Goal: Task Accomplishment & Management: Complete application form

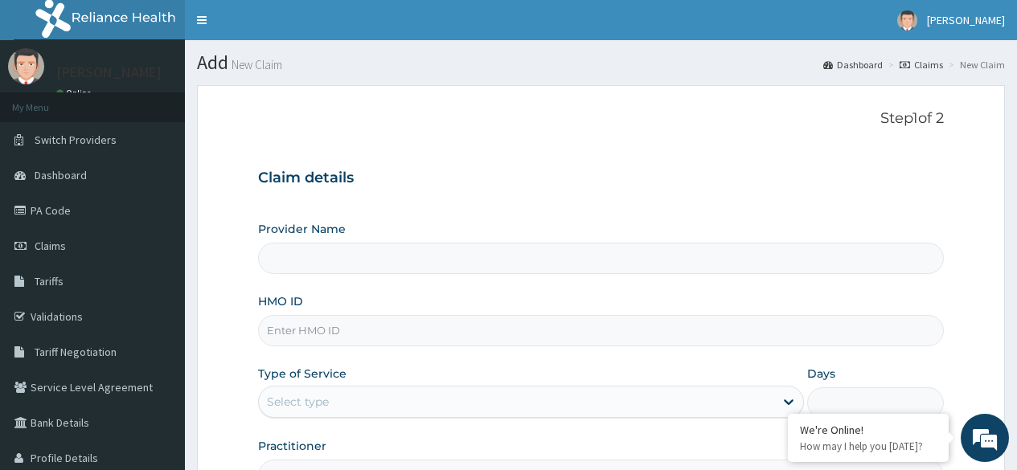
type input "Reliance Family Clinics (RFC) - [GEOGRAPHIC_DATA]"
click at [451, 328] on input "HMO ID" at bounding box center [601, 330] width 686 height 31
paste input "SWF/10460/A"
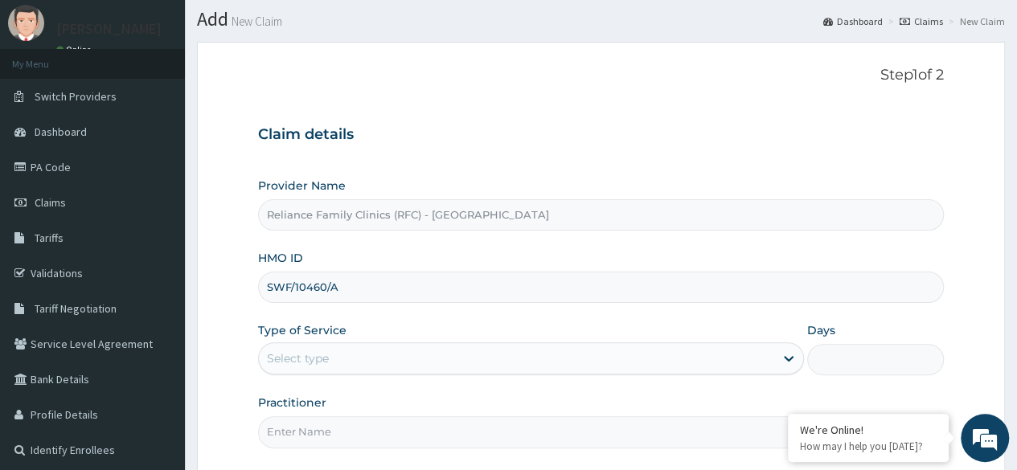
type input "SWF/10460/A"
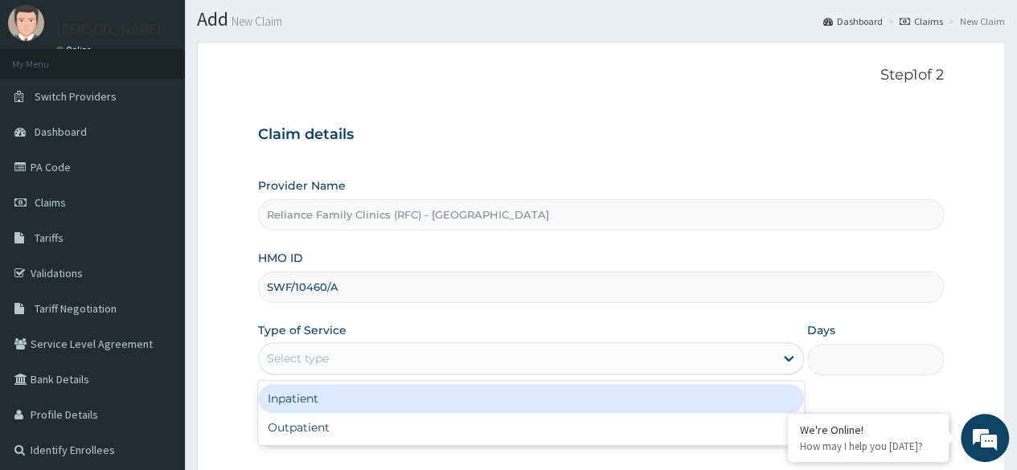
click at [435, 351] on div "Select type" at bounding box center [516, 359] width 515 height 26
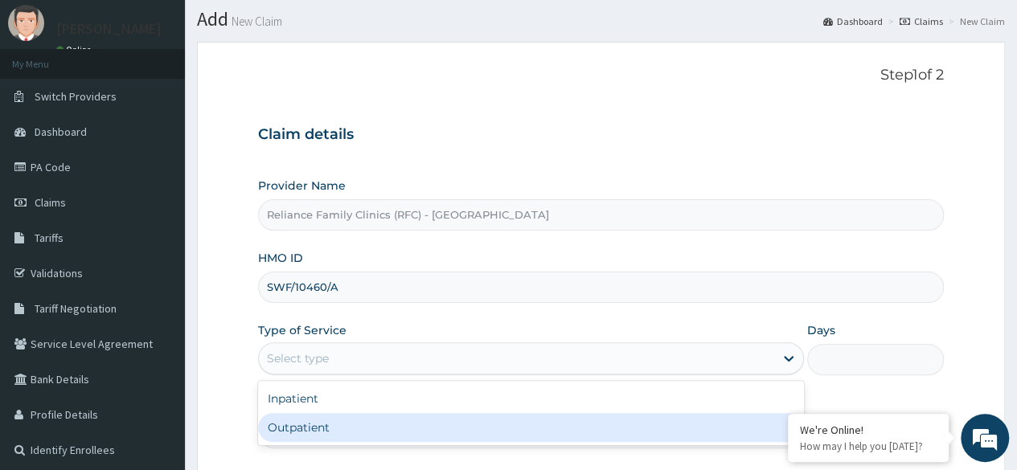
click at [421, 427] on div "Outpatient" at bounding box center [531, 427] width 546 height 29
type input "1"
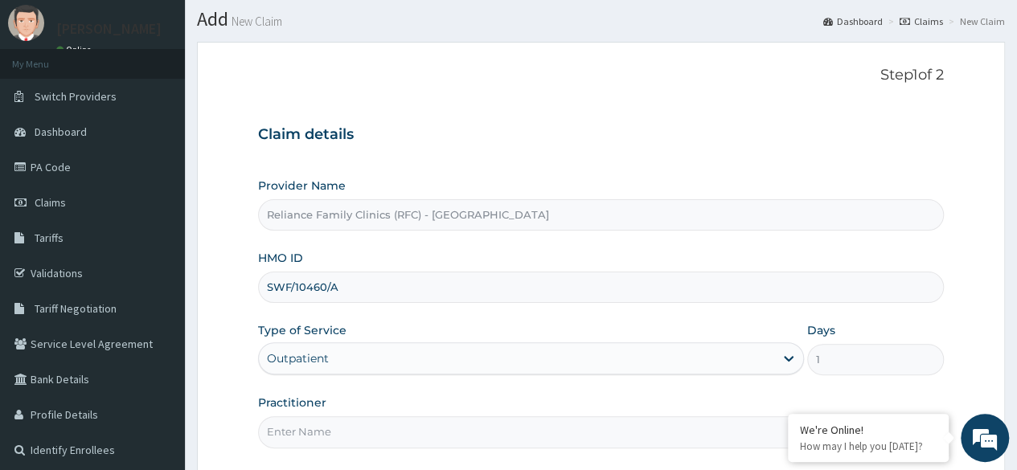
click at [421, 427] on input "Practitioner" at bounding box center [601, 432] width 686 height 31
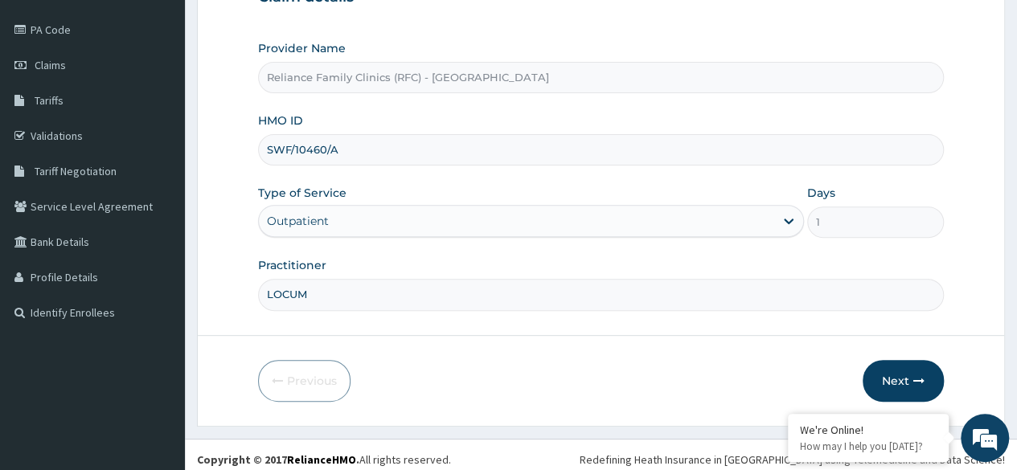
scroll to position [187, 0]
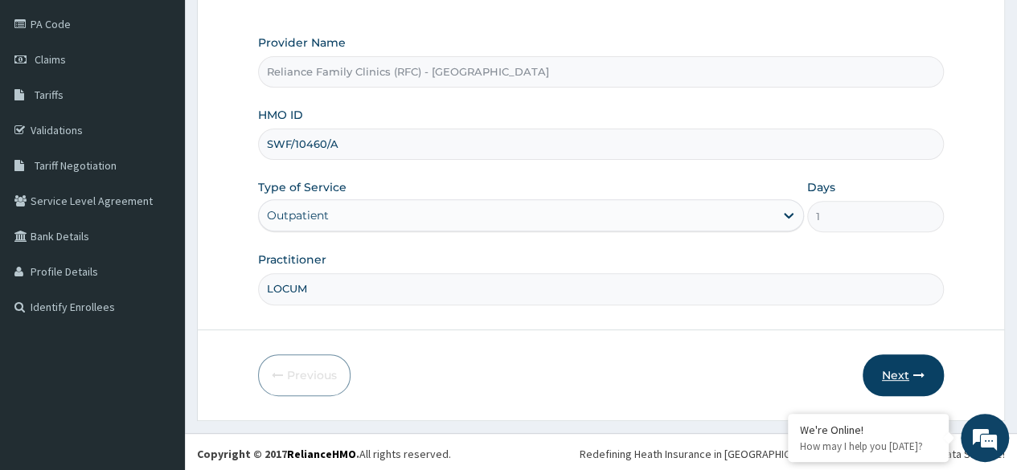
type input "LOCUM"
click at [907, 364] on button "Next" at bounding box center [903, 376] width 81 height 42
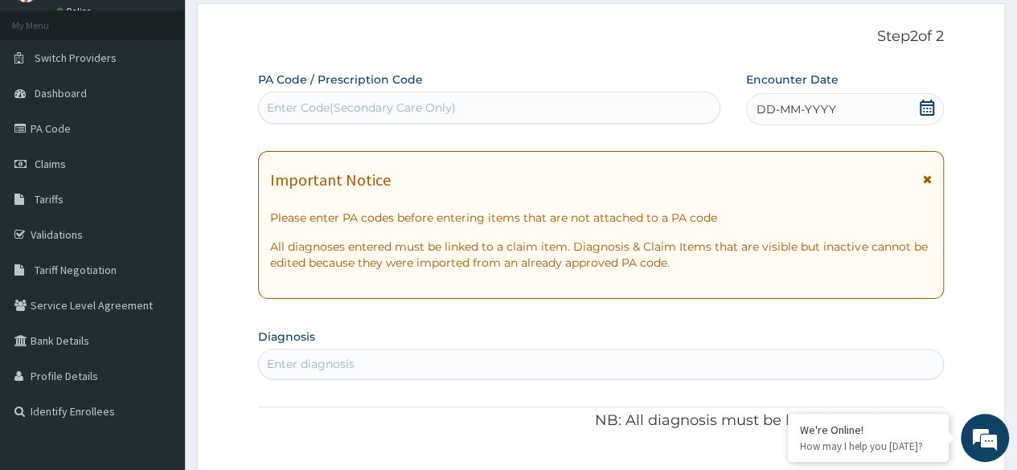
scroll to position [79, 0]
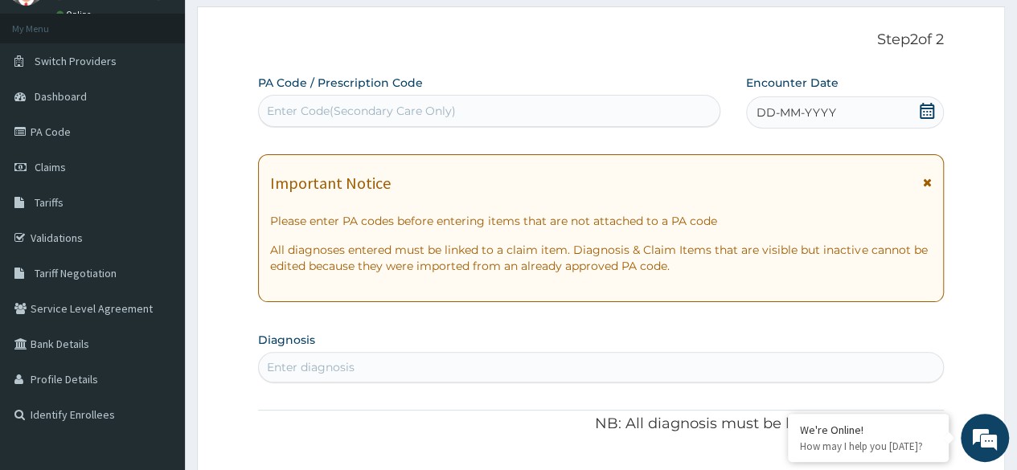
click at [809, 126] on div "DD-MM-YYYY" at bounding box center [845, 112] width 198 height 32
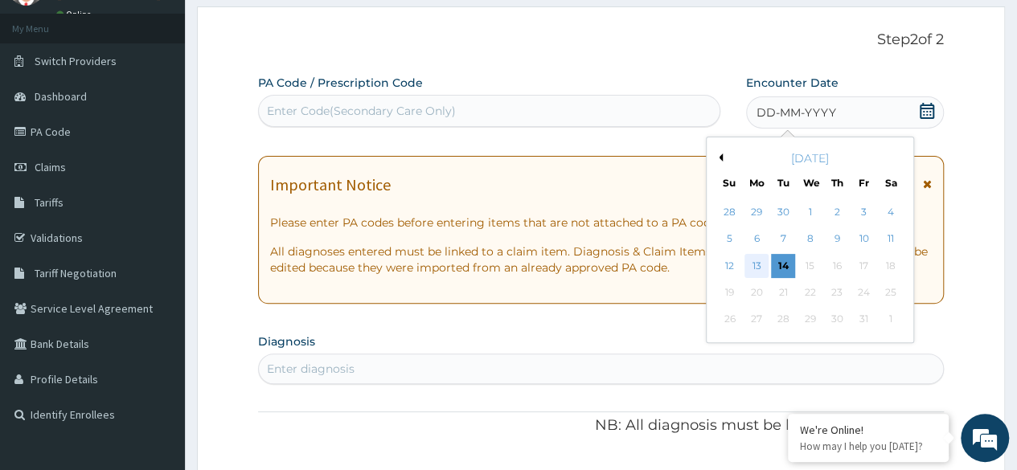
click at [761, 266] on div "13" at bounding box center [757, 266] width 24 height 24
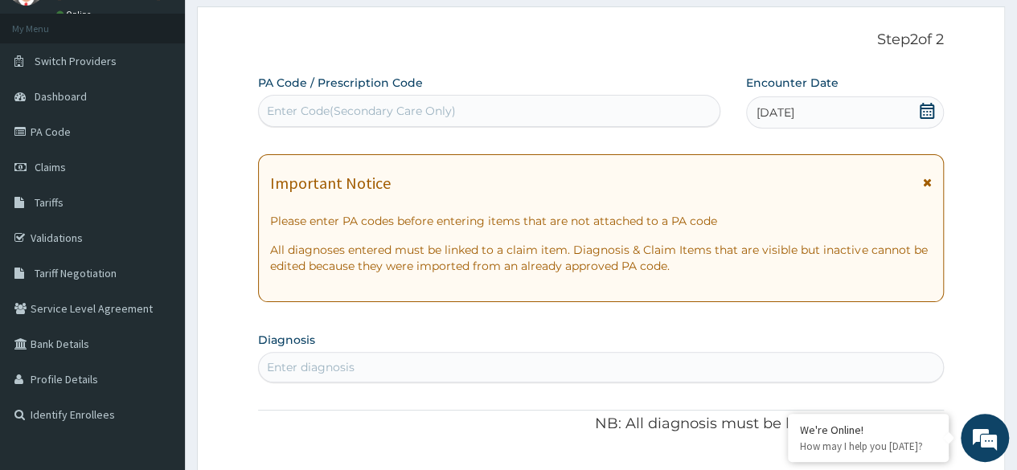
click at [450, 367] on div "Enter diagnosis" at bounding box center [601, 368] width 684 height 26
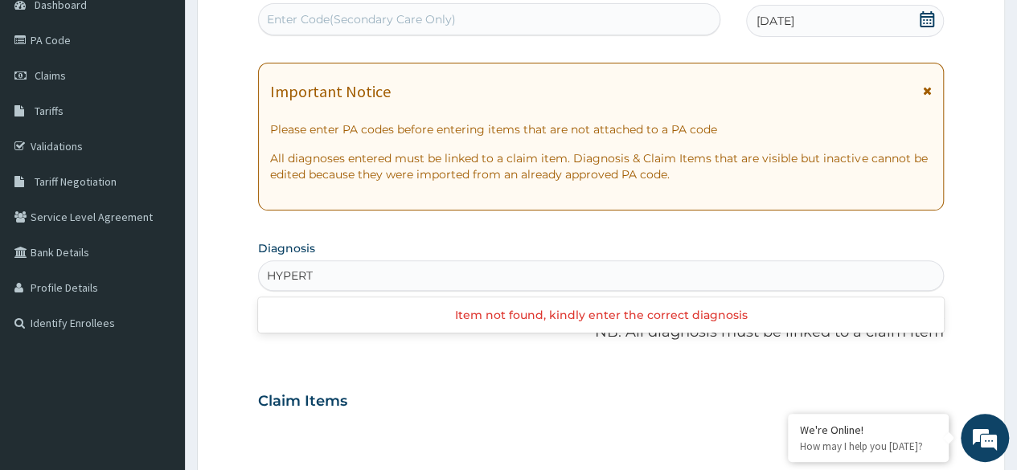
scroll to position [0, 0]
type input "HYPERTENSION"
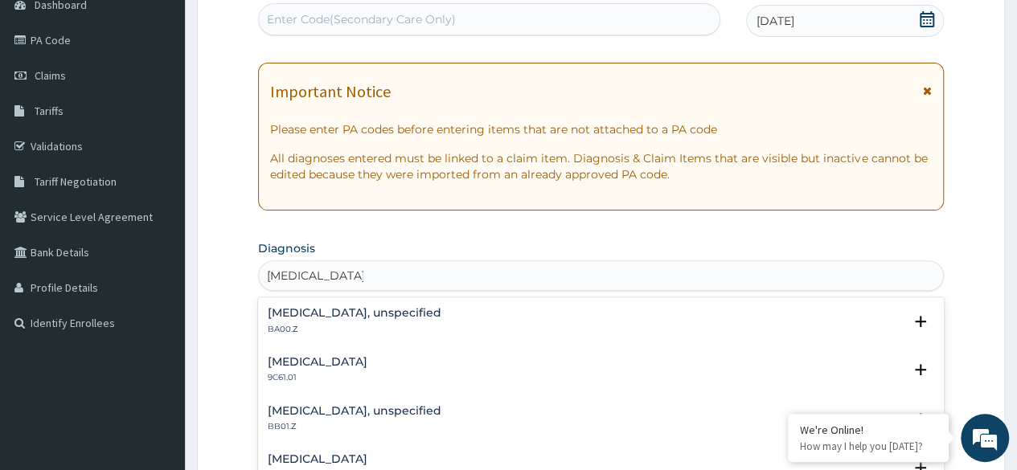
click at [384, 307] on h4 "Essential hypertension, unspecified" at bounding box center [355, 313] width 174 height 12
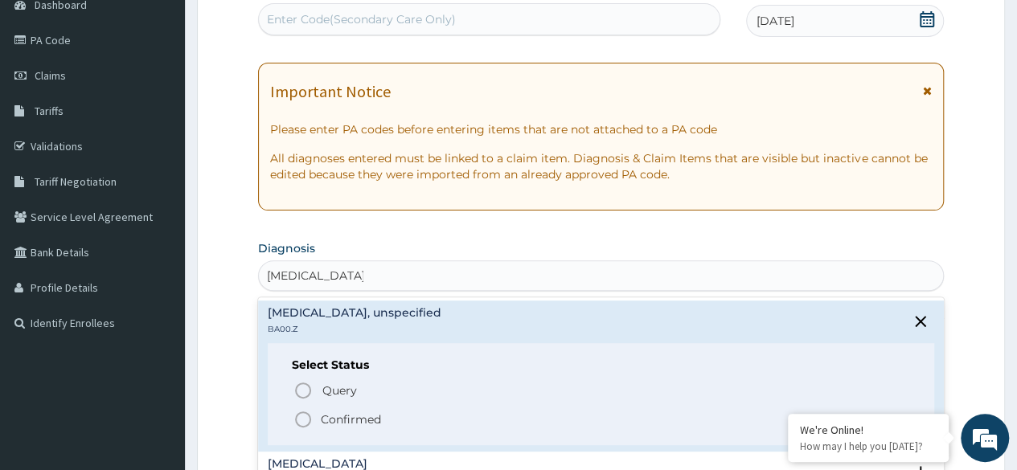
click at [300, 419] on icon "status option filled" at bounding box center [303, 419] width 19 height 19
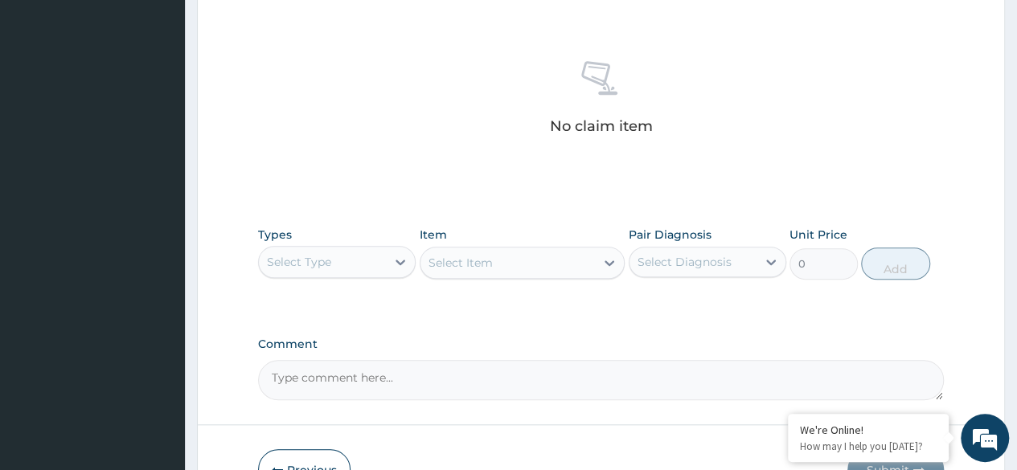
scroll to position [590, 0]
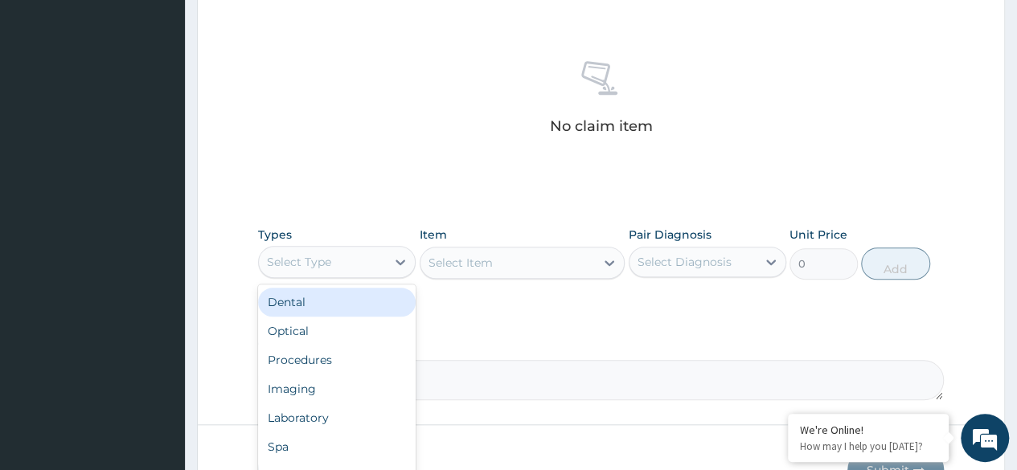
click at [372, 249] on div "Select Type" at bounding box center [322, 262] width 127 height 26
type input "P"
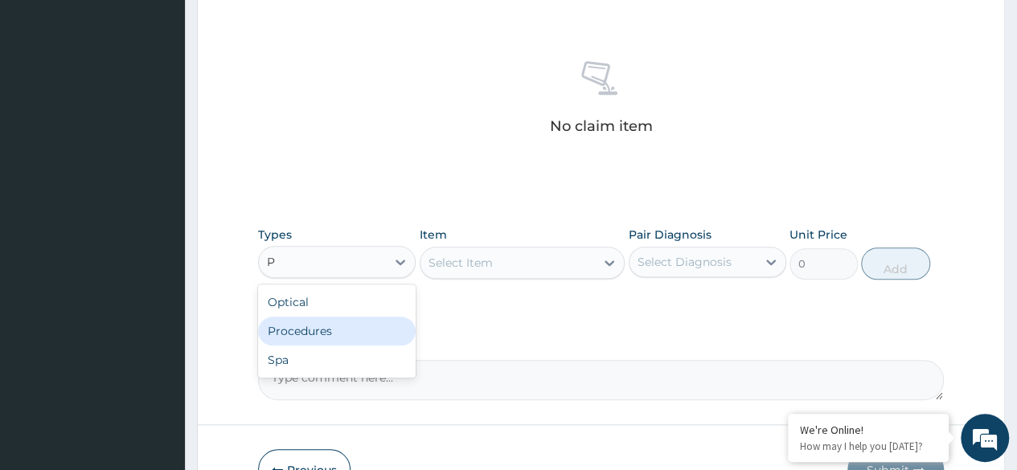
click at [341, 333] on div "Procedures" at bounding box center [337, 331] width 158 height 29
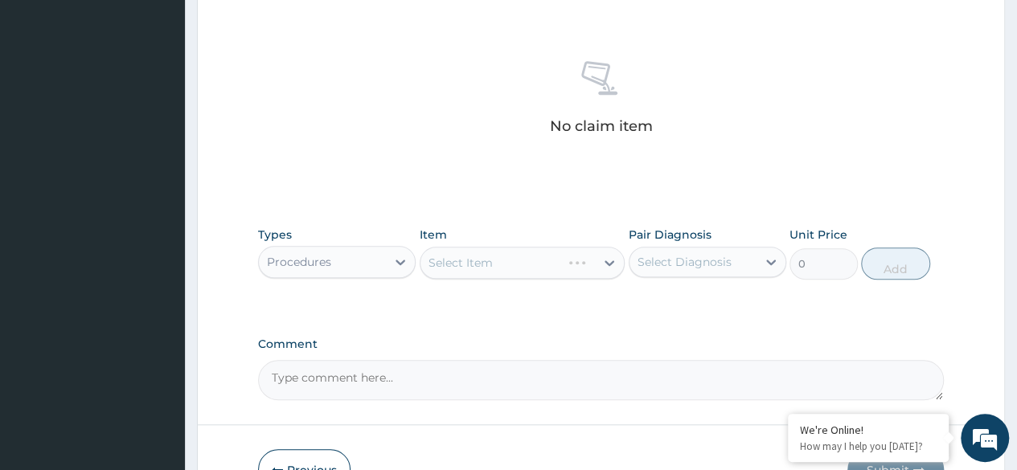
click at [569, 261] on div "Select Item" at bounding box center [523, 263] width 206 height 32
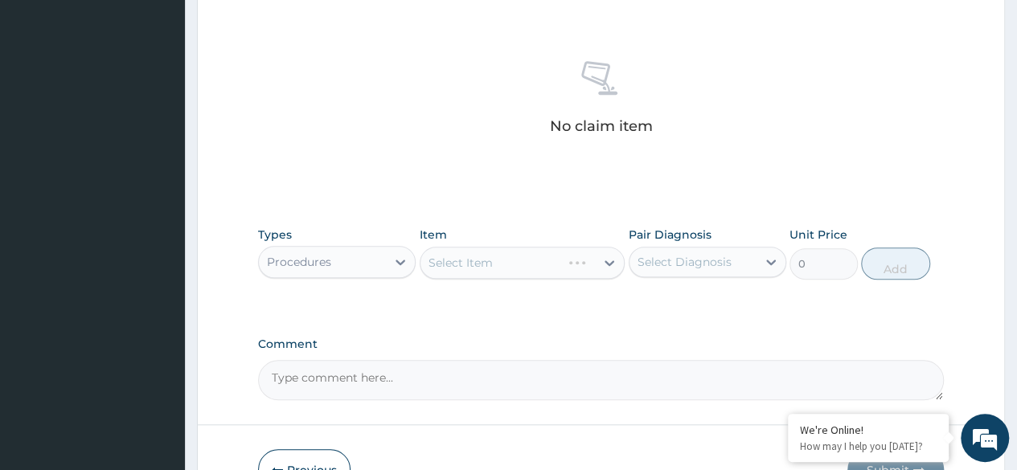
click at [569, 261] on div "Select Item" at bounding box center [523, 263] width 206 height 32
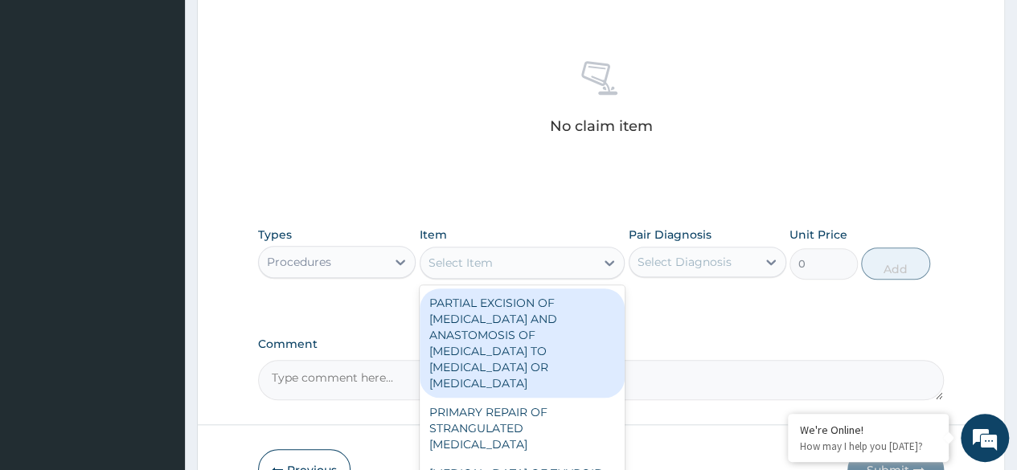
click at [569, 261] on div "Select Item" at bounding box center [508, 263] width 175 height 26
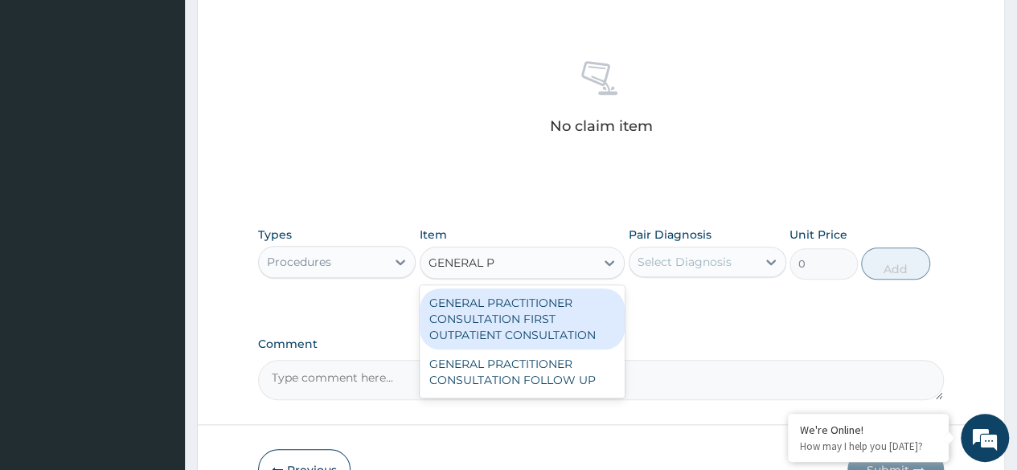
type input "GENERAL PR"
click at [576, 308] on div "GENERAL PRACTITIONER CONSULTATION FIRST OUTPATIENT CONSULTATION" at bounding box center [523, 319] width 206 height 61
type input "3370.125"
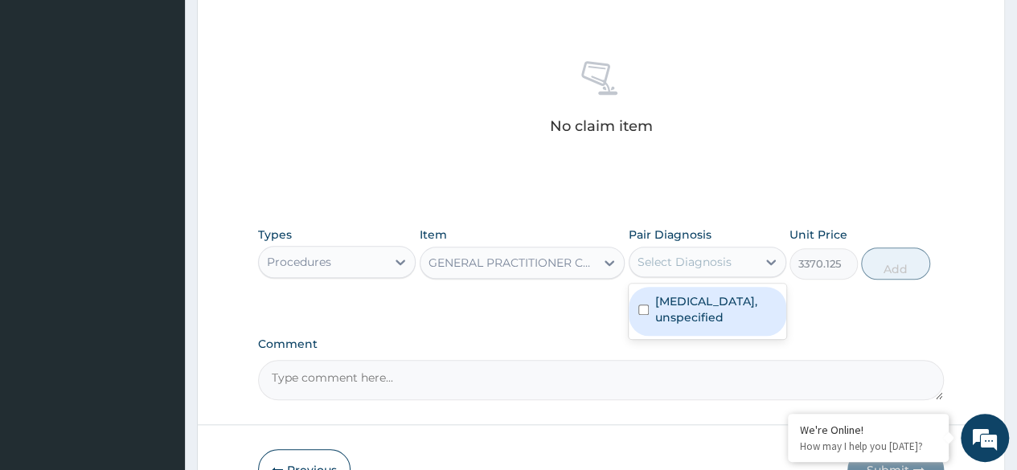
click at [692, 254] on div "Select Diagnosis" at bounding box center [685, 262] width 94 height 16
click at [707, 310] on label "Essential hypertension, unspecified" at bounding box center [715, 310] width 121 height 32
checkbox input "true"
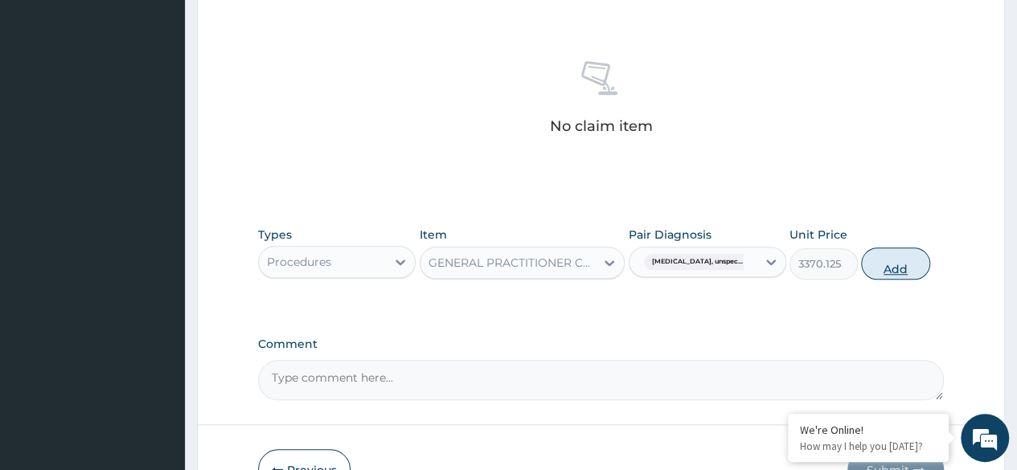
click at [896, 269] on button "Add" at bounding box center [895, 264] width 68 height 32
type input "0"
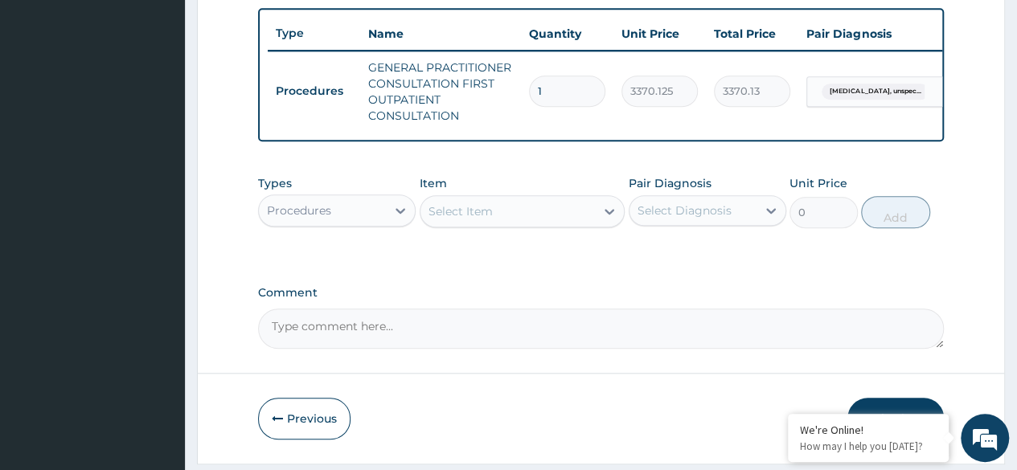
click at [365, 228] on div "Types Procedures" at bounding box center [337, 201] width 158 height 53
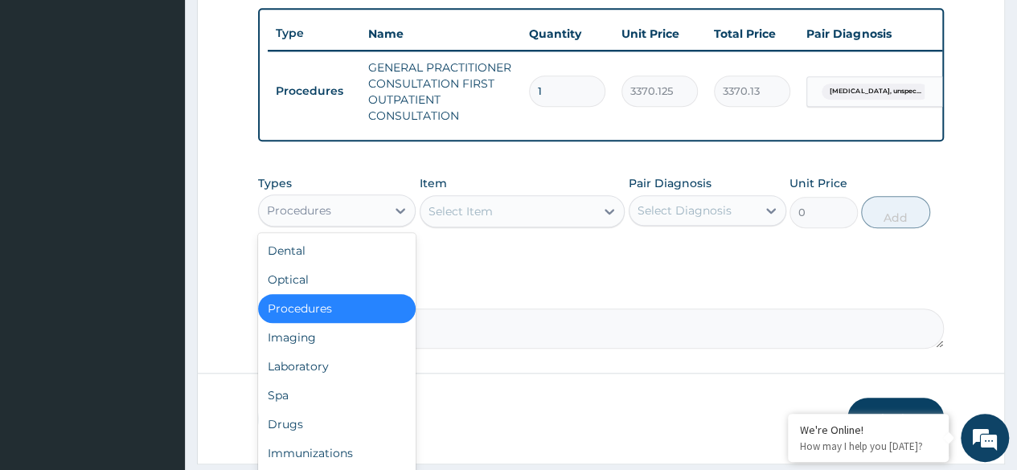
click at [386, 218] on div "Procedures" at bounding box center [322, 211] width 127 height 26
click at [320, 433] on div "Drugs" at bounding box center [337, 424] width 158 height 29
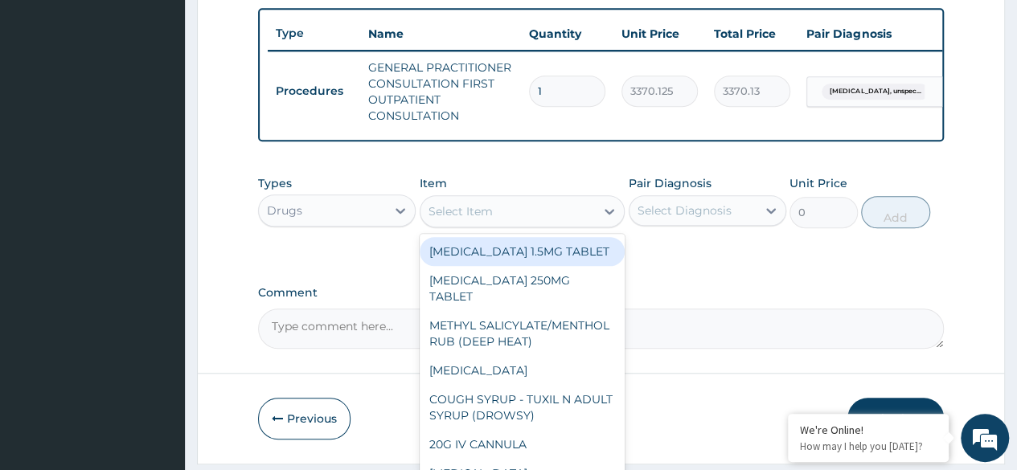
click at [504, 224] on div "Select Item" at bounding box center [508, 212] width 175 height 26
type input "A"
click at [516, 215] on div "Select Item" at bounding box center [508, 212] width 175 height 26
click at [503, 224] on div "Select Item" at bounding box center [508, 212] width 175 height 26
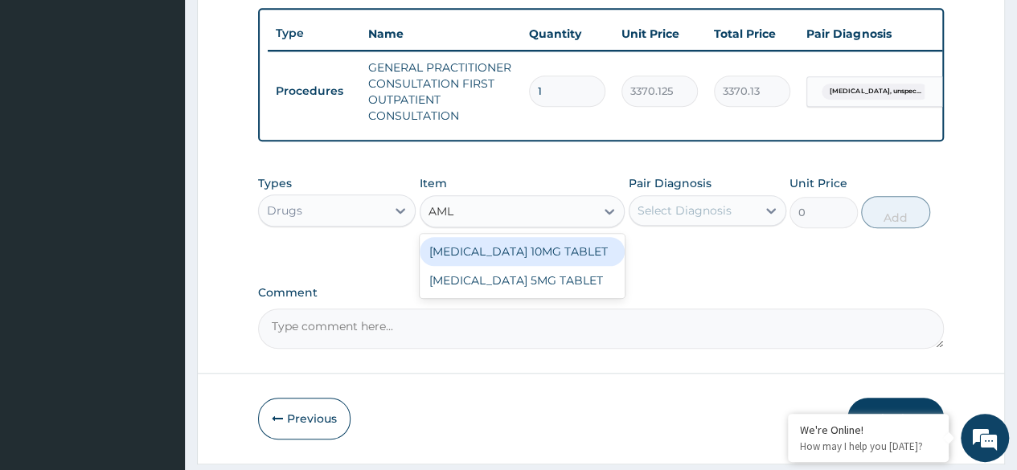
type input "AMLO"
click at [572, 266] on div "AMLODIPINE 10MG TABLET" at bounding box center [523, 251] width 206 height 29
type input "100"
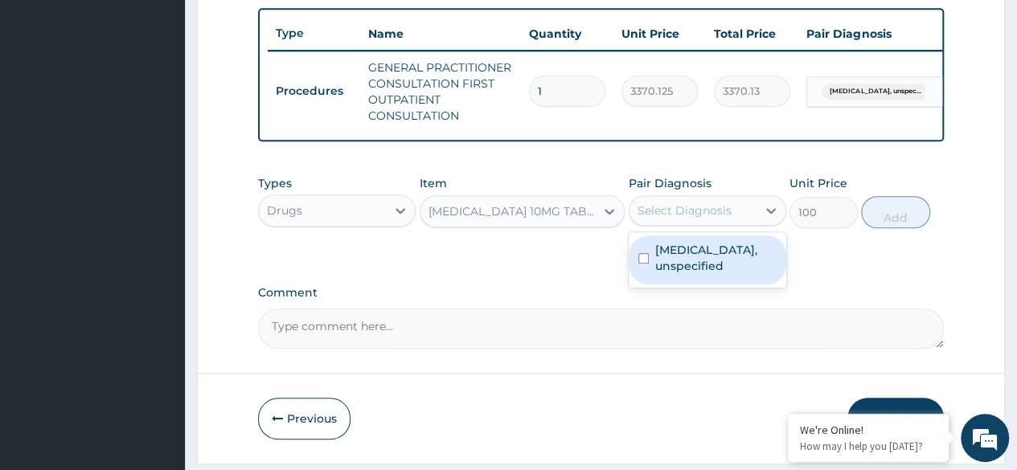
click at [749, 216] on div "Select Diagnosis" at bounding box center [693, 211] width 127 height 26
click at [659, 274] on label "Essential hypertension, unspecified" at bounding box center [715, 258] width 121 height 32
checkbox input "true"
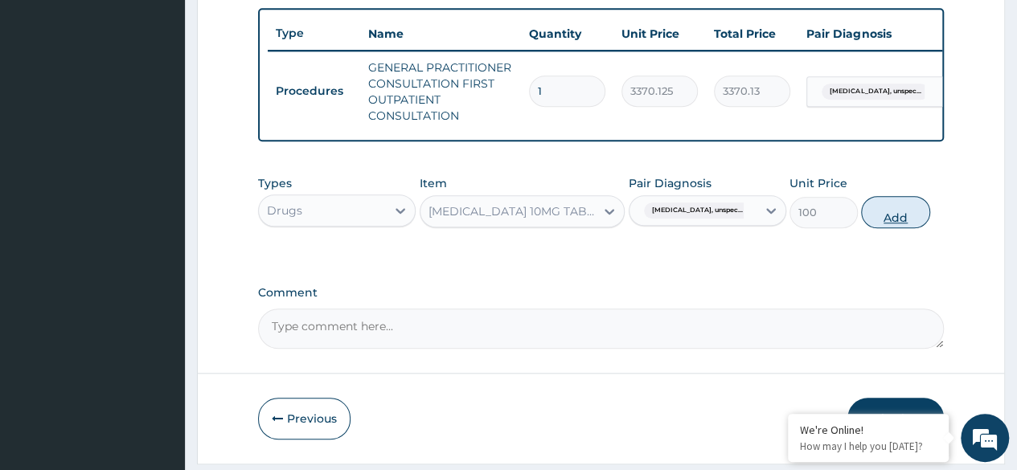
click at [877, 228] on button "Add" at bounding box center [895, 212] width 68 height 32
type input "0"
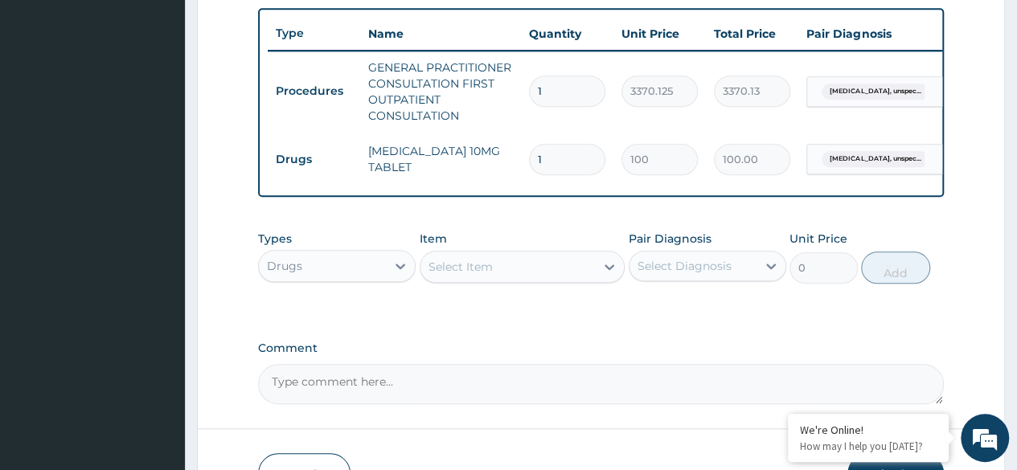
type input "0.00"
type input "3"
type input "300.00"
type input "30"
type input "3000.00"
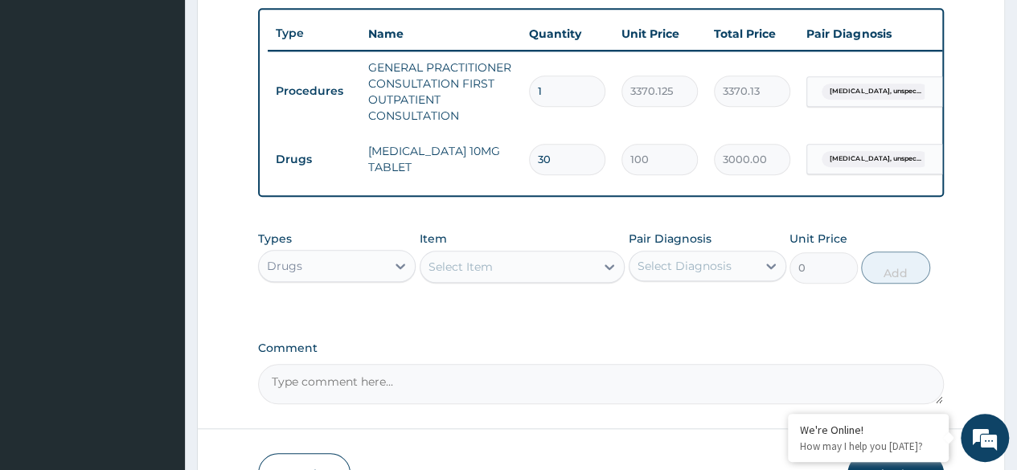
scroll to position [703, 0]
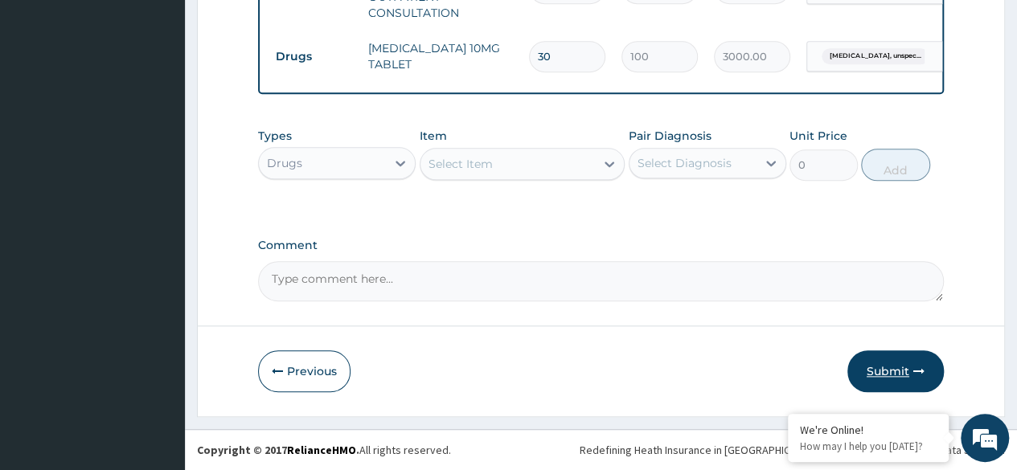
type input "30"
click at [920, 389] on button "Submit" at bounding box center [896, 372] width 96 height 42
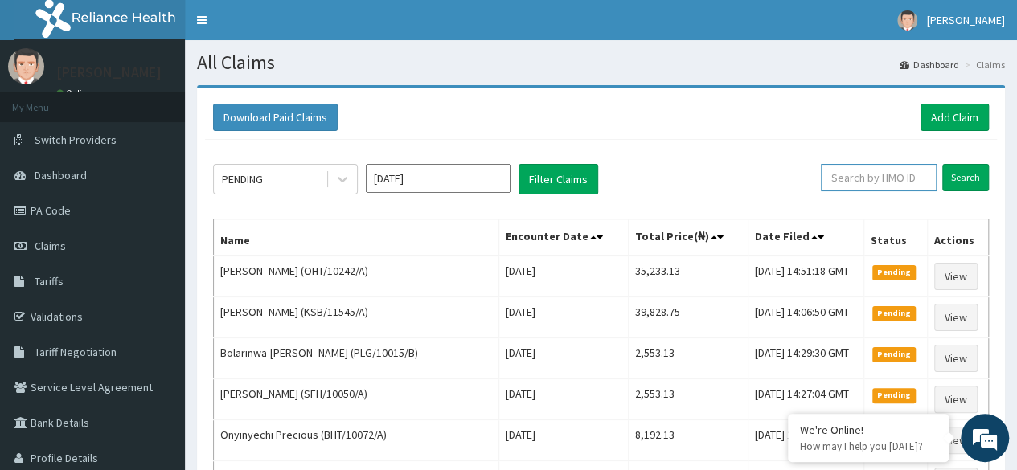
click at [917, 184] on input "text" at bounding box center [879, 177] width 116 height 27
paste input "SWF/10460/A"
type input "SWF/10460/A"
click at [976, 181] on input "Search" at bounding box center [965, 177] width 47 height 27
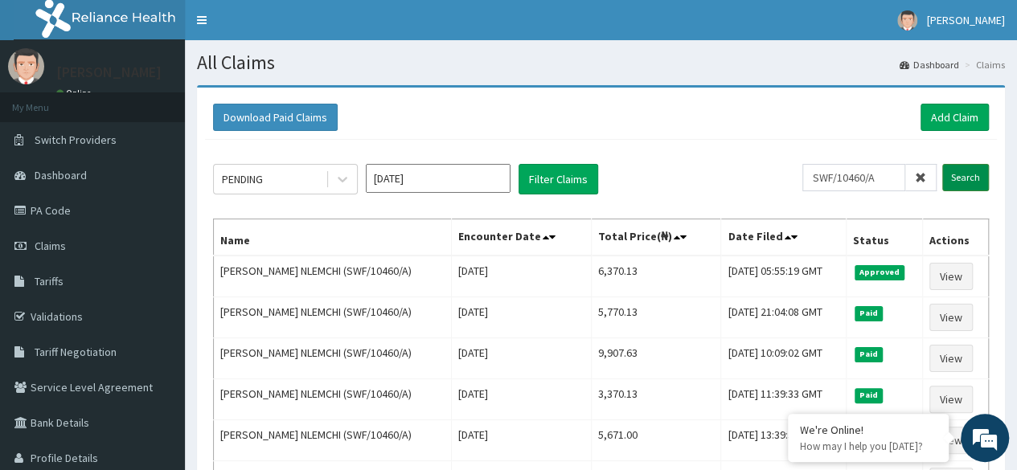
click at [976, 181] on input "Search" at bounding box center [965, 177] width 47 height 27
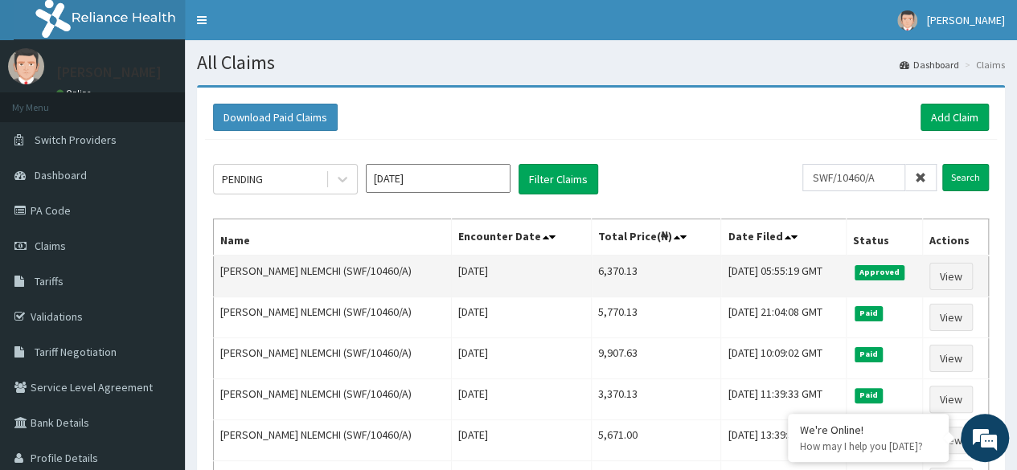
click at [592, 271] on td "6,370.13" at bounding box center [656, 277] width 129 height 42
drag, startPoint x: 579, startPoint y: 269, endPoint x: 629, endPoint y: 267, distance: 49.9
click at [629, 267] on td "6,370.13" at bounding box center [656, 277] width 129 height 42
copy td "6,370.13"
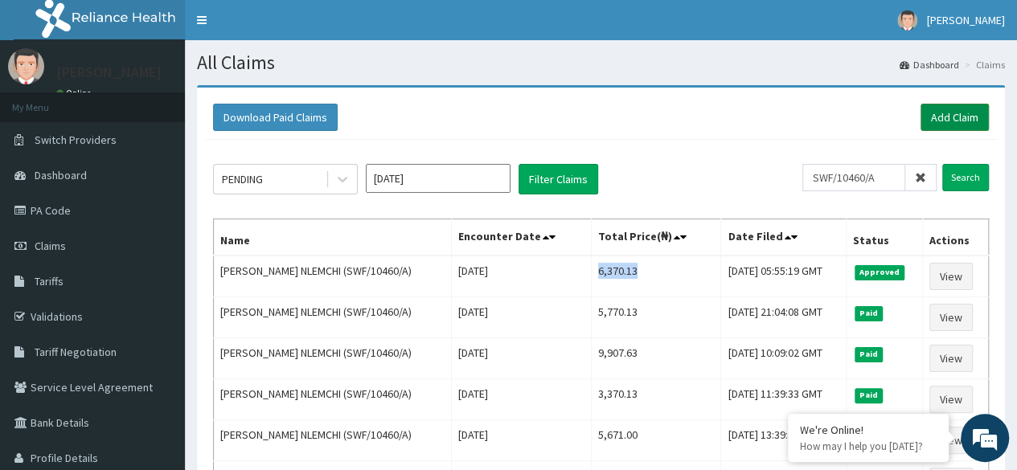
click at [950, 105] on link "Add Claim" at bounding box center [955, 117] width 68 height 27
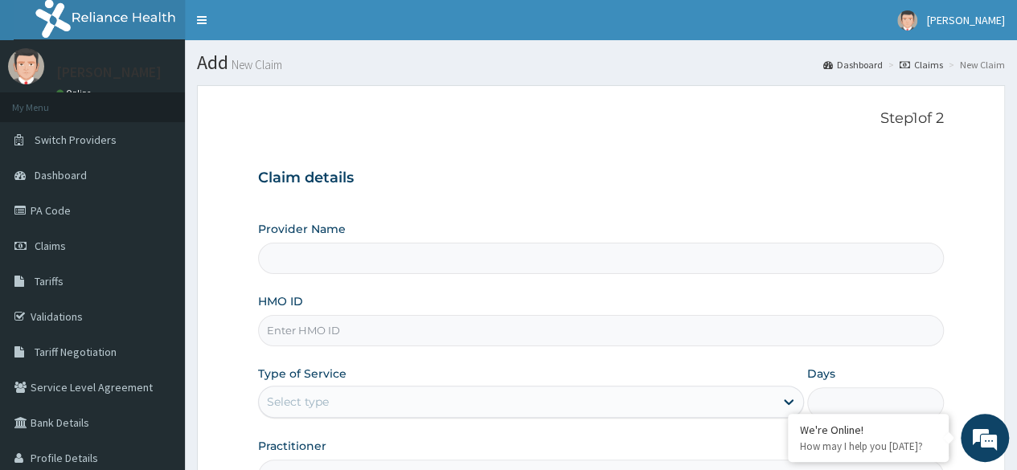
click at [394, 333] on input "HMO ID" at bounding box center [601, 330] width 686 height 31
paste input "MHG/10470/A"
type input "MHG/10470/A"
type input "Reliance Family Clinics (RFC) - Lekki"
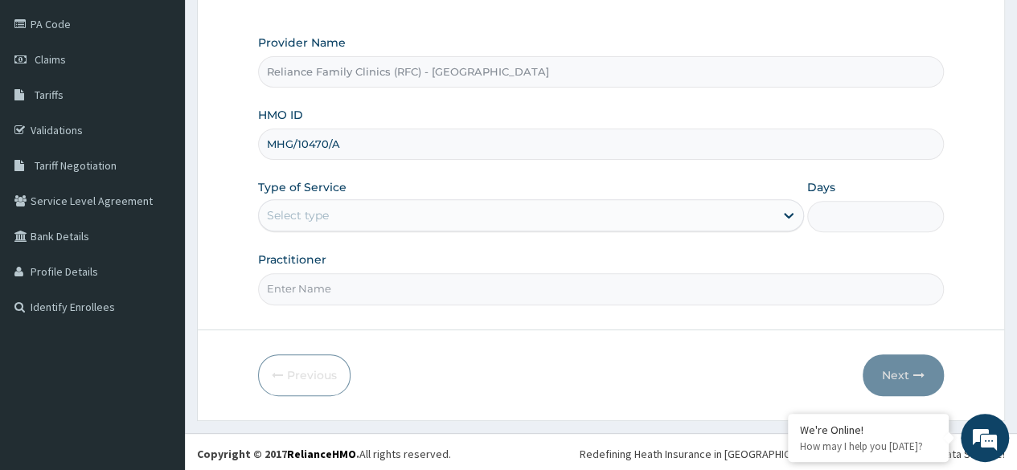
type input "MHG/10470/A"
click at [424, 228] on div "Select type" at bounding box center [531, 215] width 546 height 32
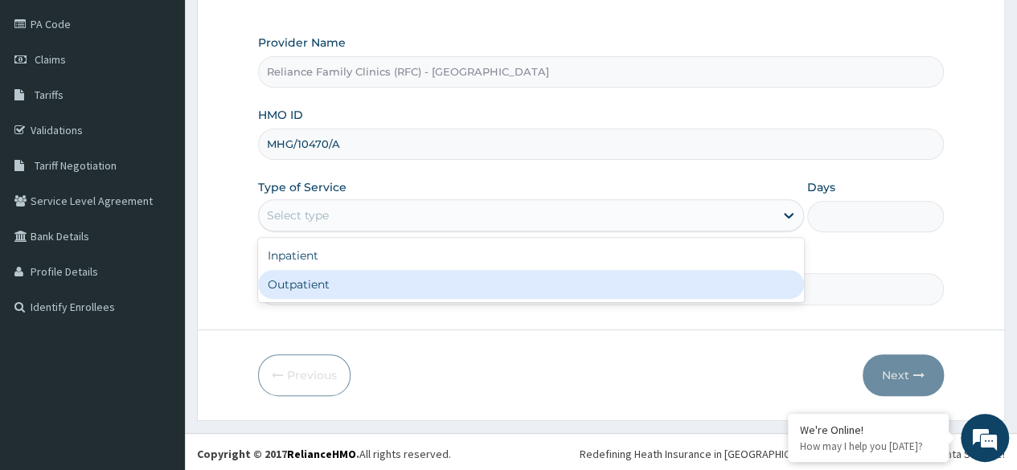
click at [392, 285] on div "Outpatient" at bounding box center [531, 284] width 546 height 29
type input "1"
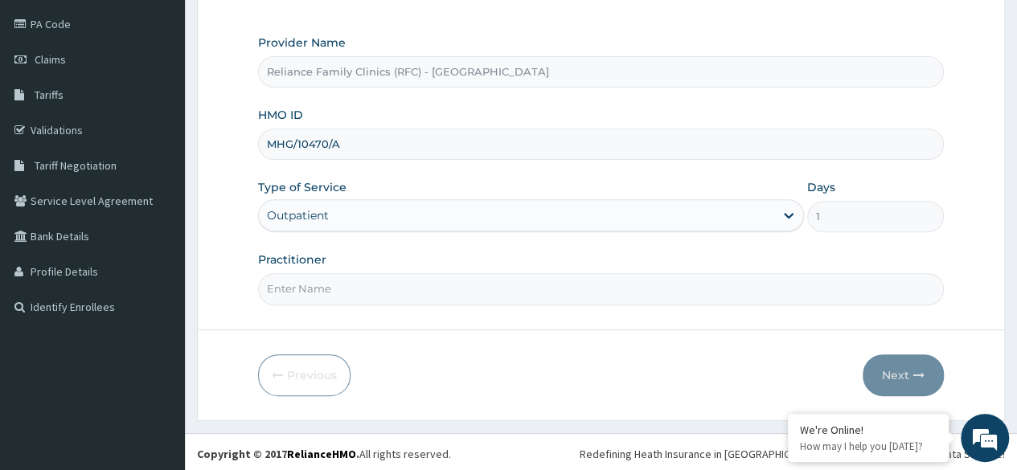
click at [392, 285] on input "Practitioner" at bounding box center [601, 288] width 686 height 31
type input "LOCUM"
click at [899, 367] on button "Next" at bounding box center [903, 376] width 81 height 42
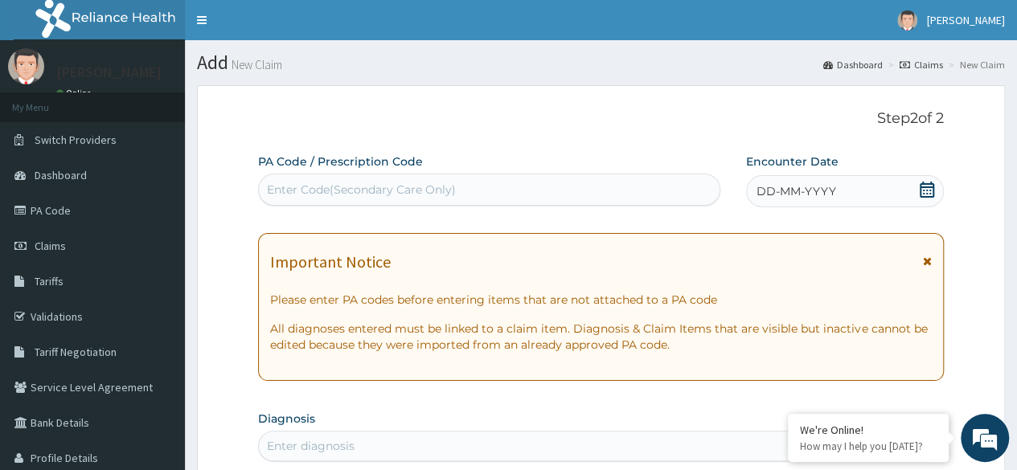
scroll to position [0, 0]
click at [854, 205] on div "DD-MM-YYYY" at bounding box center [845, 191] width 198 height 32
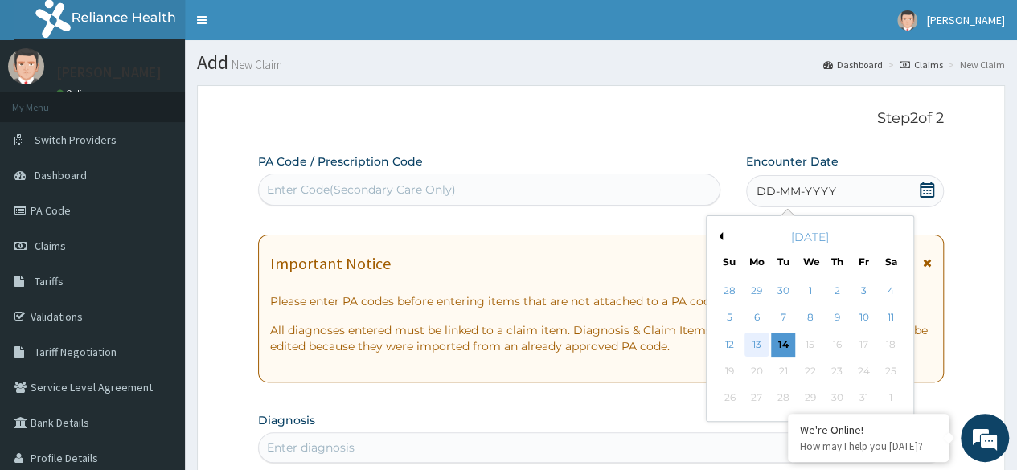
click at [762, 344] on div "13" at bounding box center [757, 345] width 24 height 24
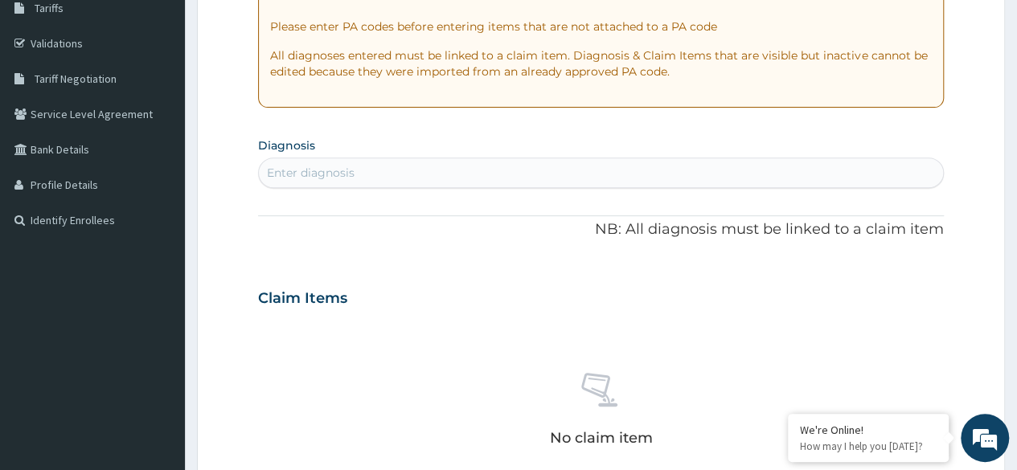
scroll to position [277, 0]
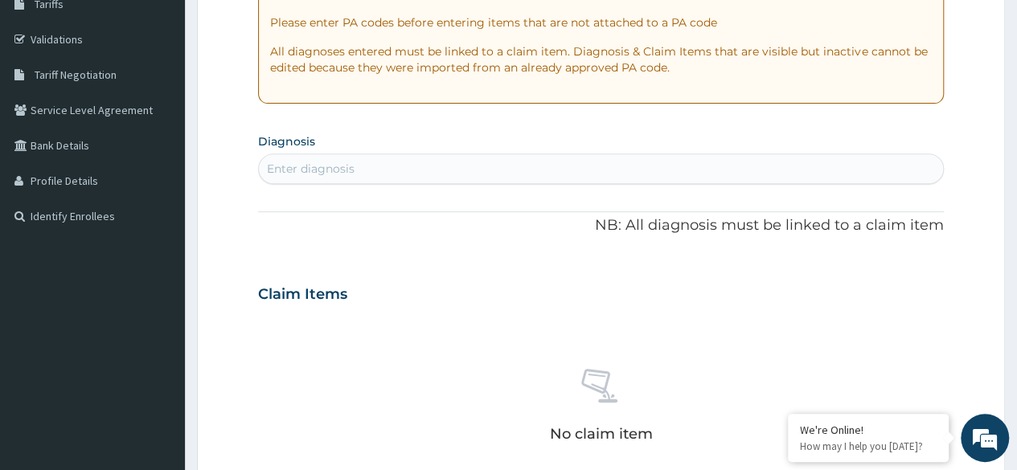
click at [352, 169] on div "Enter diagnosis" at bounding box center [311, 169] width 88 height 16
type input "COUGH"
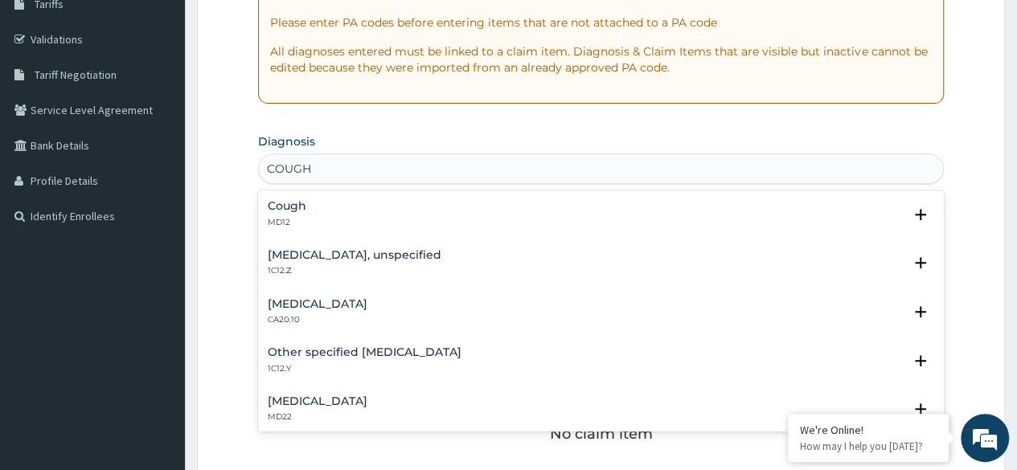
click at [298, 205] on h4 "Cough" at bounding box center [287, 206] width 39 height 12
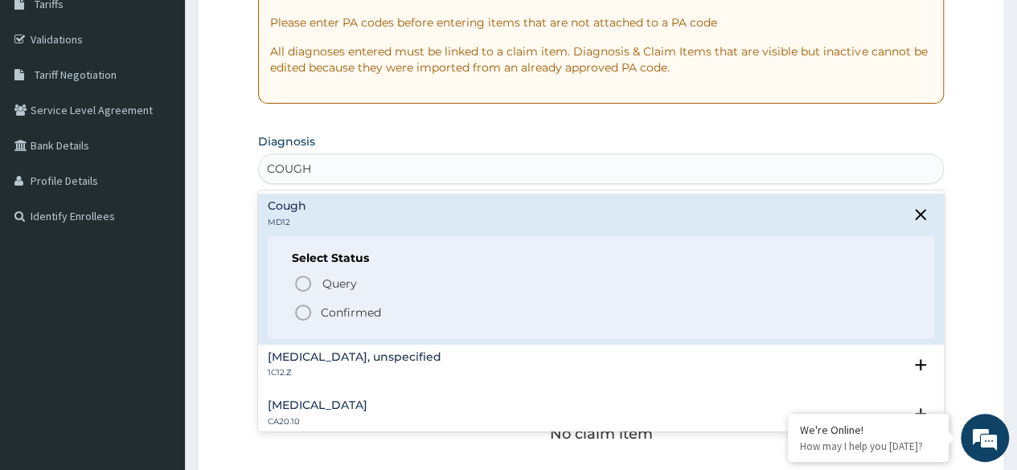
click at [306, 303] on icon "status option filled" at bounding box center [303, 312] width 19 height 19
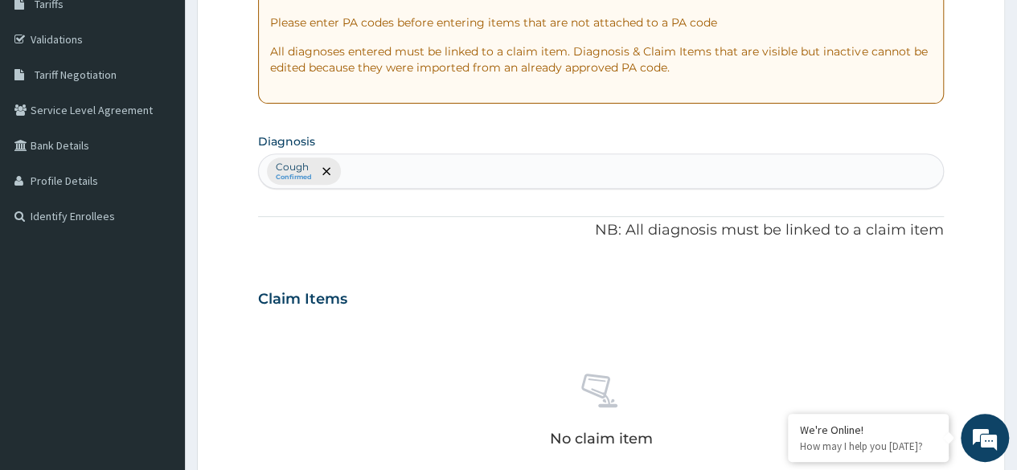
scroll to position [686, 0]
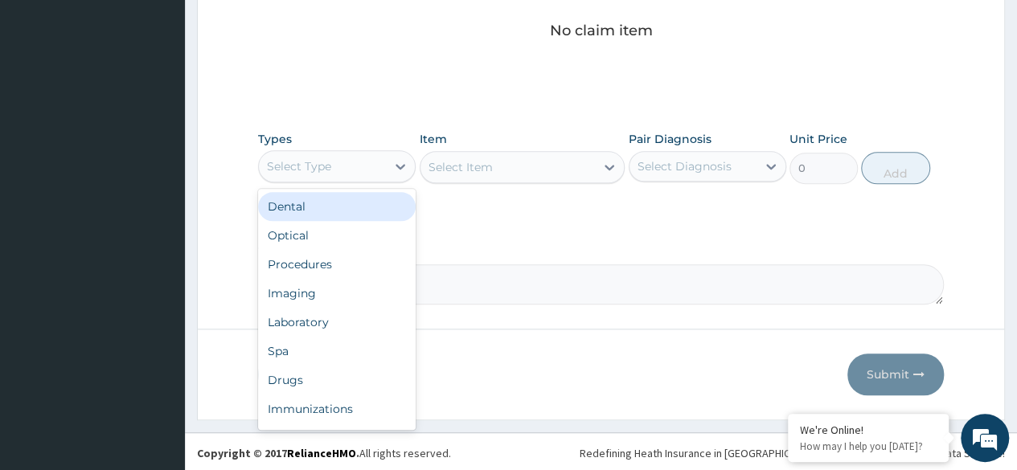
click at [352, 166] on div "Select Type" at bounding box center [322, 167] width 127 height 26
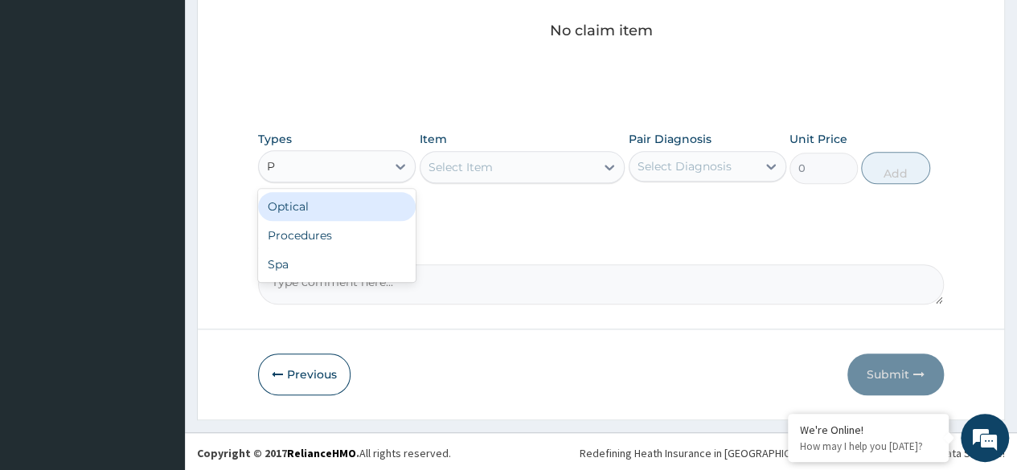
type input "PR"
click at [369, 194] on div "Procedures" at bounding box center [337, 206] width 158 height 29
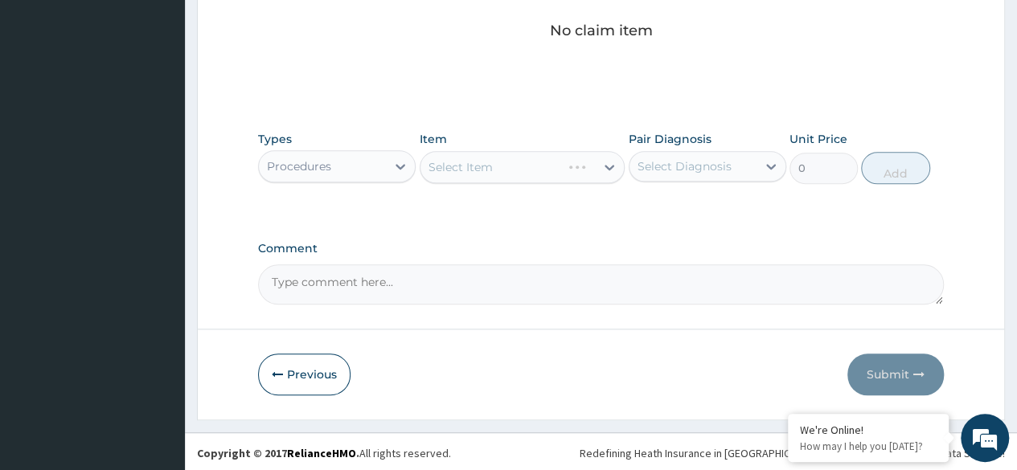
click at [502, 159] on div "Select Item" at bounding box center [523, 167] width 206 height 32
click at [546, 151] on div "Select Item" at bounding box center [523, 167] width 206 height 32
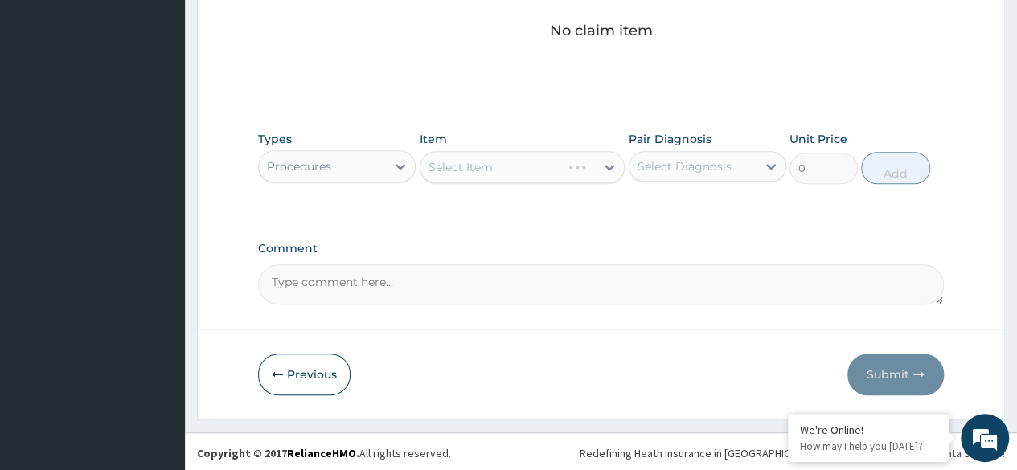
click at [546, 151] on div "Select Item" at bounding box center [523, 167] width 206 height 32
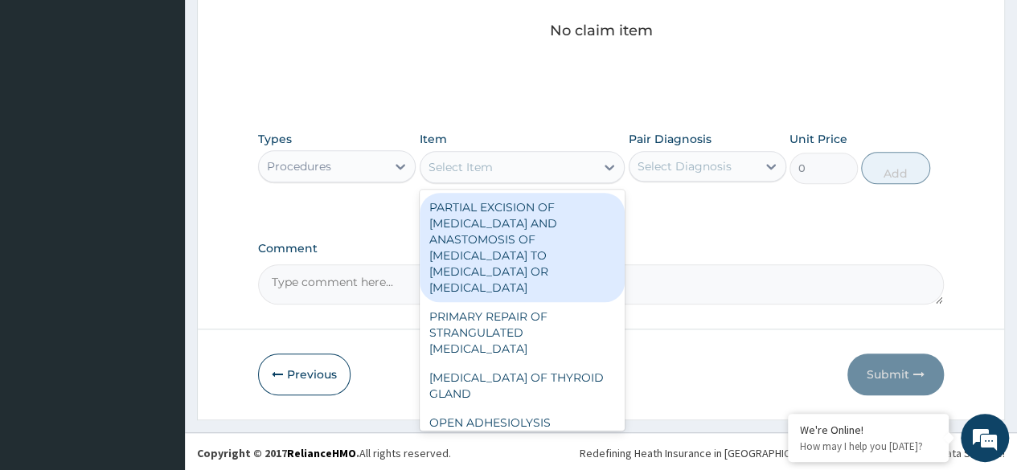
click at [523, 166] on div "Select Item" at bounding box center [508, 167] width 175 height 26
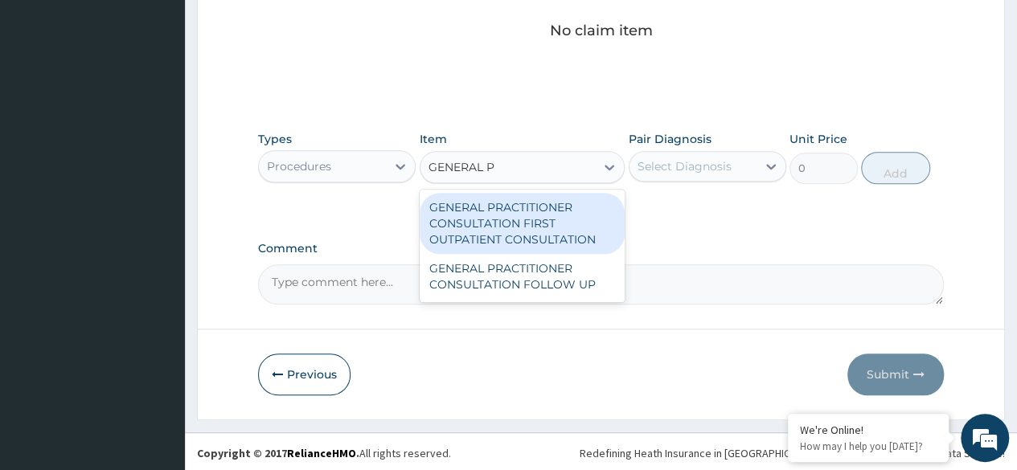
type input "GENERAL PR"
click at [562, 233] on div "GENERAL PRACTITIONER CONSULTATION FIRST OUTPATIENT CONSULTATION" at bounding box center [523, 223] width 206 height 61
type input "3370.125"
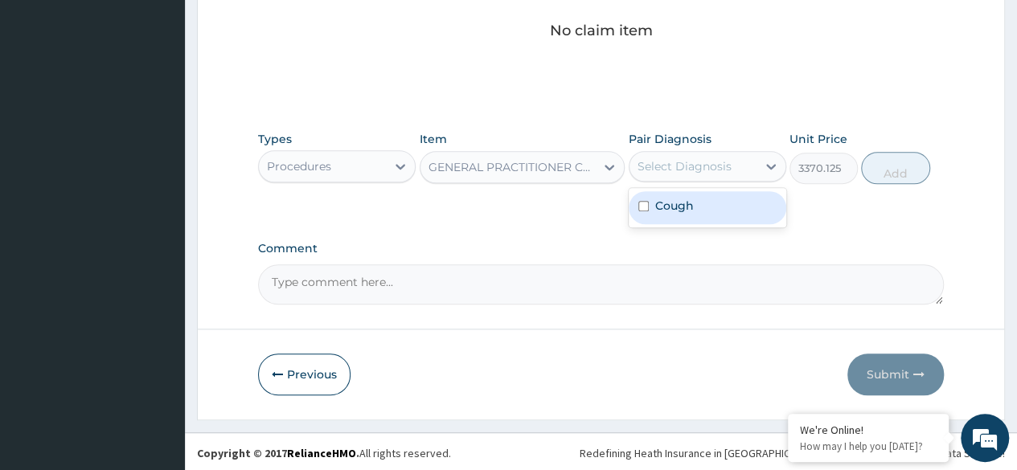
click at [688, 175] on div "Select Diagnosis" at bounding box center [693, 167] width 127 height 26
click at [715, 206] on div "Cough" at bounding box center [708, 207] width 158 height 33
checkbox input "true"
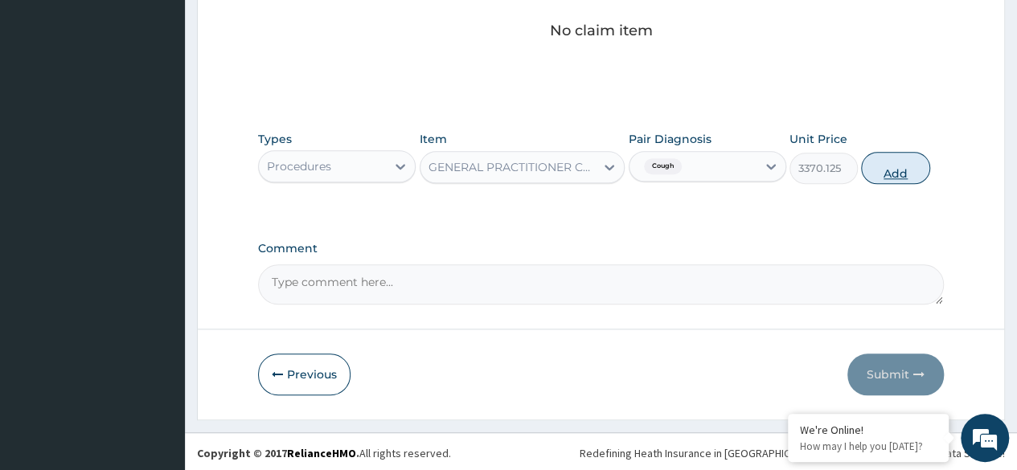
click at [905, 169] on button "Add" at bounding box center [895, 168] width 68 height 32
type input "0"
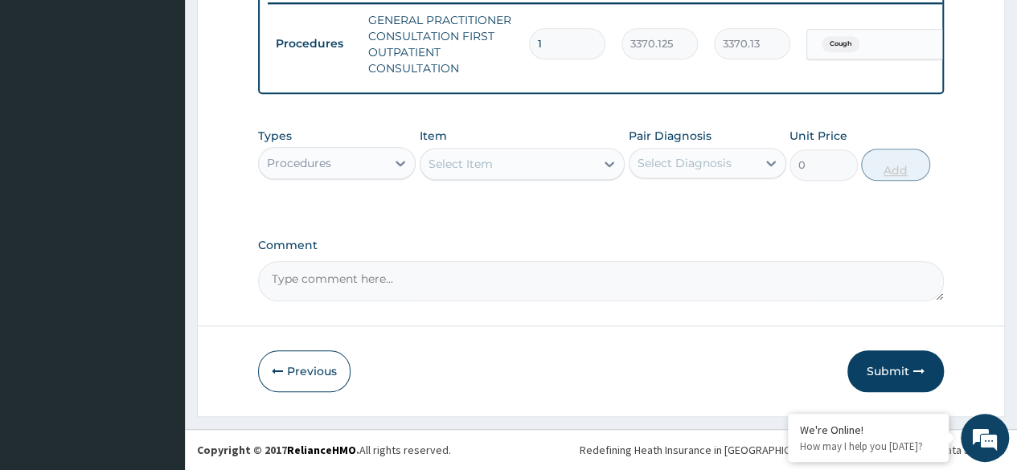
scroll to position [647, 0]
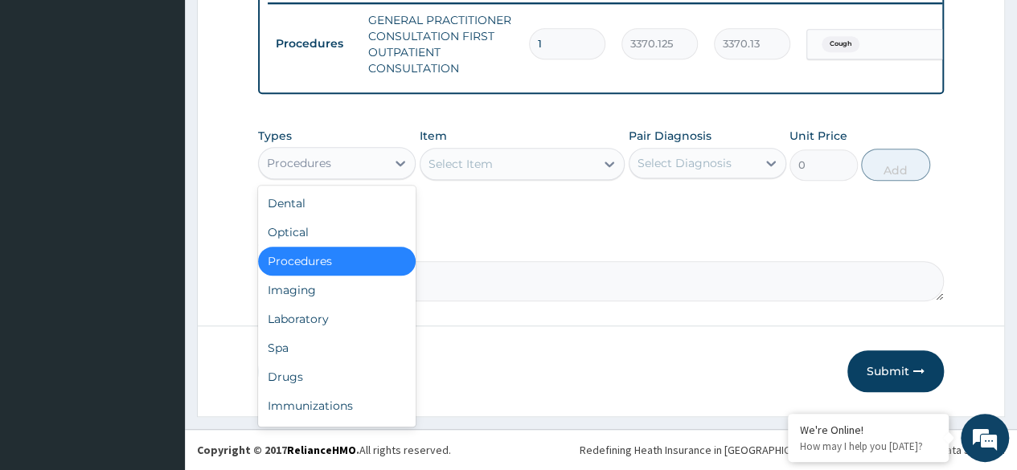
click at [364, 157] on div "Procedures" at bounding box center [322, 163] width 127 height 26
click at [310, 380] on div "Drugs" at bounding box center [337, 377] width 158 height 29
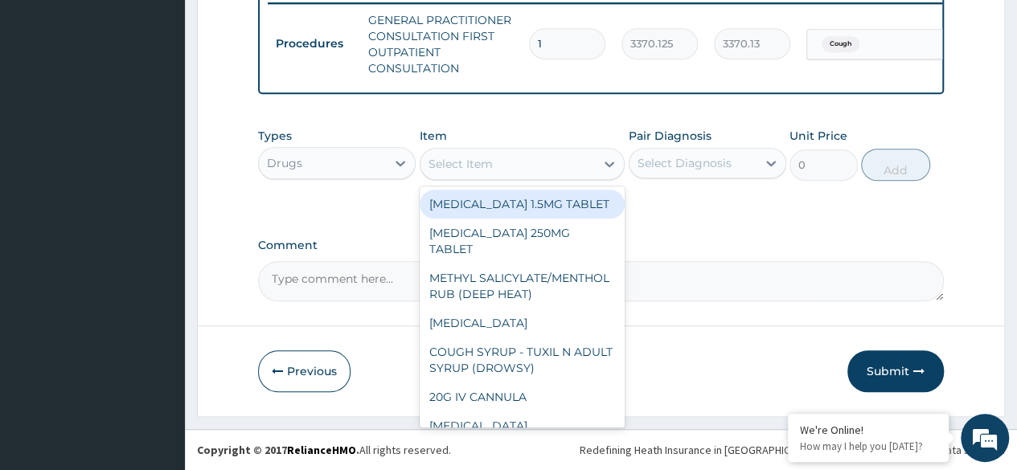
click at [497, 166] on div "Select Item" at bounding box center [508, 164] width 175 height 26
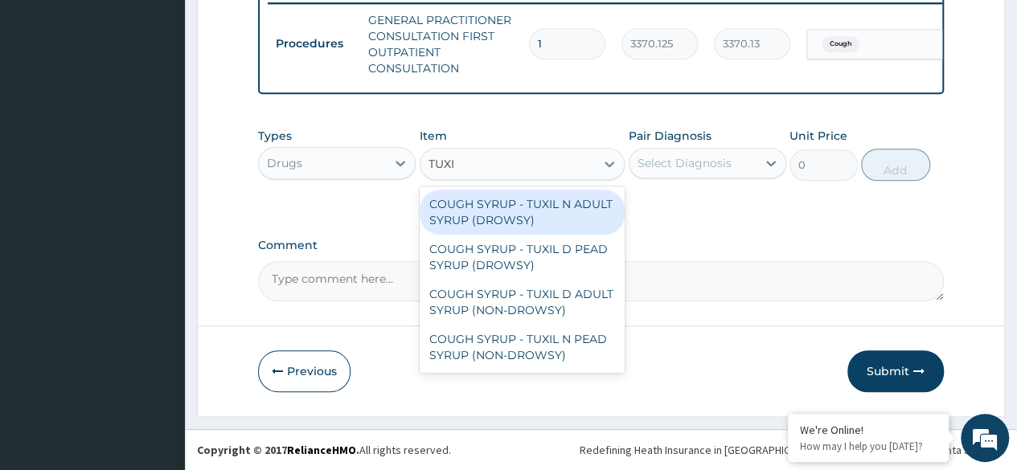
type input "TUXIL"
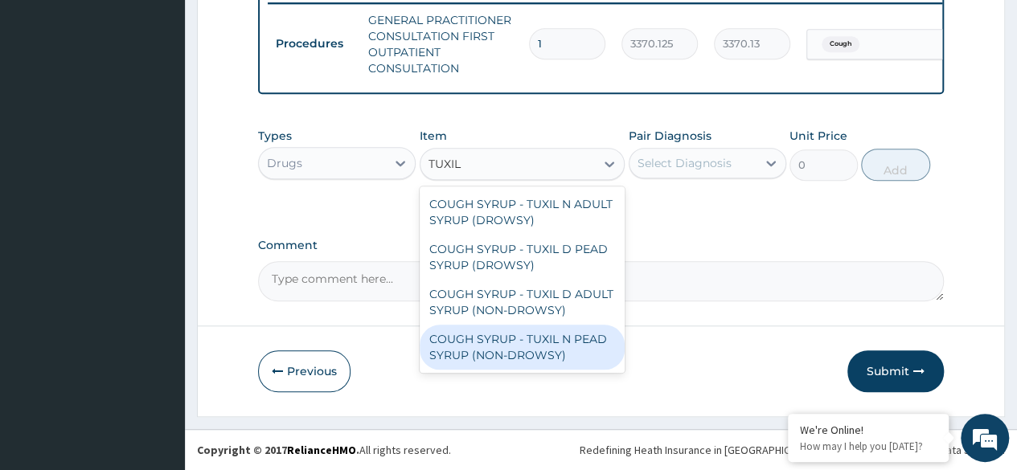
click at [545, 329] on div "COUGH SYRUP - TUXIL N PEAD SYRUP (NON-DROWSY)" at bounding box center [523, 347] width 206 height 45
type input "2000"
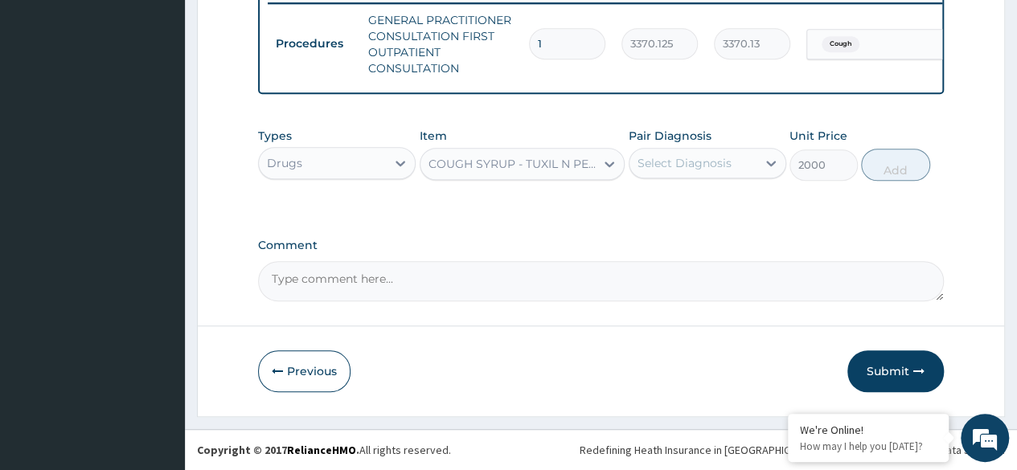
click at [700, 160] on div "Select Diagnosis" at bounding box center [685, 163] width 94 height 16
click at [716, 194] on div "Cough" at bounding box center [708, 204] width 158 height 33
checkbox input "true"
click at [893, 163] on button "Add" at bounding box center [895, 165] width 68 height 32
type input "0"
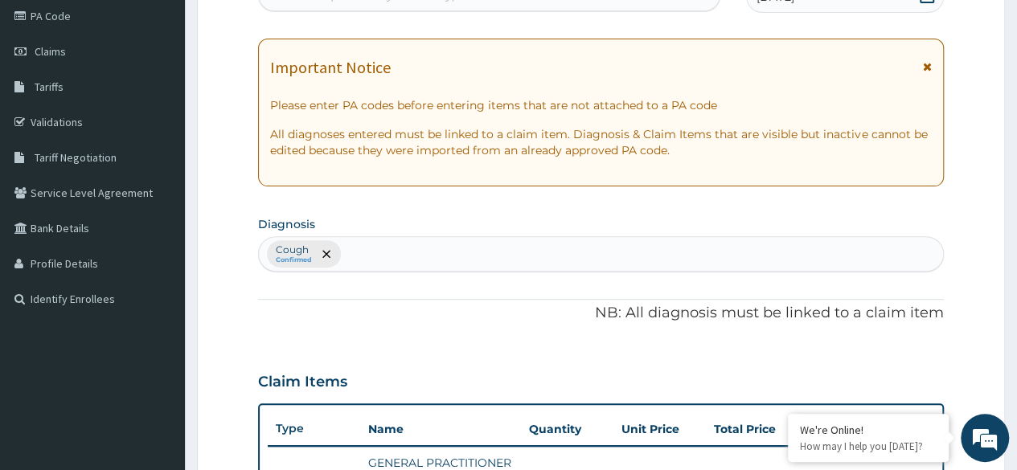
scroll to position [121, 0]
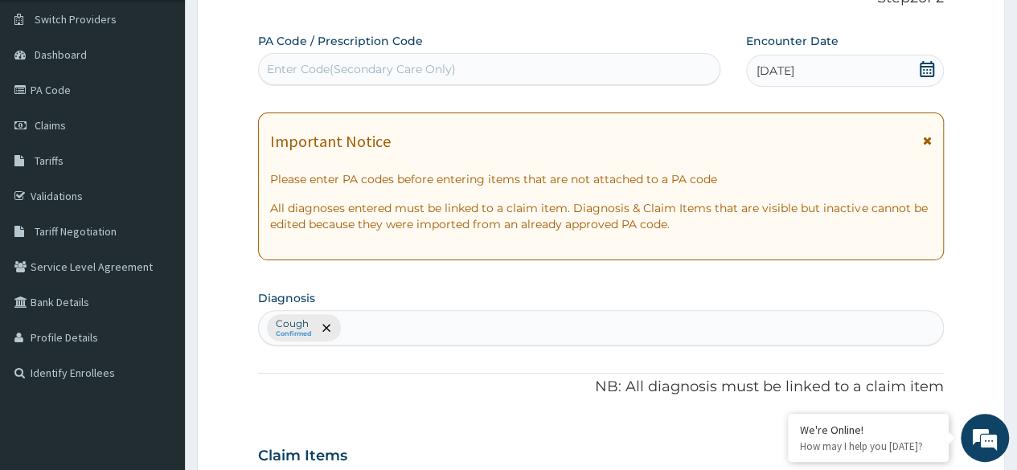
click at [418, 333] on div "Cough Confirmed" at bounding box center [601, 328] width 684 height 34
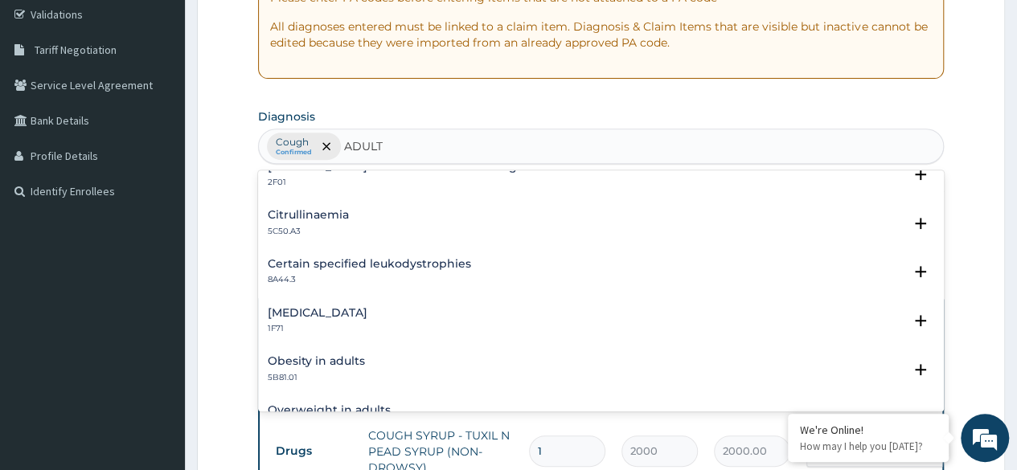
scroll to position [996, 0]
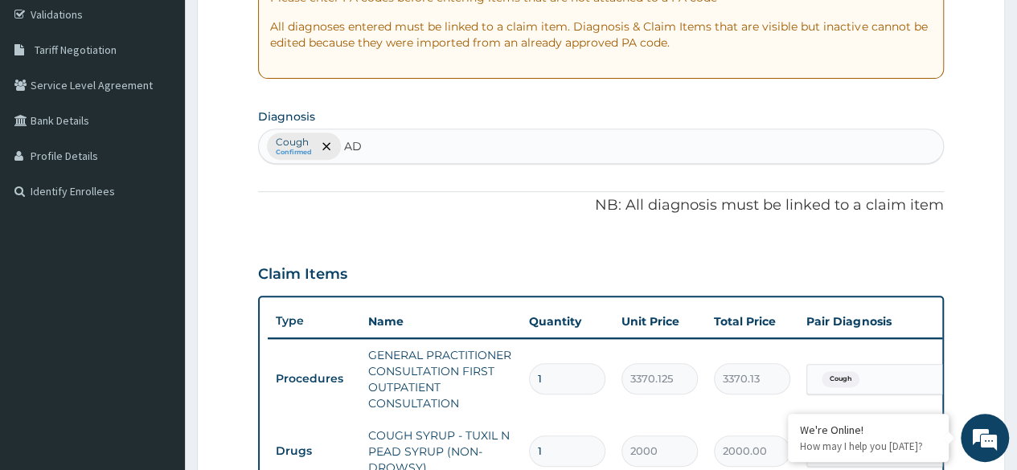
type input "A"
type input "PHYSICAL"
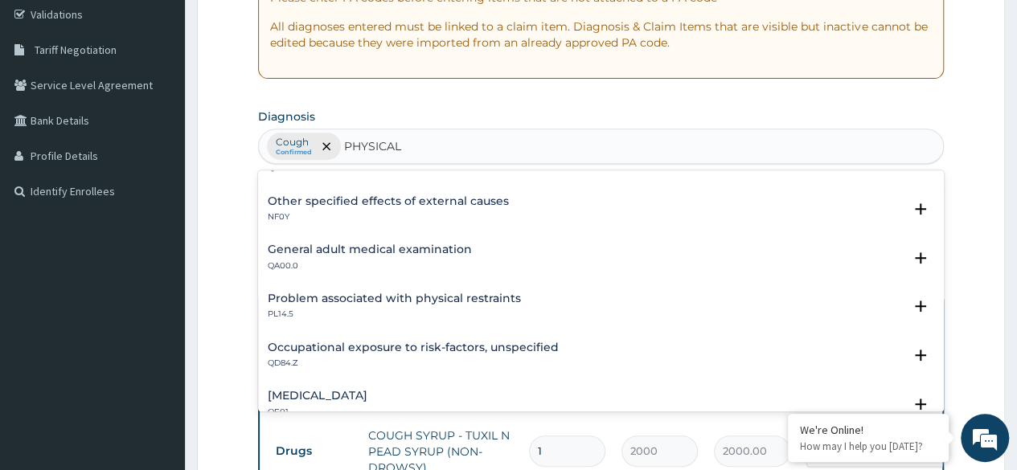
scroll to position [437, 0]
click at [384, 245] on h4 "General adult medical examination" at bounding box center [370, 249] width 204 height 12
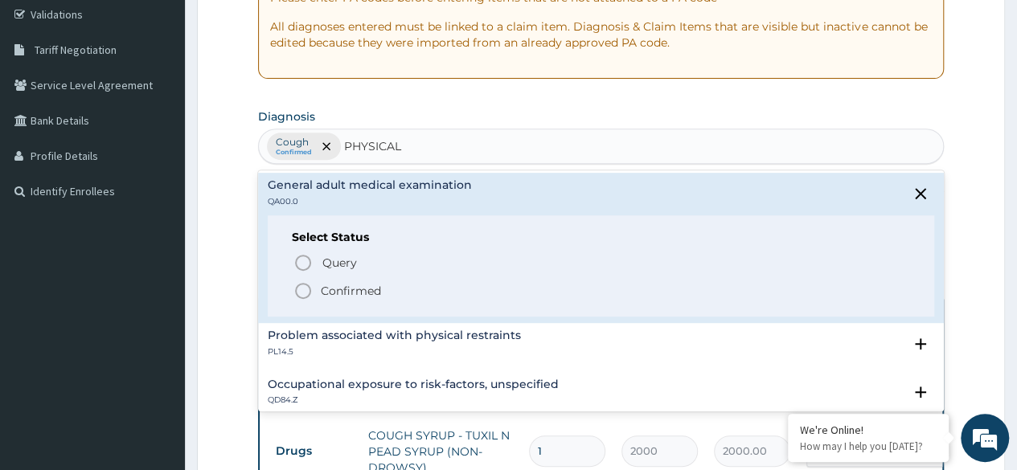
scroll to position [496, 0]
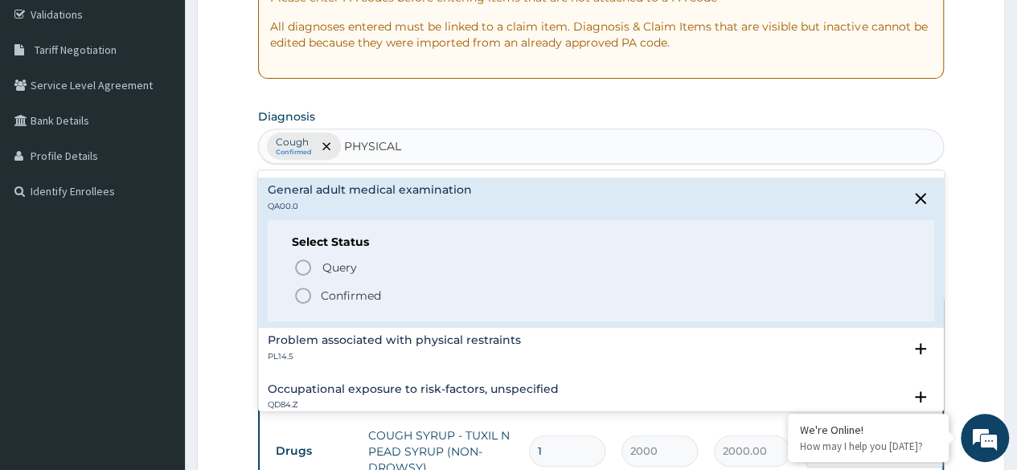
click at [297, 297] on icon "status option filled" at bounding box center [303, 295] width 19 height 19
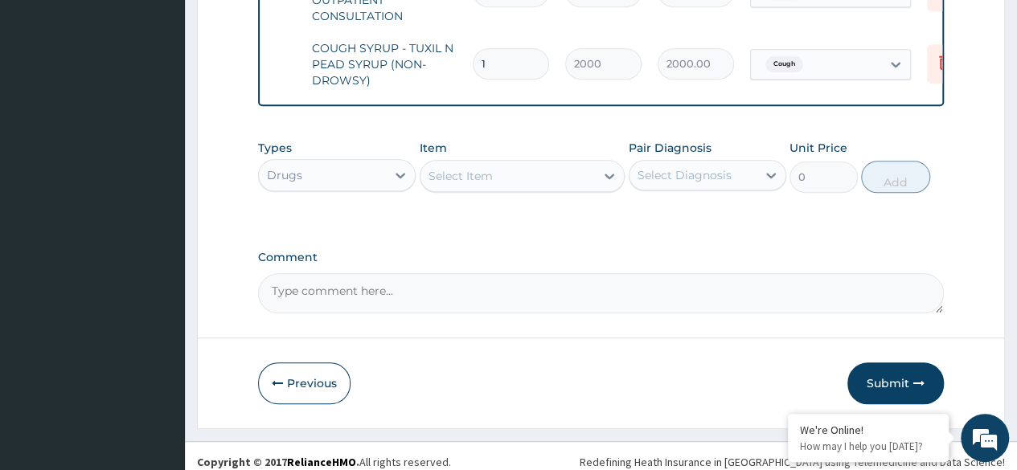
scroll to position [692, 0]
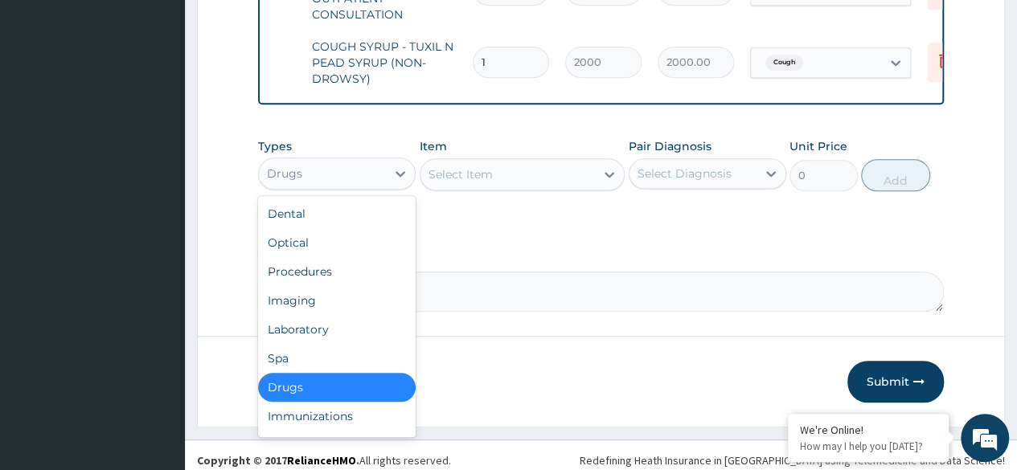
click at [373, 181] on div "Drugs" at bounding box center [322, 174] width 127 height 26
click at [324, 344] on div "Laboratory" at bounding box center [337, 329] width 158 height 29
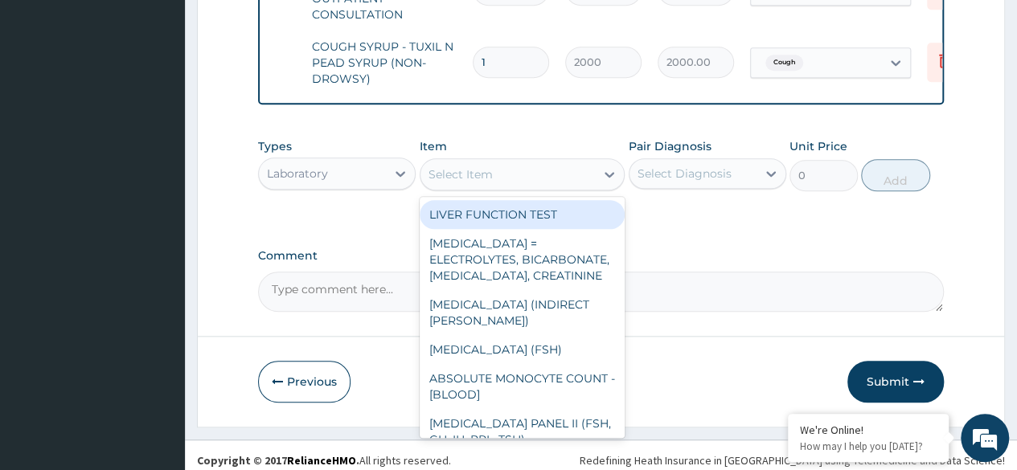
click at [495, 191] on div "Select Item" at bounding box center [523, 174] width 206 height 32
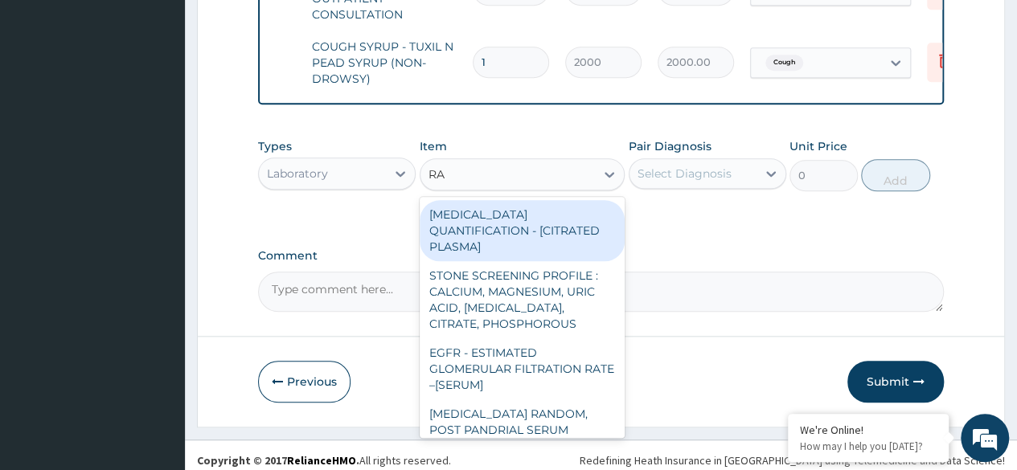
type input "RAN"
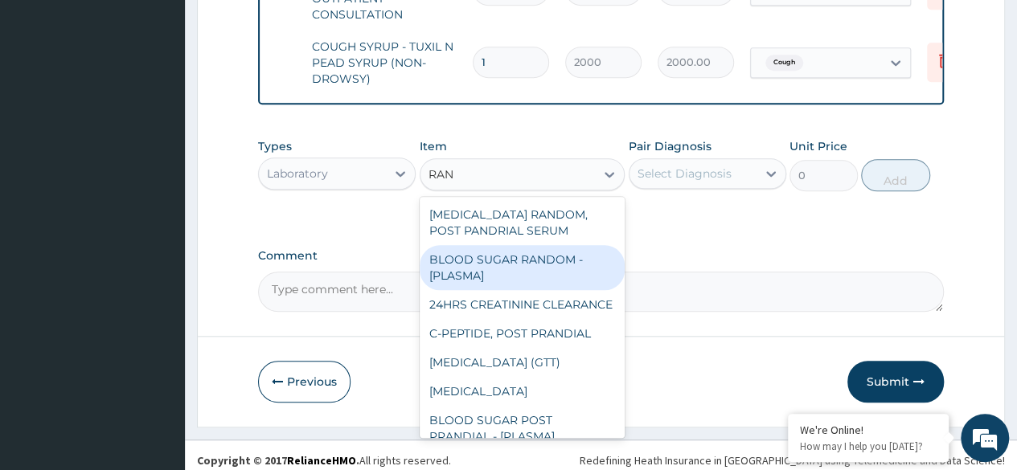
click at [553, 285] on div "BLOOD SUGAR RANDOM - [PLASMA]" at bounding box center [523, 267] width 206 height 45
type input "1800"
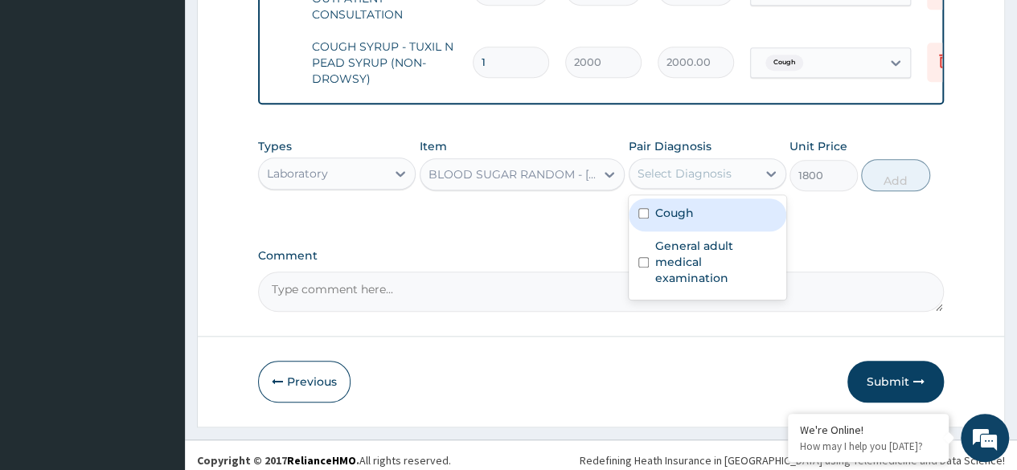
click at [655, 182] on div "Select Diagnosis" at bounding box center [685, 174] width 94 height 16
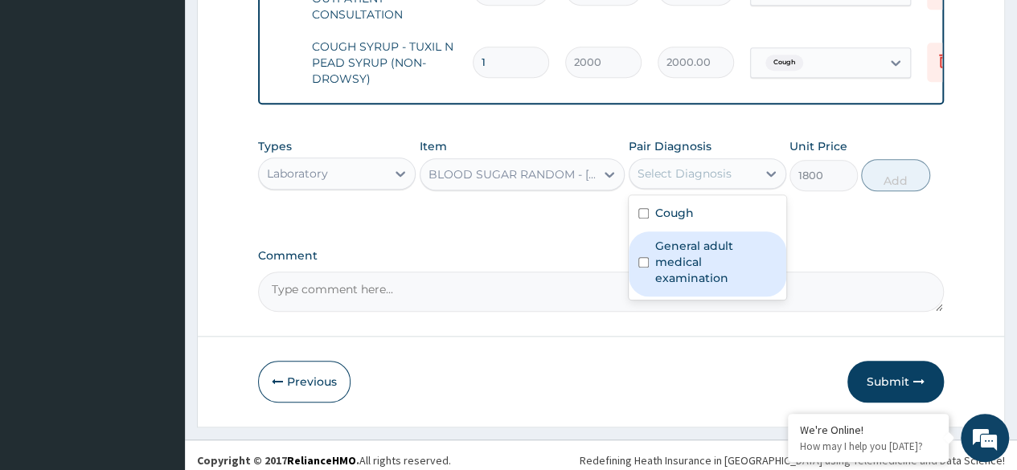
click at [708, 255] on label "General adult medical examination" at bounding box center [715, 262] width 121 height 48
checkbox input "true"
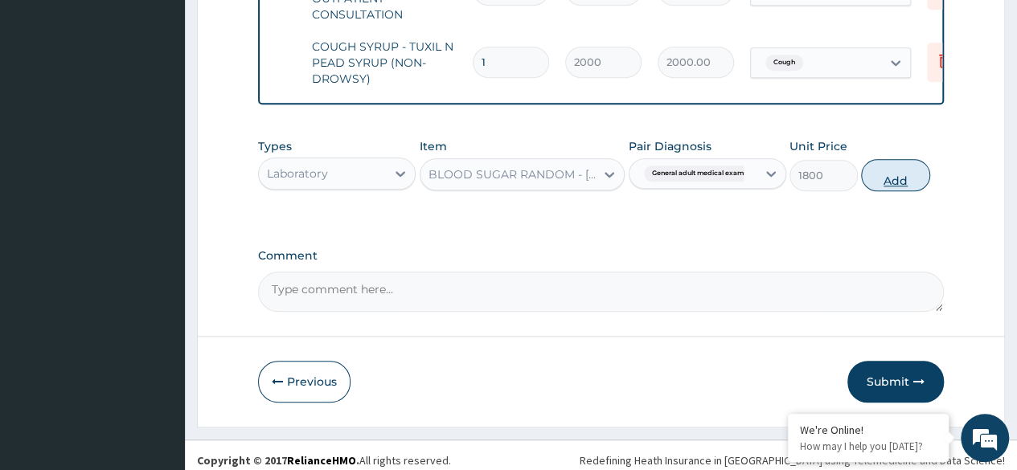
click at [907, 179] on button "Add" at bounding box center [895, 175] width 68 height 32
type input "0"
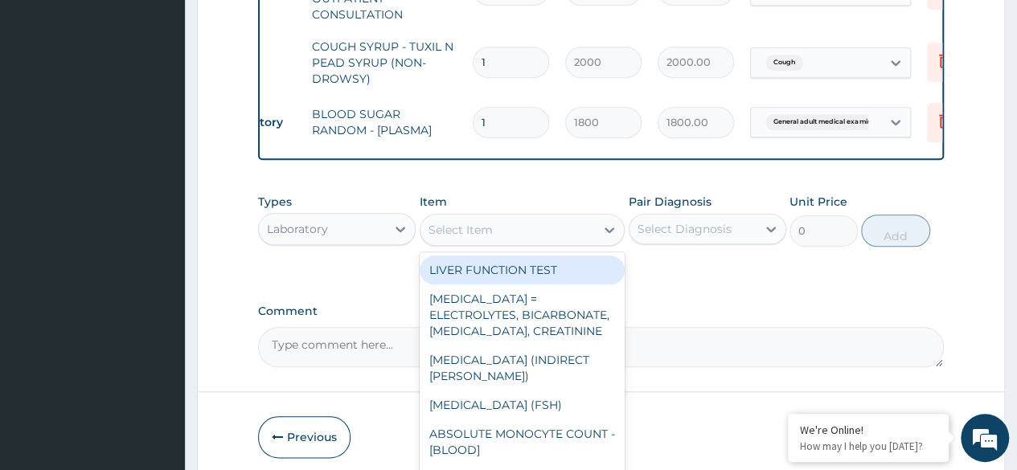
click at [569, 236] on div "Select Item" at bounding box center [508, 230] width 175 height 26
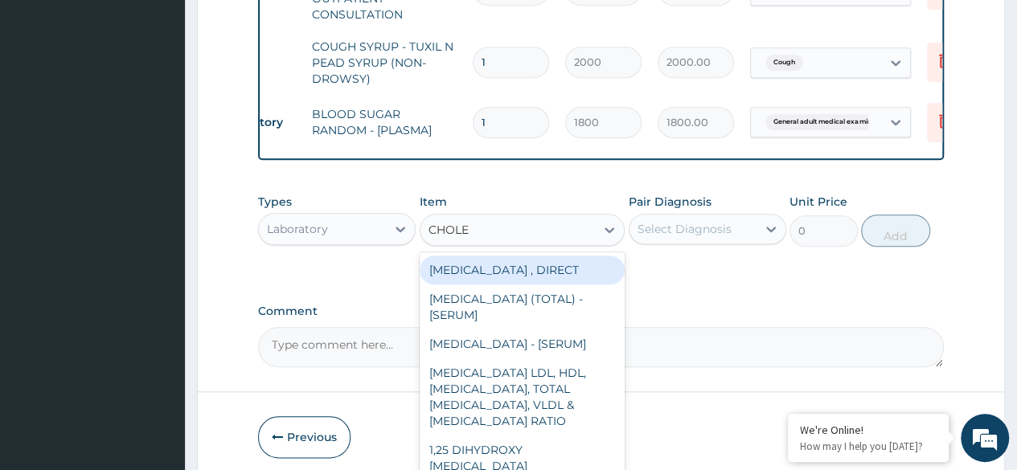
type input "CHOLES"
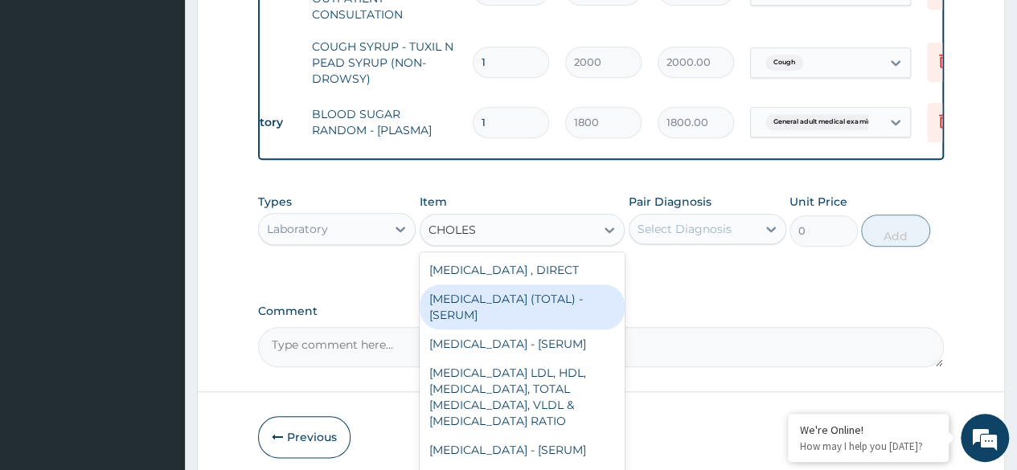
click at [529, 299] on div "CHOLESTEROL (TOTAL) - [SERUM]" at bounding box center [523, 307] width 206 height 45
type input "2880"
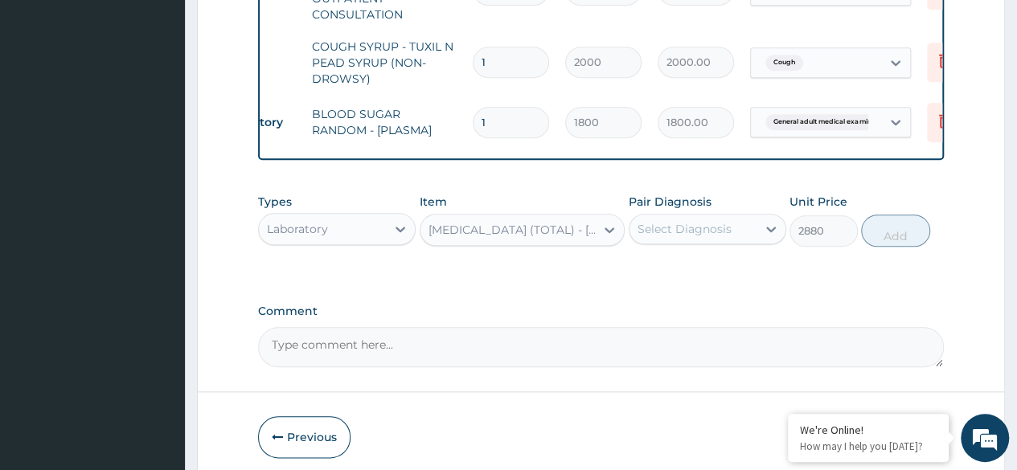
click at [705, 247] on div "Pair Diagnosis Select Diagnosis" at bounding box center [708, 220] width 158 height 53
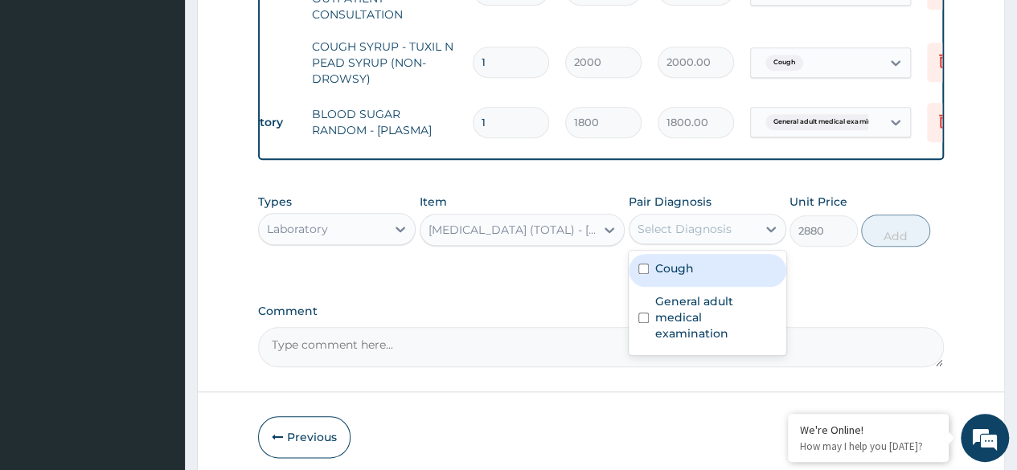
click at [725, 237] on div "Select Diagnosis" at bounding box center [685, 229] width 94 height 16
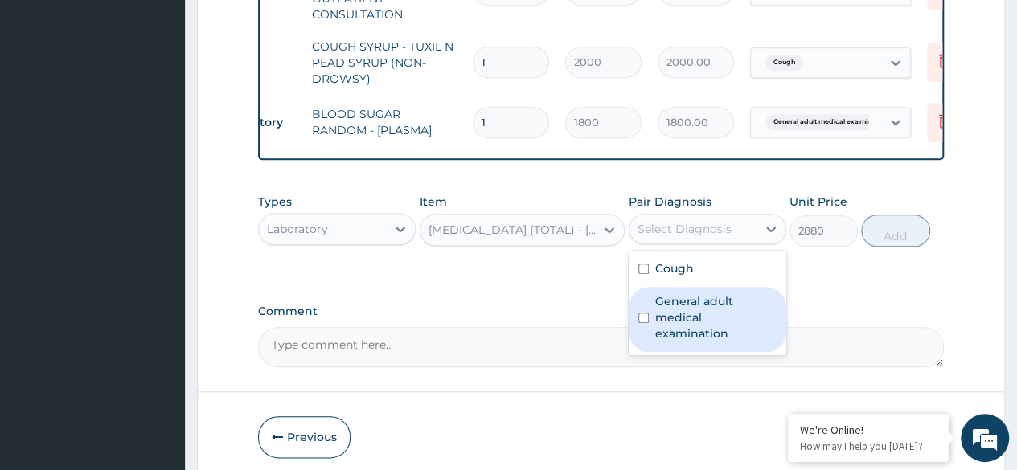
click at [714, 320] on label "General adult medical examination" at bounding box center [715, 318] width 121 height 48
checkbox input "true"
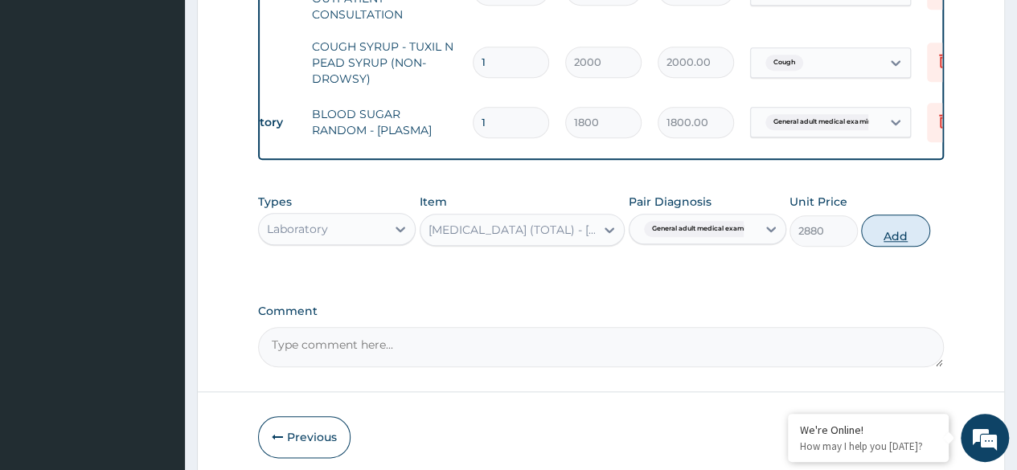
click at [906, 242] on button "Add" at bounding box center [895, 231] width 68 height 32
type input "0"
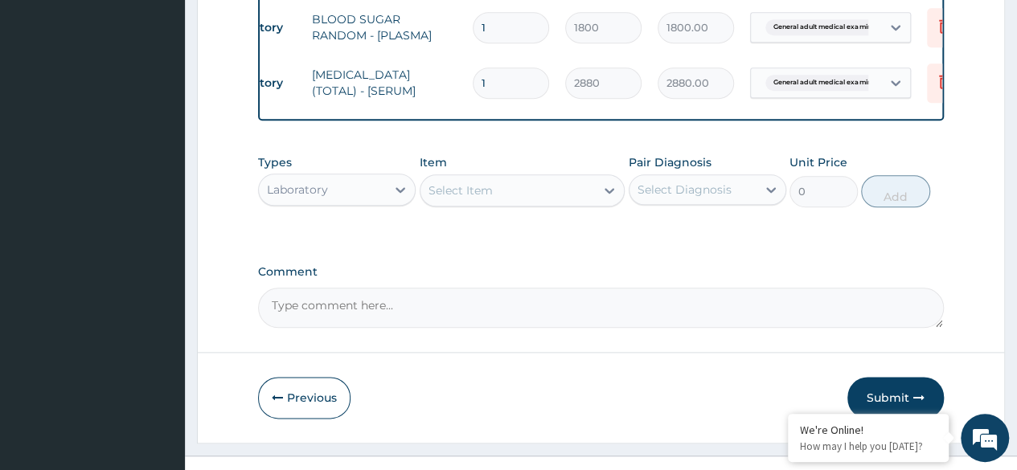
scroll to position [788, 0]
click at [585, 199] on div "Select Item" at bounding box center [508, 189] width 175 height 26
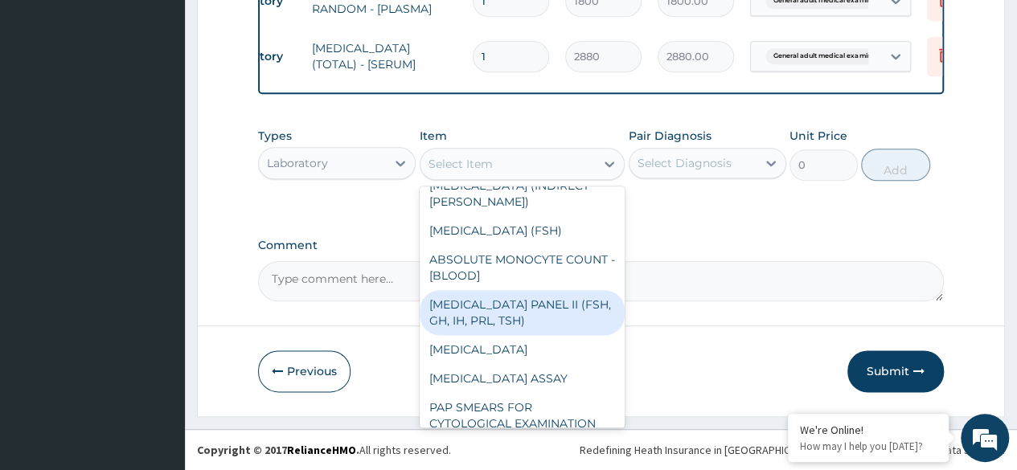
scroll to position [129, 0]
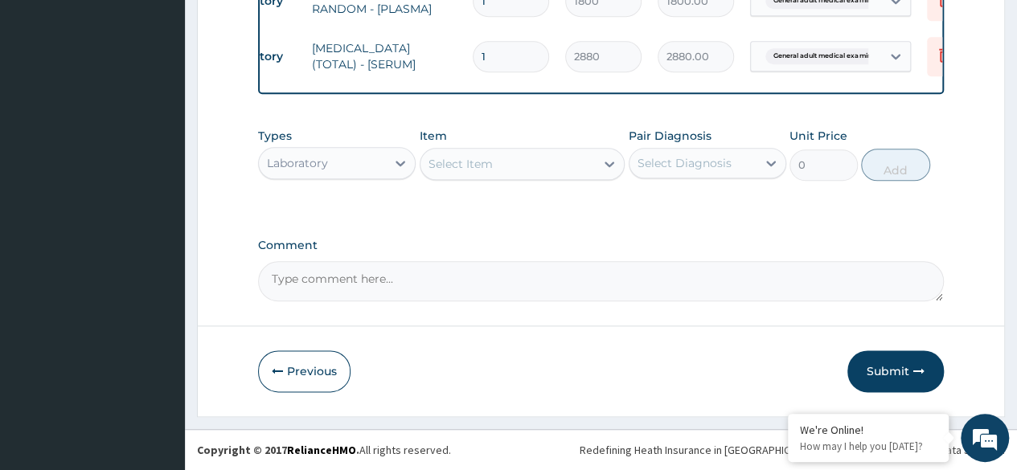
click at [492, 166] on div "Select Item" at bounding box center [508, 164] width 175 height 26
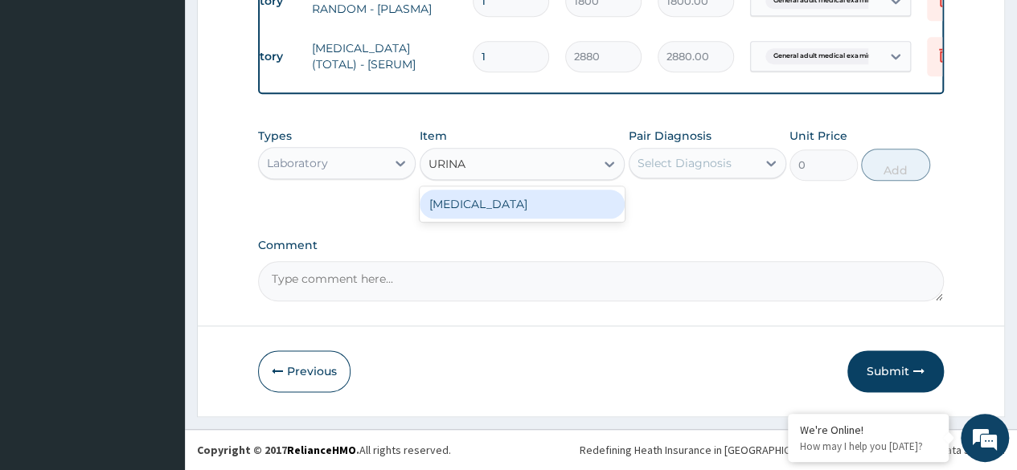
type input "URINAL"
click at [555, 216] on div "URINALYSIS" at bounding box center [523, 204] width 206 height 29
type input "1531.875"
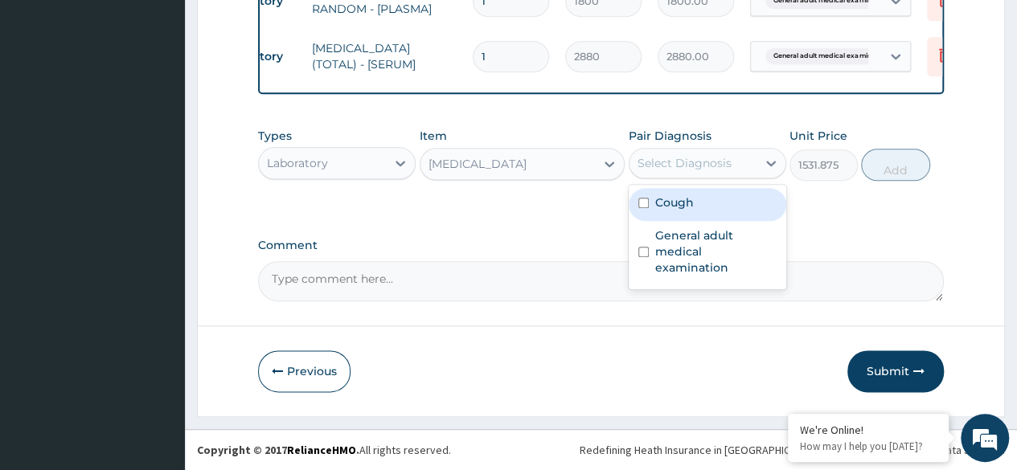
click at [700, 154] on div "Select Diagnosis" at bounding box center [693, 163] width 127 height 26
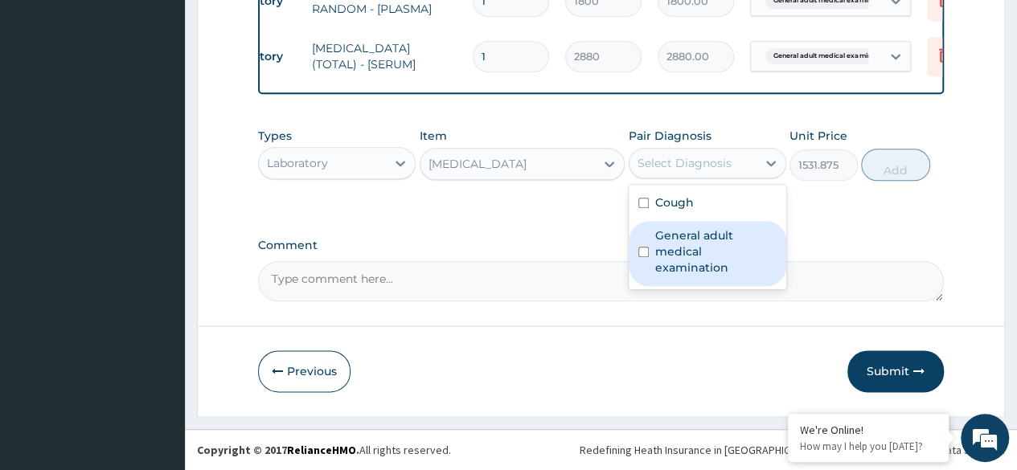
click at [712, 224] on div "General adult medical examination" at bounding box center [708, 253] width 158 height 65
checkbox input "true"
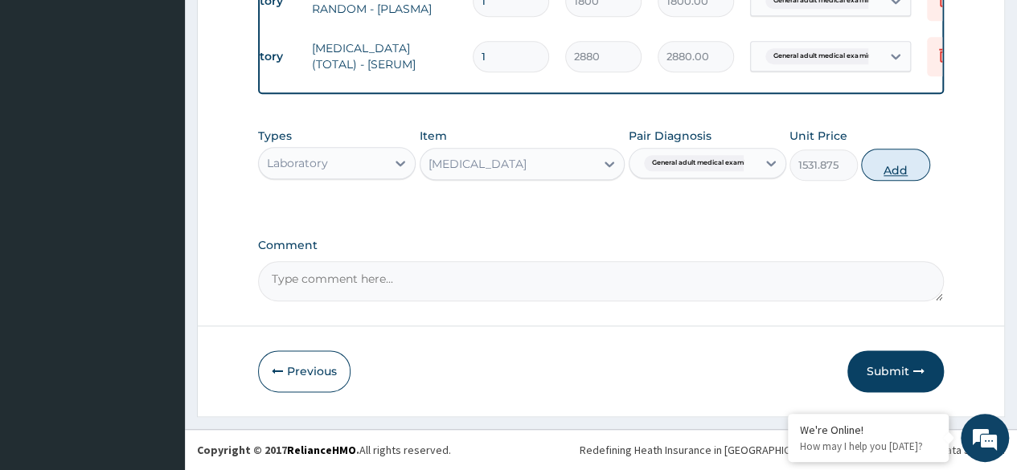
click at [898, 174] on button "Add" at bounding box center [895, 165] width 68 height 32
type input "0"
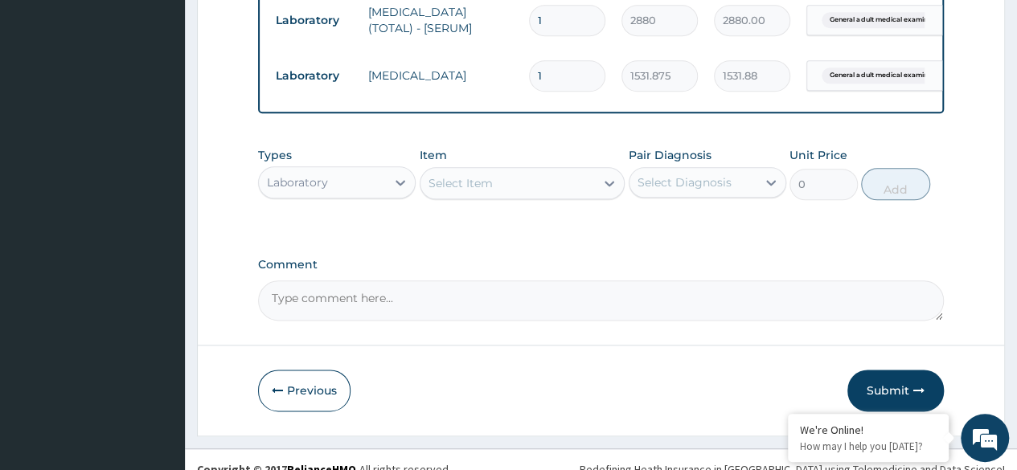
scroll to position [852, 0]
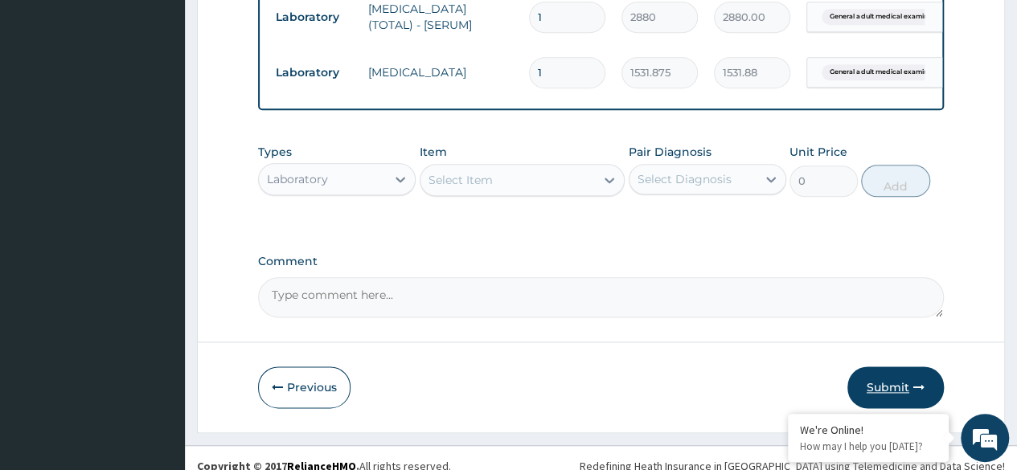
click at [914, 393] on icon "button" at bounding box center [919, 387] width 11 height 11
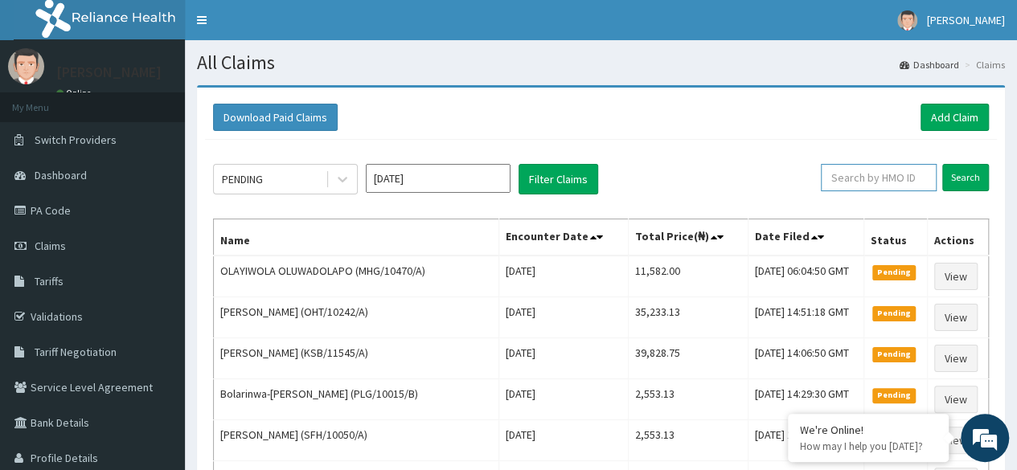
click at [896, 179] on input "text" at bounding box center [879, 177] width 116 height 27
paste input "MHG/10470/A"
click at [896, 179] on input "MHG/10470/A" at bounding box center [854, 177] width 103 height 27
type input "MHG/10470/A"
click at [964, 170] on input "Search" at bounding box center [965, 177] width 47 height 27
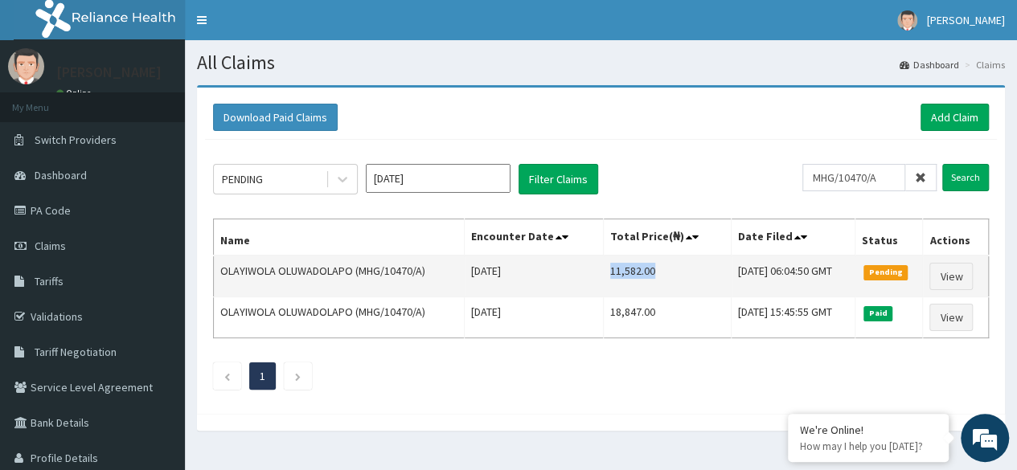
drag, startPoint x: 584, startPoint y: 271, endPoint x: 634, endPoint y: 274, distance: 50.0
click at [634, 274] on td "11,582.00" at bounding box center [667, 277] width 129 height 42
copy td "11,582.00"
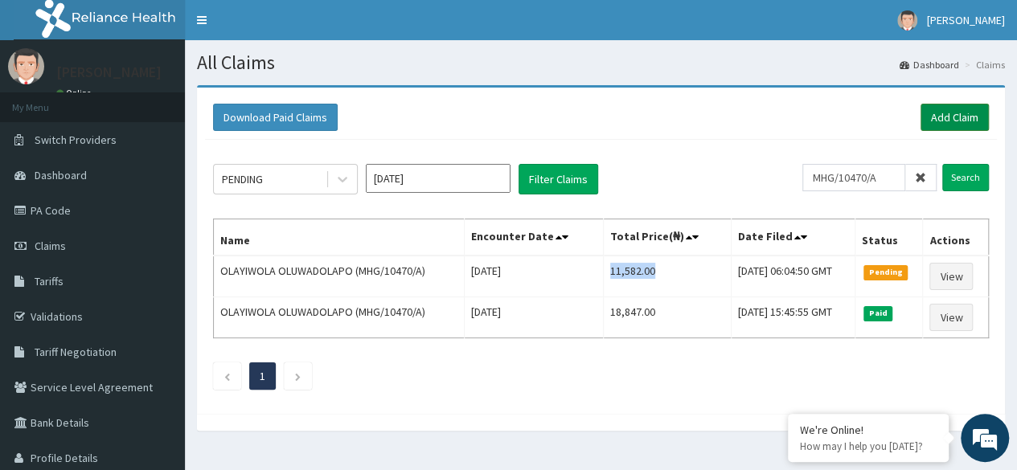
click at [960, 120] on link "Add Claim" at bounding box center [955, 117] width 68 height 27
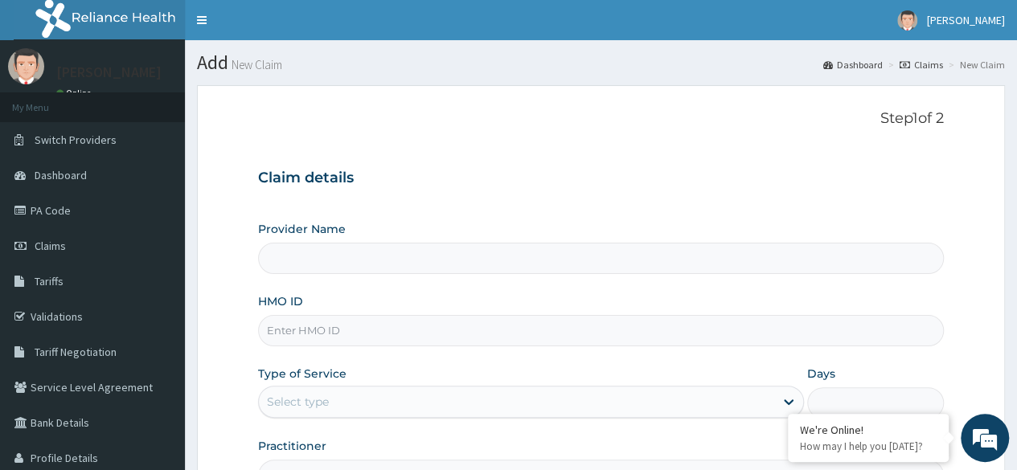
type input "Reliance Family Clinics (RFC) - [GEOGRAPHIC_DATA]"
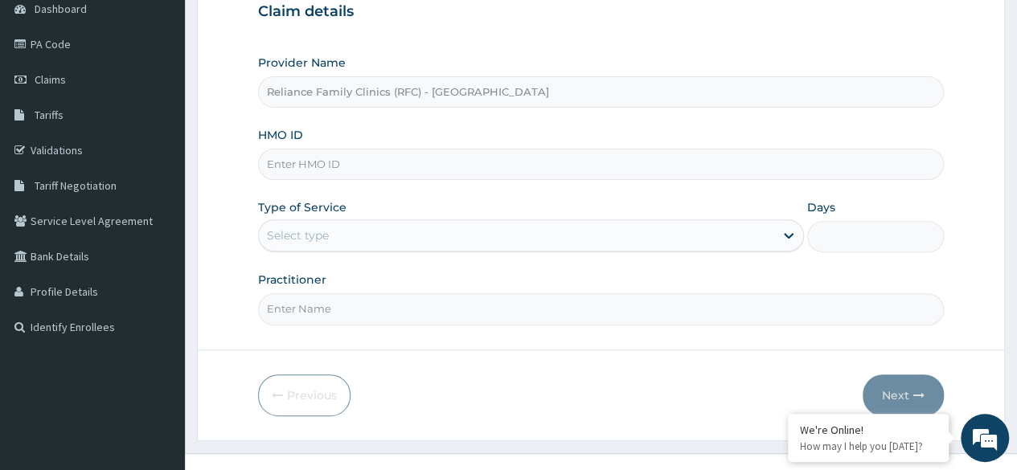
scroll to position [167, 0]
click at [592, 162] on input "HMO ID" at bounding box center [601, 163] width 686 height 31
paste input "SOG/10042/A"
type input "SOG/10042/A"
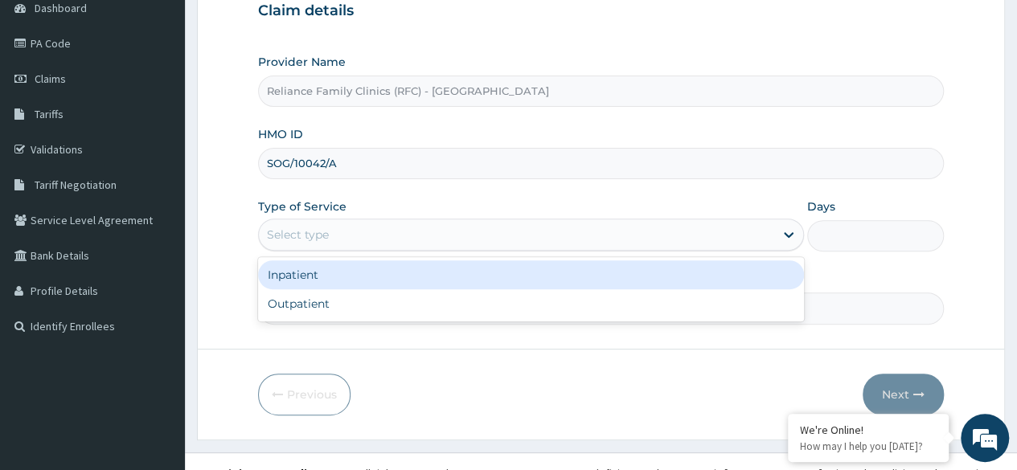
click at [624, 237] on div "Select type" at bounding box center [516, 235] width 515 height 26
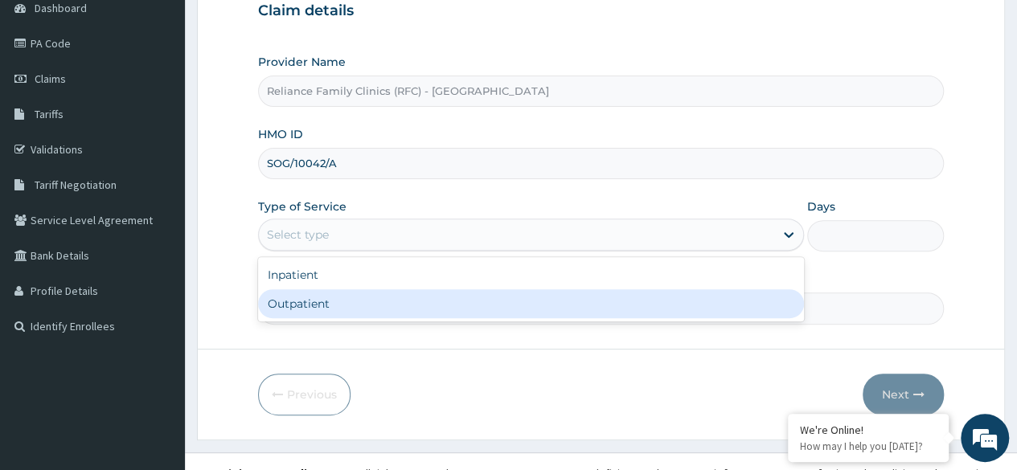
scroll to position [0, 0]
click at [618, 296] on div "Outpatient" at bounding box center [531, 303] width 546 height 29
type input "1"
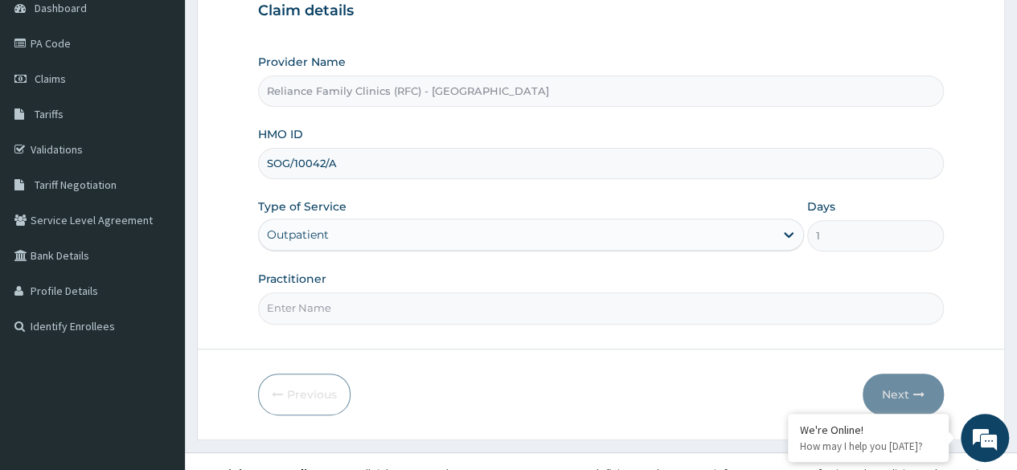
click at [618, 296] on input "Practitioner" at bounding box center [601, 308] width 686 height 31
type input "LOCUM"
click at [918, 396] on icon "button" at bounding box center [919, 394] width 11 height 11
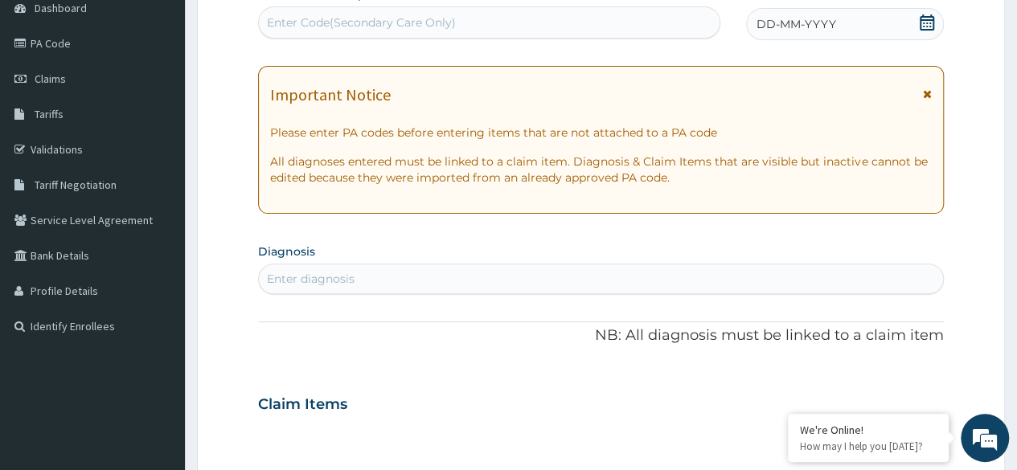
click at [870, 21] on div "DD-MM-YYYY" at bounding box center [845, 24] width 198 height 32
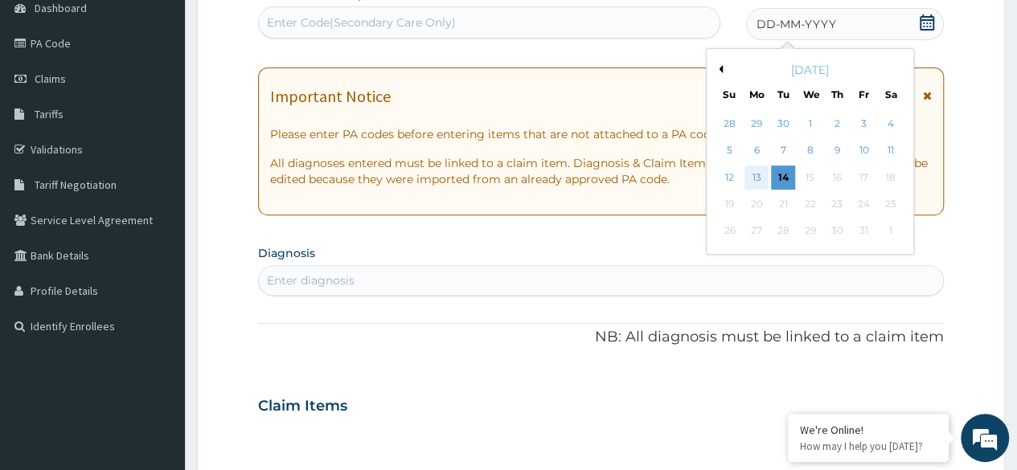
click at [761, 178] on div "13" at bounding box center [757, 178] width 24 height 24
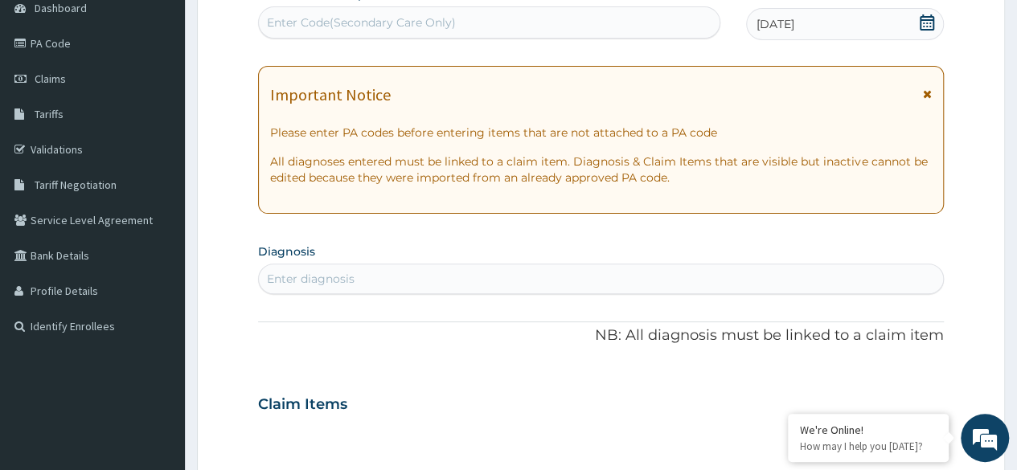
click at [378, 284] on div "Enter diagnosis" at bounding box center [601, 279] width 684 height 26
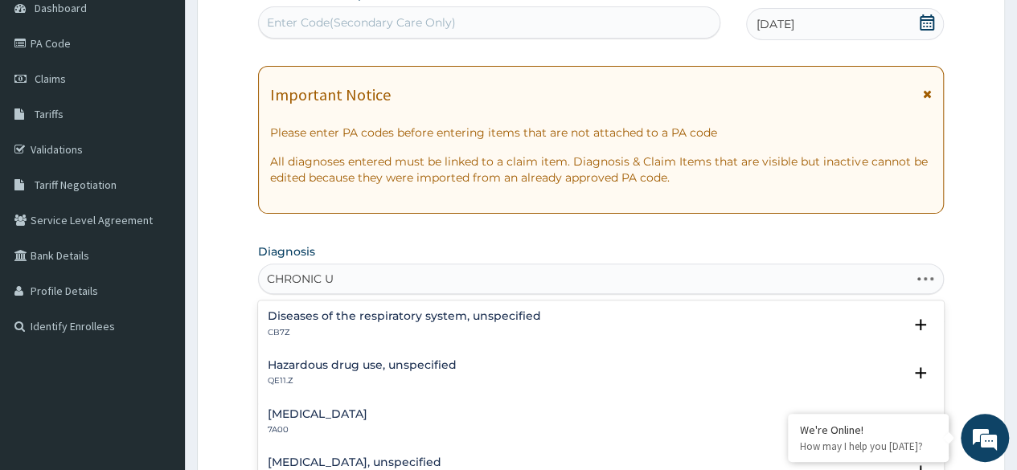
type input "CHRONIC U"
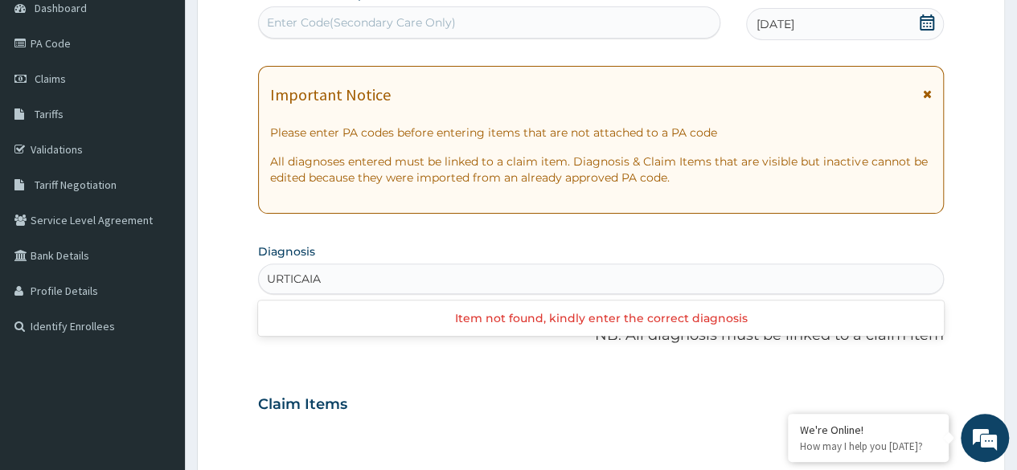
type input "URTICAIA"
click at [302, 274] on input "POST BLEASHING" at bounding box center [320, 279] width 106 height 16
type input "BLEASHING"
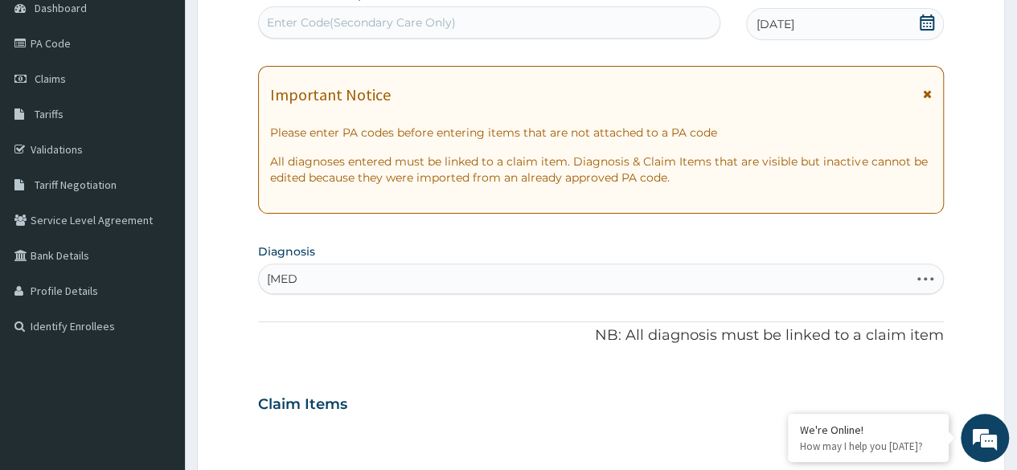
type input "hives"
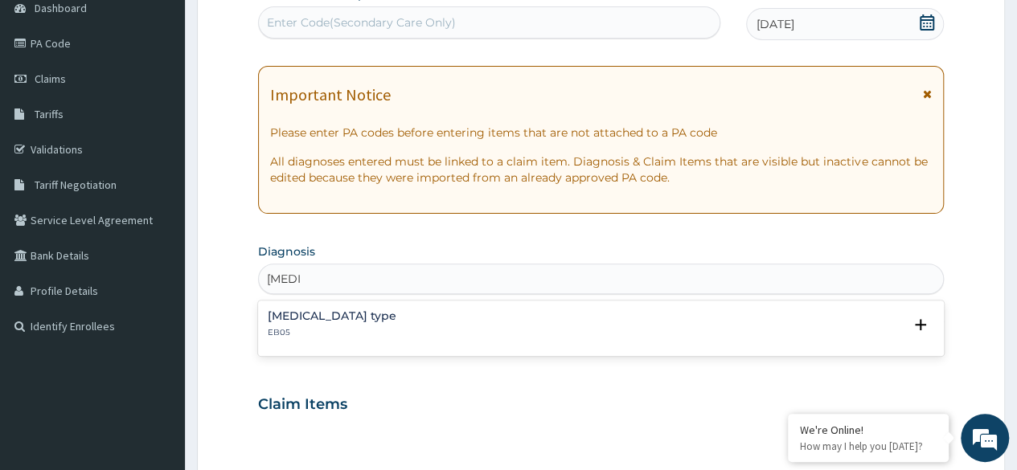
click at [385, 324] on div "Urticaria of unspecified type EB05" at bounding box center [332, 324] width 129 height 28
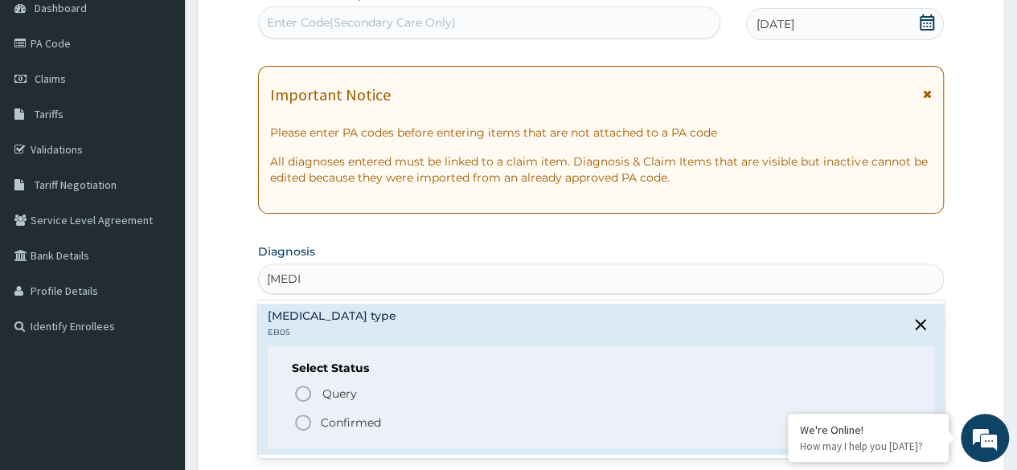
click at [301, 421] on icon "status option filled" at bounding box center [303, 422] width 19 height 19
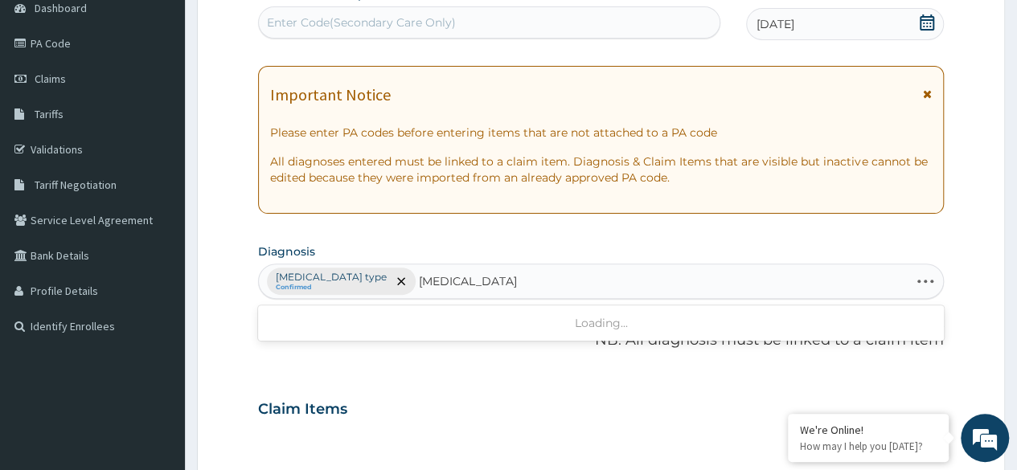
type input "hyperpigmentation"
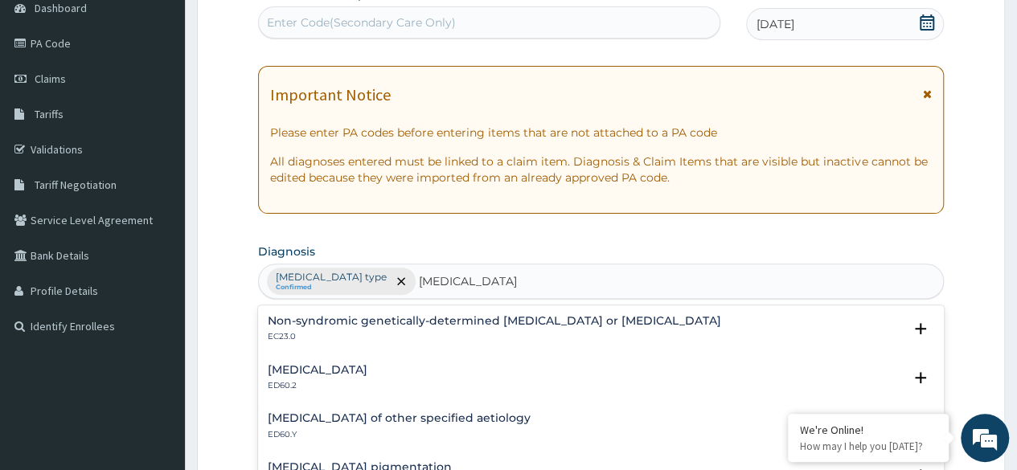
scroll to position [9, 0]
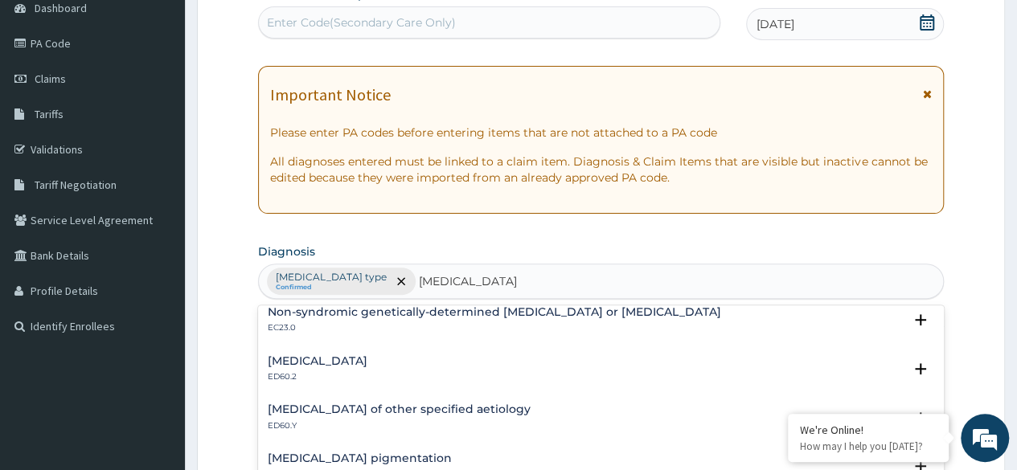
click at [452, 454] on h4 "Other specified disorders of skin pigmentation" at bounding box center [360, 459] width 184 height 12
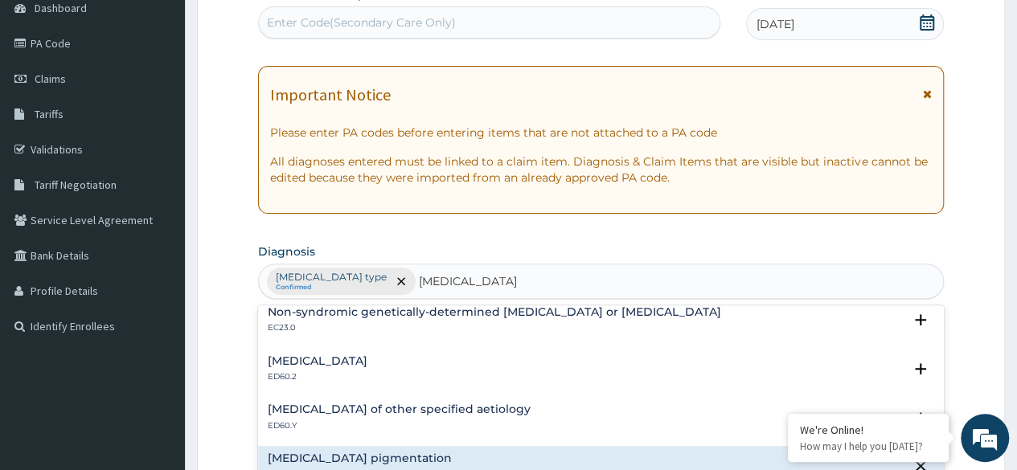
scroll to position [111, 0]
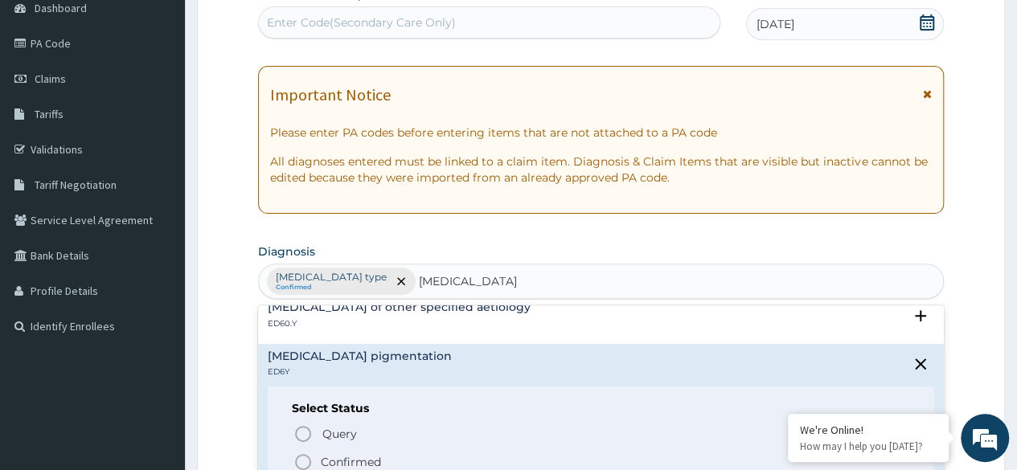
click at [308, 462] on icon "status option filled" at bounding box center [303, 462] width 19 height 19
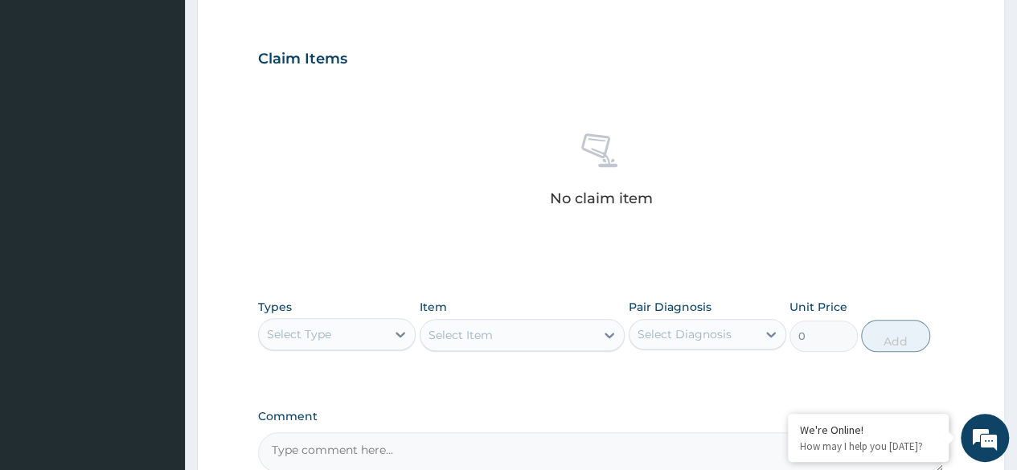
scroll to position [519, 0]
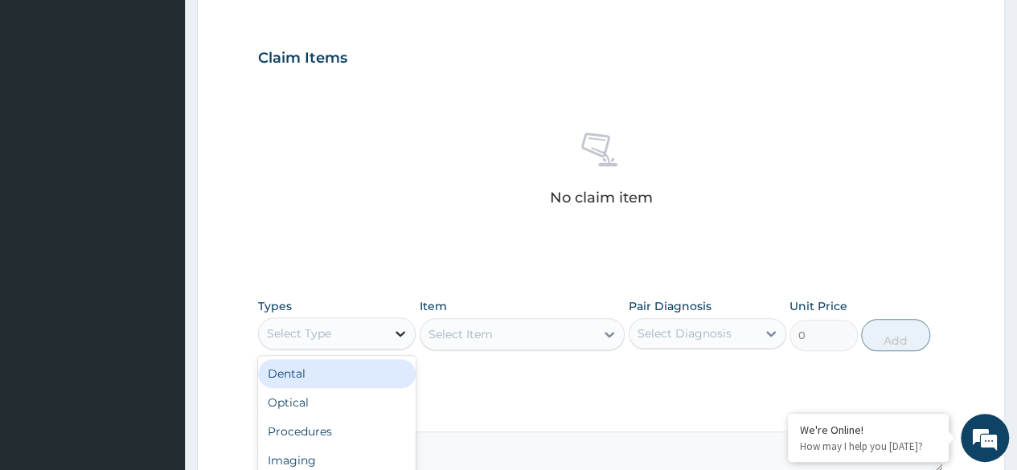
click at [391, 321] on div at bounding box center [400, 333] width 29 height 29
type input "la"
click at [391, 378] on div "Laboratory" at bounding box center [337, 373] width 158 height 29
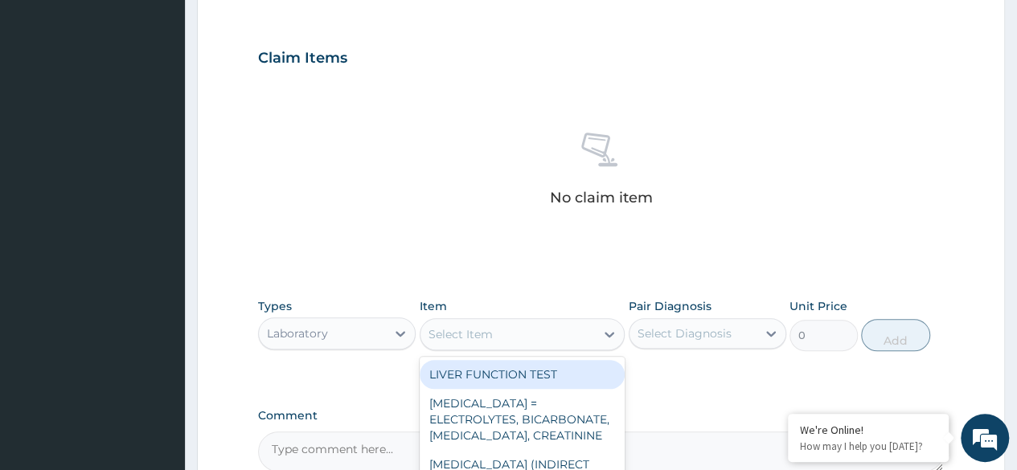
click at [568, 336] on div "Select Item" at bounding box center [508, 335] width 175 height 26
type input "esr"
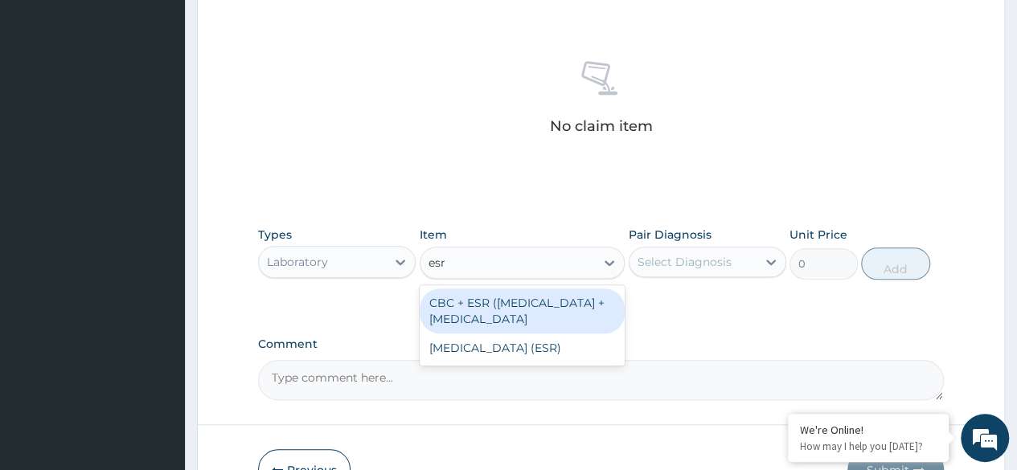
scroll to position [593, 0]
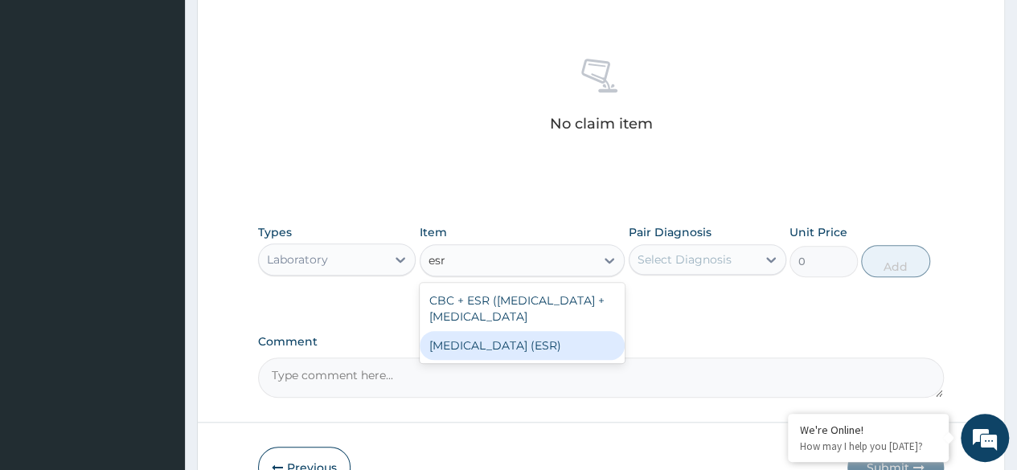
click at [548, 358] on div "ERYTHROCYTE SEDIMENTATION RATE (ESR)" at bounding box center [523, 345] width 206 height 29
type input "2553.125"
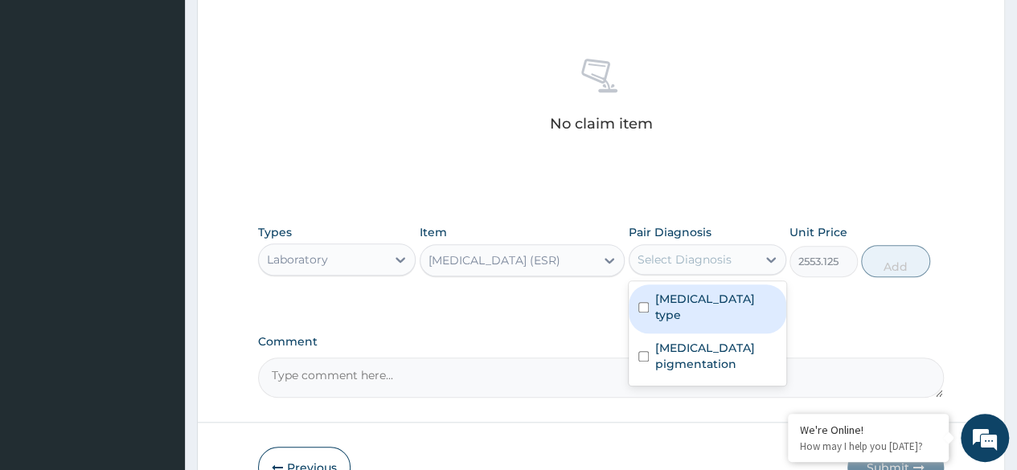
click at [711, 257] on div "Select Diagnosis" at bounding box center [685, 260] width 94 height 16
click at [710, 306] on label "Urticaria of unspecified type" at bounding box center [715, 307] width 121 height 32
checkbox input "true"
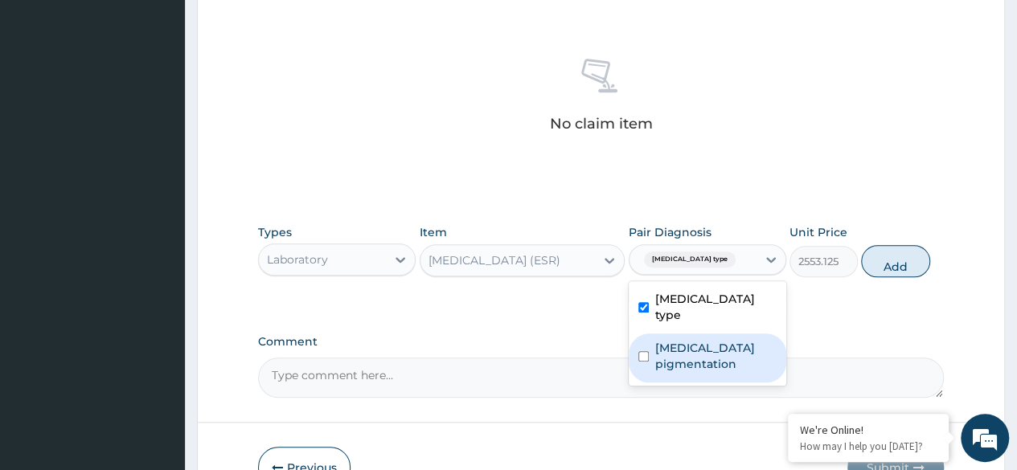
click at [737, 353] on label "Other specified disorders of skin pigmentation" at bounding box center [715, 356] width 121 height 32
checkbox input "true"
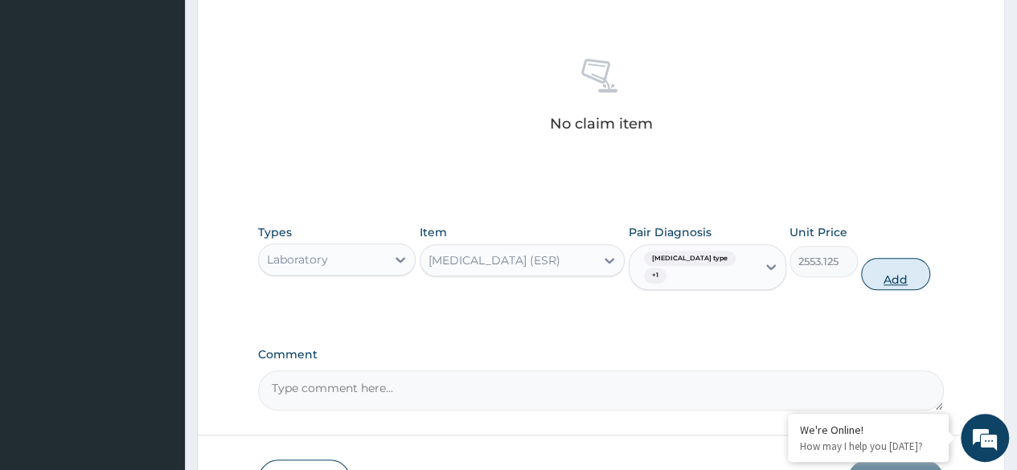
click at [910, 277] on button "Add" at bounding box center [895, 274] width 68 height 32
type input "0"
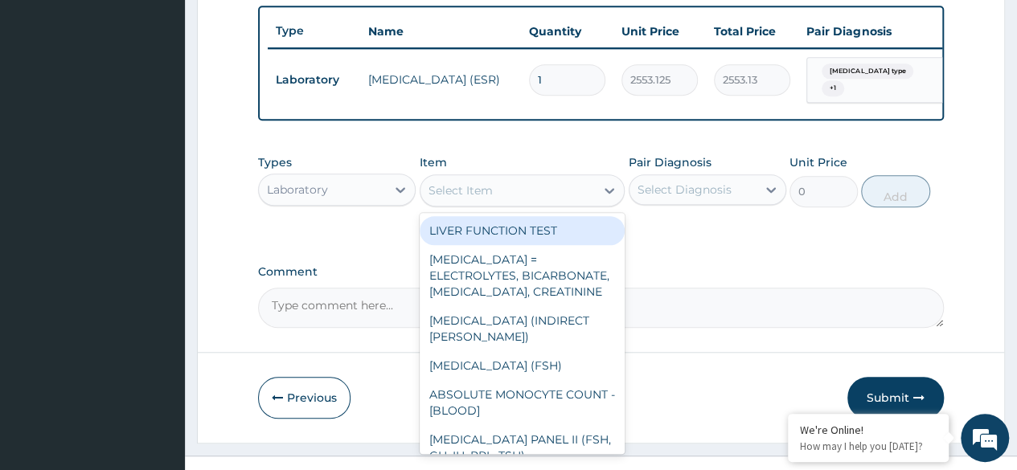
click at [493, 195] on div "Select Item" at bounding box center [508, 191] width 175 height 26
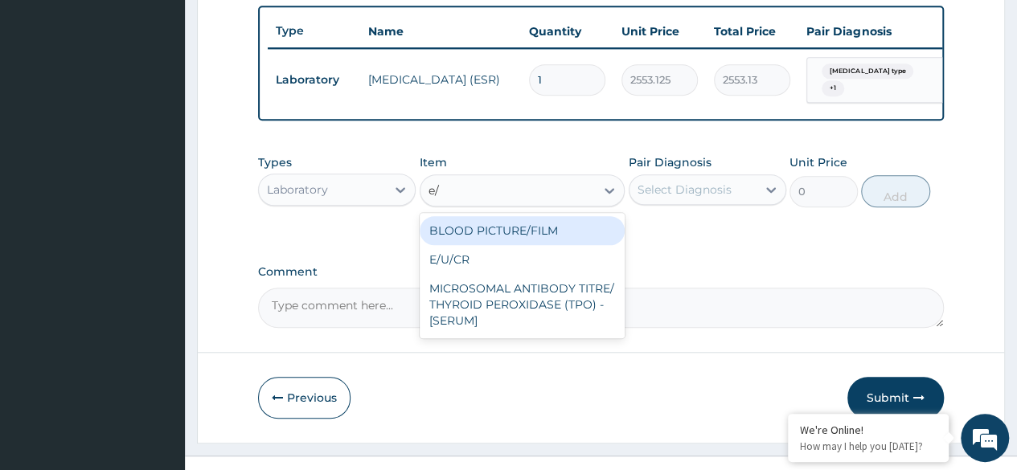
type input "e/u"
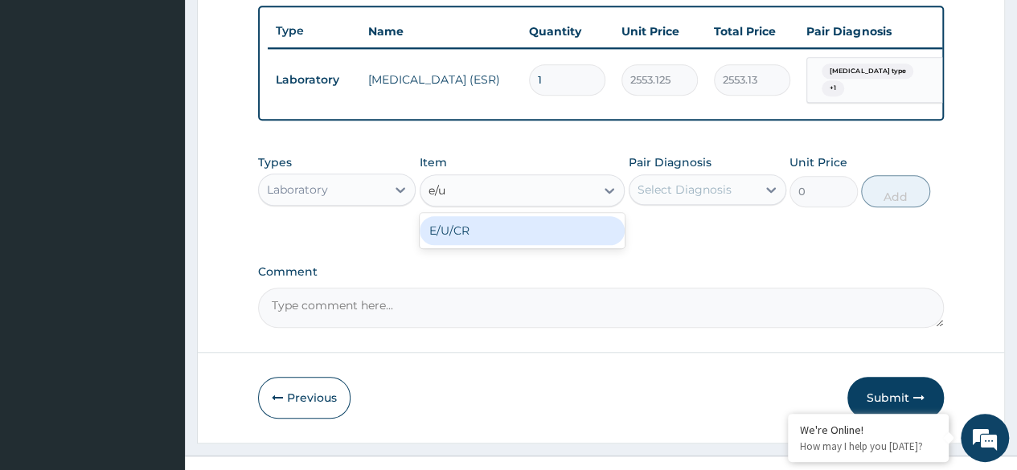
click at [542, 239] on div "E/U/CR" at bounding box center [523, 230] width 206 height 29
type input "8170"
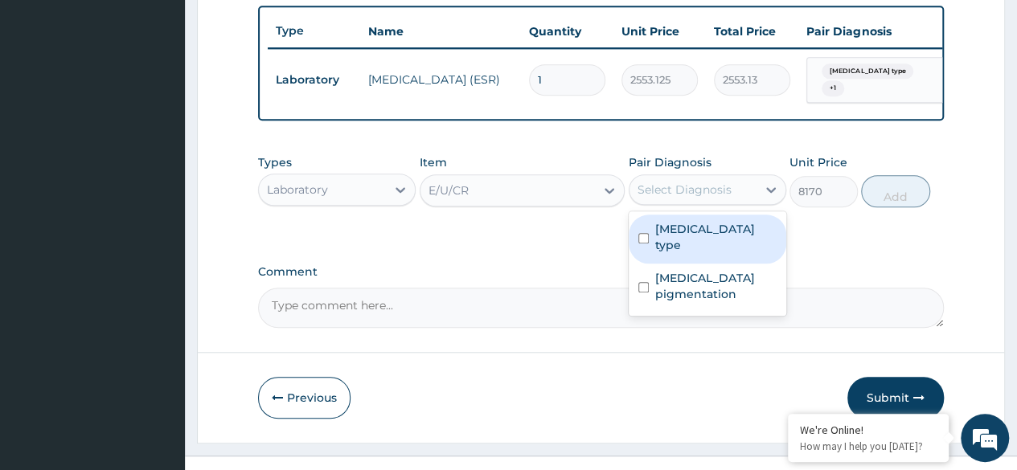
click at [699, 198] on div "Select Diagnosis" at bounding box center [685, 190] width 94 height 16
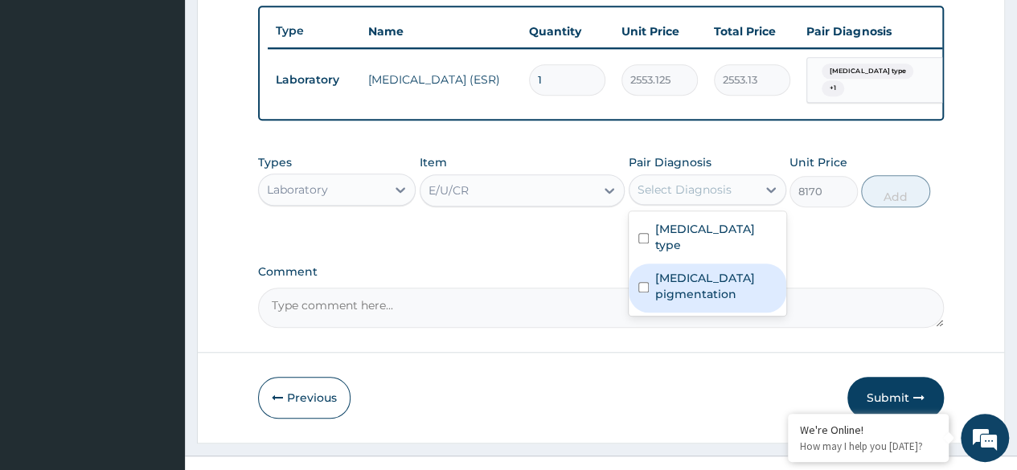
click at [699, 287] on label "Other specified disorders of skin pigmentation" at bounding box center [715, 286] width 121 height 32
checkbox input "true"
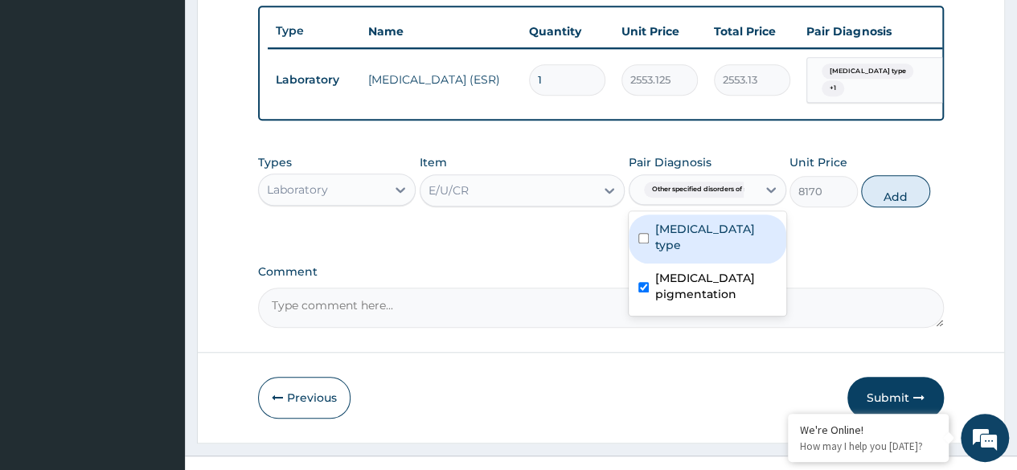
click at [701, 264] on div "Urticaria of unspecified type" at bounding box center [708, 239] width 158 height 49
checkbox input "true"
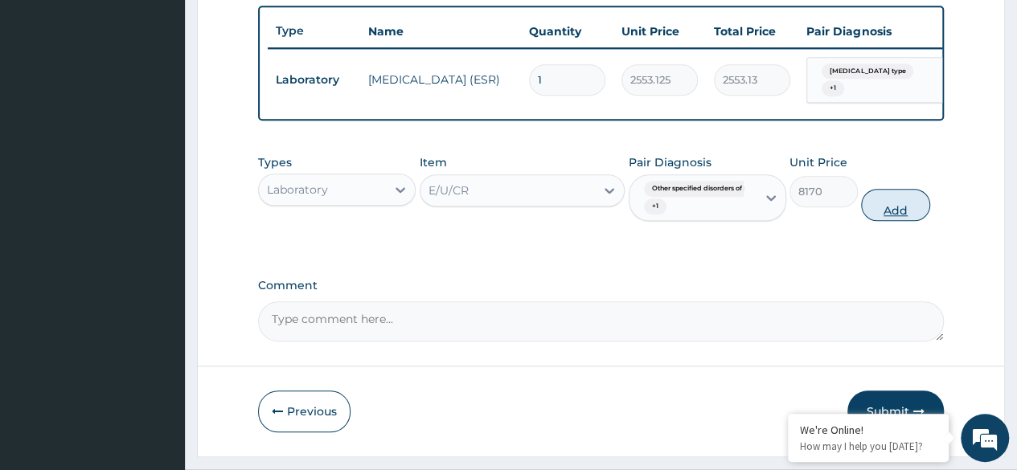
click at [896, 221] on button "Add" at bounding box center [895, 205] width 68 height 32
type input "0"
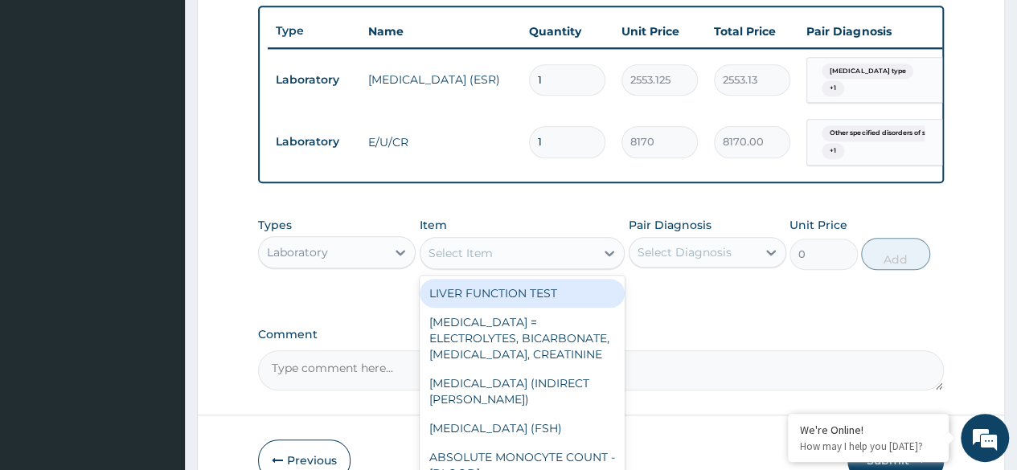
click at [501, 257] on div "Select Item" at bounding box center [508, 253] width 175 height 26
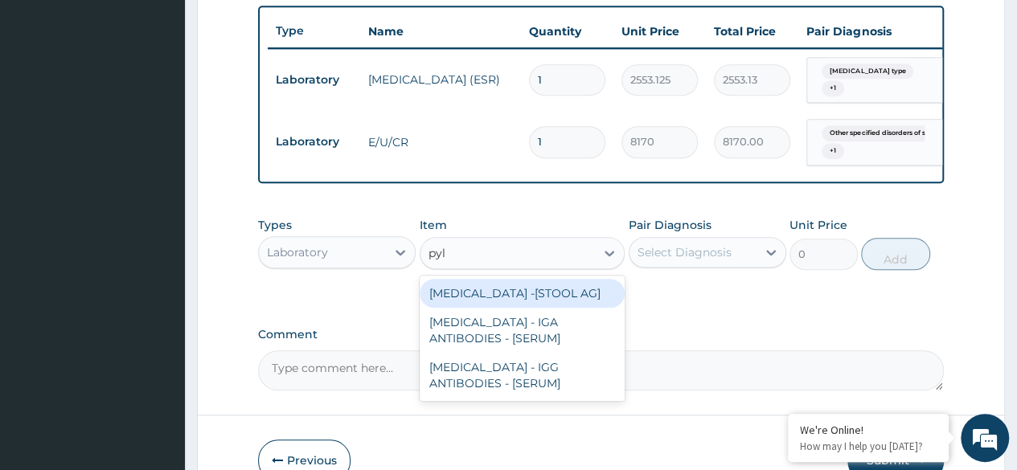
type input "pylo"
click at [586, 305] on div "[MEDICAL_DATA] -[STOOL AG]" at bounding box center [523, 293] width 206 height 29
type input "13200"
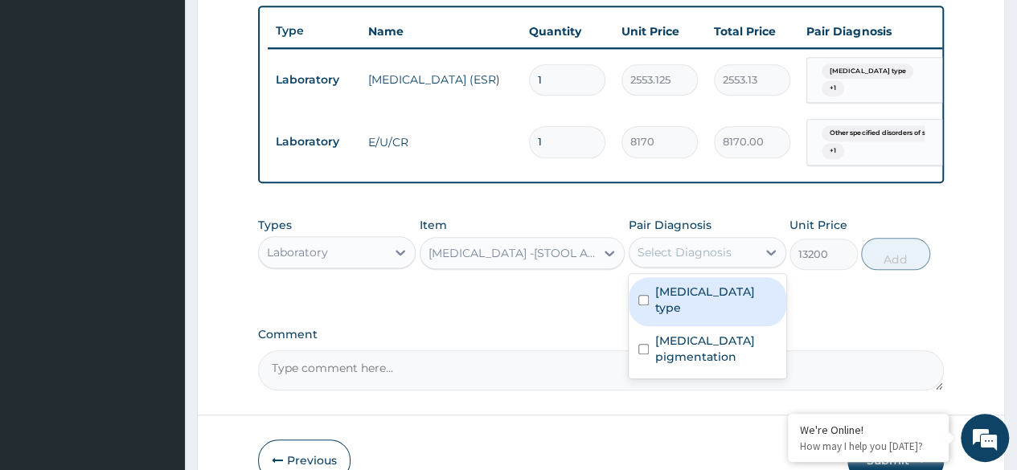
click at [666, 265] on div "Select Diagnosis" at bounding box center [693, 253] width 127 height 26
click at [701, 310] on label "Urticaria of unspecified type" at bounding box center [715, 300] width 121 height 32
checkbox input "true"
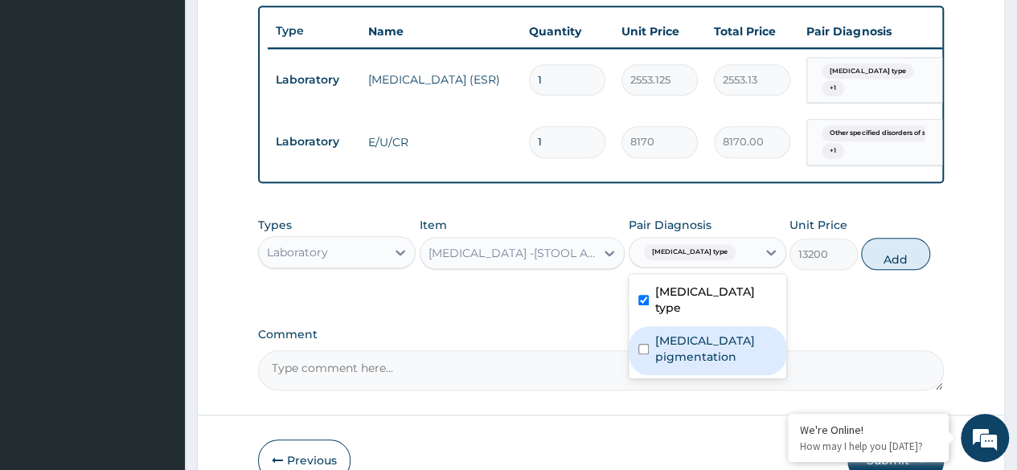
click at [722, 349] on label "Other specified disorders of skin pigmentation" at bounding box center [715, 349] width 121 height 32
checkbox input "true"
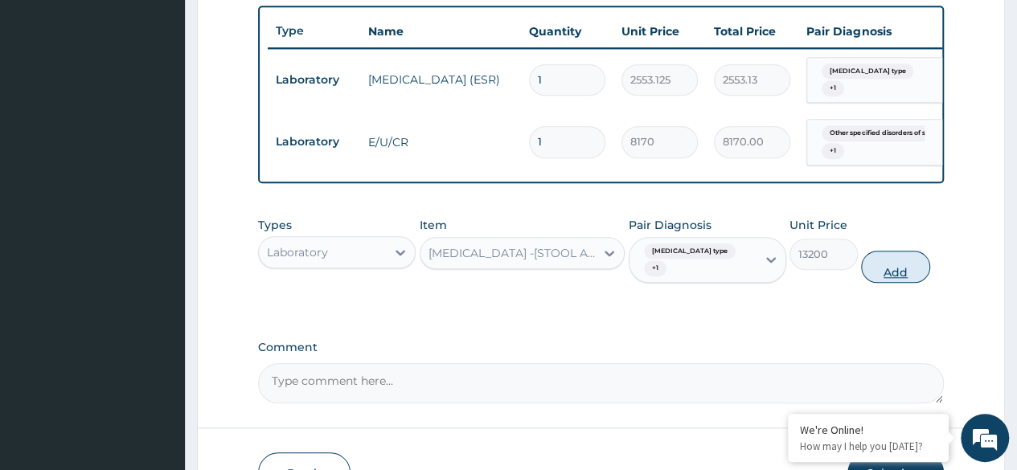
click at [914, 279] on button "Add" at bounding box center [895, 267] width 68 height 32
type input "0"
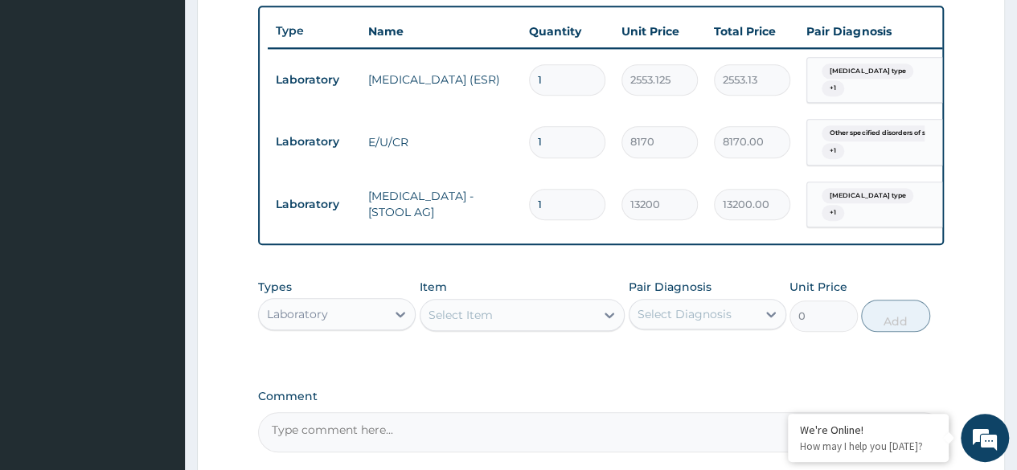
scroll to position [754, 0]
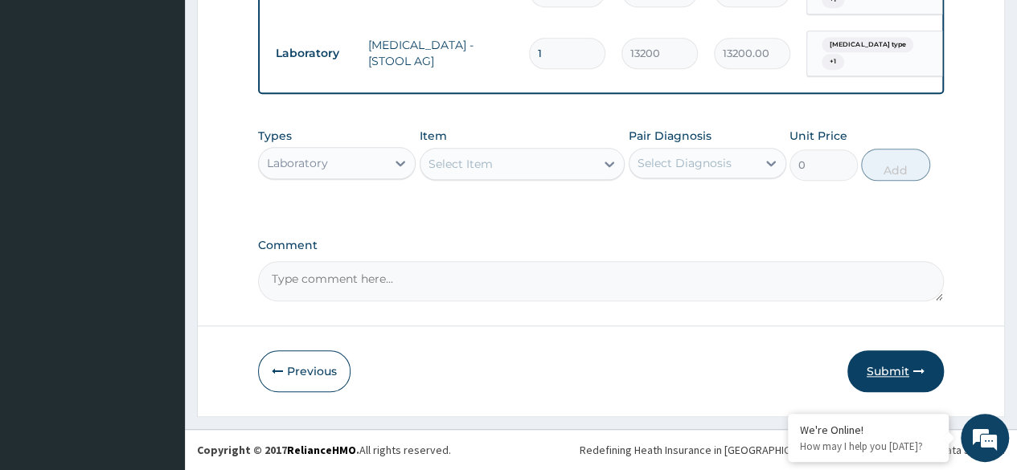
click at [907, 380] on button "Submit" at bounding box center [896, 372] width 96 height 42
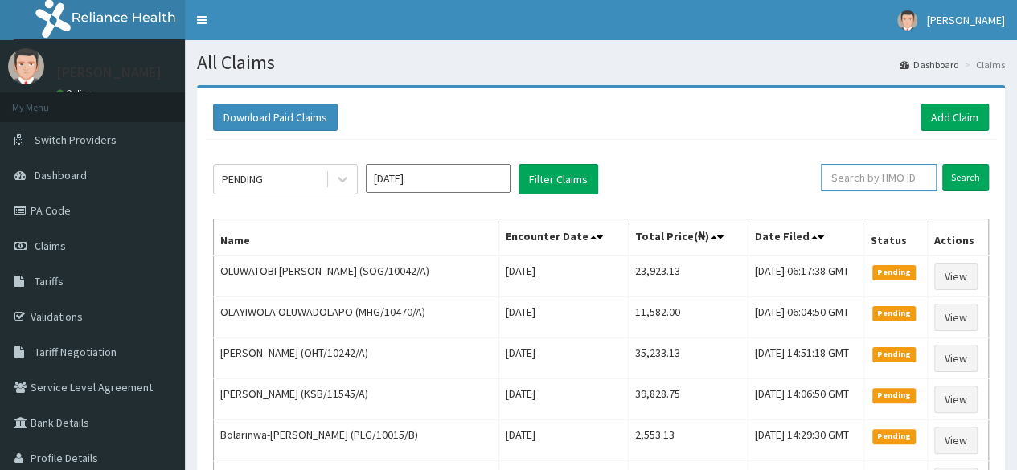
click at [895, 189] on input "text" at bounding box center [879, 177] width 116 height 27
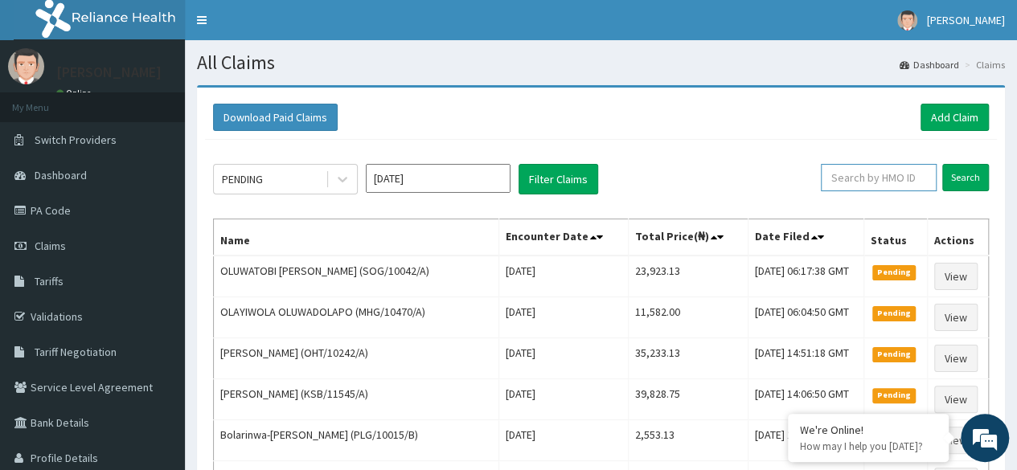
paste input "Chronic Urticaia"
type input "C"
click at [901, 177] on input "text" at bounding box center [879, 177] width 116 height 27
paste input "SOG/10042/A"
type input "SOG/10042/A"
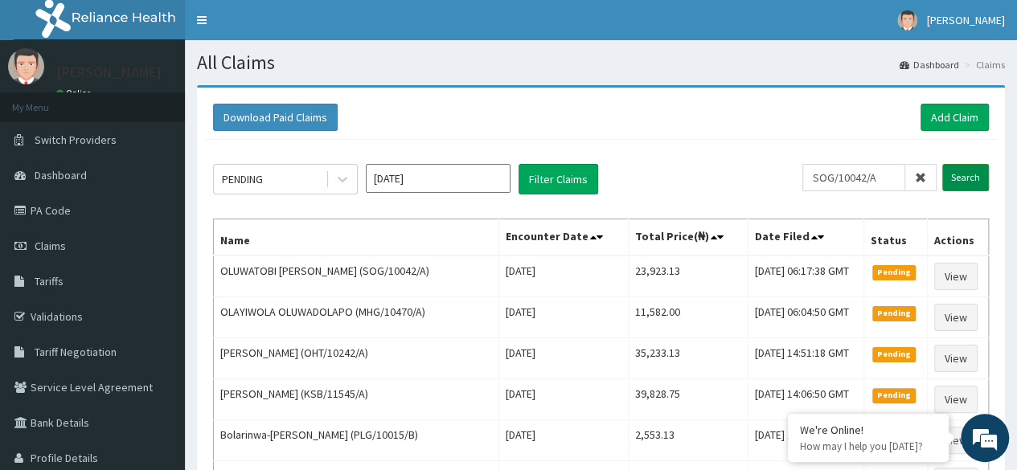
click at [948, 175] on input "Search" at bounding box center [965, 177] width 47 height 27
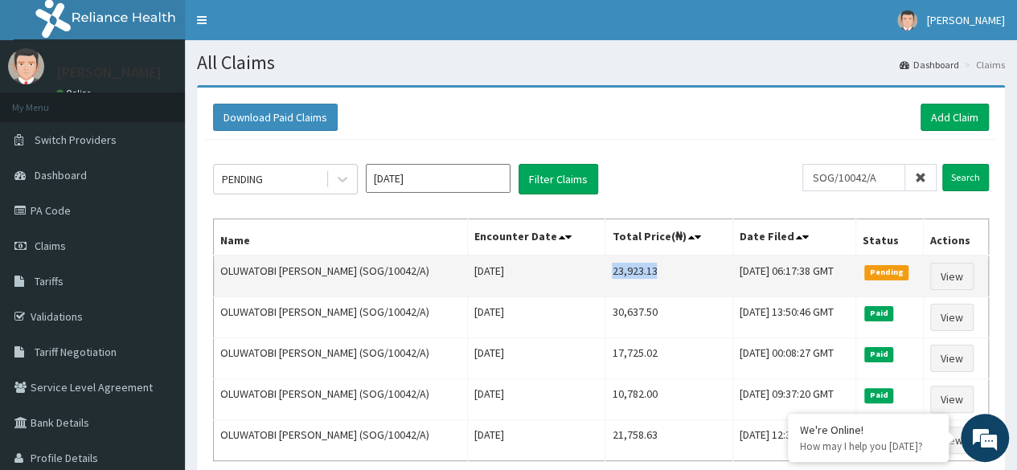
drag, startPoint x: 576, startPoint y: 269, endPoint x: 622, endPoint y: 269, distance: 46.6
click at [622, 269] on td "23,923.13" at bounding box center [670, 277] width 128 height 42
copy td "23,923.13"
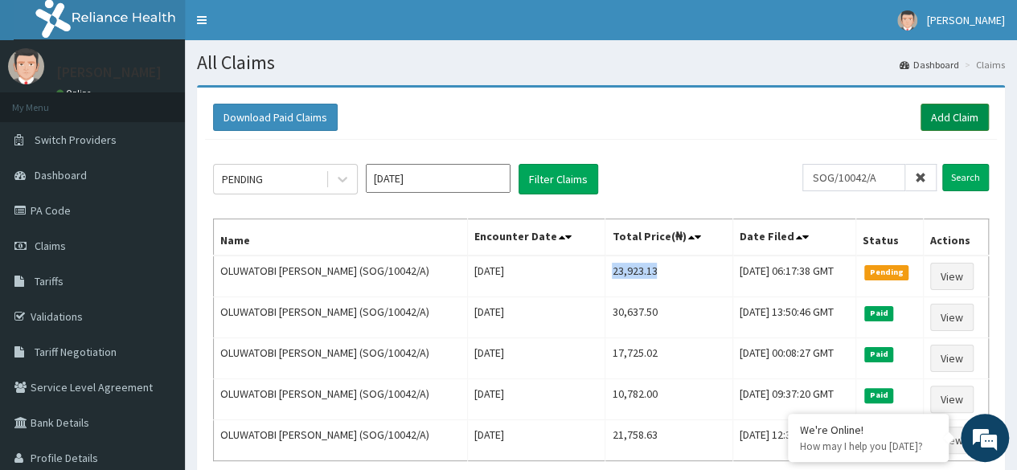
click at [970, 123] on link "Add Claim" at bounding box center [955, 117] width 68 height 27
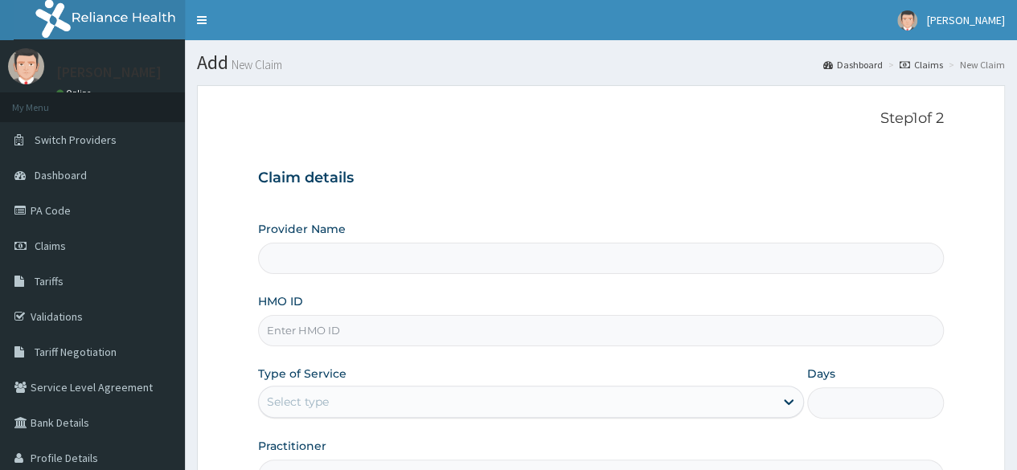
click at [409, 322] on input "HMO ID" at bounding box center [601, 330] width 686 height 31
type input "Reliance Family Clinics (RFC) - [GEOGRAPHIC_DATA]"
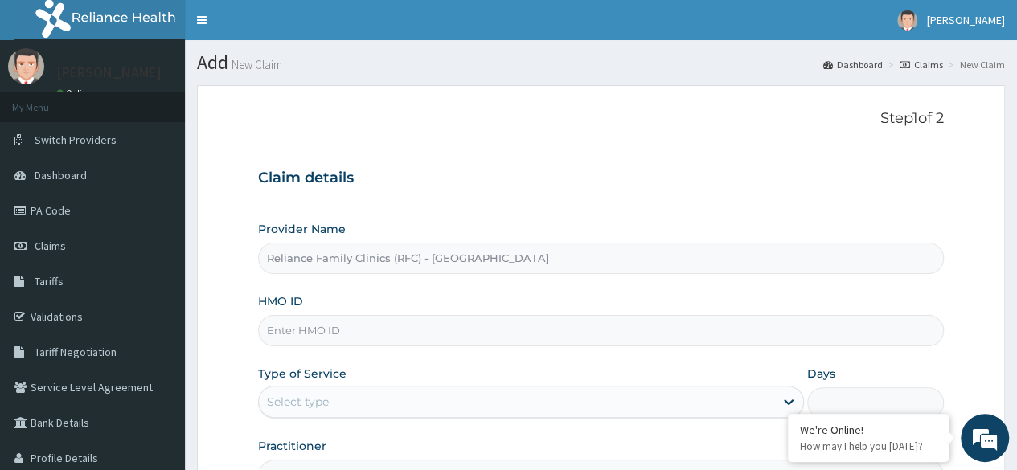
scroll to position [187, 0]
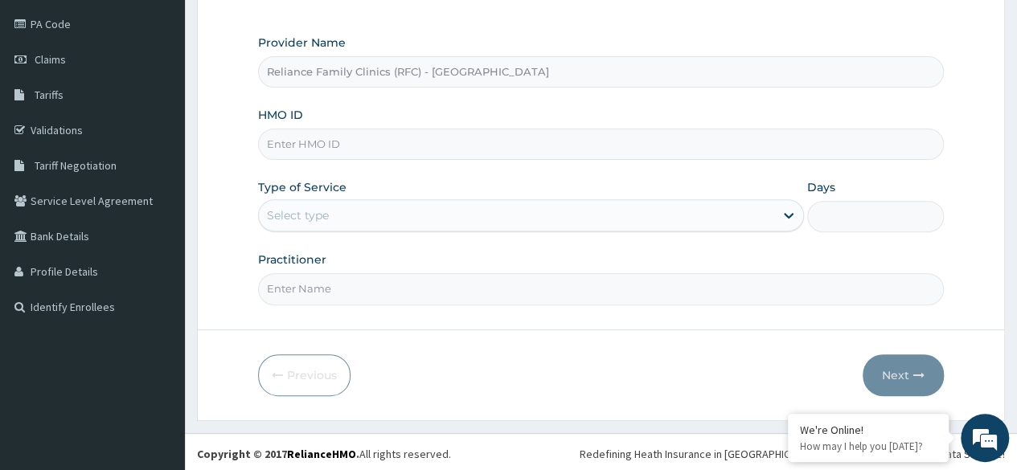
paste input "SFH/10050/A"
type input "SFH/10050/A"
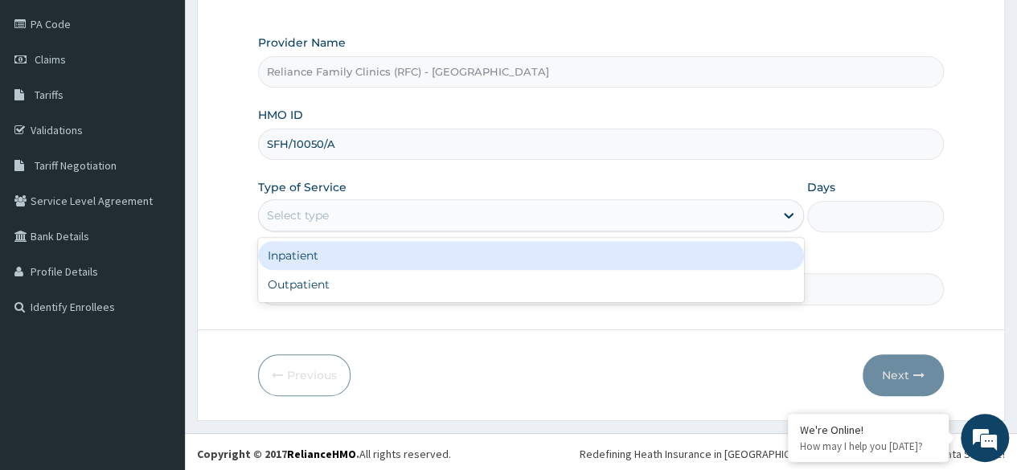
click at [412, 204] on div "Select type" at bounding box center [516, 216] width 515 height 26
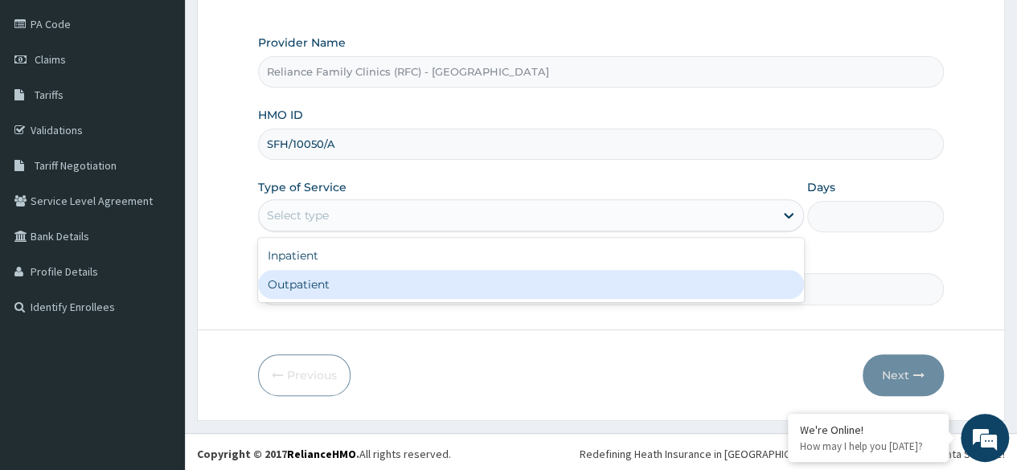
click at [388, 289] on div "Outpatient" at bounding box center [531, 284] width 546 height 29
type input "1"
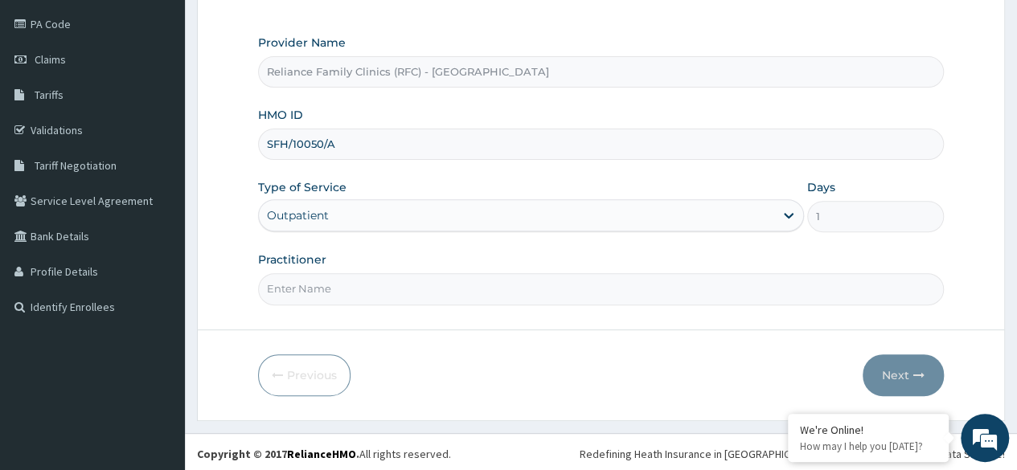
click at [489, 295] on input "Practitioner" at bounding box center [601, 288] width 686 height 31
click at [434, 288] on input "Practitioner" at bounding box center [601, 288] width 686 height 31
type input "l"
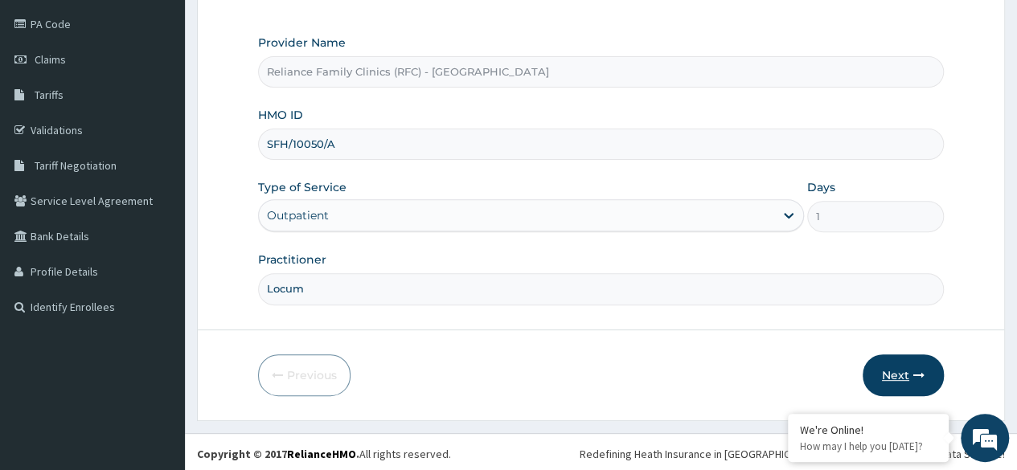
type input "Locum"
click at [908, 387] on button "Next" at bounding box center [903, 376] width 81 height 42
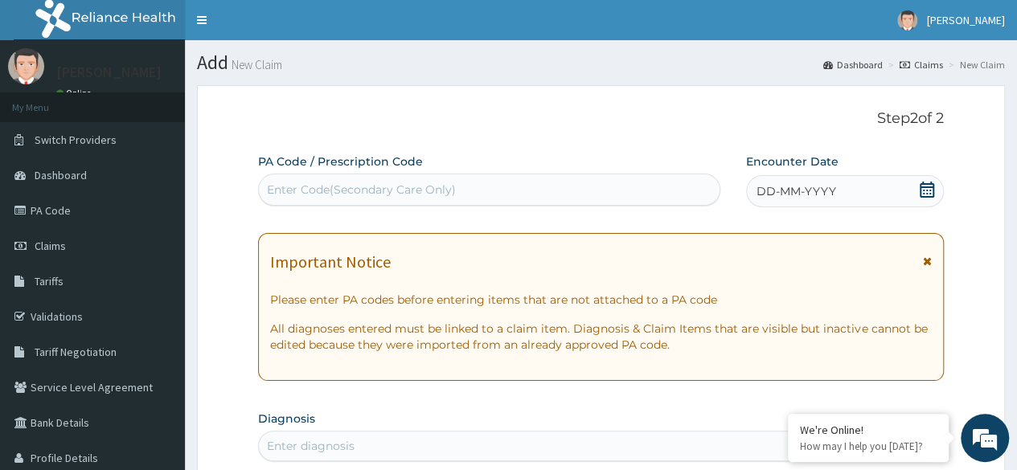
click at [858, 203] on div "DD-MM-YYYY" at bounding box center [845, 191] width 198 height 32
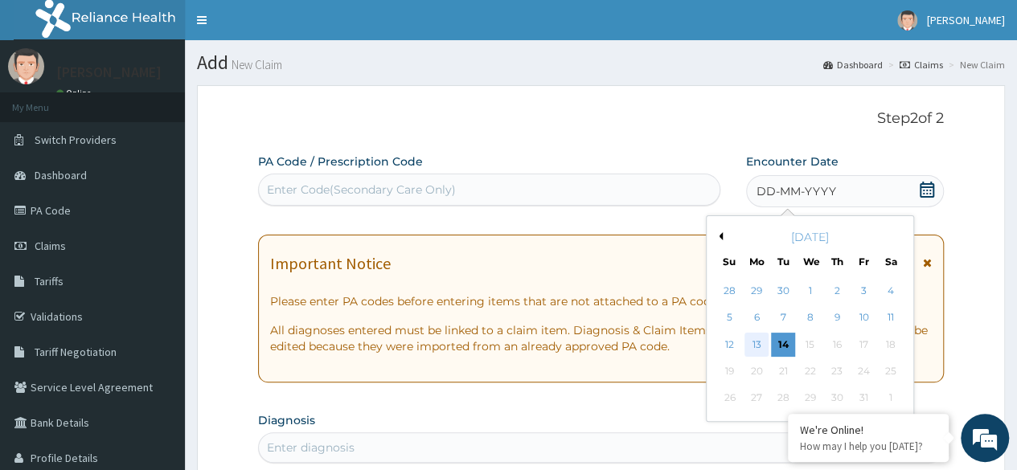
click at [754, 335] on div "13" at bounding box center [757, 345] width 24 height 24
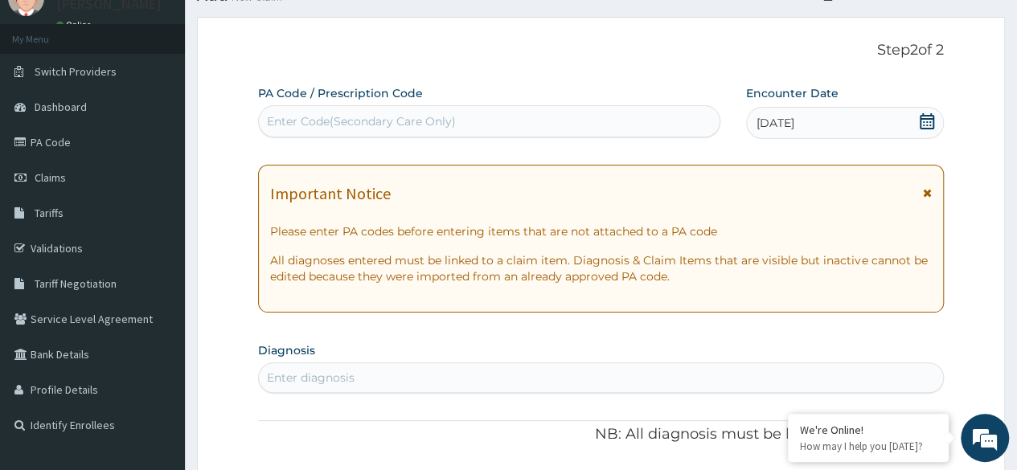
scroll to position [69, 0]
click at [343, 385] on div "Enter diagnosis" at bounding box center [601, 377] width 684 height 26
type input "upper"
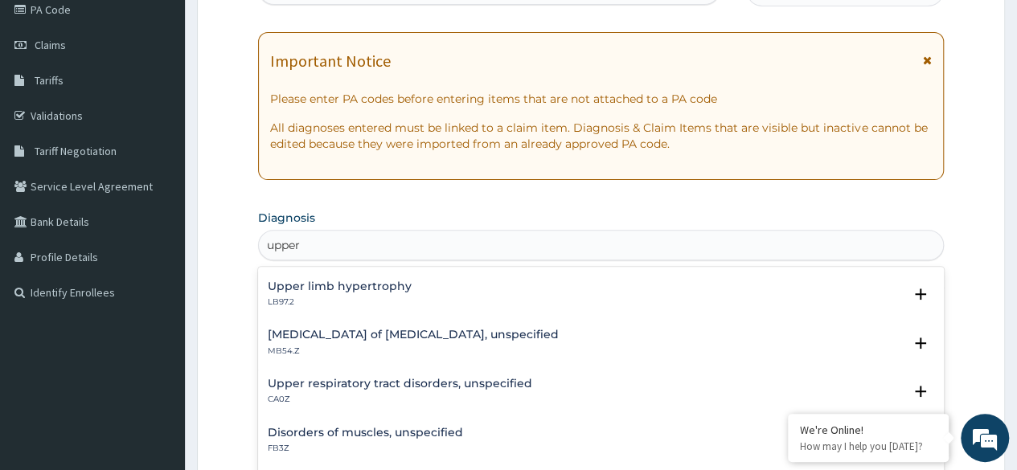
scroll to position [241, 0]
click at [482, 379] on h4 "Upper respiratory tract disorders, unspecified" at bounding box center [400, 383] width 265 height 12
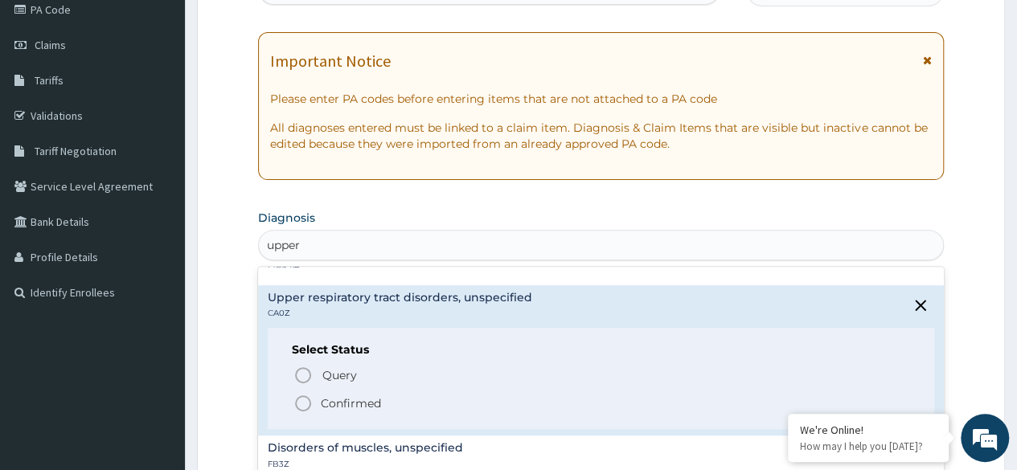
scroll to position [330, 0]
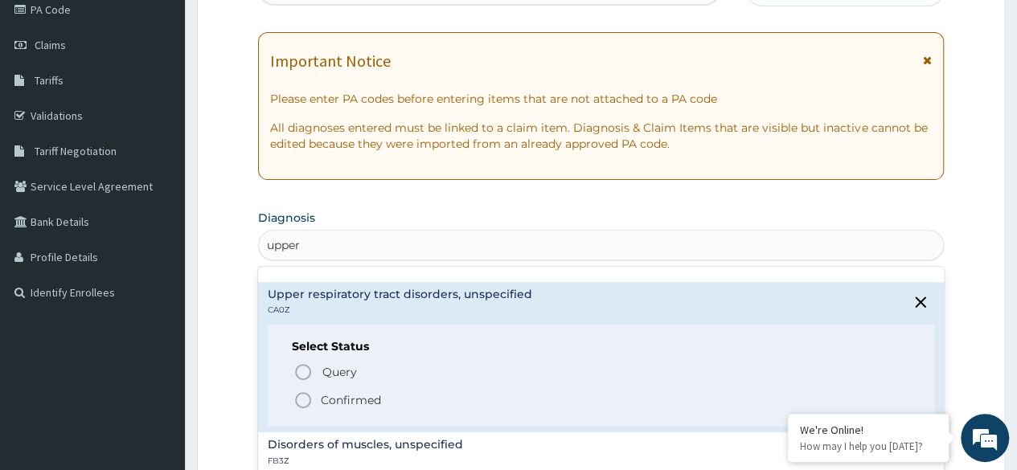
click at [299, 395] on icon "status option filled" at bounding box center [303, 400] width 19 height 19
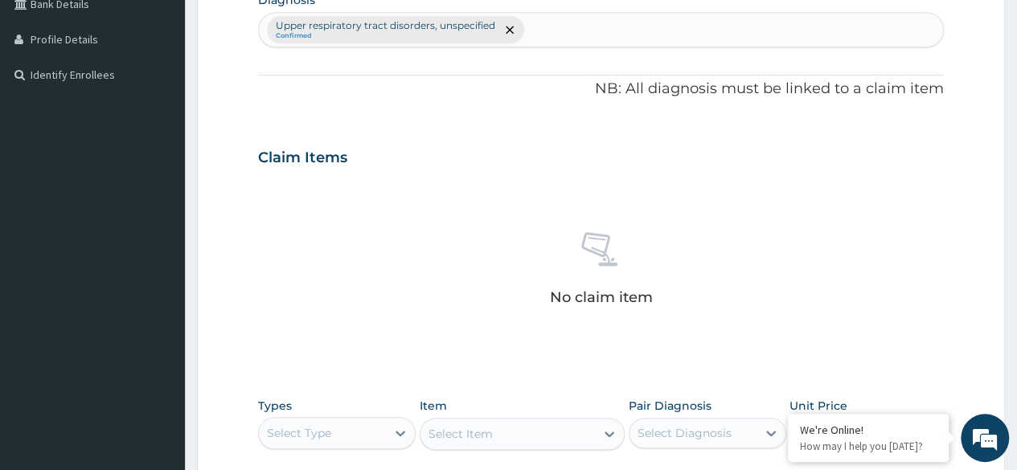
scroll to position [420, 0]
click at [354, 437] on div "Select Type" at bounding box center [322, 433] width 127 height 26
type input "proce"
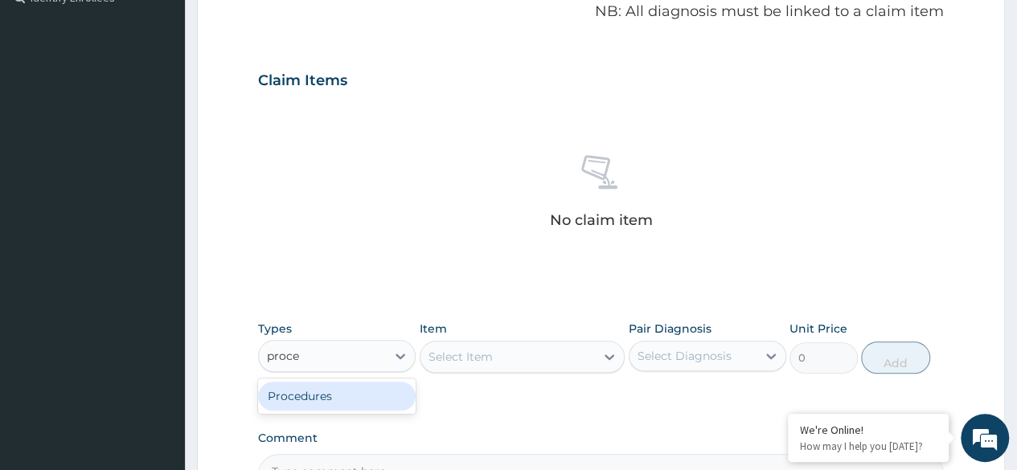
scroll to position [508, 0]
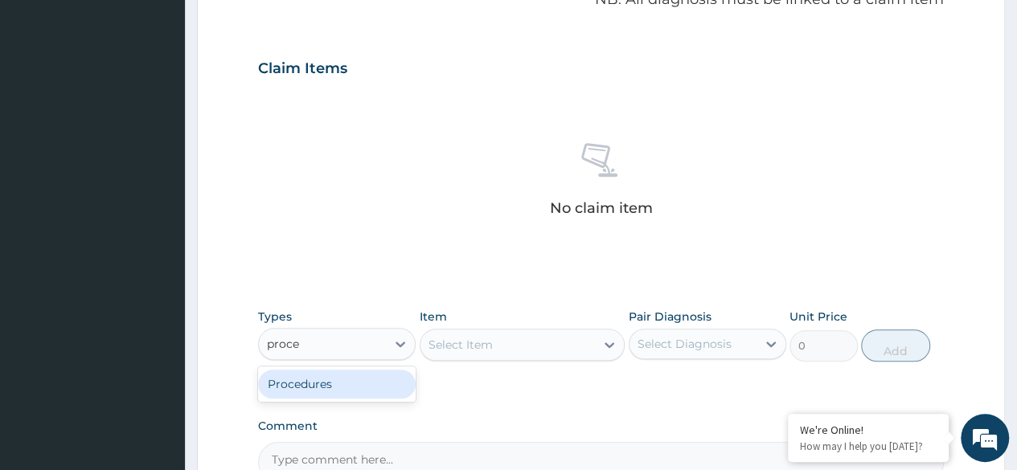
click at [372, 377] on div "Procedures" at bounding box center [337, 384] width 158 height 29
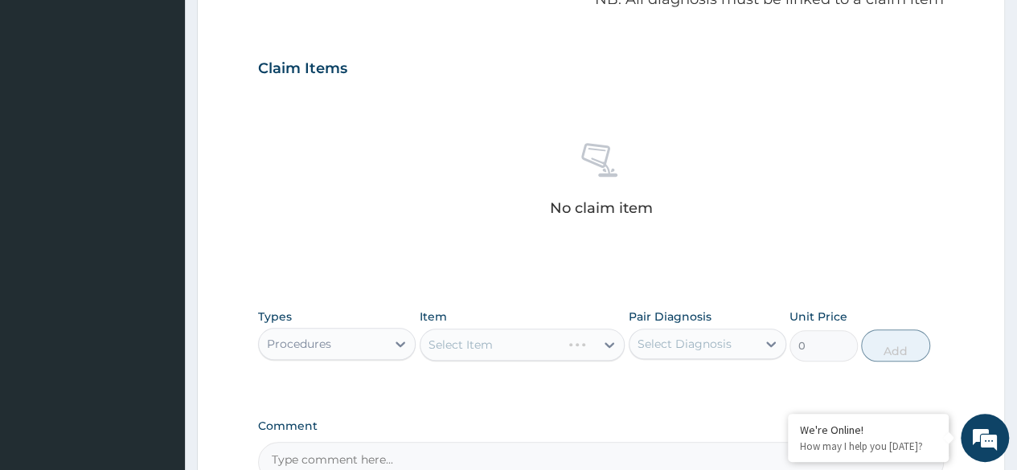
click at [472, 345] on div "Select Item" at bounding box center [523, 345] width 206 height 32
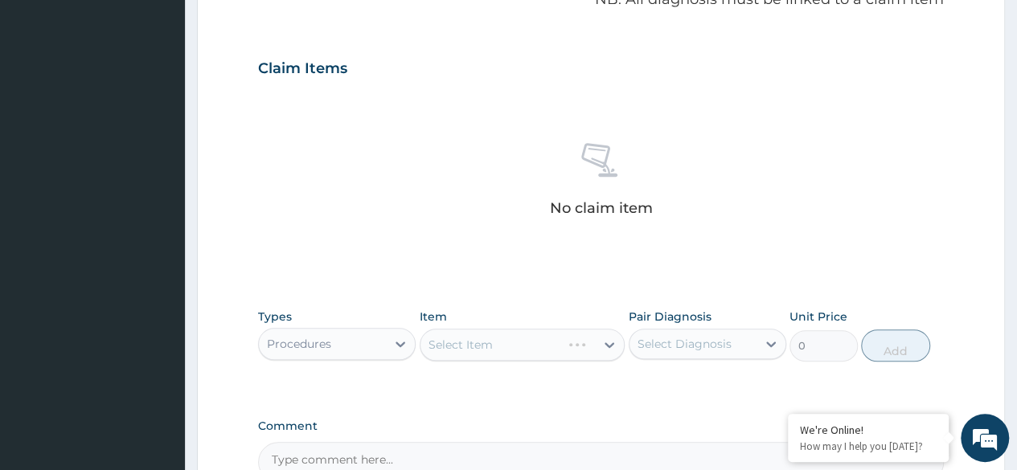
click at [560, 355] on div "Select Item" at bounding box center [523, 345] width 206 height 32
click at [590, 338] on div "Select Item" at bounding box center [523, 345] width 206 height 32
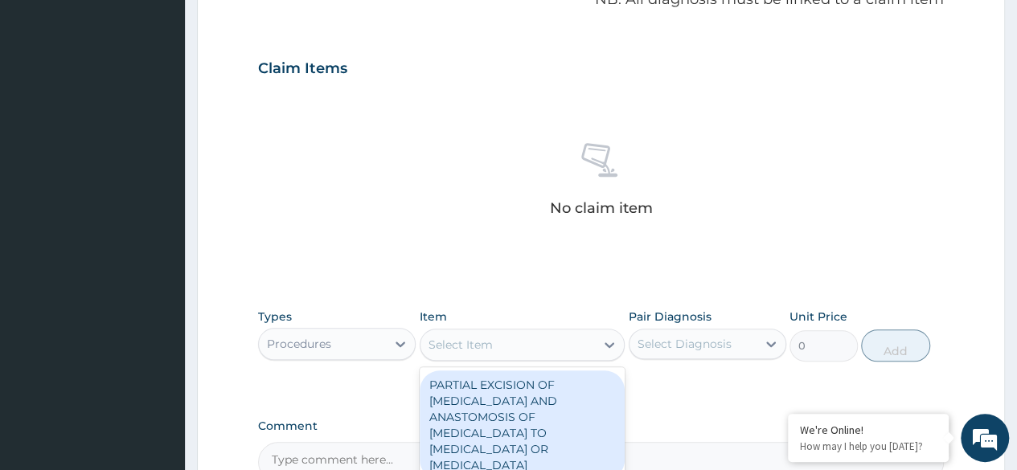
click at [590, 338] on div "Select Item" at bounding box center [508, 345] width 175 height 26
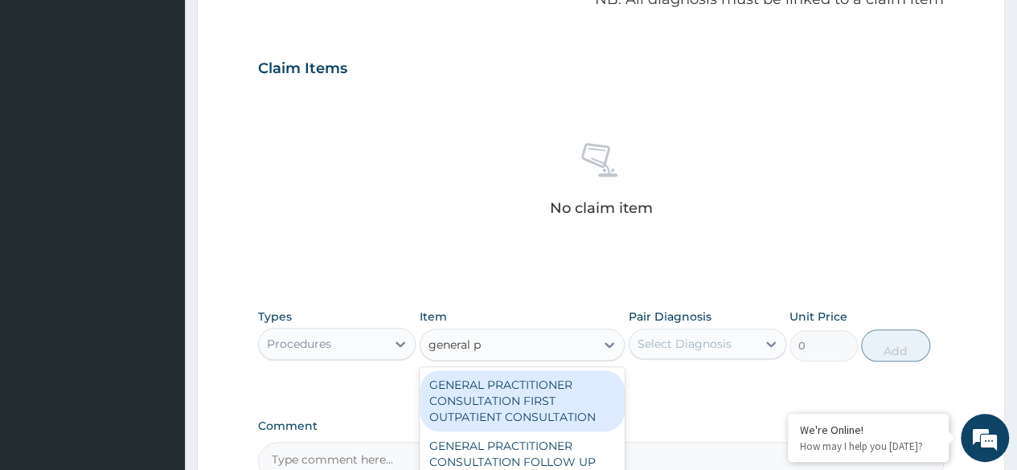
type input "general pr"
click at [534, 394] on div "GENERAL PRACTITIONER CONSULTATION FIRST OUTPATIENT CONSULTATION" at bounding box center [523, 401] width 206 height 61
type input "3370.125"
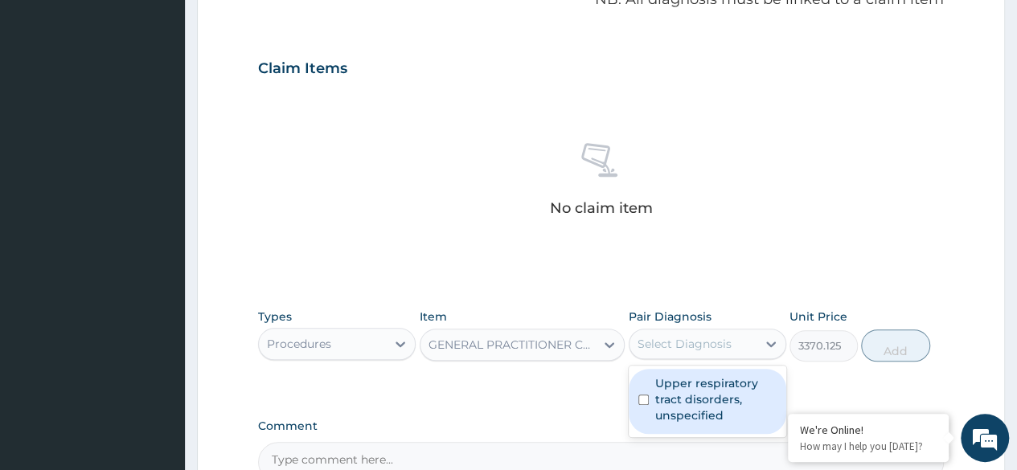
click at [716, 329] on div "Select Diagnosis" at bounding box center [708, 344] width 158 height 31
click at [688, 369] on div "Upper respiratory tract disorders, unspecified" at bounding box center [708, 401] width 158 height 65
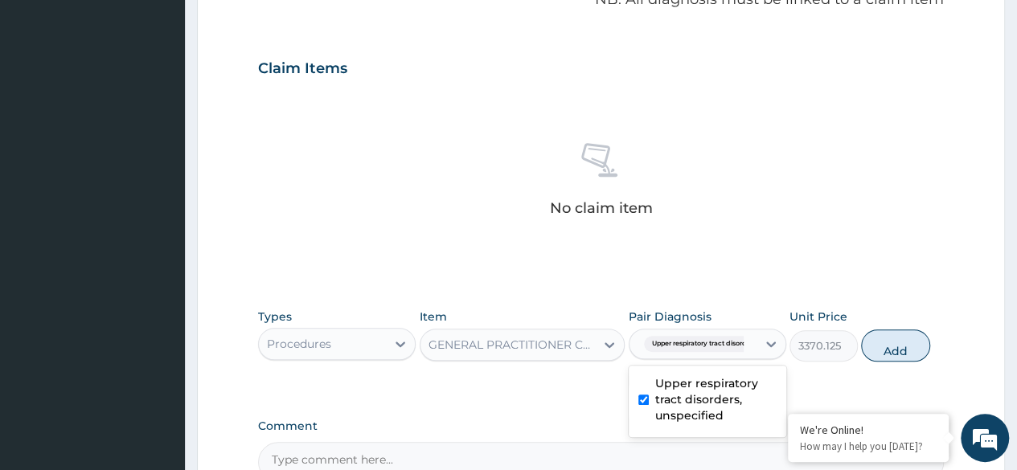
click at [688, 369] on div "Upper respiratory tract disorders, unspecified" at bounding box center [708, 401] width 158 height 65
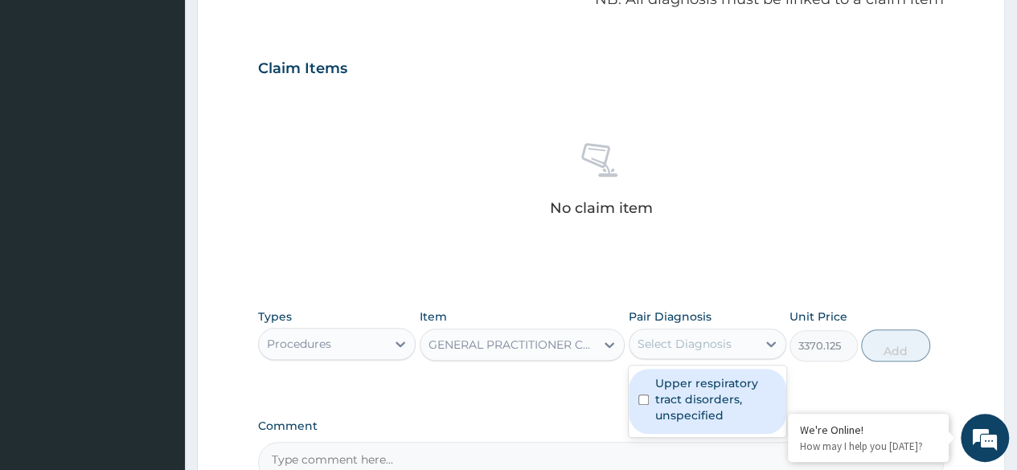
click at [744, 392] on label "Upper respiratory tract disorders, unspecified" at bounding box center [715, 400] width 121 height 48
checkbox input "true"
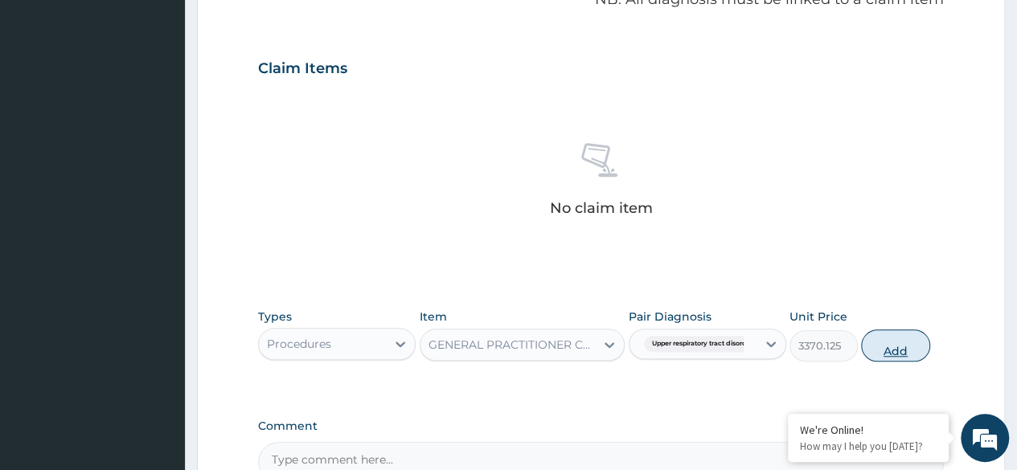
click at [889, 346] on button "Add" at bounding box center [895, 346] width 68 height 32
type input "0"
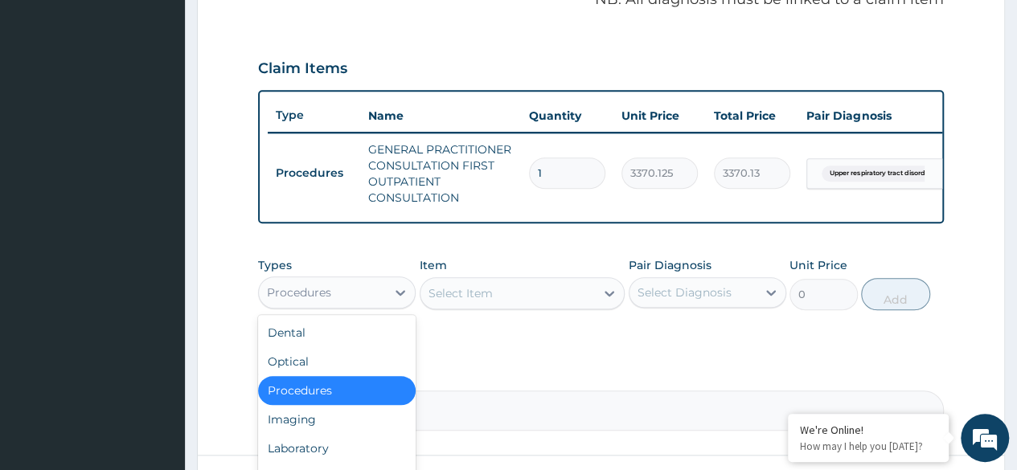
click at [344, 306] on div "Procedures" at bounding box center [322, 293] width 127 height 26
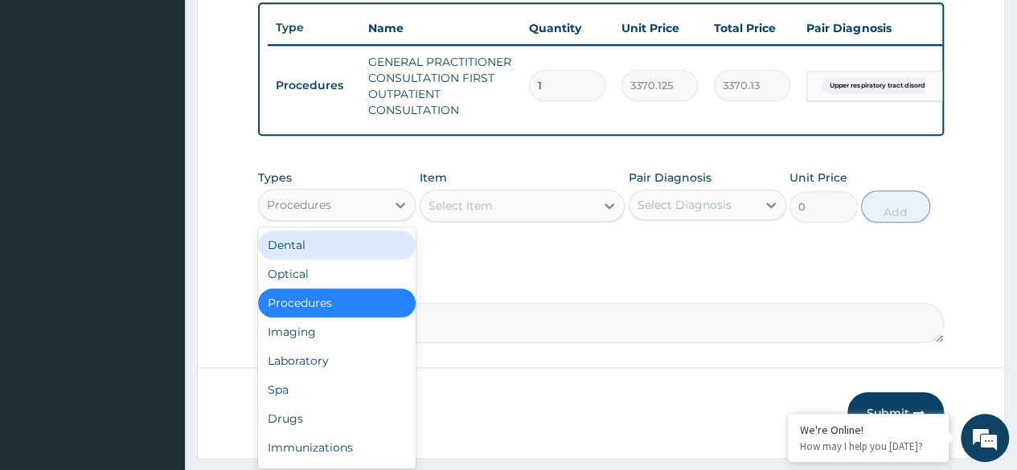
scroll to position [597, 0]
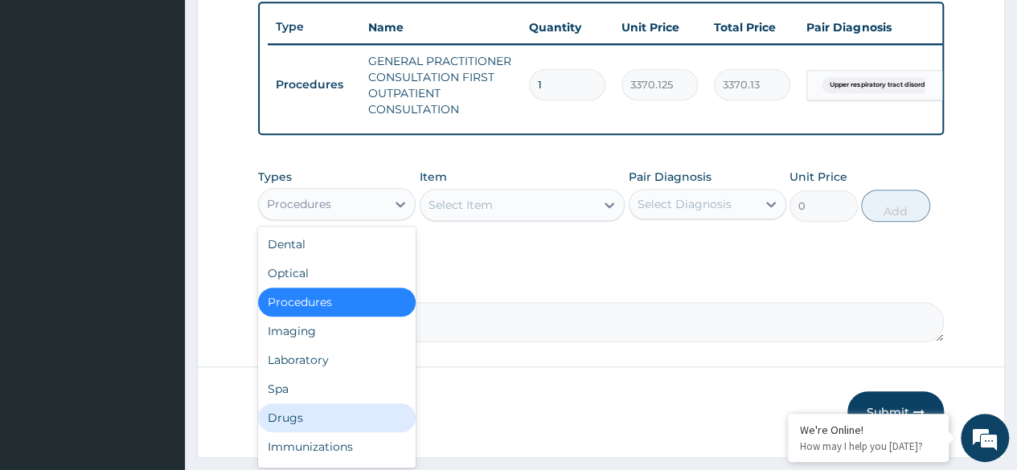
click at [294, 421] on div "Drugs" at bounding box center [337, 418] width 158 height 29
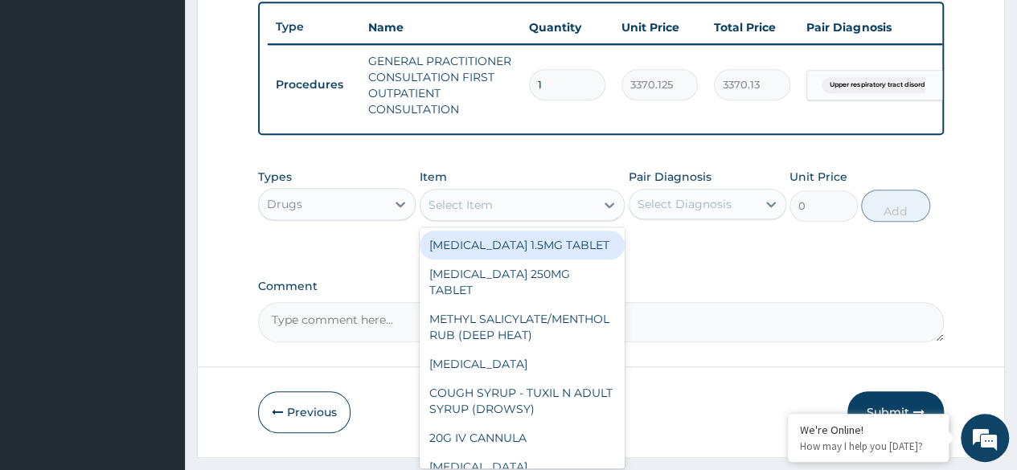
click at [432, 211] on div "Select Item" at bounding box center [461, 205] width 64 height 16
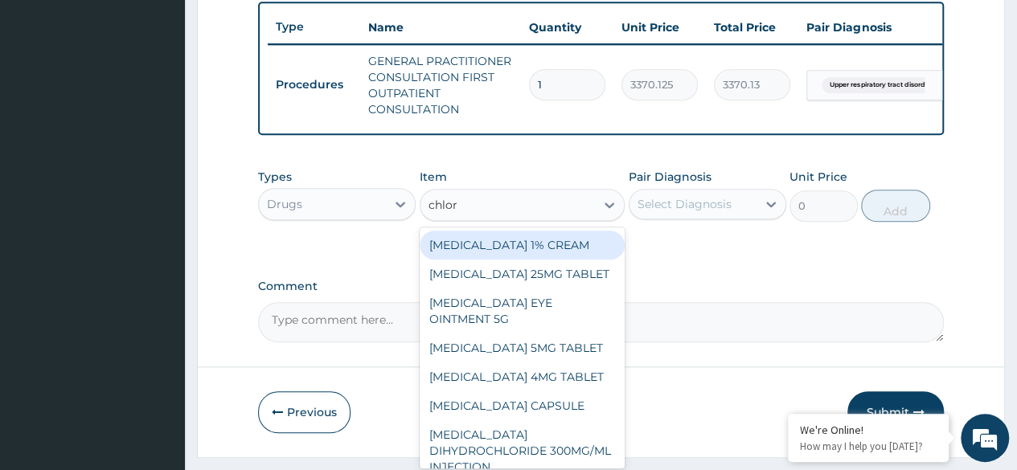
type input "chlorp"
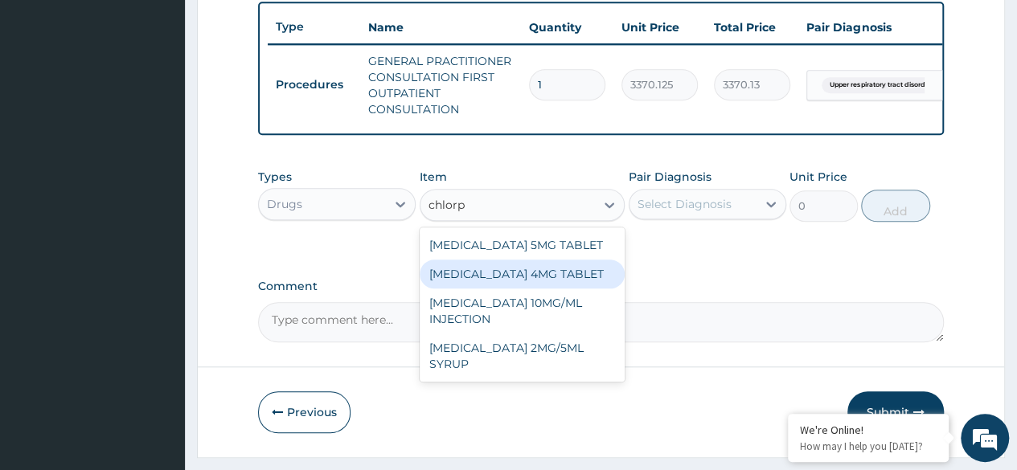
click at [514, 289] on div "CHLORPHENIRAMINE 4MG TABLET" at bounding box center [523, 274] width 206 height 29
type input "60"
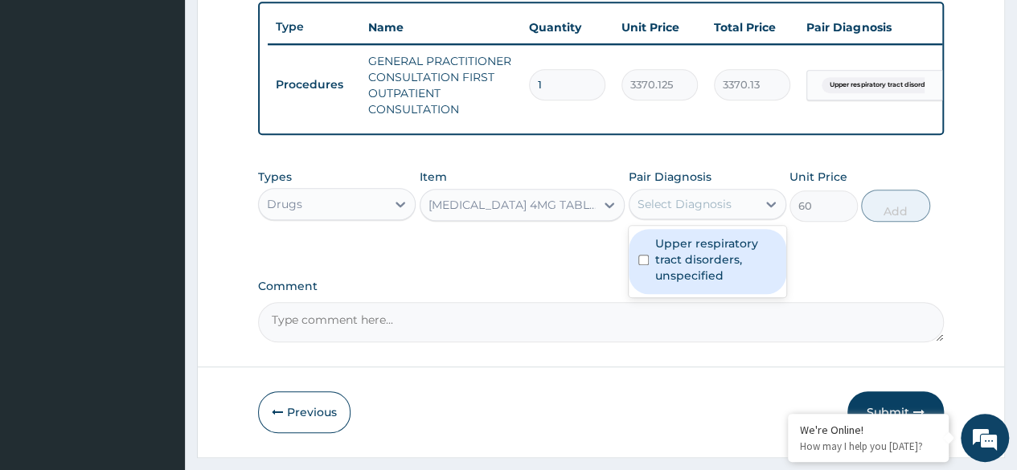
click at [686, 212] on div "Select Diagnosis" at bounding box center [685, 204] width 94 height 16
click at [677, 255] on label "Upper respiratory tract disorders, unspecified" at bounding box center [715, 260] width 121 height 48
checkbox input "true"
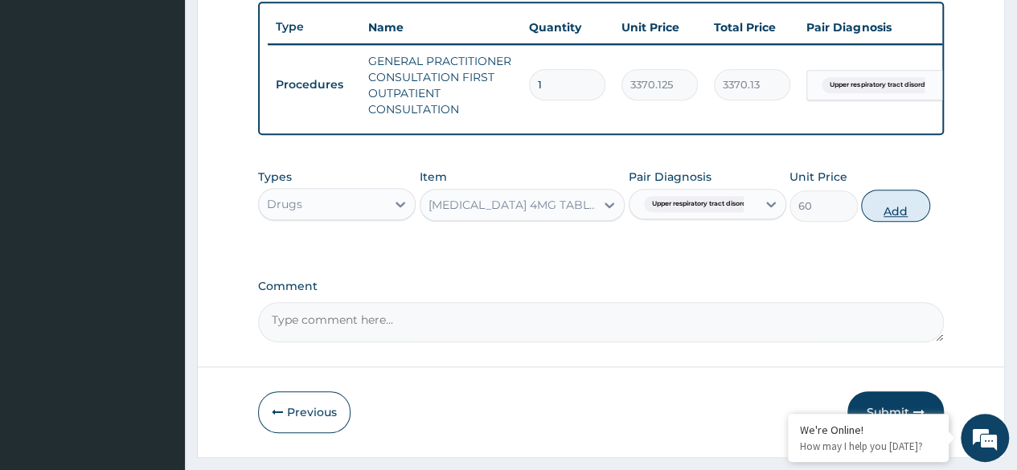
click at [892, 208] on button "Add" at bounding box center [895, 206] width 68 height 32
type input "0"
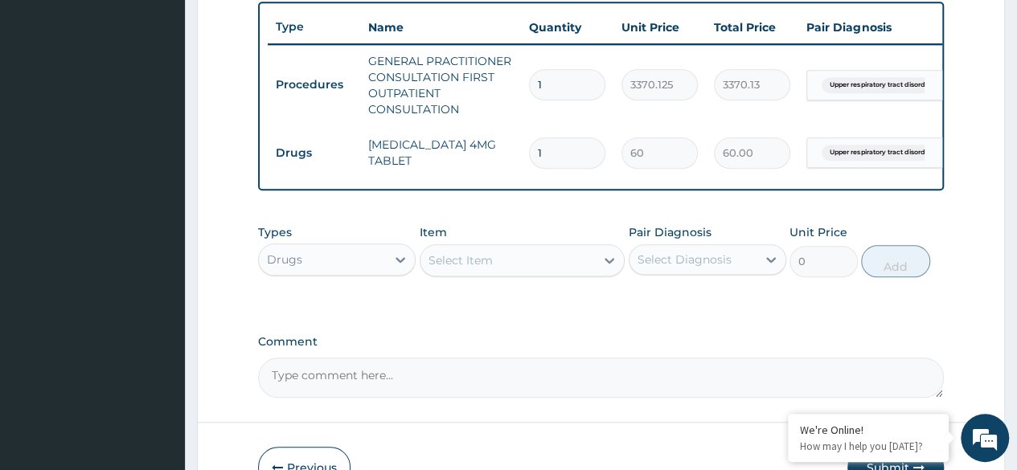
click at [556, 162] on input "1" at bounding box center [567, 153] width 76 height 31
type input "0.00"
type input "3"
type input "180.00"
type input "3"
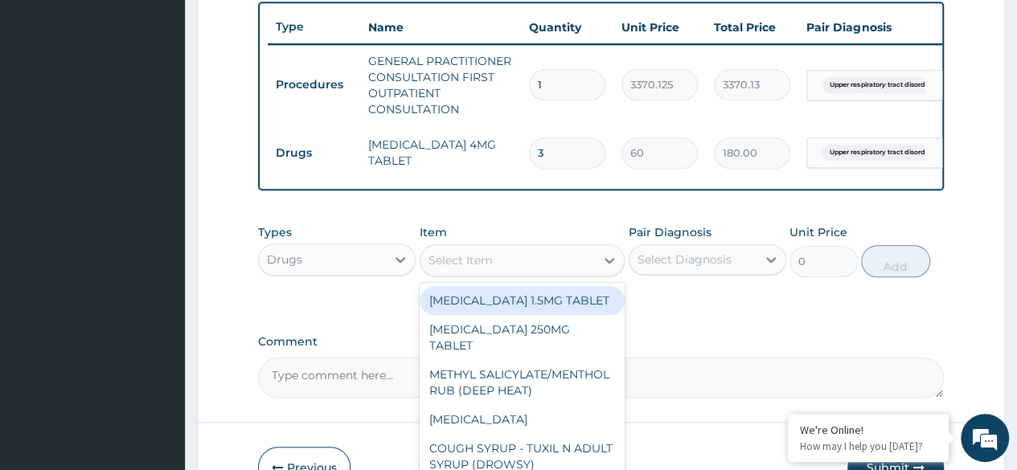
click at [477, 267] on div "Select Item" at bounding box center [461, 261] width 64 height 16
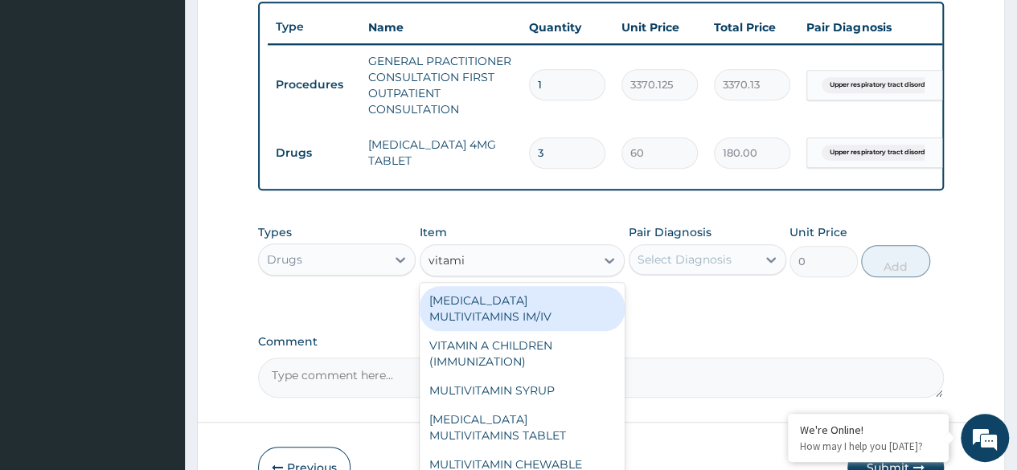
type input "vitamin"
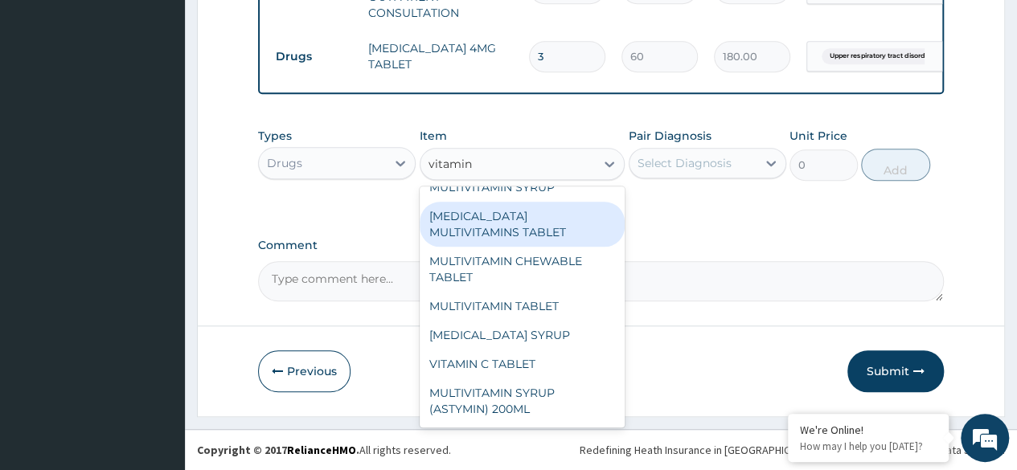
scroll to position [111, 0]
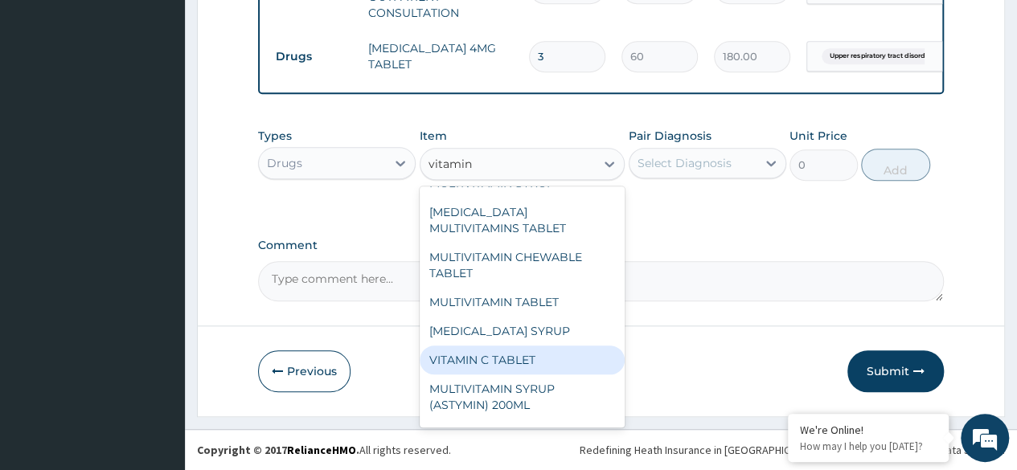
click at [517, 370] on div "VITAMIN C TABLET" at bounding box center [523, 360] width 206 height 29
type input "20"
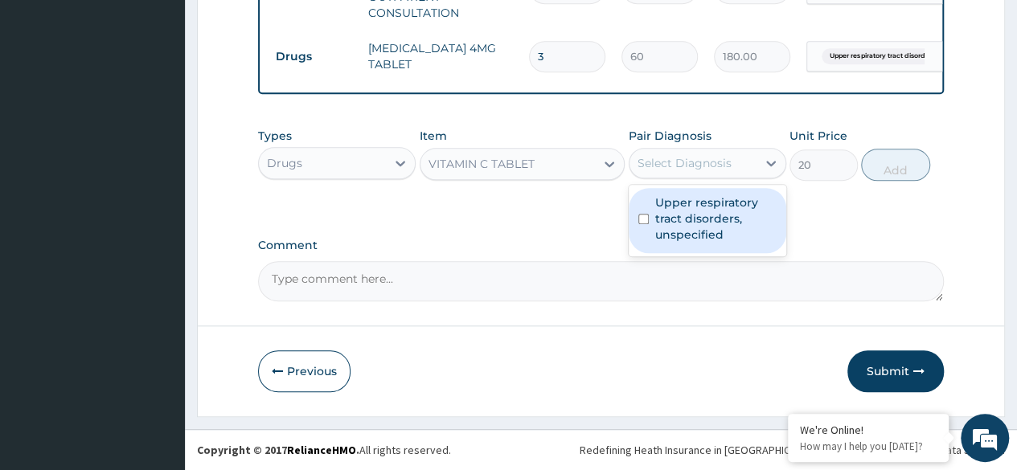
click at [748, 162] on div "Select Diagnosis" at bounding box center [693, 163] width 127 height 26
click at [719, 205] on label "Upper respiratory tract disorders, unspecified" at bounding box center [715, 219] width 121 height 48
checkbox input "true"
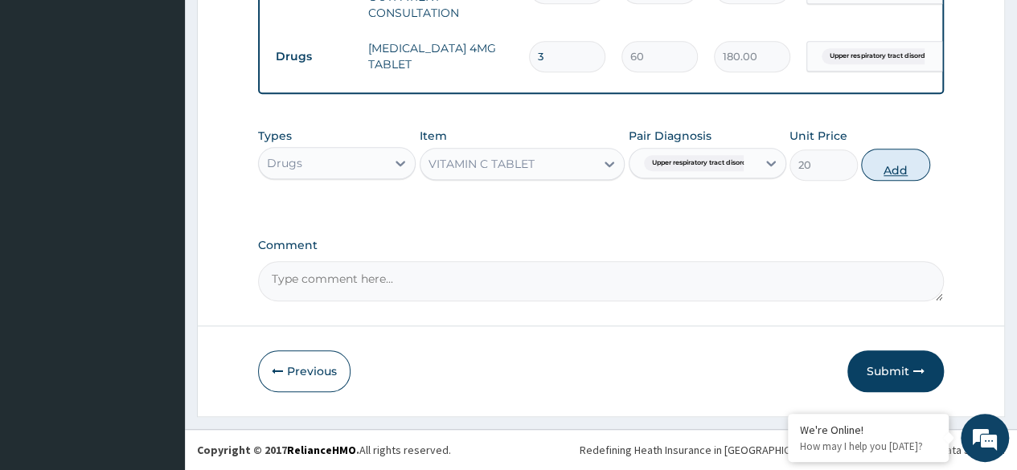
click at [872, 175] on button "Add" at bounding box center [895, 165] width 68 height 32
type input "0"
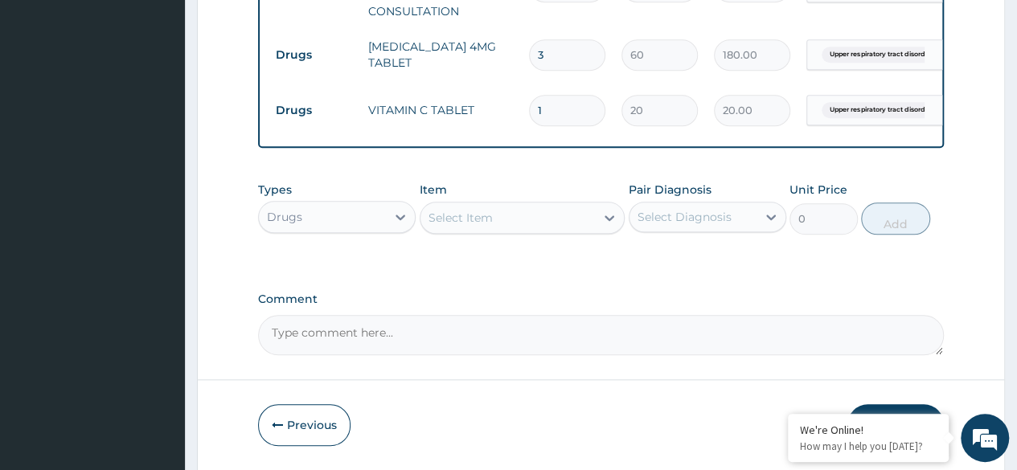
type input "0.00"
type input "3"
type input "60.00"
type input "30"
type input "600.00"
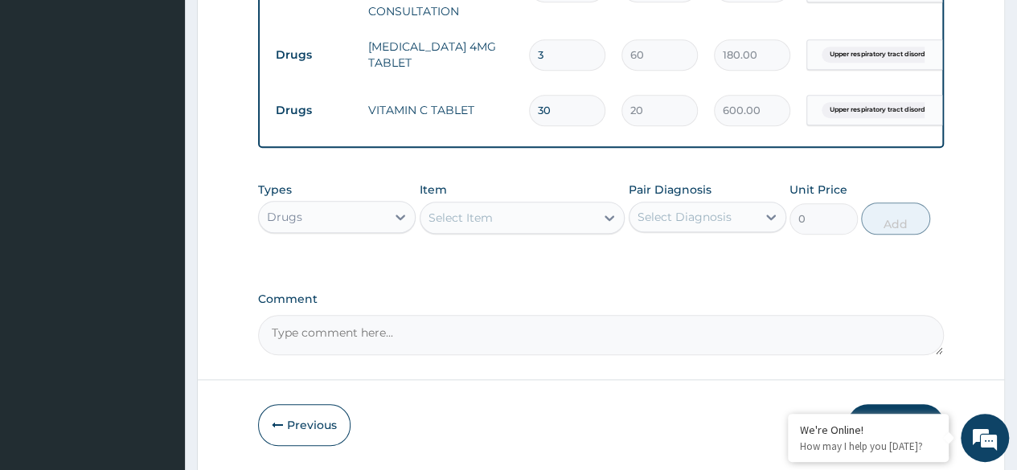
type input "30"
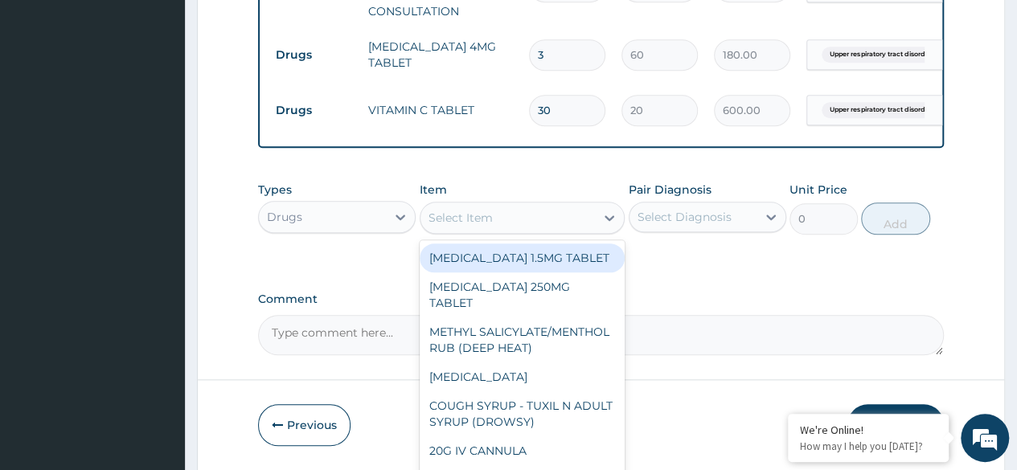
click at [494, 226] on div "Select Item" at bounding box center [508, 218] width 175 height 26
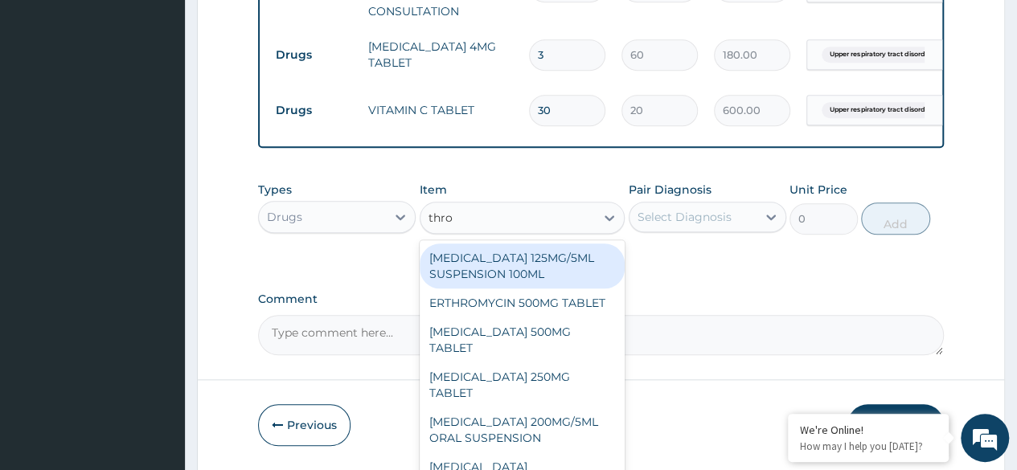
type input "throa"
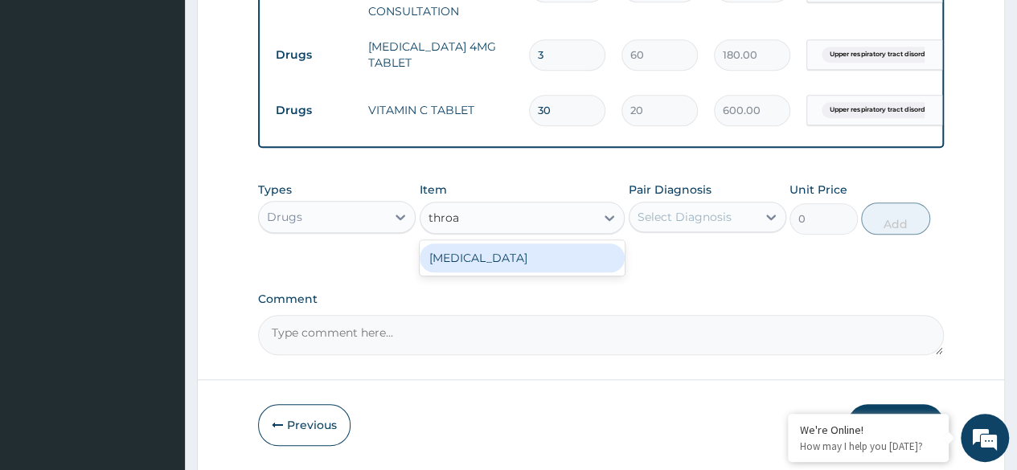
click at [479, 265] on div "[MEDICAL_DATA]" at bounding box center [523, 258] width 206 height 29
type input "96"
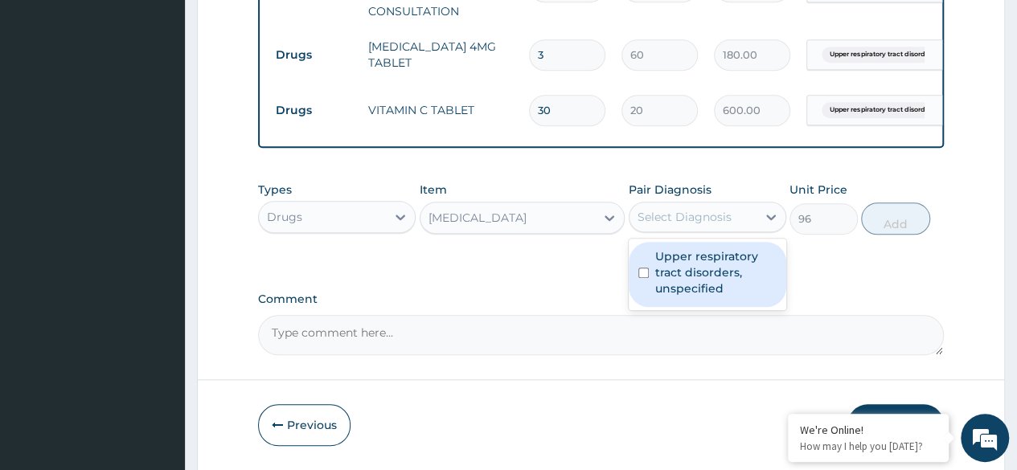
click at [679, 223] on div "Select Diagnosis" at bounding box center [685, 217] width 94 height 16
click at [720, 297] on label "Upper respiratory tract disorders, unspecified" at bounding box center [715, 272] width 121 height 48
checkbox input "true"
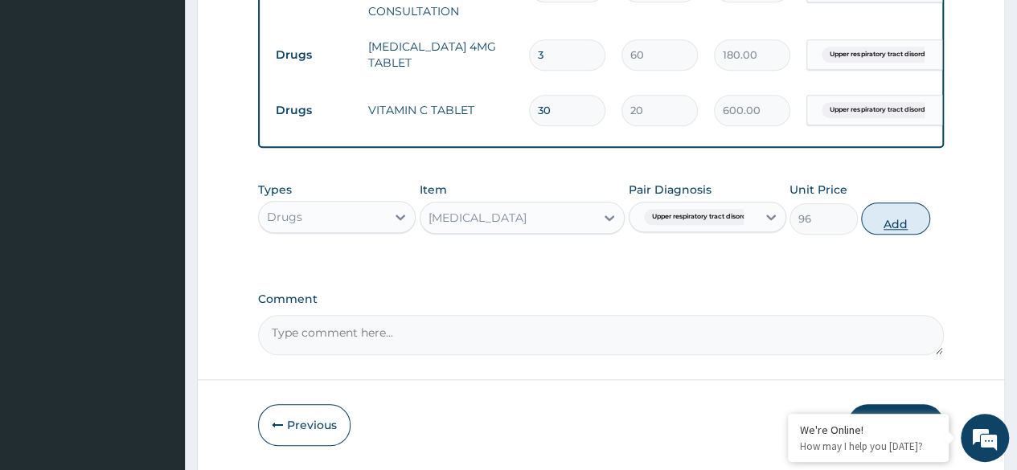
click at [903, 226] on button "Add" at bounding box center [895, 219] width 68 height 32
type input "0"
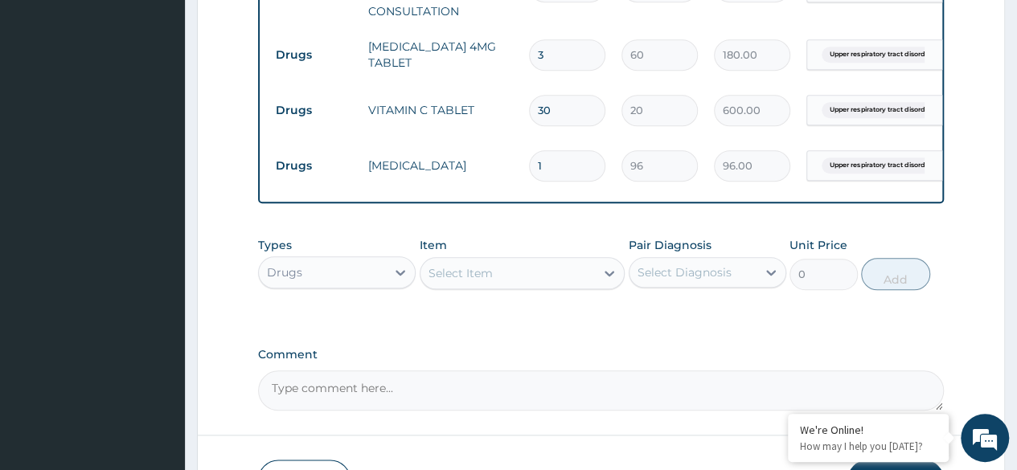
type input "0.00"
type input "6"
type input "576.00"
type input "6"
click at [568, 118] on input "30" at bounding box center [567, 110] width 76 height 31
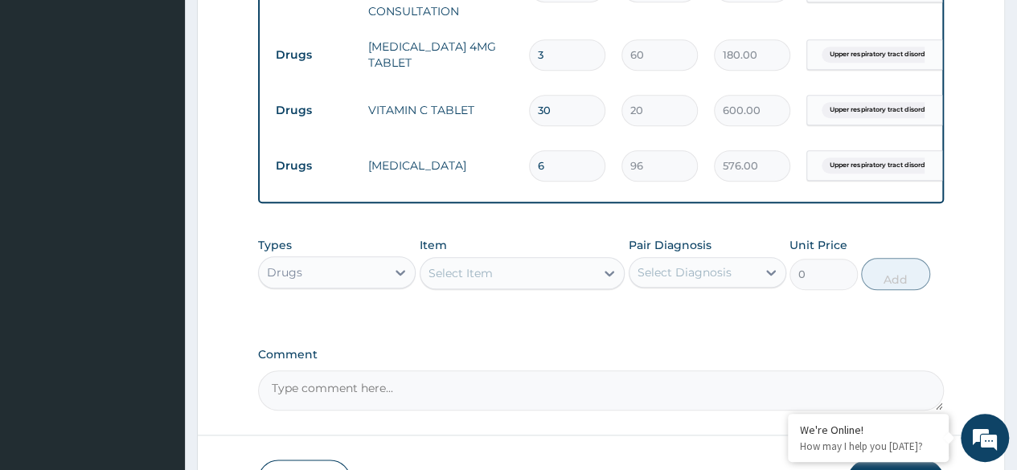
type input "3"
type input "60.00"
type input "0.00"
type input "3"
type input "60.00"
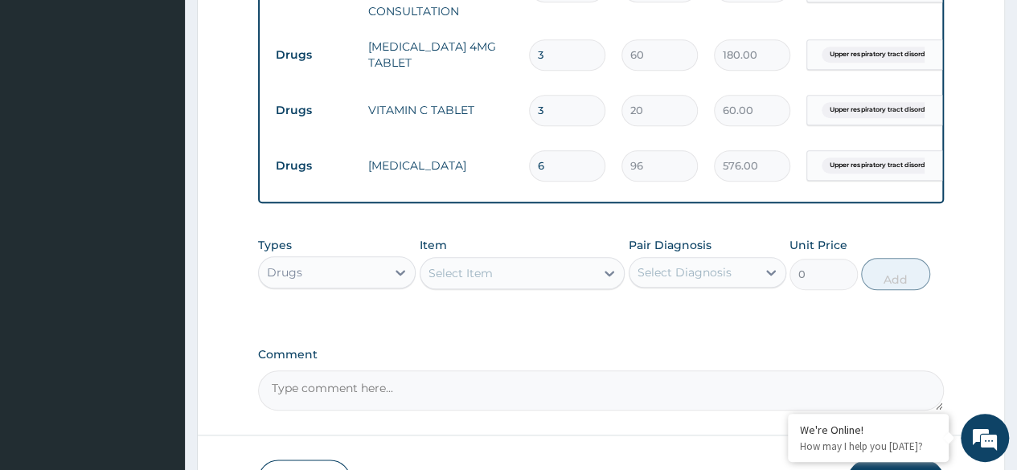
type input "30"
type input "600.00"
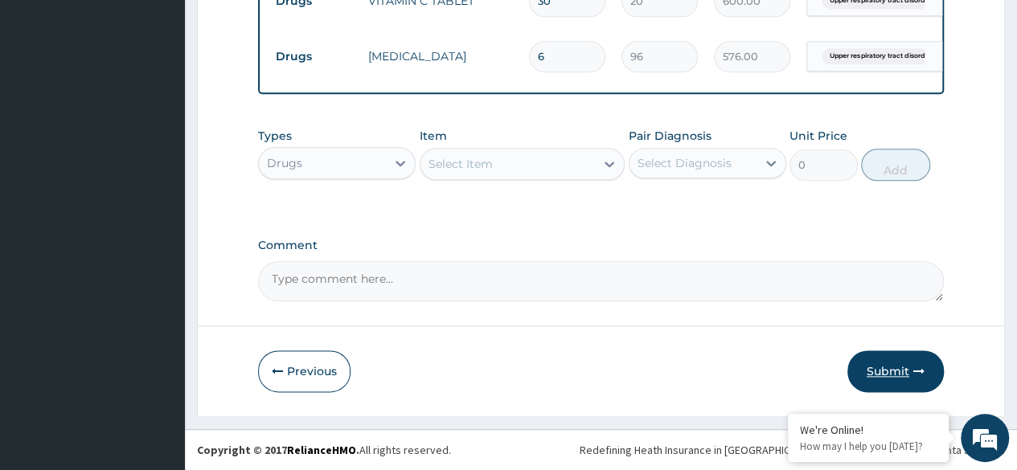
type input "30"
click at [894, 374] on button "Submit" at bounding box center [896, 372] width 96 height 42
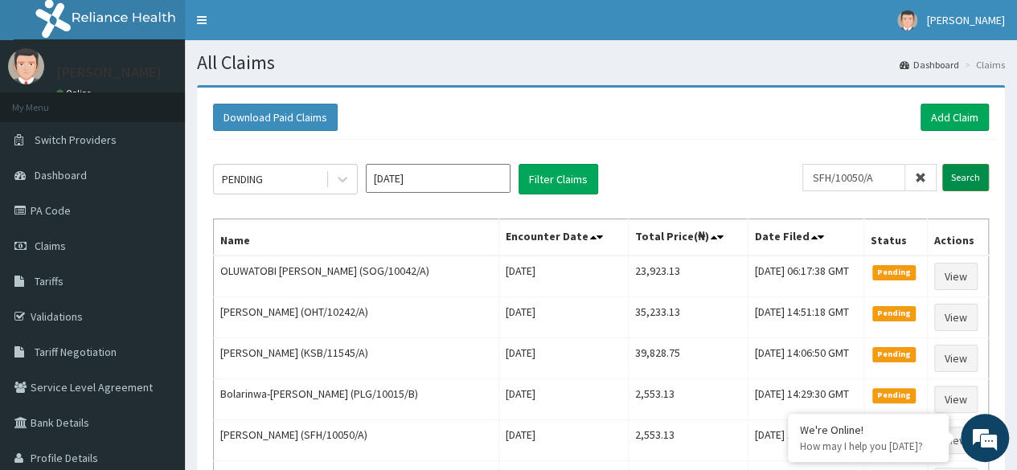
type input "SFH/10050/A"
click at [967, 179] on input "Search" at bounding box center [965, 177] width 47 height 27
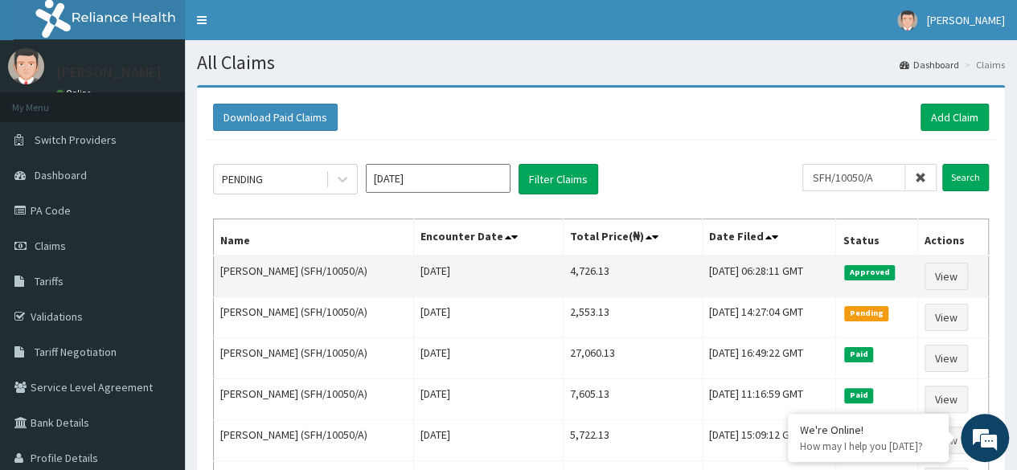
click at [522, 272] on td "[DATE]" at bounding box center [488, 277] width 150 height 42
drag, startPoint x: 530, startPoint y: 269, endPoint x: 577, endPoint y: 269, distance: 47.5
click at [577, 269] on td "4,726.13" at bounding box center [633, 277] width 139 height 42
click at [944, 280] on link "View" at bounding box center [946, 276] width 43 height 27
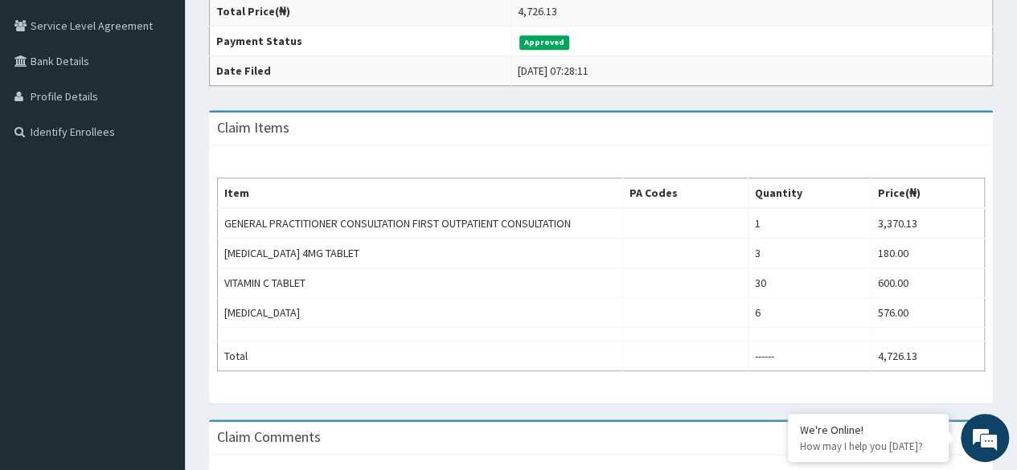
scroll to position [362, 0]
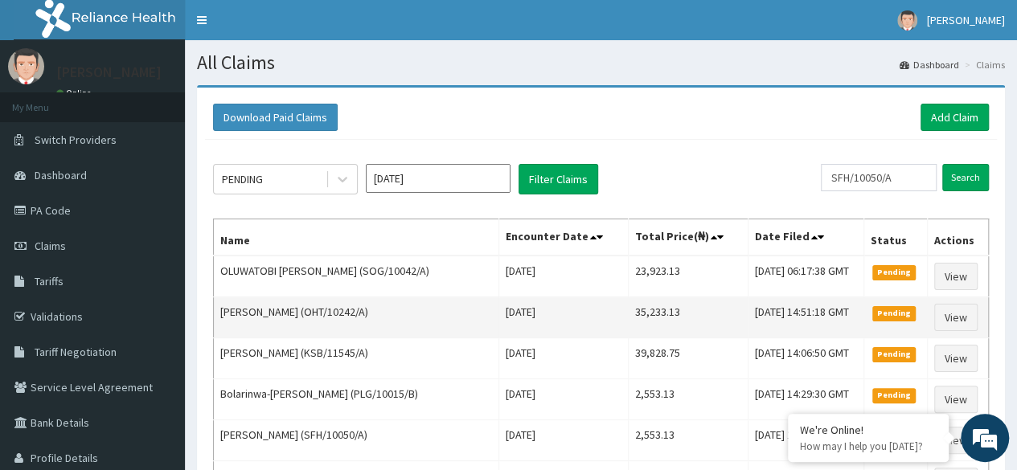
click at [529, 324] on td "[DATE]" at bounding box center [563, 318] width 129 height 41
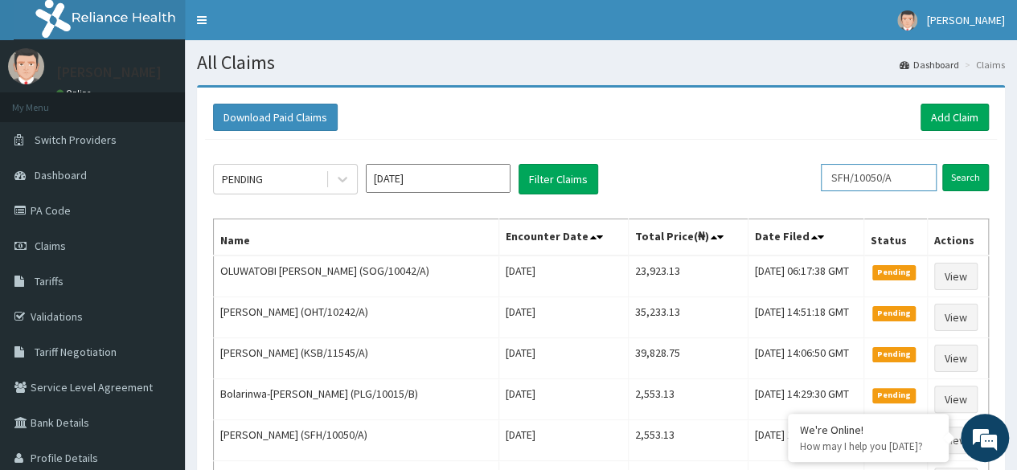
click at [871, 183] on input "SFH/10050/A" at bounding box center [879, 177] width 116 height 27
click at [946, 178] on input "Search" at bounding box center [965, 177] width 47 height 27
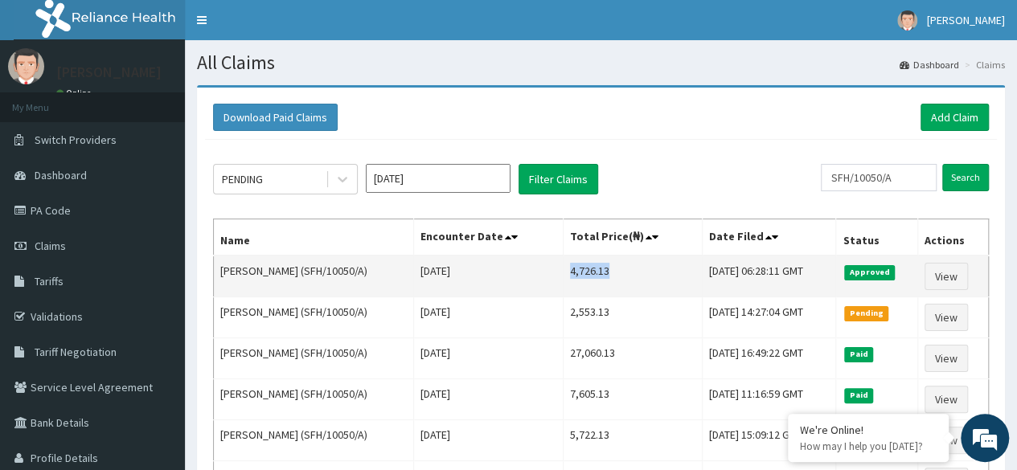
drag, startPoint x: 531, startPoint y: 273, endPoint x: 573, endPoint y: 271, distance: 41.8
click at [573, 271] on td "4,726.13" at bounding box center [633, 277] width 139 height 42
copy td "4,726.13"
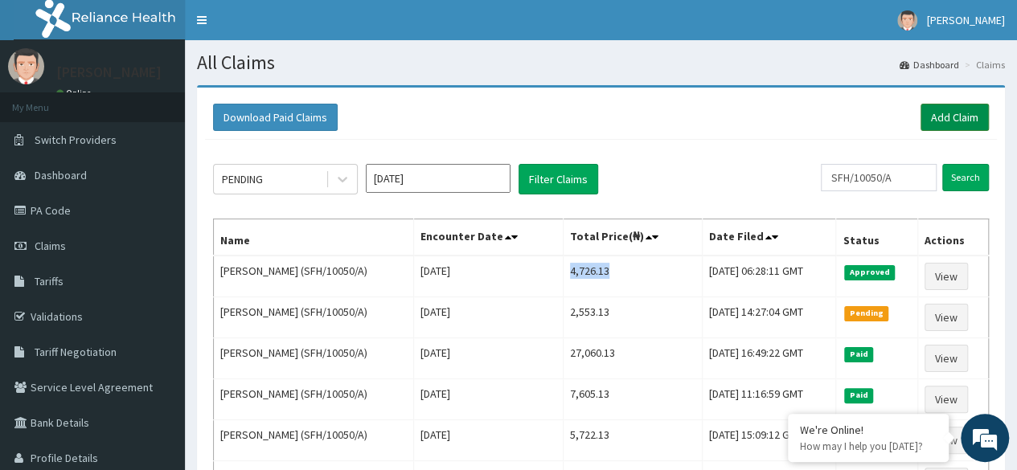
click at [975, 118] on link "Add Claim" at bounding box center [955, 117] width 68 height 27
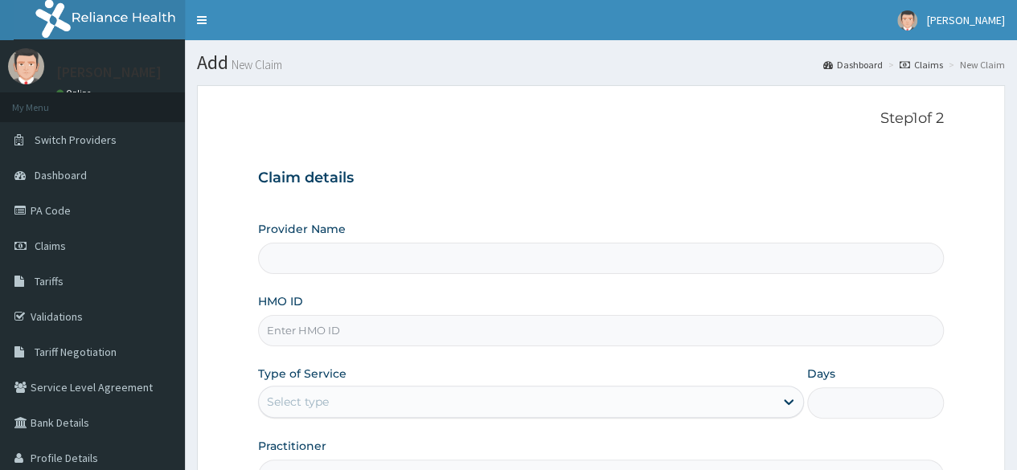
click at [582, 340] on input "HMO ID" at bounding box center [601, 330] width 686 height 31
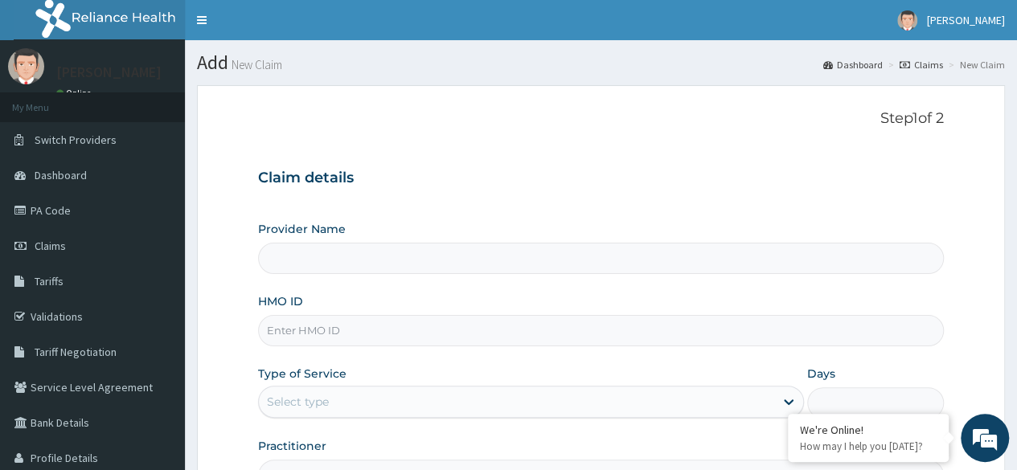
paste input "MHG/10352/A"
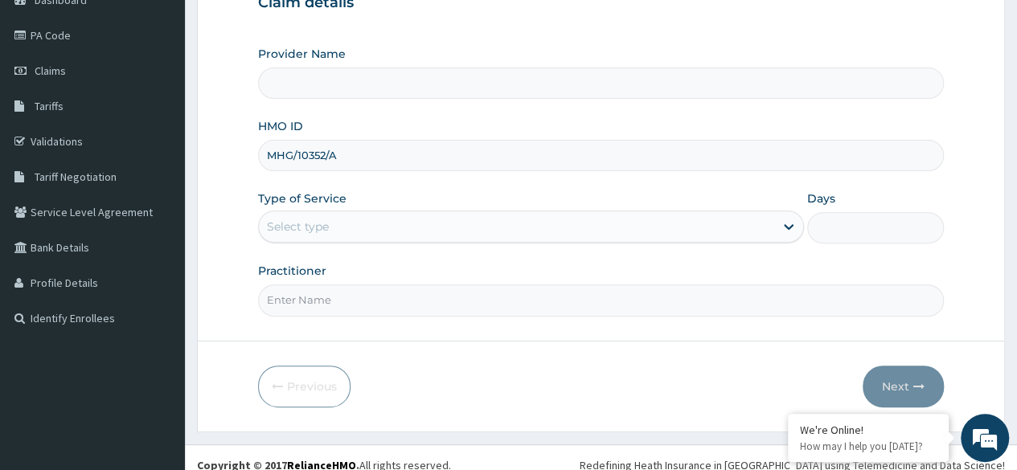
scroll to position [176, 0]
type input "MHG/10352/A"
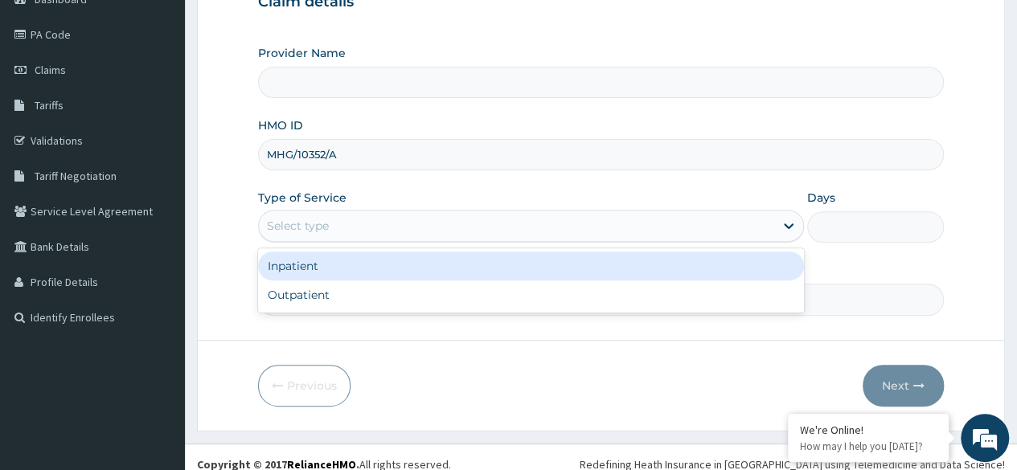
drag, startPoint x: 548, startPoint y: 226, endPoint x: 491, endPoint y: 298, distance: 92.2
click at [491, 242] on div "option Inpatient focused, 1 of 2. 2 results available. Use Up and Down to choos…" at bounding box center [531, 226] width 546 height 32
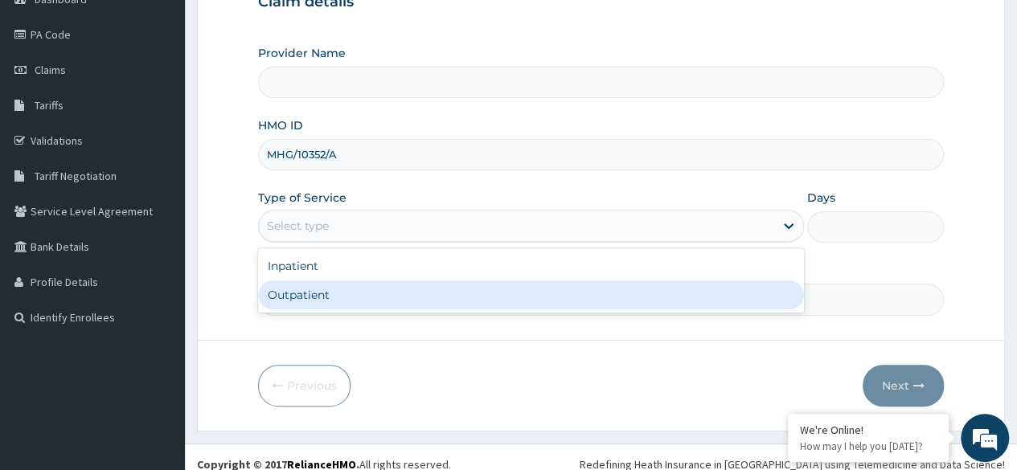
click at [491, 298] on div "Outpatient" at bounding box center [531, 295] width 546 height 29
type input "1"
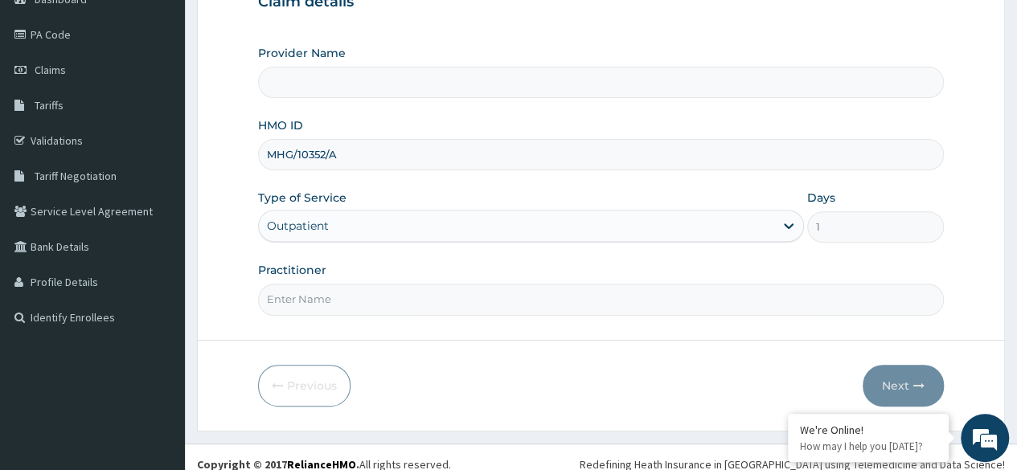
click at [491, 298] on input "Practitioner" at bounding box center [601, 299] width 686 height 31
type input "Reliance Family Clinics (RFC) - Lekki"
click at [491, 298] on input "Practitioner" at bounding box center [601, 299] width 686 height 31
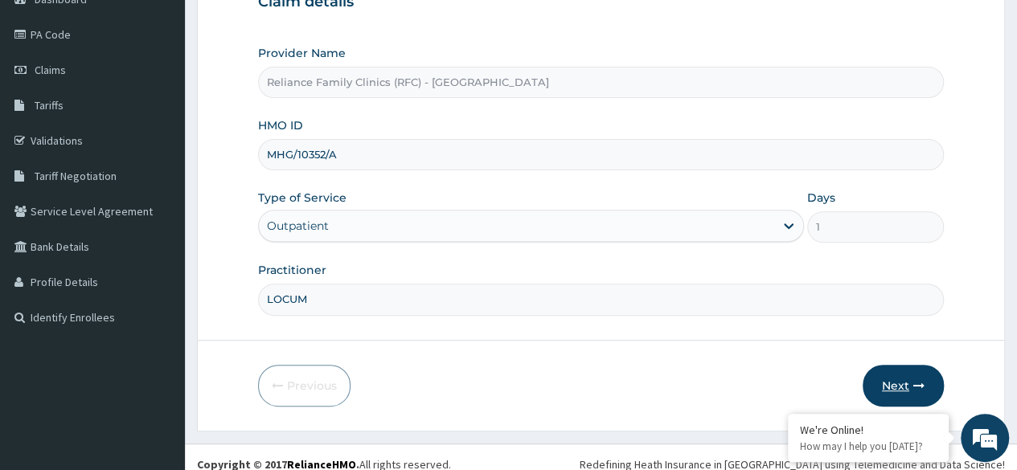
type input "LOCUM"
click at [914, 388] on icon "button" at bounding box center [919, 385] width 11 height 11
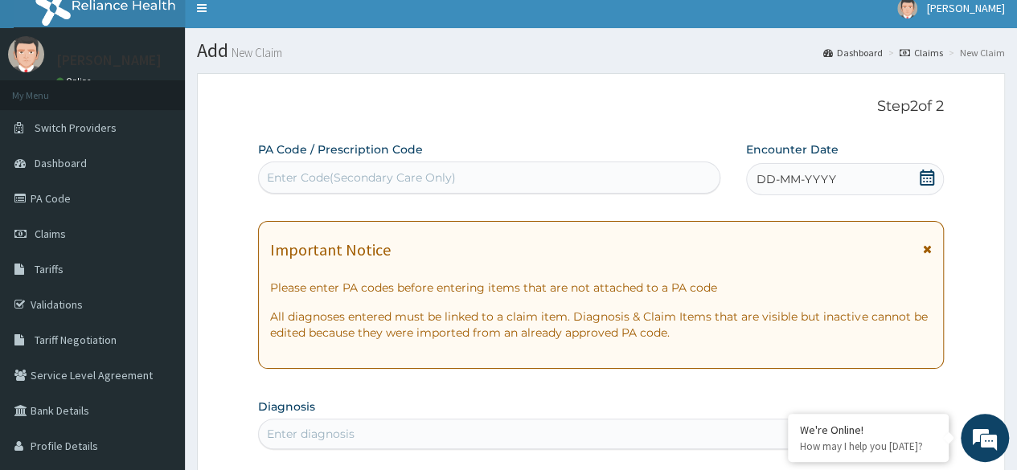
scroll to position [10, 0]
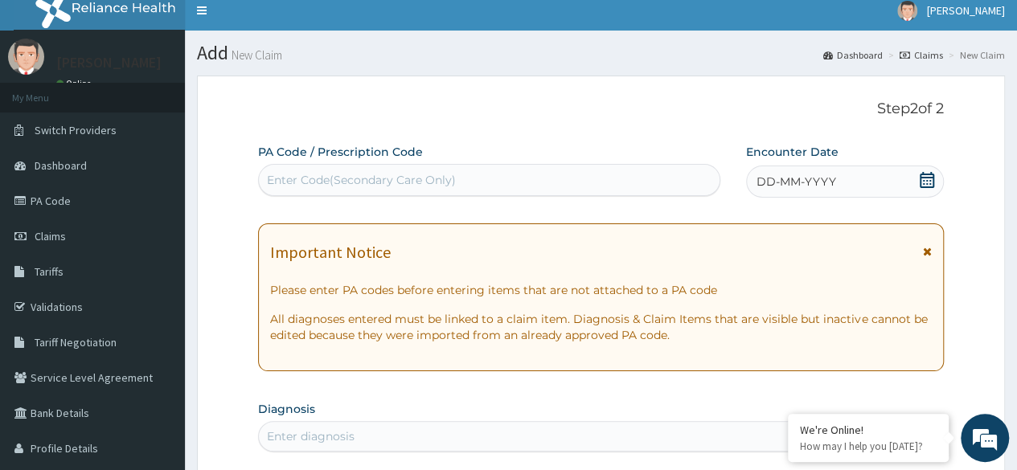
click at [796, 183] on span "DD-MM-YYYY" at bounding box center [797, 182] width 80 height 16
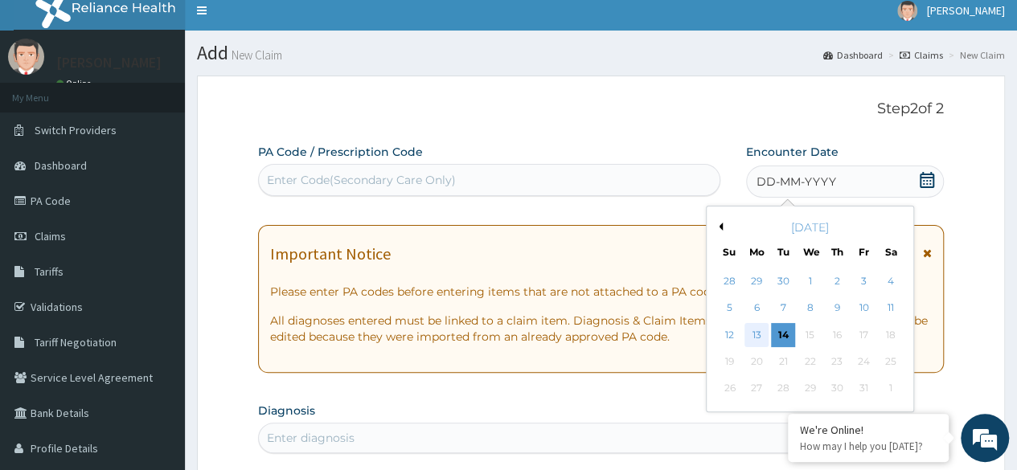
click at [761, 347] on div "13" at bounding box center [757, 335] width 24 height 24
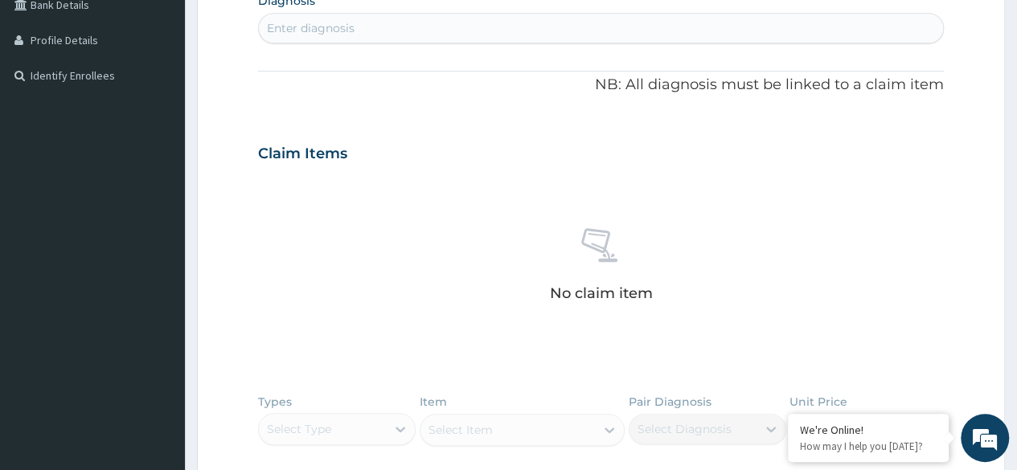
scroll to position [273, 0]
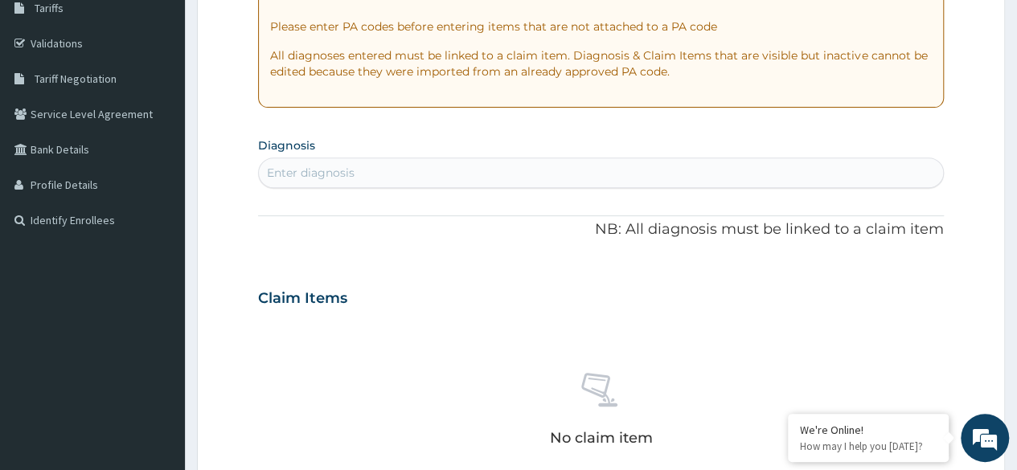
click at [500, 167] on div "Enter diagnosis" at bounding box center [601, 173] width 684 height 26
type input "ABDOMINAL"
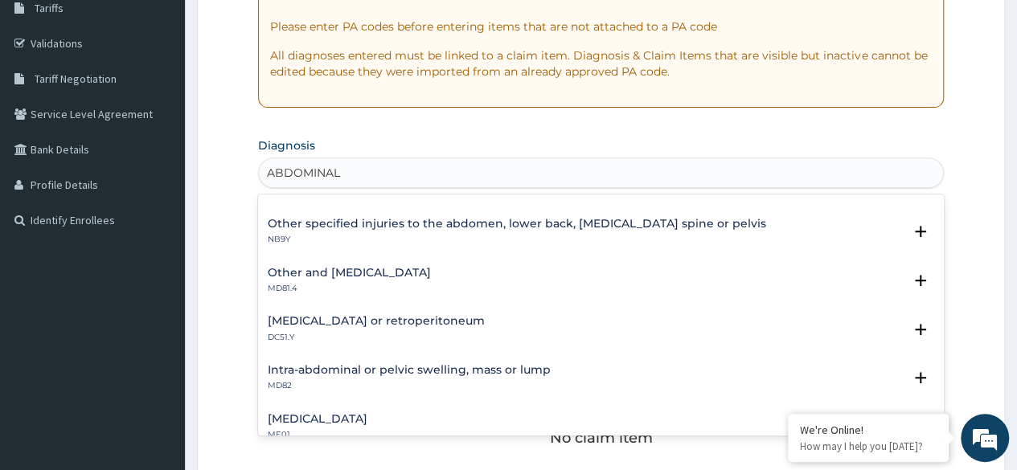
scroll to position [183, 0]
click at [403, 287] on p "MD81.4" at bounding box center [349, 287] width 163 height 11
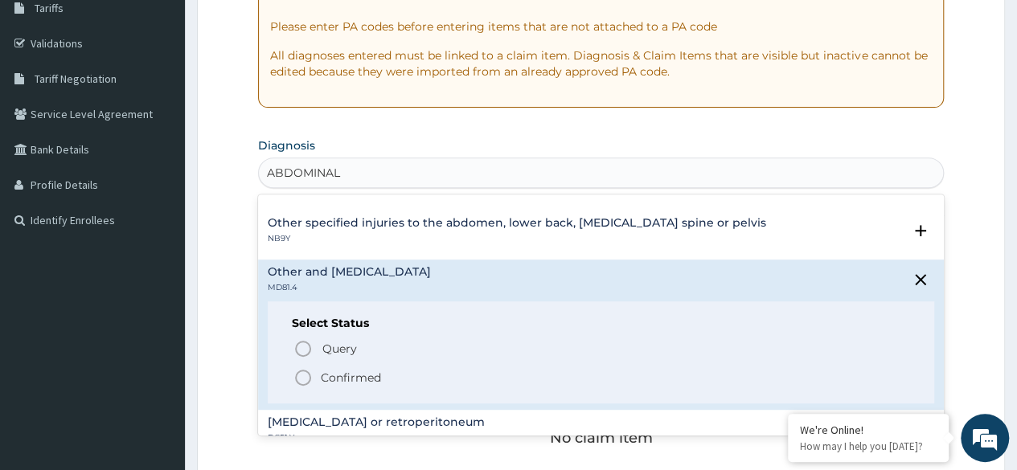
click at [301, 380] on icon "status option filled" at bounding box center [303, 377] width 19 height 19
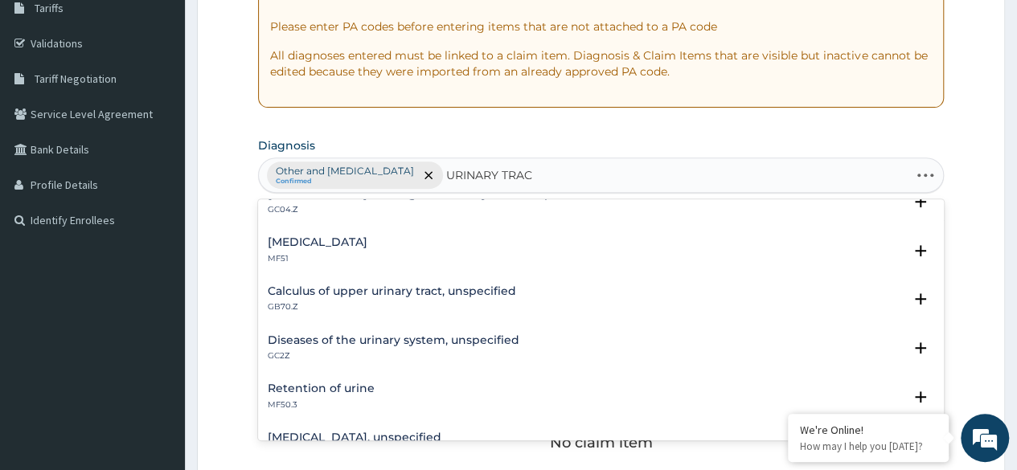
scroll to position [0, 0]
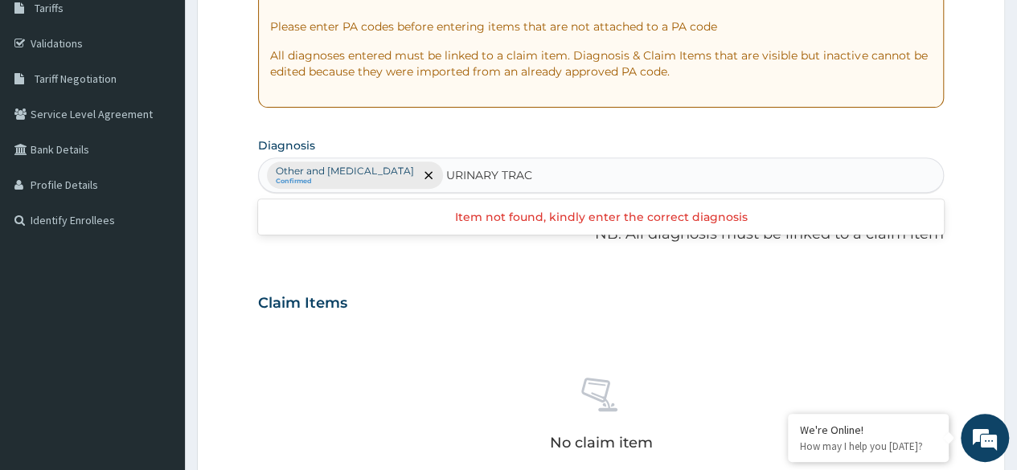
type input "URINARY TRACT"
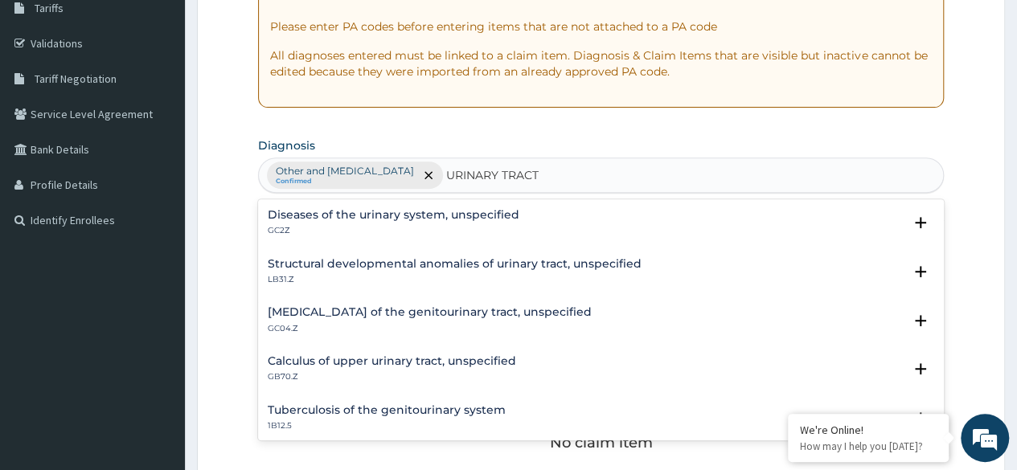
click at [370, 217] on h4 "Diseases of the urinary system, unspecified" at bounding box center [394, 215] width 252 height 12
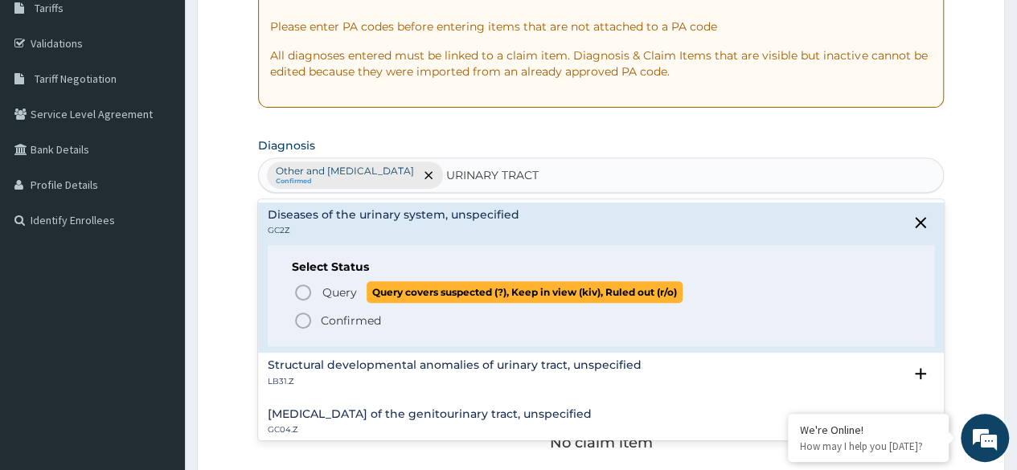
click at [305, 290] on icon "status option query" at bounding box center [303, 292] width 19 height 19
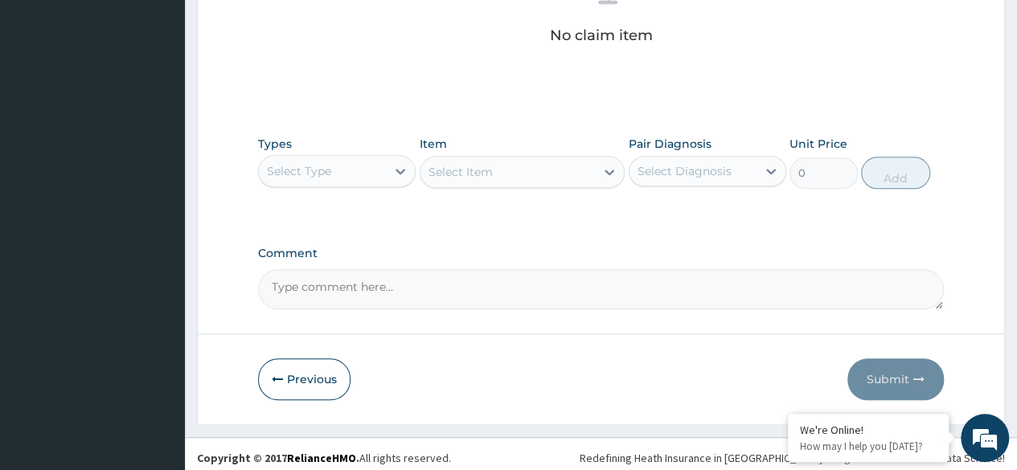
scroll to position [686, 0]
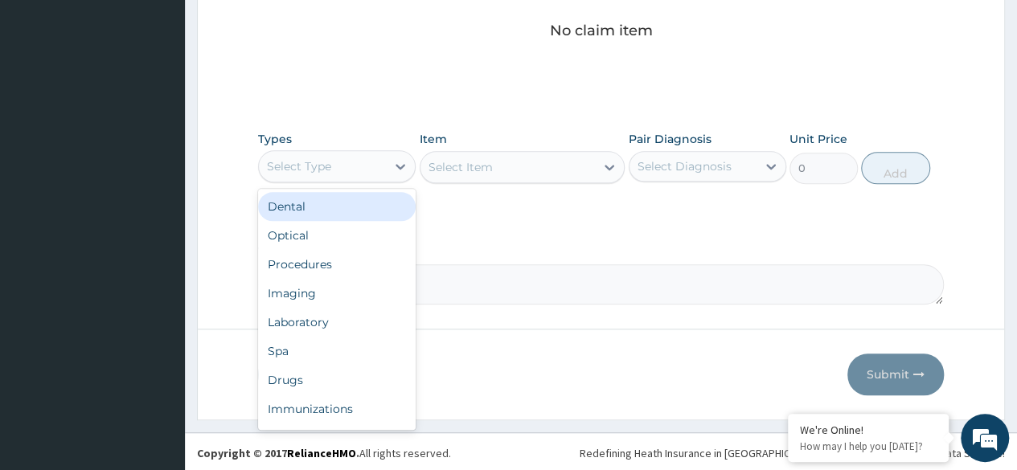
click at [333, 169] on div "Select Type" at bounding box center [322, 167] width 127 height 26
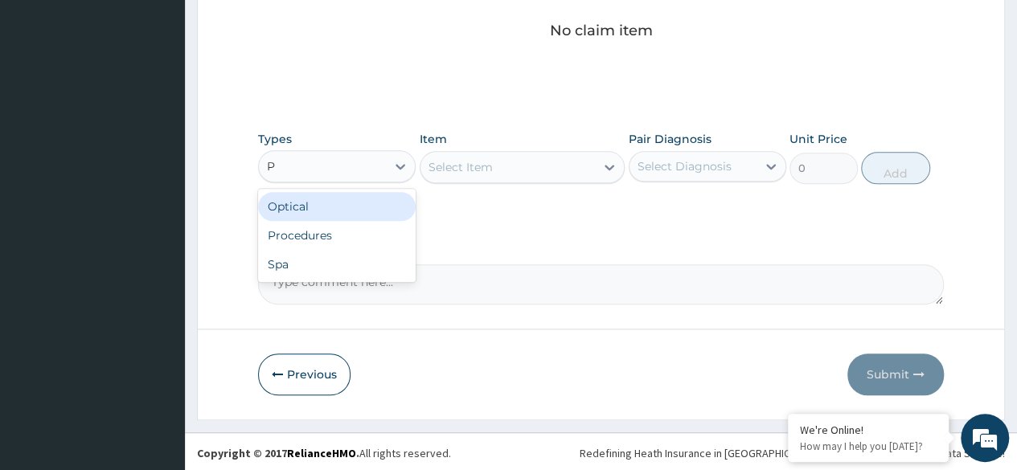
type input "PR"
click at [363, 213] on div "Procedures" at bounding box center [337, 206] width 158 height 29
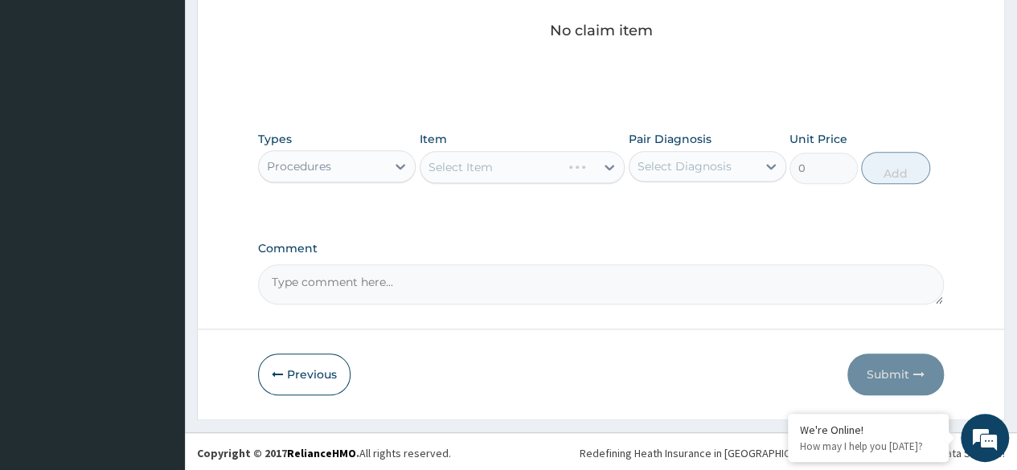
click at [499, 173] on div "Select Item" at bounding box center [523, 167] width 206 height 32
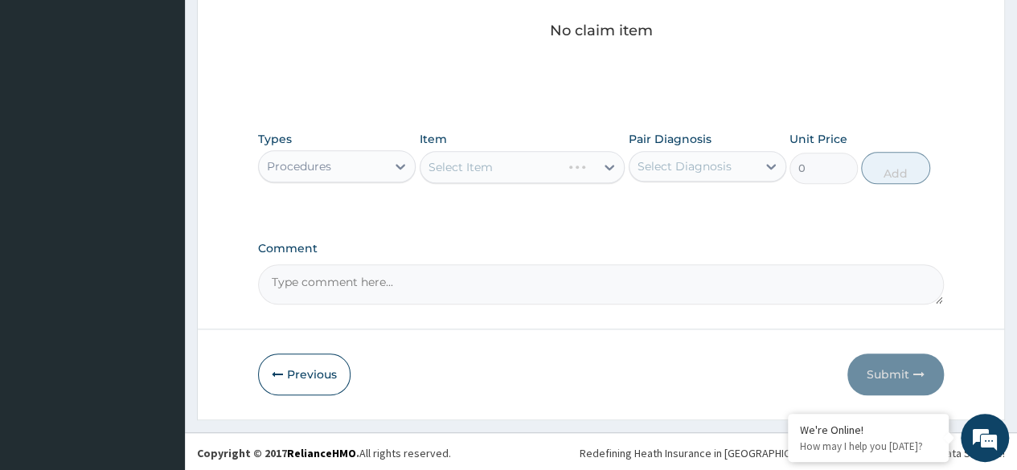
click at [526, 170] on div "Select Item" at bounding box center [523, 167] width 206 height 32
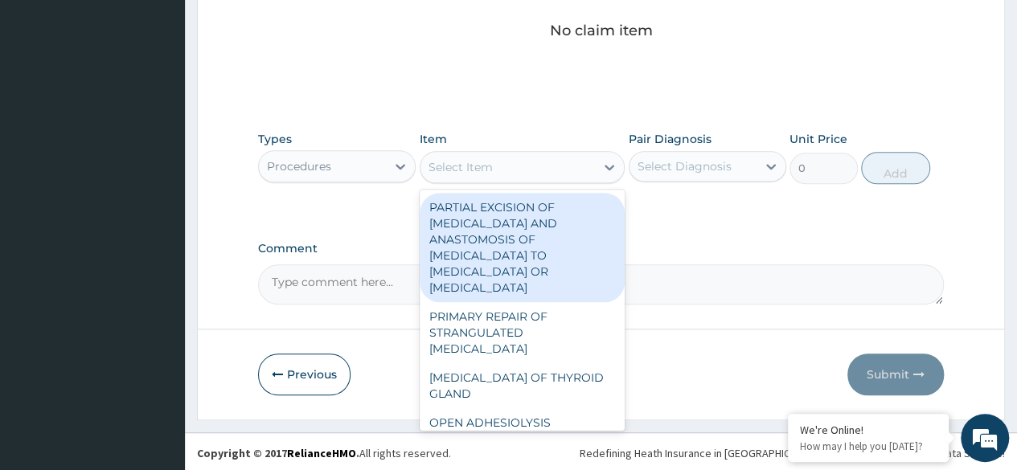
click at [526, 170] on div "Select Item" at bounding box center [508, 167] width 175 height 26
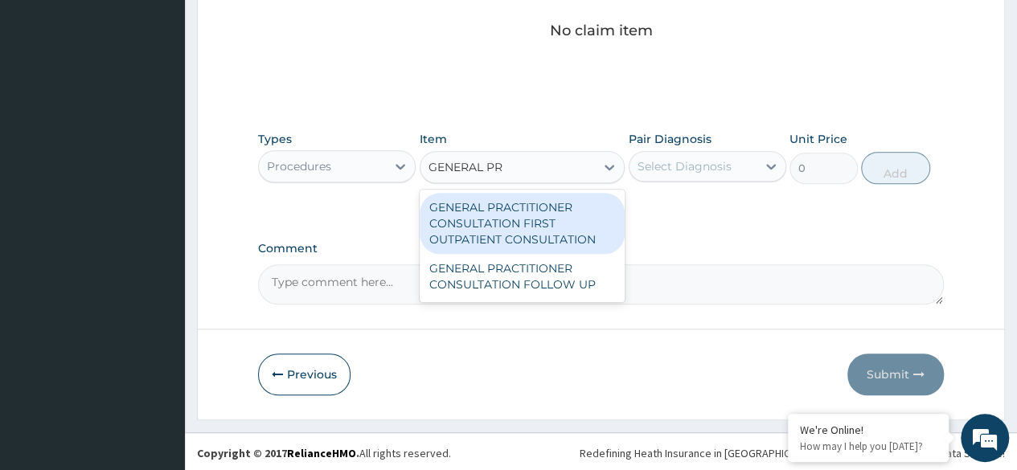
type input "GENERAL PRA"
click at [537, 225] on div "GENERAL PRACTITIONER CONSULTATION FIRST OUTPATIENT CONSULTATION" at bounding box center [523, 223] width 206 height 61
type input "3370.125"
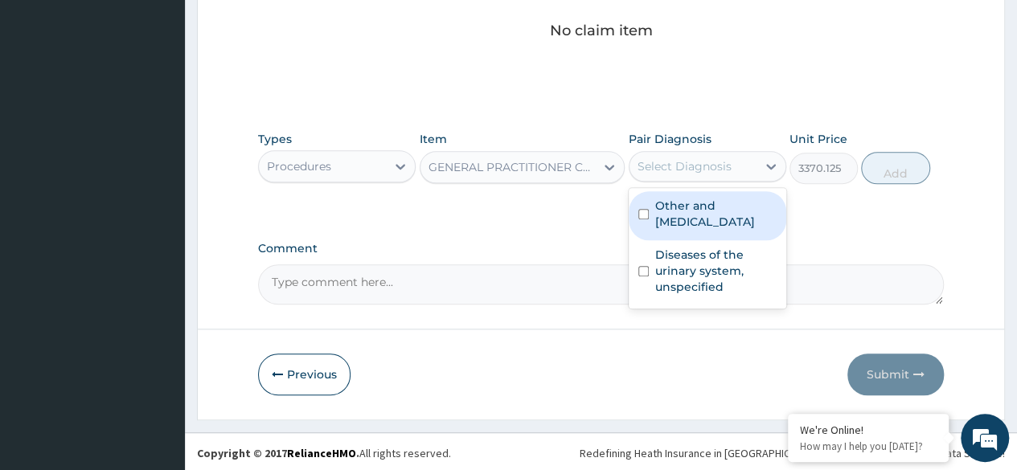
click at [692, 166] on div "Select Diagnosis" at bounding box center [685, 166] width 94 height 16
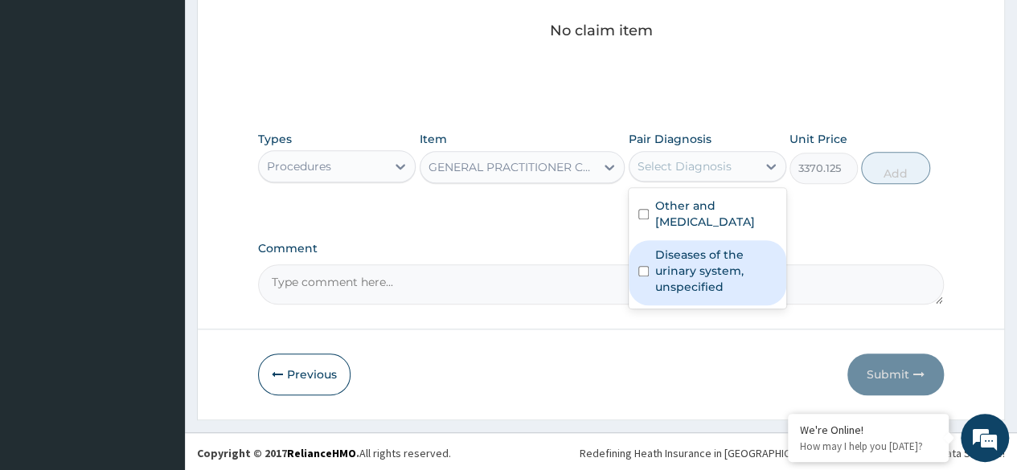
drag, startPoint x: 688, startPoint y: 210, endPoint x: 700, endPoint y: 281, distance: 71.7
click at [700, 281] on div "Other and unspecified abdominal pain Diseases of the urinary system, unspecified" at bounding box center [708, 248] width 158 height 121
click at [700, 281] on label "Diseases of the urinary system, unspecified" at bounding box center [715, 271] width 121 height 48
checkbox input "true"
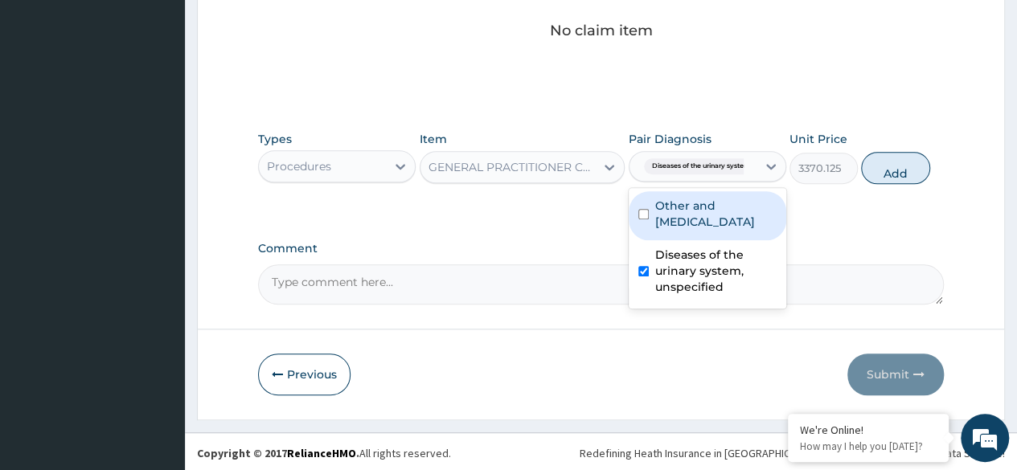
click at [711, 230] on label "Other and unspecified abdominal pain" at bounding box center [715, 214] width 121 height 32
checkbox input "true"
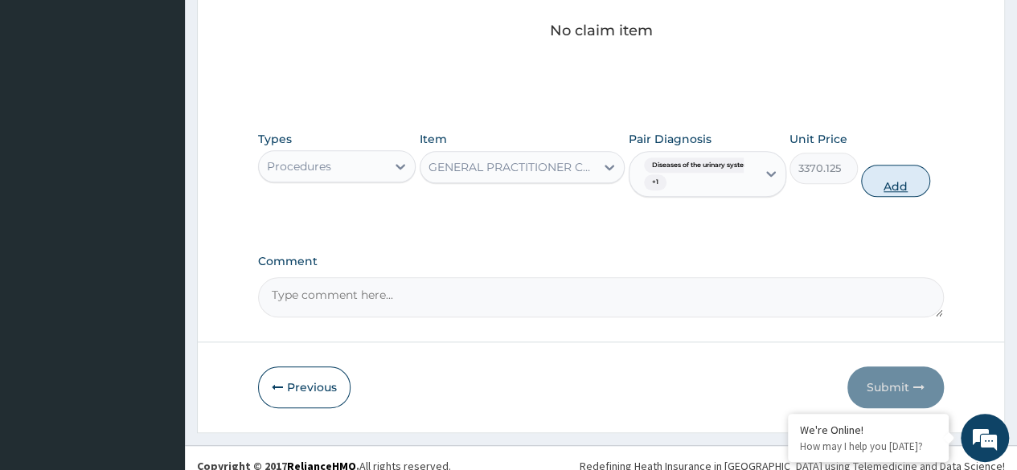
click at [910, 173] on button "Add" at bounding box center [895, 181] width 68 height 32
type input "0"
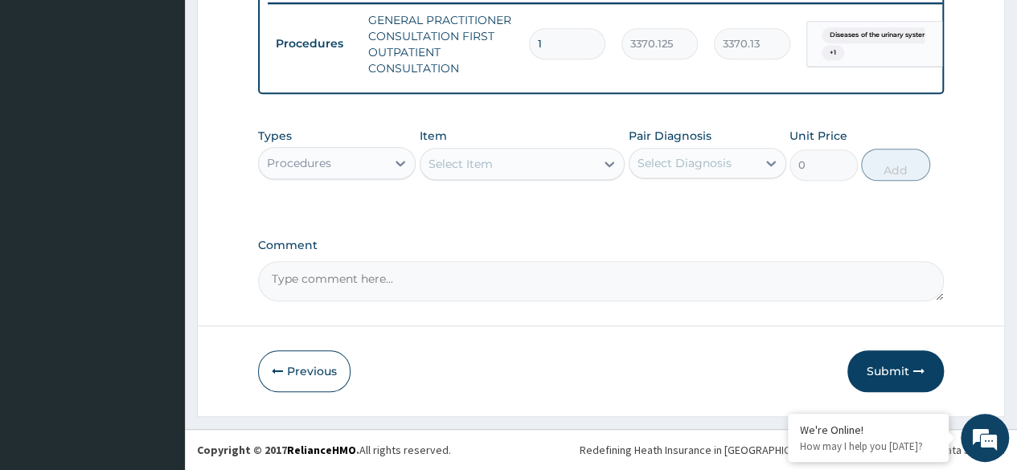
click at [372, 161] on div "Procedures" at bounding box center [322, 163] width 127 height 26
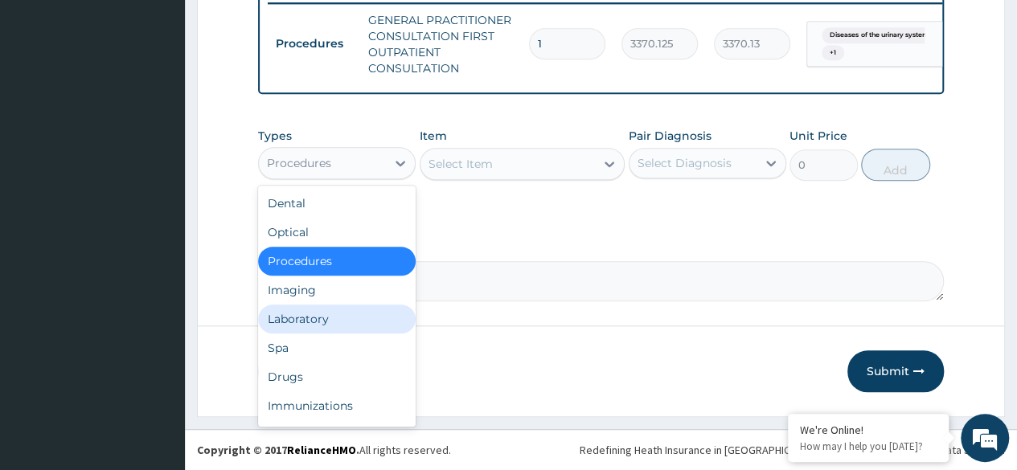
click at [331, 311] on div "Laboratory" at bounding box center [337, 319] width 158 height 29
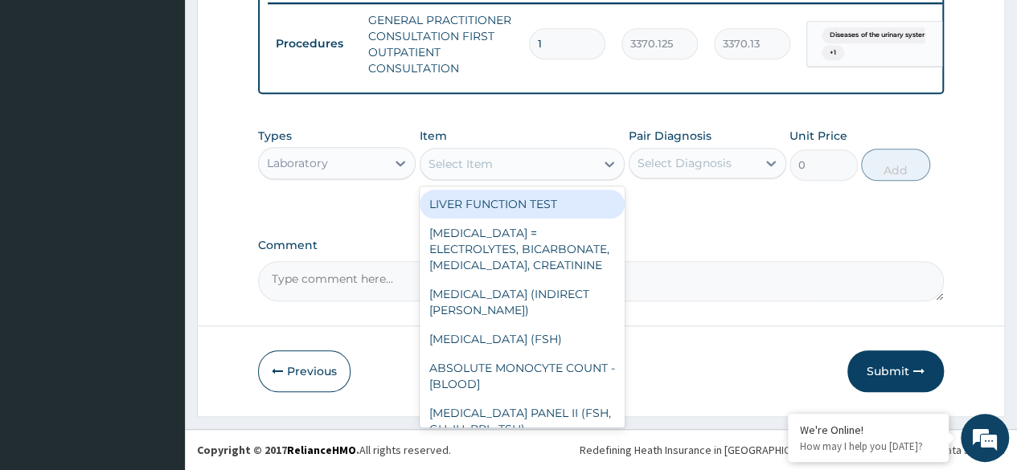
click at [464, 175] on div "Select Item" at bounding box center [508, 164] width 175 height 26
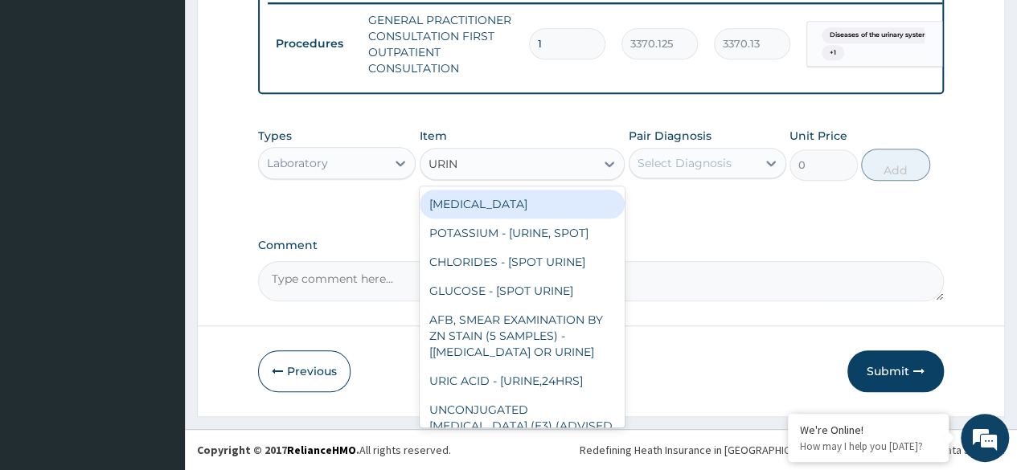
type input "URINA"
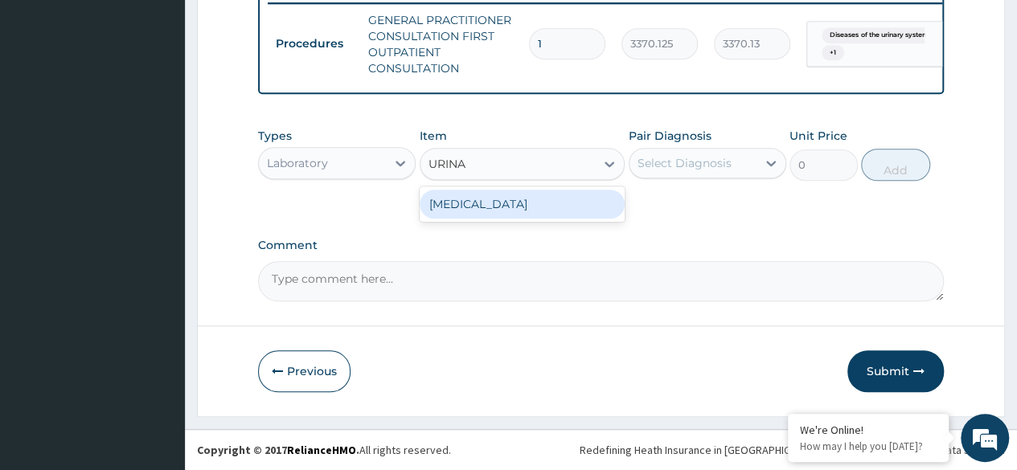
click at [499, 209] on div "URINALYSIS" at bounding box center [523, 204] width 206 height 29
type input "1531.875"
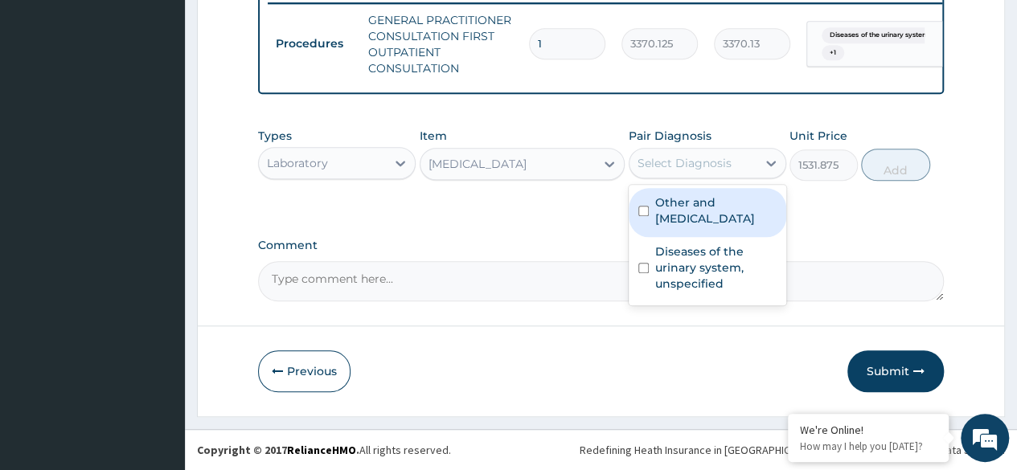
click at [729, 161] on div "Select Diagnosis" at bounding box center [685, 163] width 94 height 16
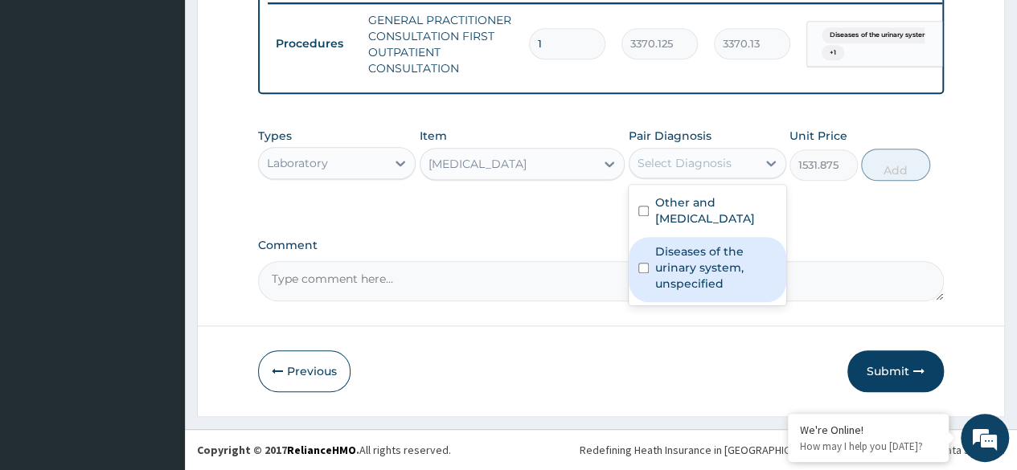
click at [721, 281] on label "Diseases of the urinary system, unspecified" at bounding box center [715, 268] width 121 height 48
checkbox input "true"
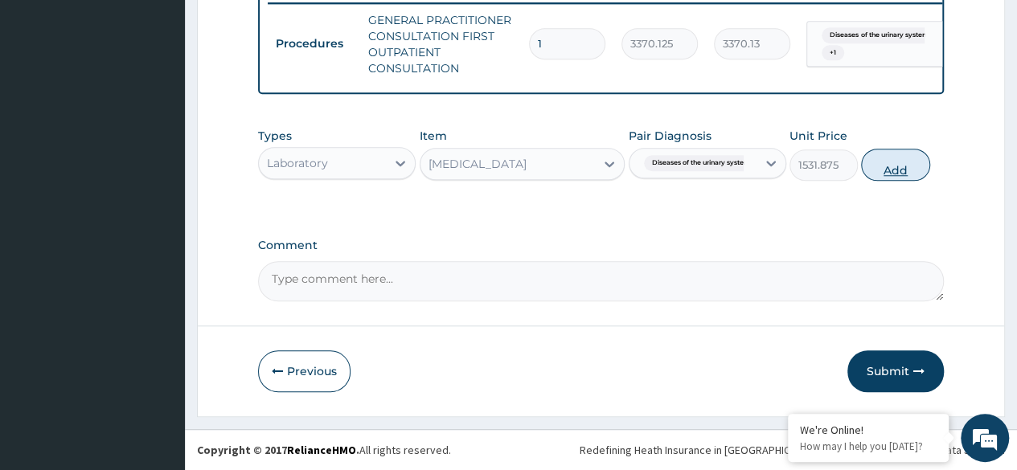
click at [920, 155] on button "Add" at bounding box center [895, 165] width 68 height 32
type input "0"
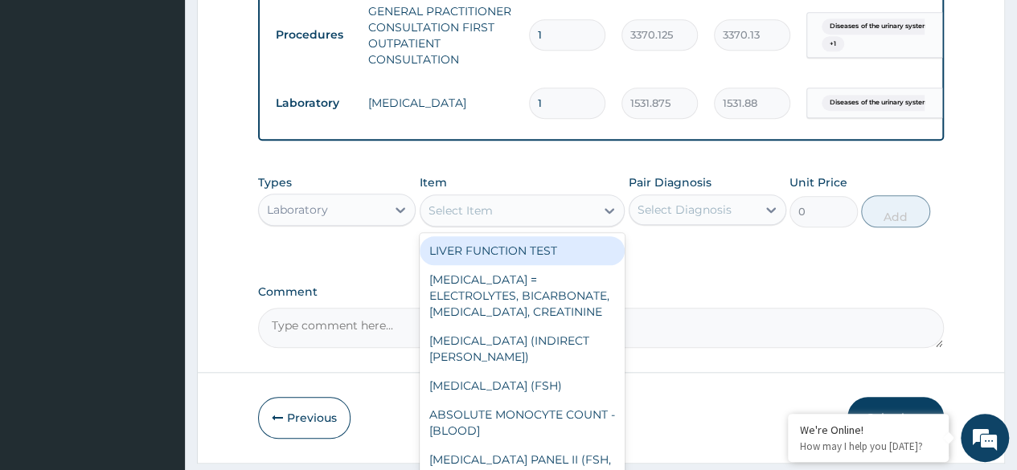
click at [528, 224] on div "Select Item" at bounding box center [508, 211] width 175 height 26
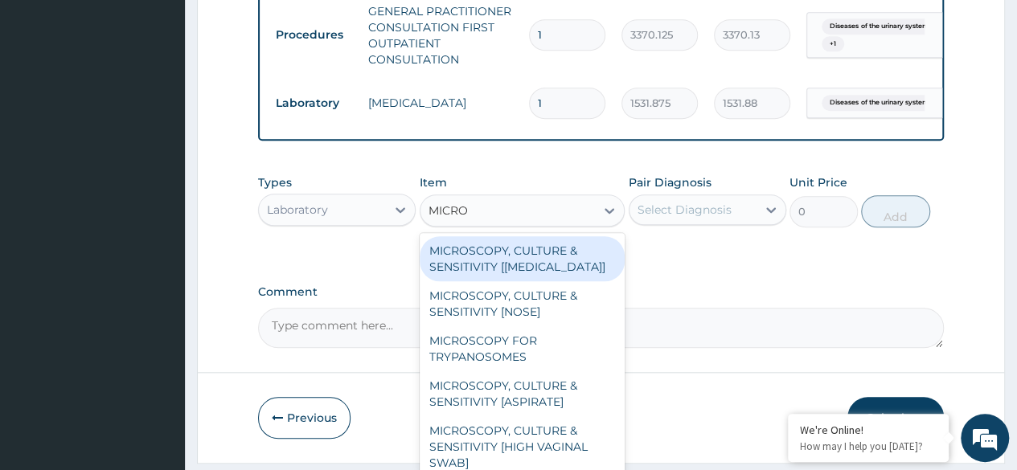
type input "MICROS"
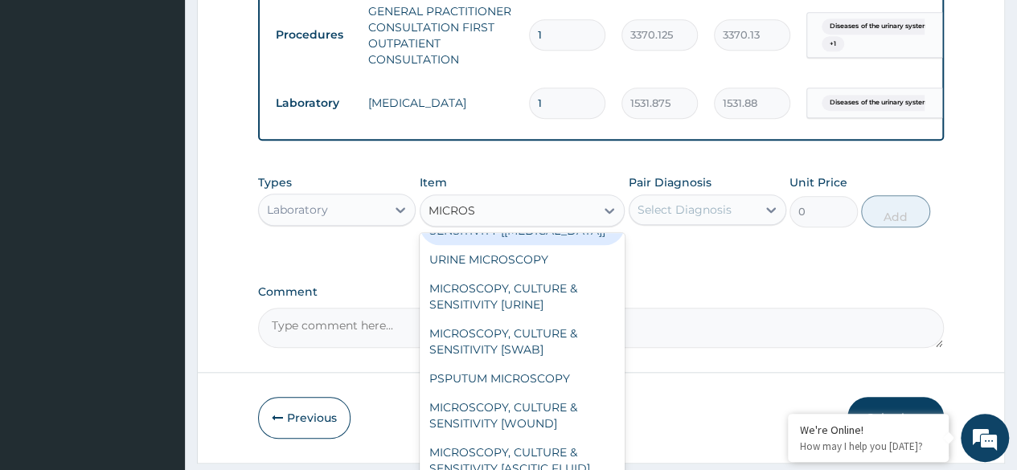
scroll to position [628, 0]
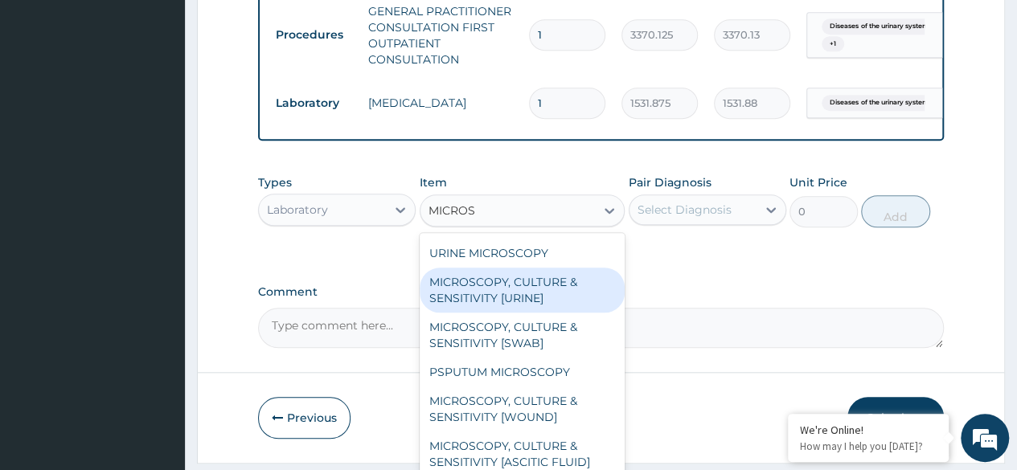
click at [525, 292] on div "MICROSCOPY, CULTURE & SENSITIVITY [URINE]" at bounding box center [523, 290] width 206 height 45
type input "4595.625"
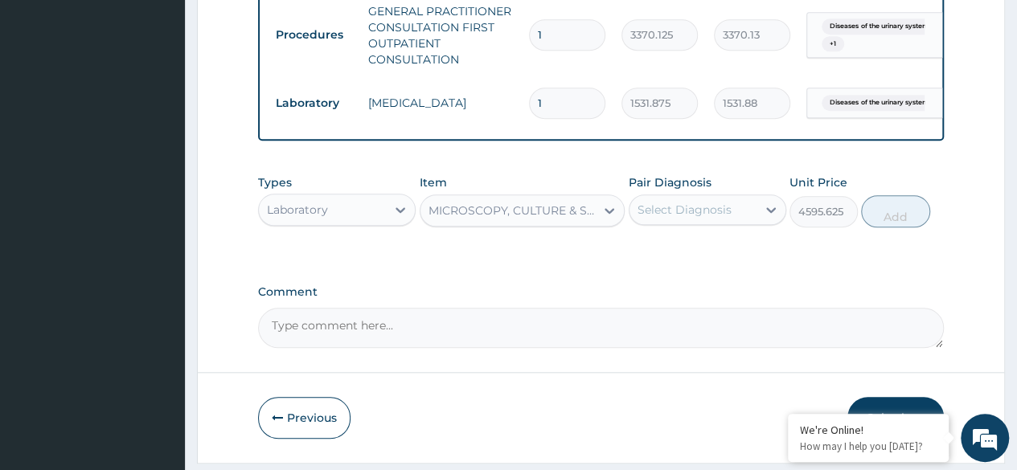
click at [727, 216] on div "Select Diagnosis" at bounding box center [685, 210] width 94 height 16
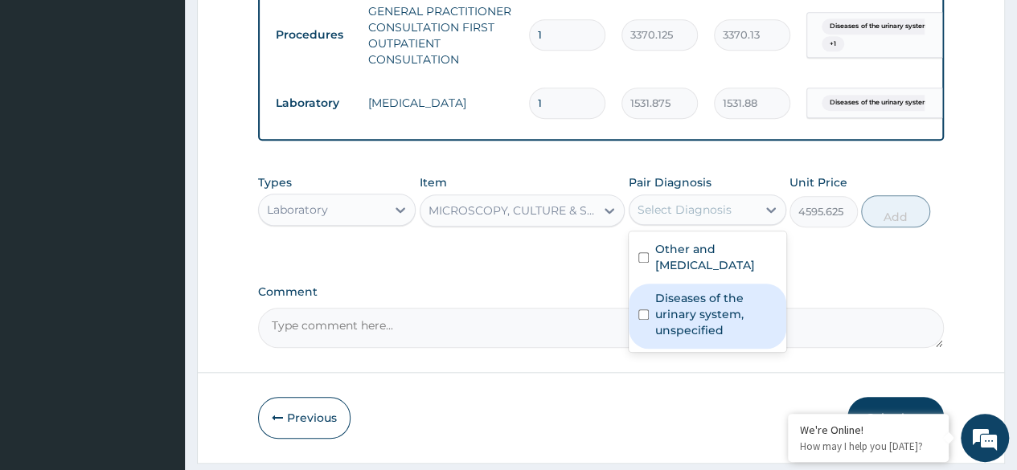
click at [700, 329] on label "Diseases of the urinary system, unspecified" at bounding box center [715, 314] width 121 height 48
checkbox input "true"
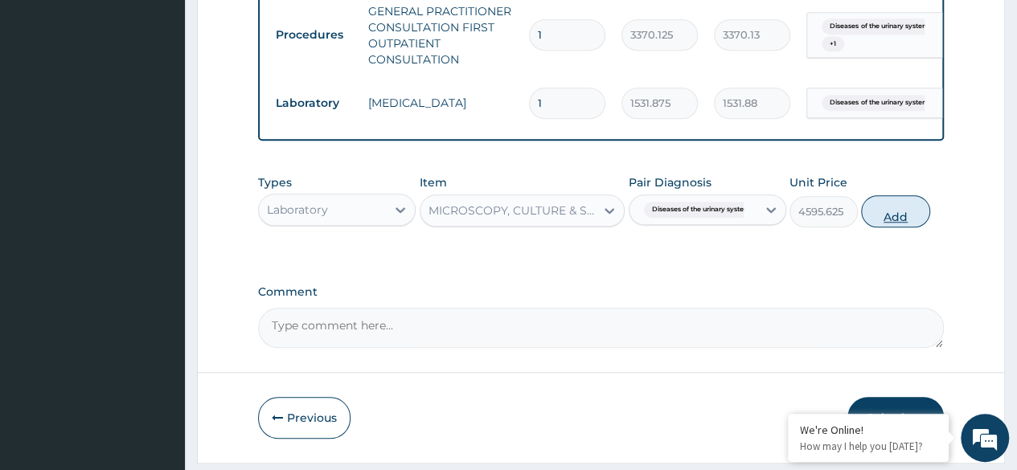
click at [909, 220] on button "Add" at bounding box center [895, 211] width 68 height 32
type input "0"
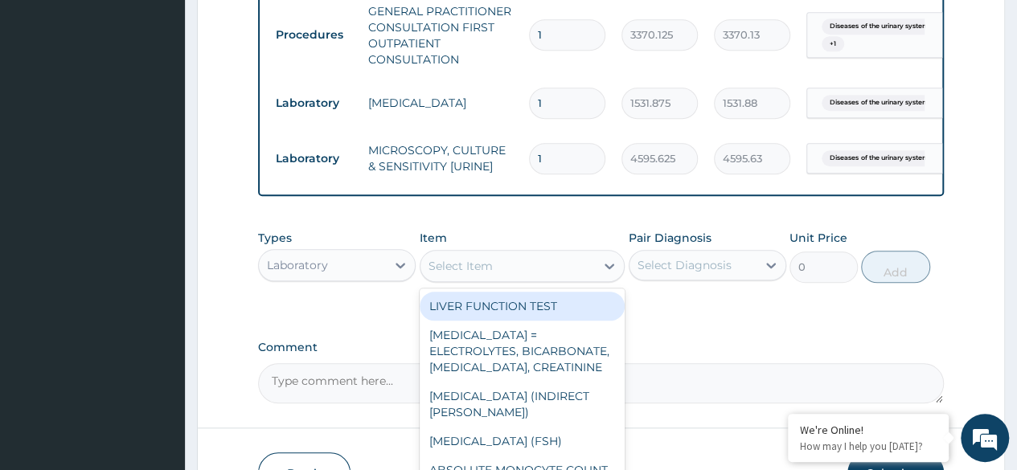
click at [528, 279] on div "Select Item" at bounding box center [508, 266] width 175 height 26
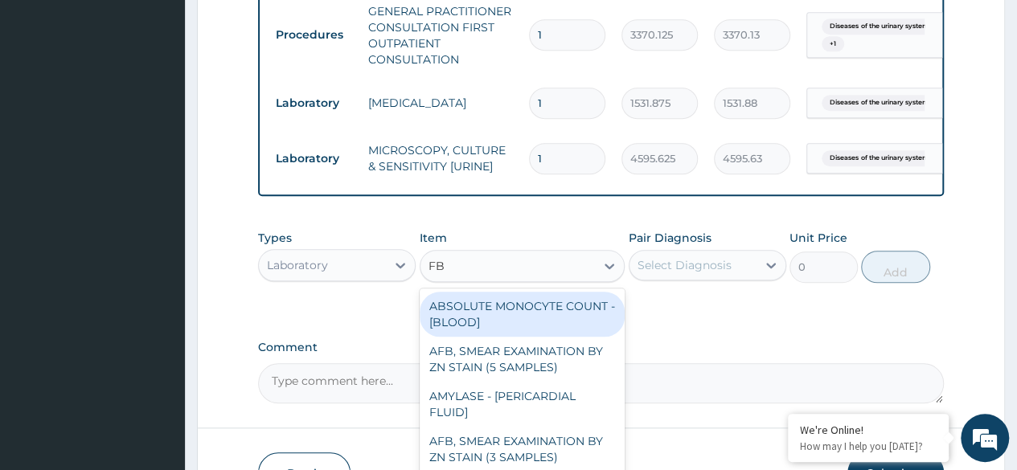
type input "FBC"
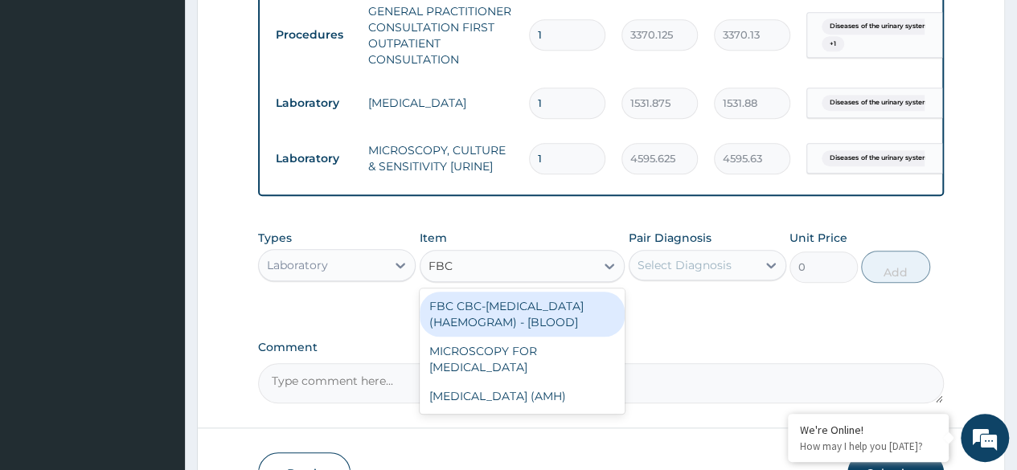
click at [556, 326] on div "FBC CBC-COMPLETE BLOOD COUNT (HAEMOGRAM) - [BLOOD]" at bounding box center [523, 314] width 206 height 45
type input "4085"
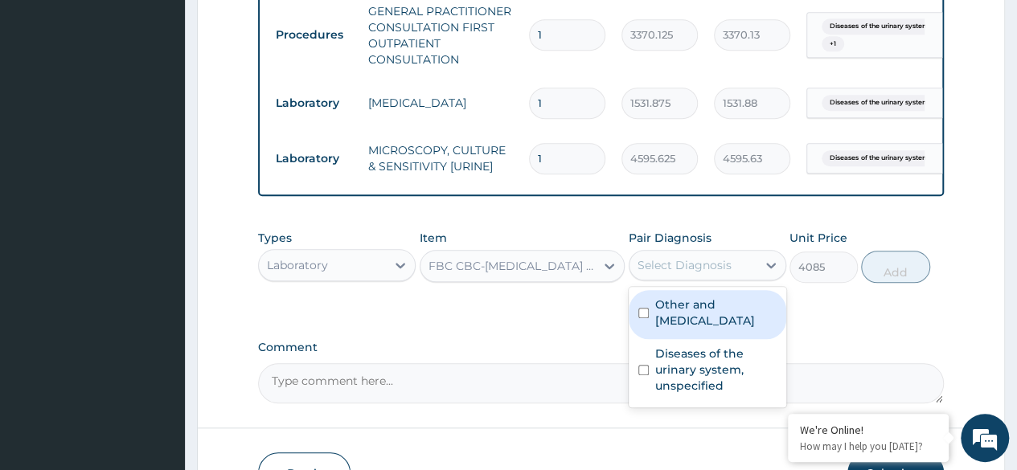
click at [725, 273] on div "Select Diagnosis" at bounding box center [685, 265] width 94 height 16
click at [711, 329] on label "Other and unspecified abdominal pain" at bounding box center [715, 313] width 121 height 32
checkbox input "true"
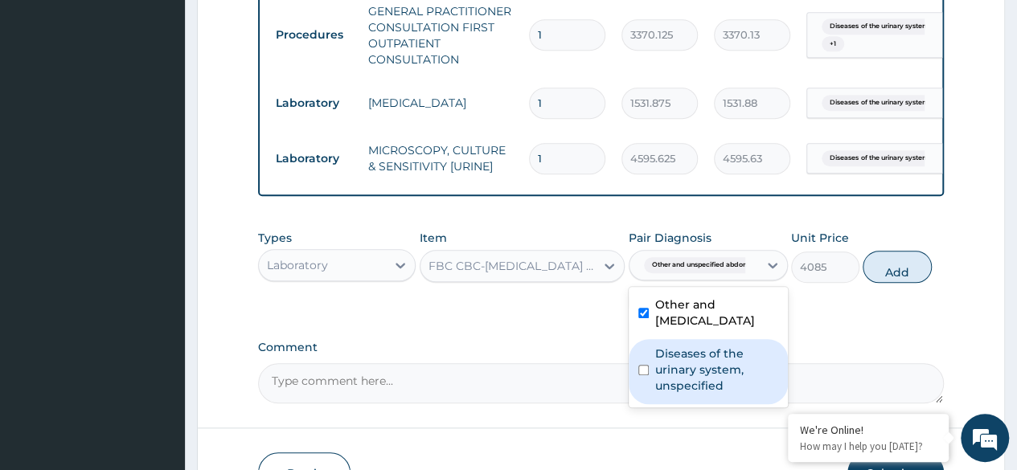
click at [733, 394] on label "Diseases of the urinary system, unspecified" at bounding box center [716, 370] width 123 height 48
checkbox input "true"
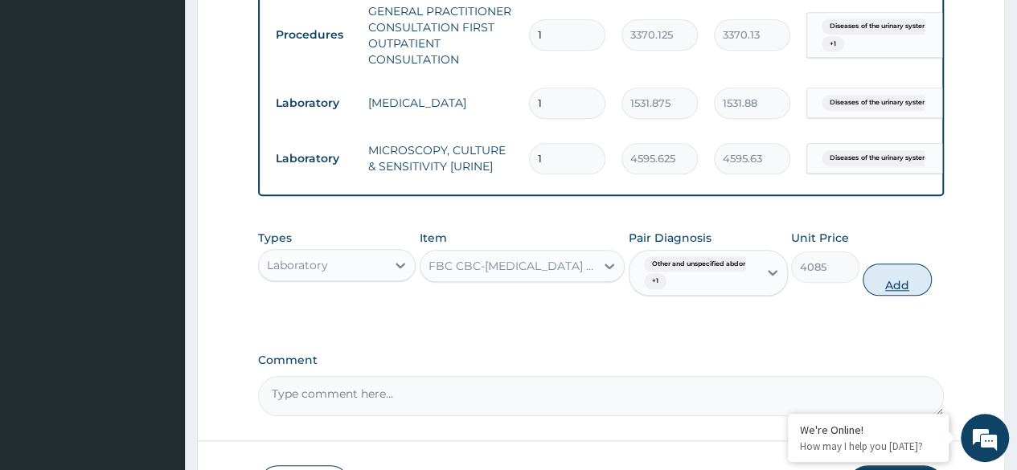
click at [894, 296] on button "Add" at bounding box center [897, 280] width 68 height 32
type input "0"
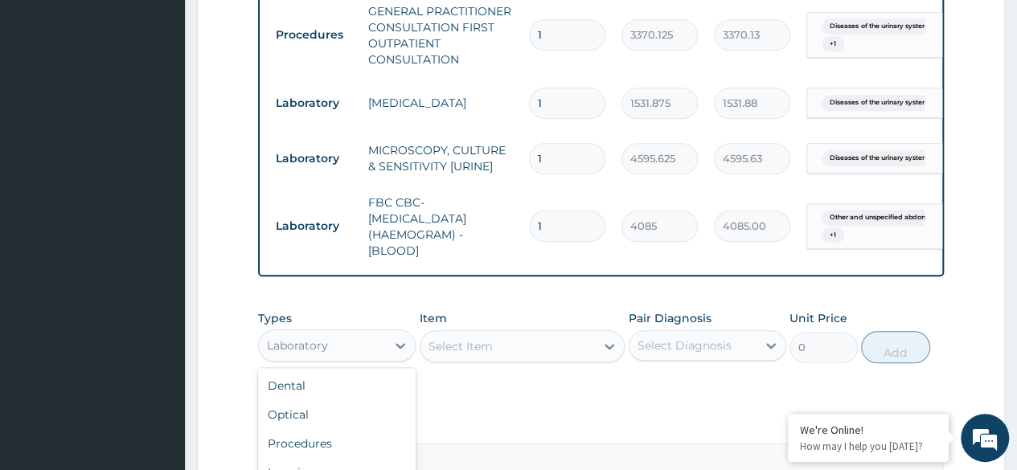
click at [331, 359] on div "Laboratory" at bounding box center [322, 346] width 127 height 26
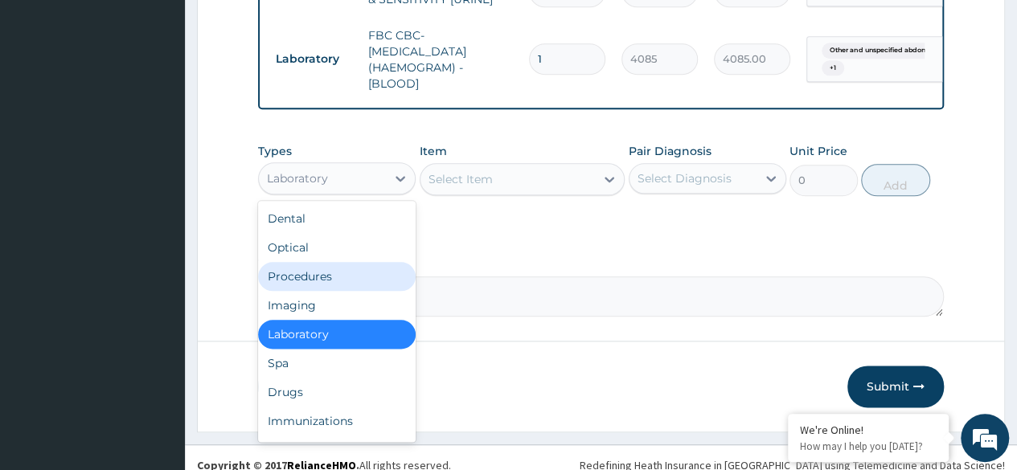
scroll to position [814, 0]
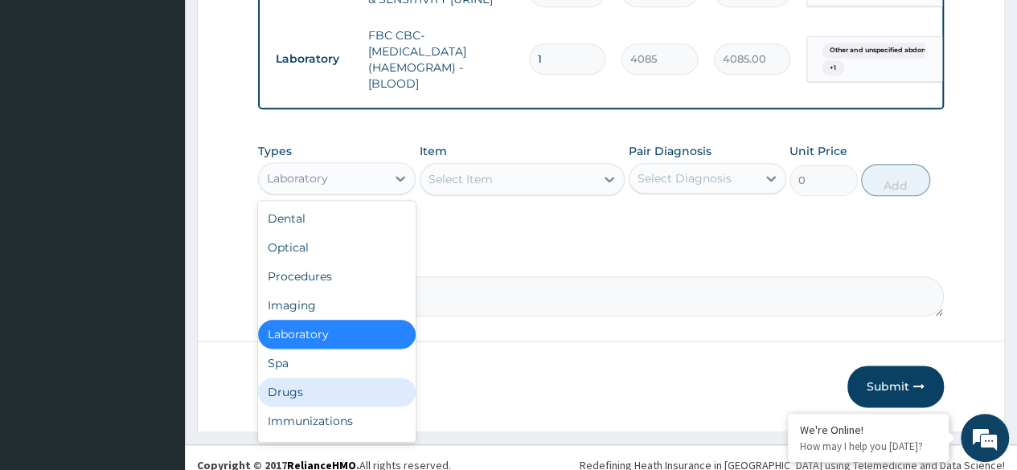
click at [318, 392] on div "Drugs" at bounding box center [337, 392] width 158 height 29
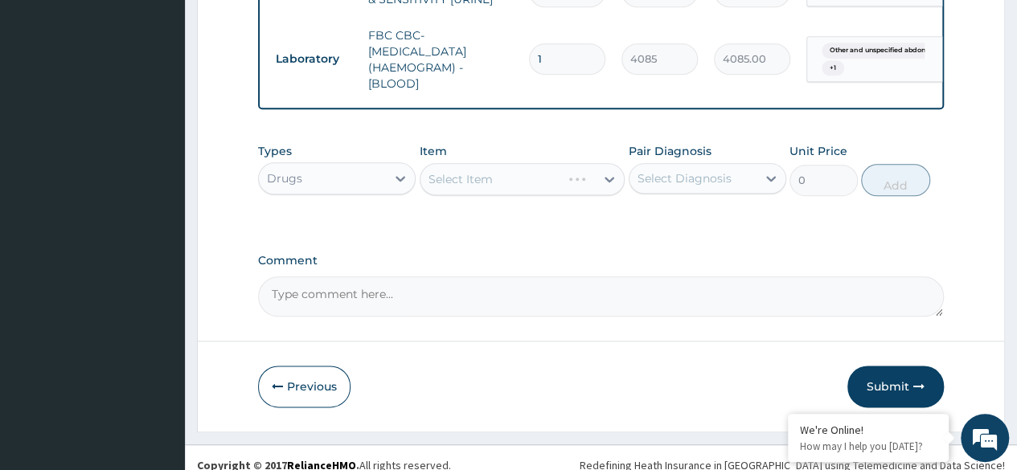
click at [463, 195] on div "Select Item" at bounding box center [523, 179] width 206 height 32
click at [473, 195] on div "Select Item" at bounding box center [523, 179] width 206 height 32
click at [473, 187] on div "Select Item" at bounding box center [461, 179] width 64 height 16
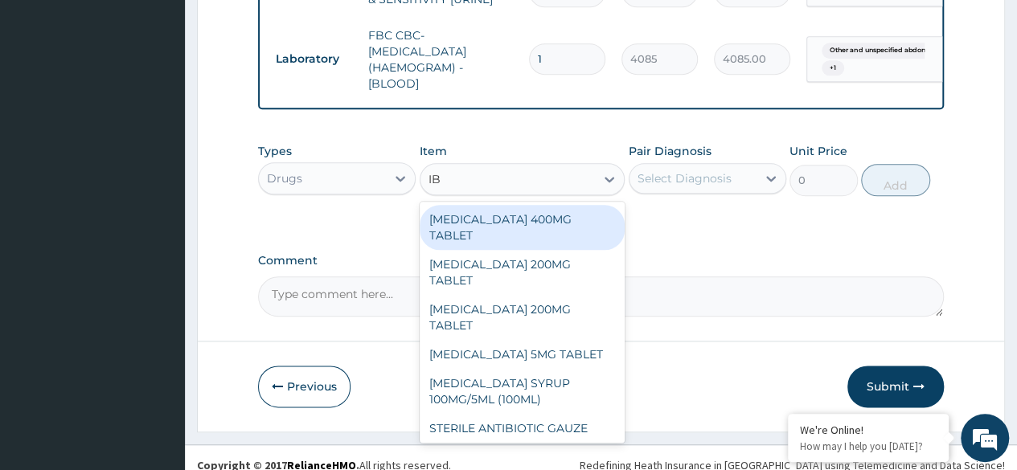
type input "IBU"
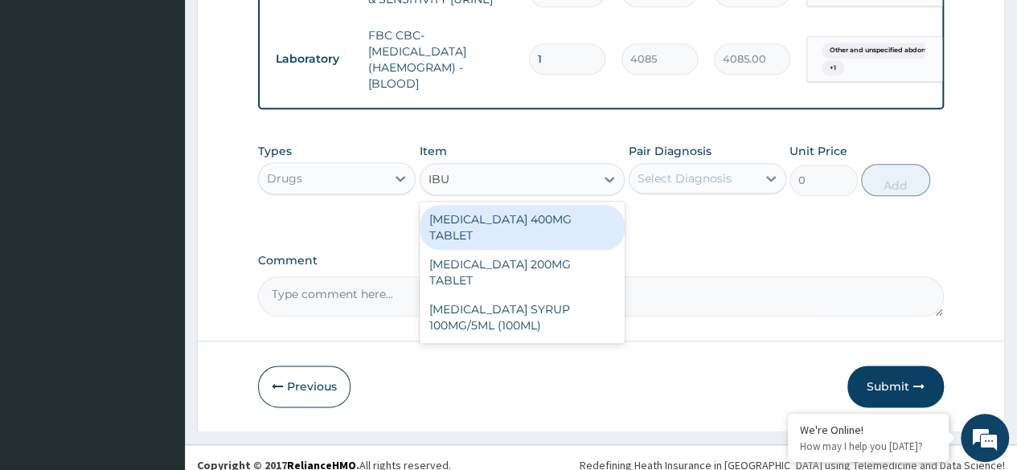
click at [500, 226] on div "IBUPROFEN 400MG TABLET" at bounding box center [523, 227] width 206 height 45
type input "156"
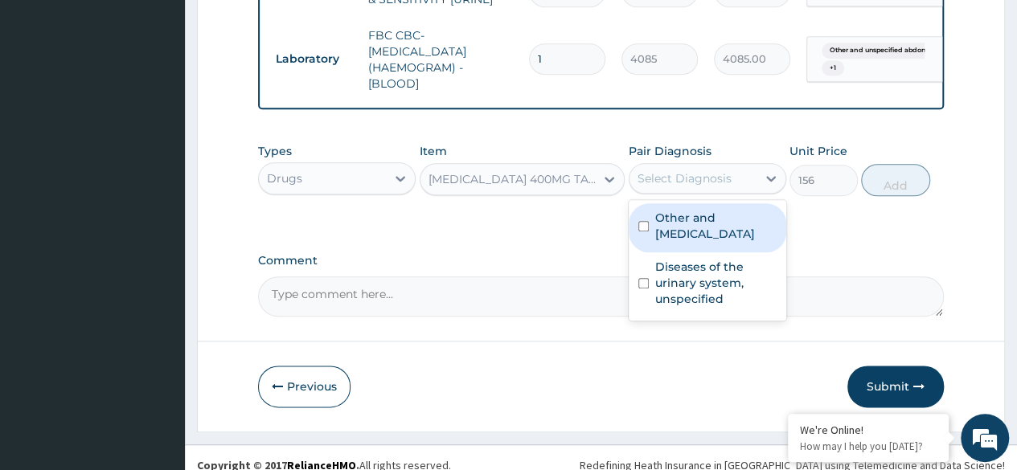
click at [649, 187] on div "Select Diagnosis" at bounding box center [685, 178] width 94 height 16
click at [722, 242] on label "Other and unspecified abdominal pain" at bounding box center [715, 226] width 121 height 32
checkbox input "true"
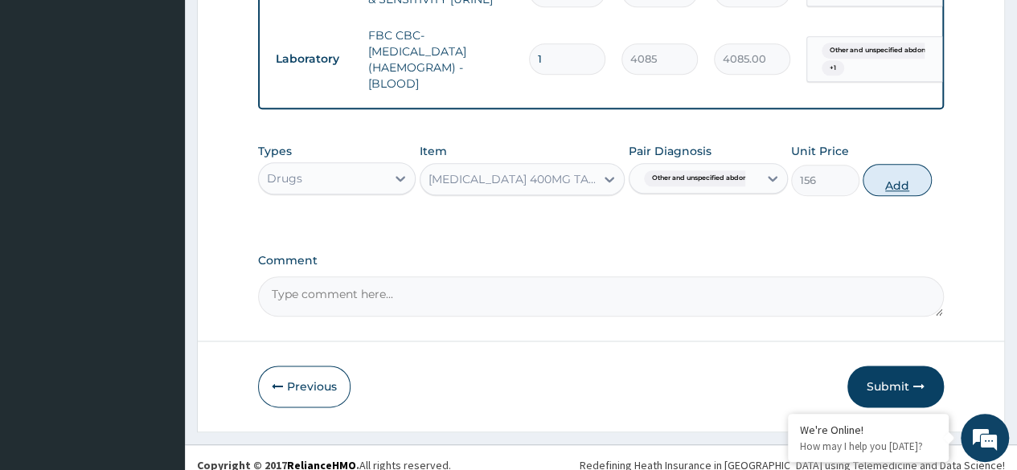
click at [897, 196] on button "Add" at bounding box center [897, 180] width 68 height 32
type input "0"
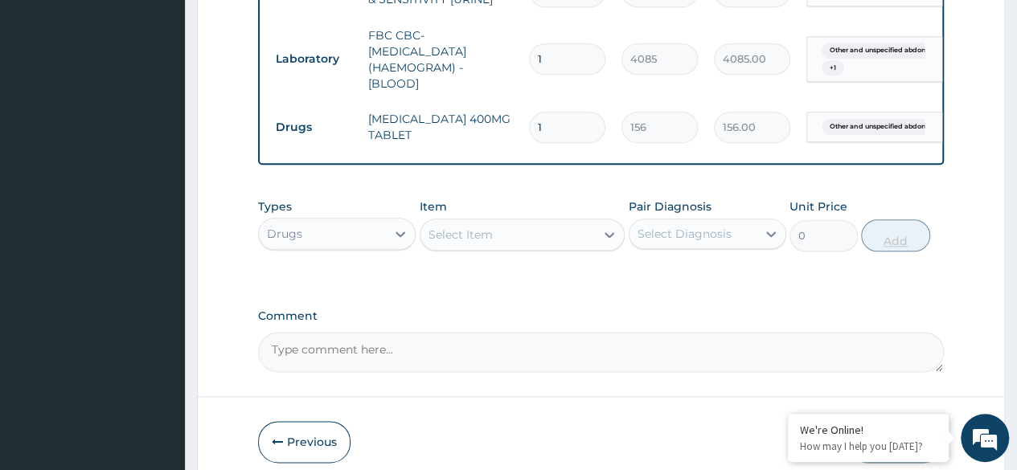
click at [549, 112] on input "1" at bounding box center [567, 127] width 76 height 31
type input "0.00"
type input "6"
type input "936.00"
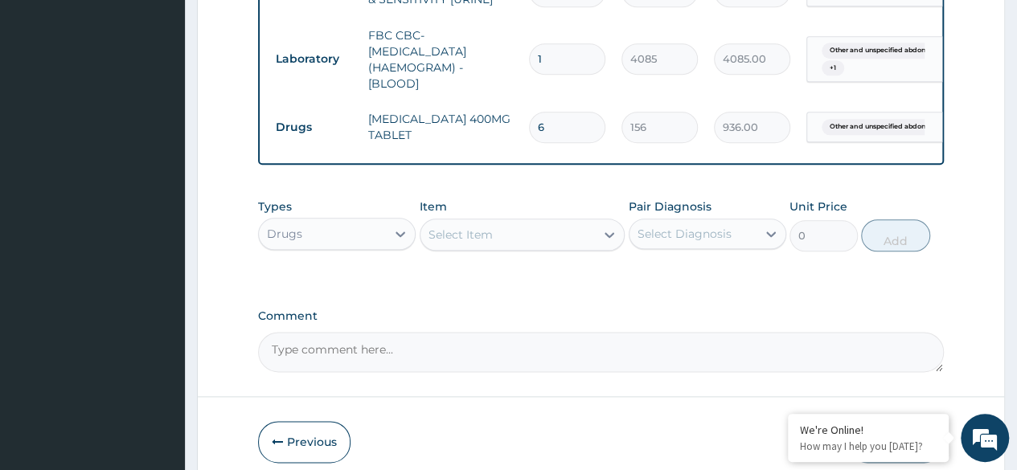
type input "6"
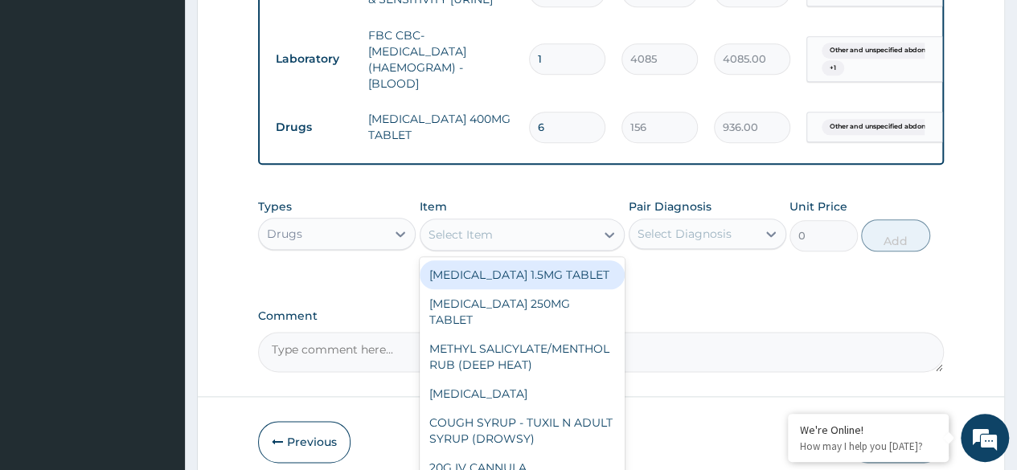
click at [465, 242] on div "Select Item" at bounding box center [461, 235] width 64 height 16
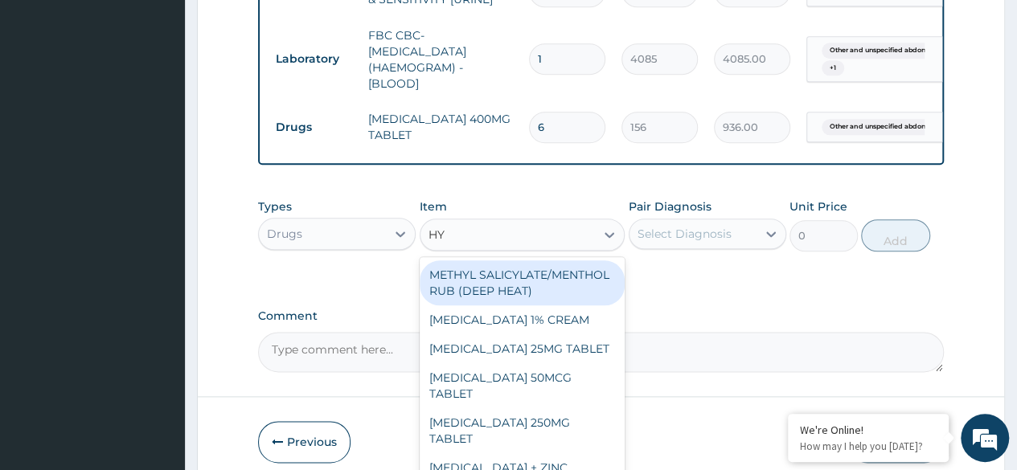
type input "HYO"
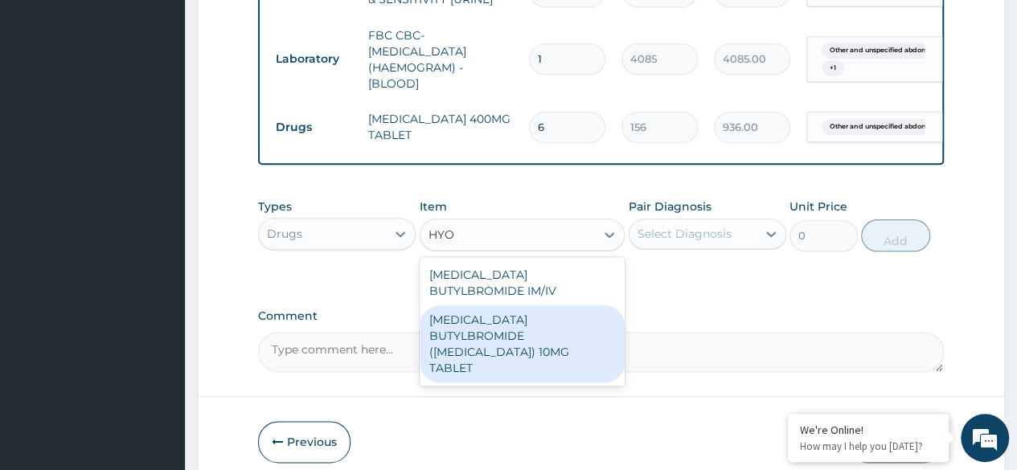
click at [563, 351] on div "HYOSCINE BUTYLBROMIDE (BUSCOPAN) 10MG TABLET" at bounding box center [523, 344] width 206 height 77
type input "69"
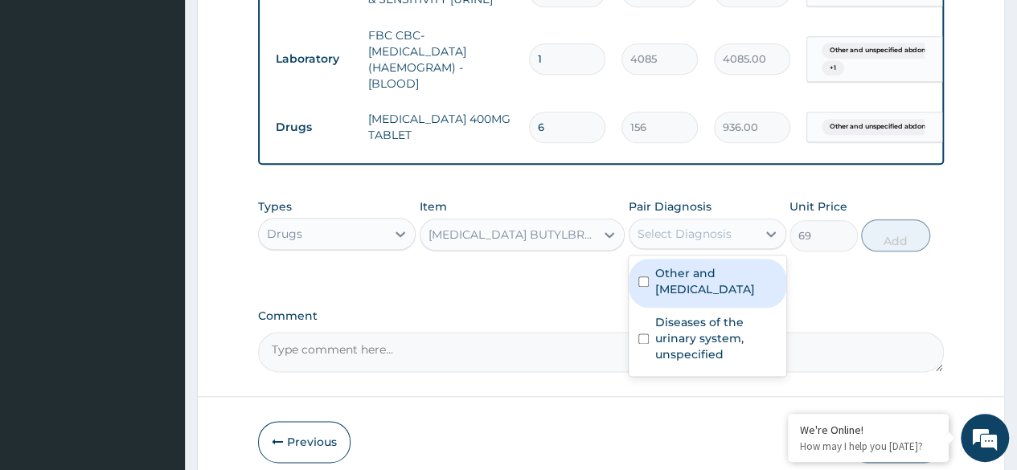
click at [693, 240] on div "Select Diagnosis" at bounding box center [685, 234] width 94 height 16
click at [703, 294] on label "Other and unspecified abdominal pain" at bounding box center [715, 281] width 121 height 32
checkbox input "true"
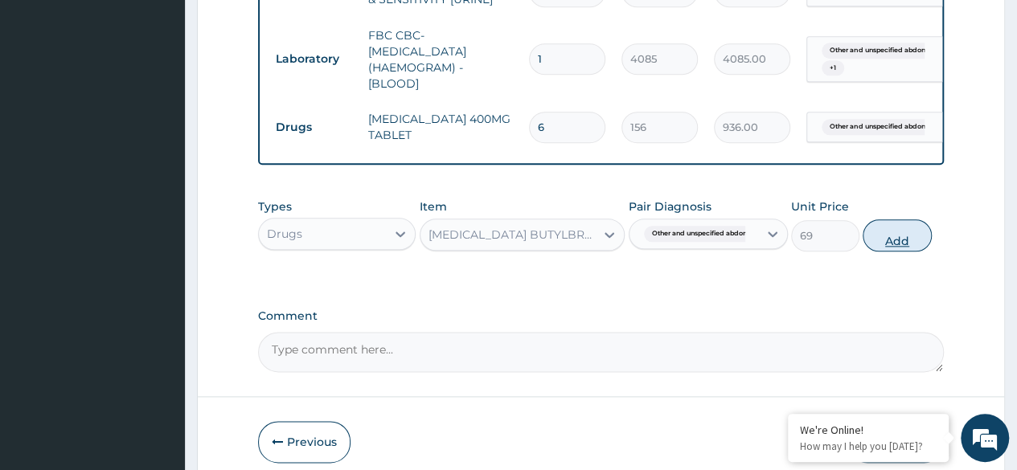
click at [887, 252] on button "Add" at bounding box center [897, 236] width 68 height 32
type input "0"
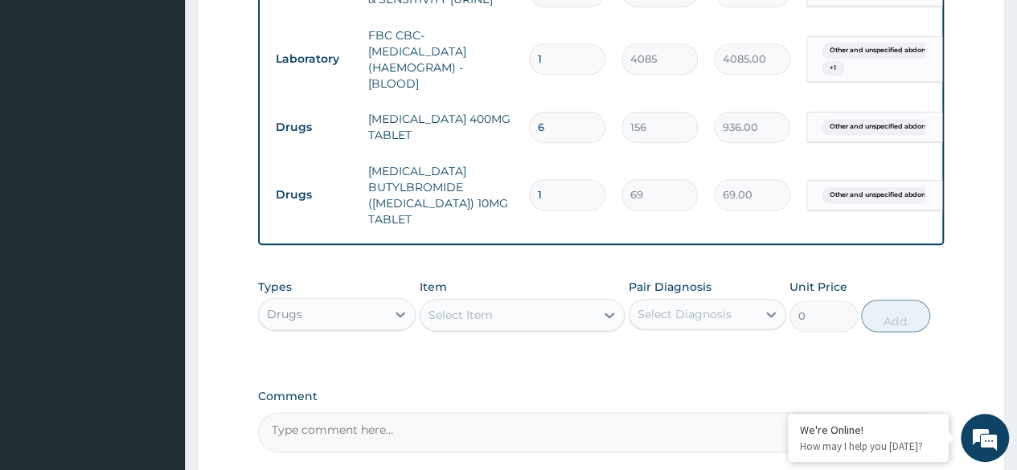
type input "0.00"
type input "6"
type input "414.00"
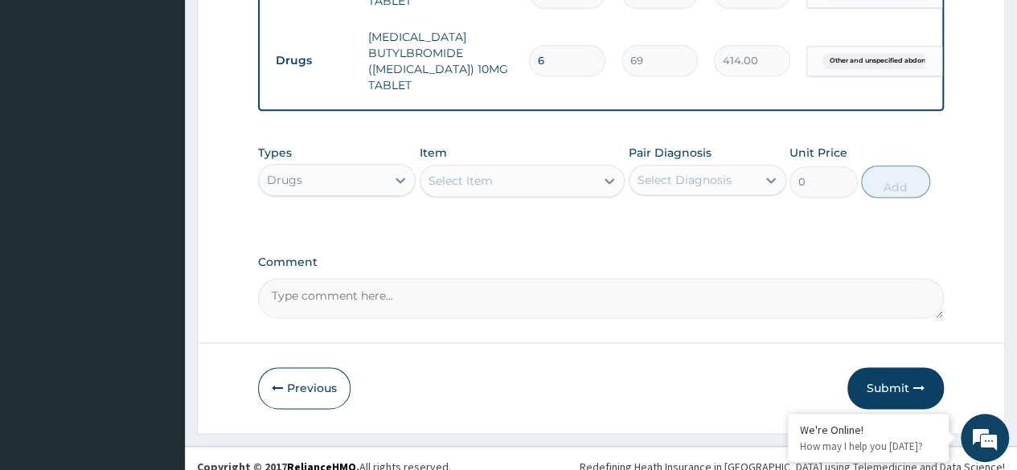
scroll to position [975, 0]
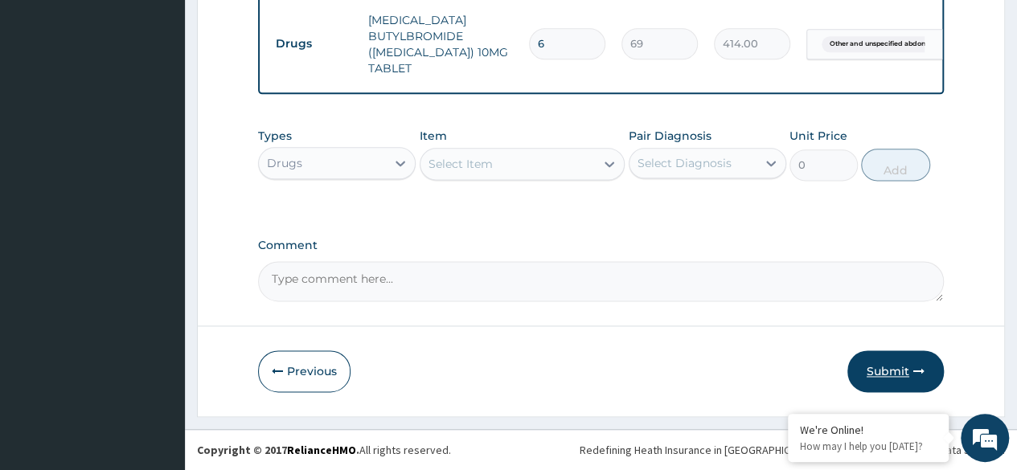
type input "6"
click at [921, 369] on icon "button" at bounding box center [919, 371] width 11 height 11
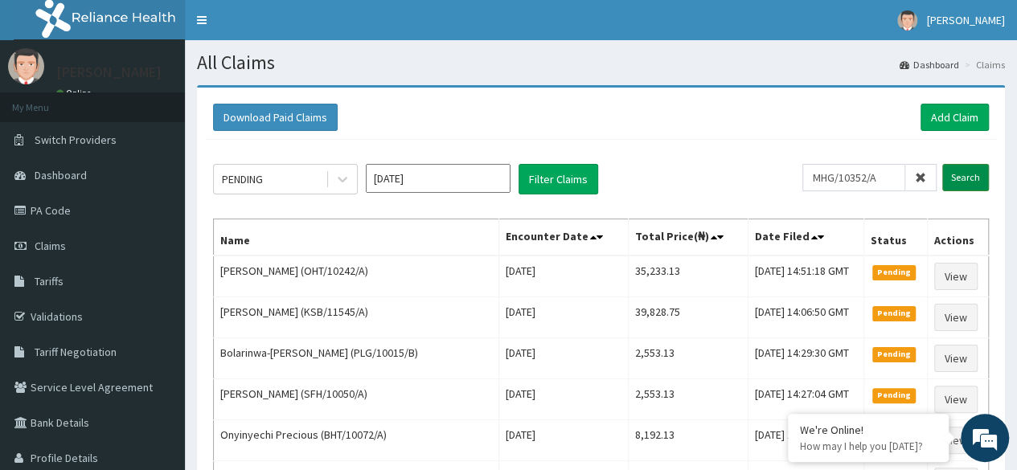
type input "MHG/10352/A"
click at [971, 176] on input "Search" at bounding box center [965, 177] width 47 height 27
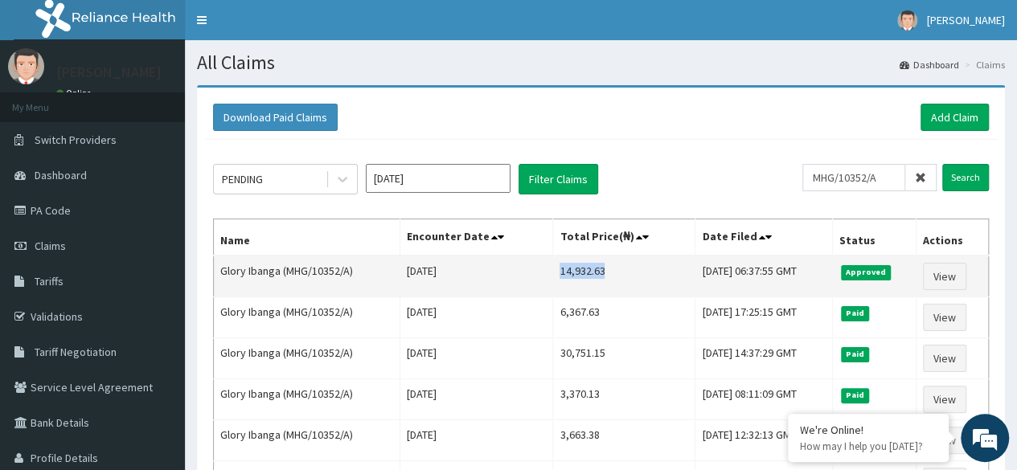
drag, startPoint x: 536, startPoint y: 271, endPoint x: 581, endPoint y: 277, distance: 45.5
click at [581, 277] on td "14,932.63" at bounding box center [624, 277] width 142 height 42
copy td "14,932.63"
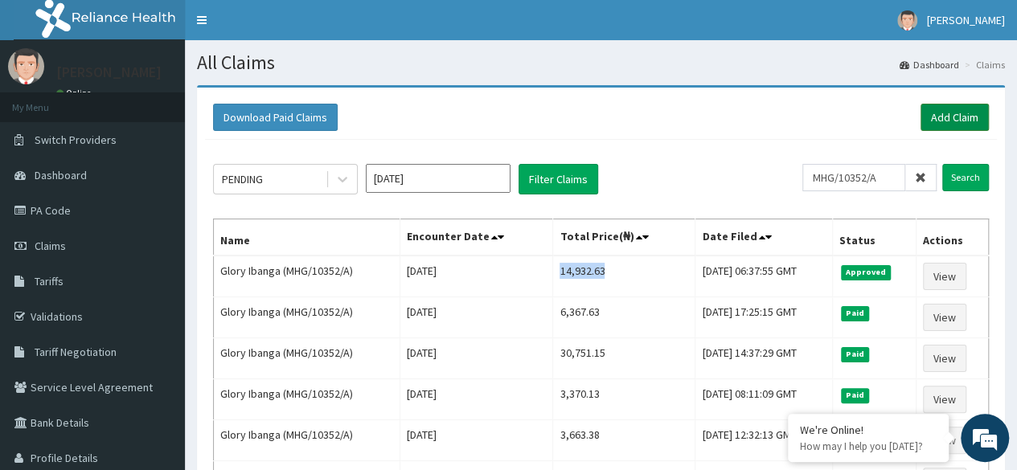
click at [936, 116] on link "Add Claim" at bounding box center [955, 117] width 68 height 27
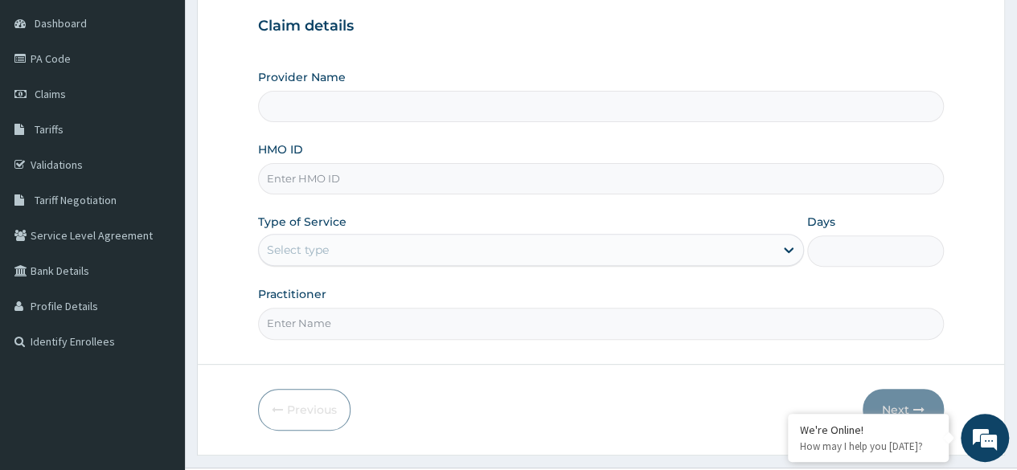
scroll to position [153, 0]
click at [536, 167] on input "HMO ID" at bounding box center [601, 177] width 686 height 31
paste input "RFC/10069/A"
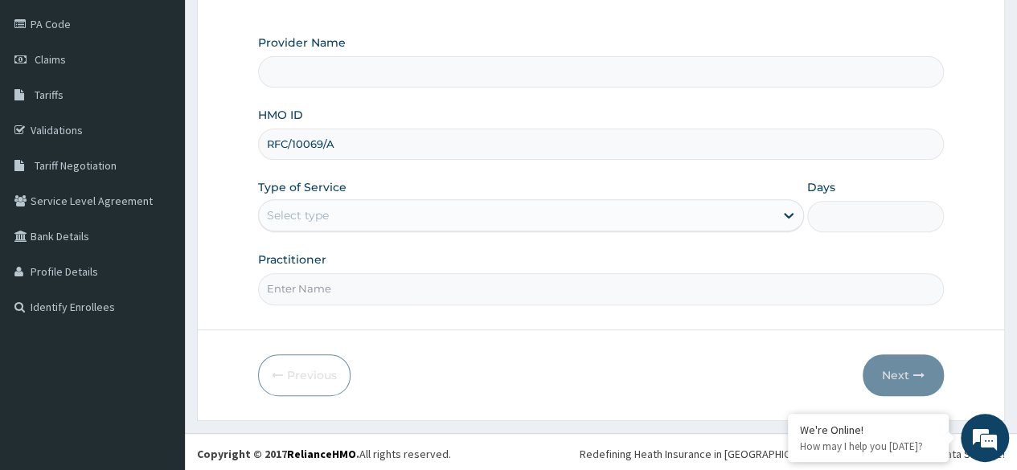
type input "RFC/10069/A"
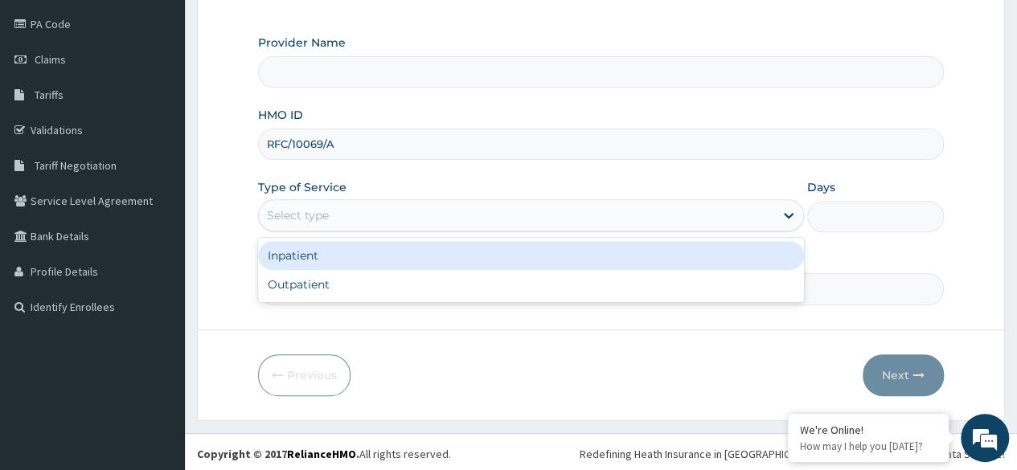
type input "Reliance Family Clinics (RFC) - [GEOGRAPHIC_DATA]"
click at [486, 220] on div "Select type" at bounding box center [516, 216] width 515 height 26
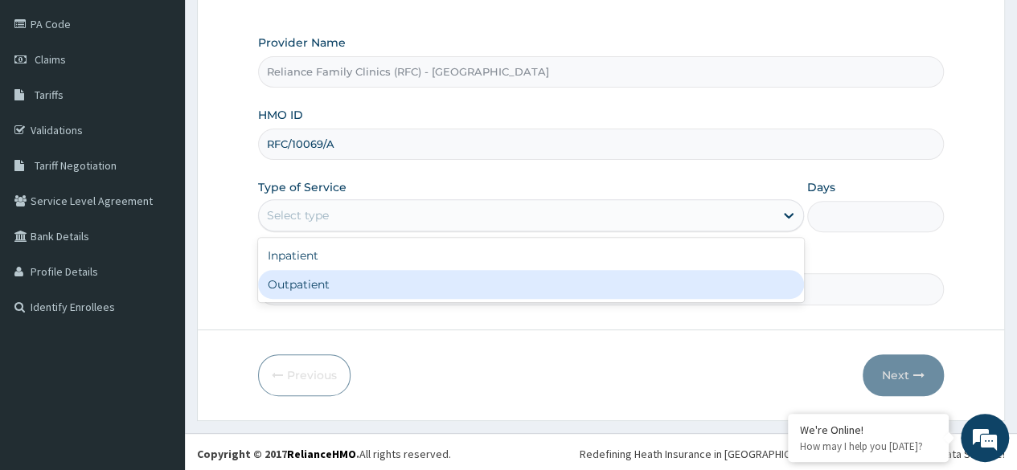
click at [439, 277] on div "Outpatient" at bounding box center [531, 284] width 546 height 29
type input "1"
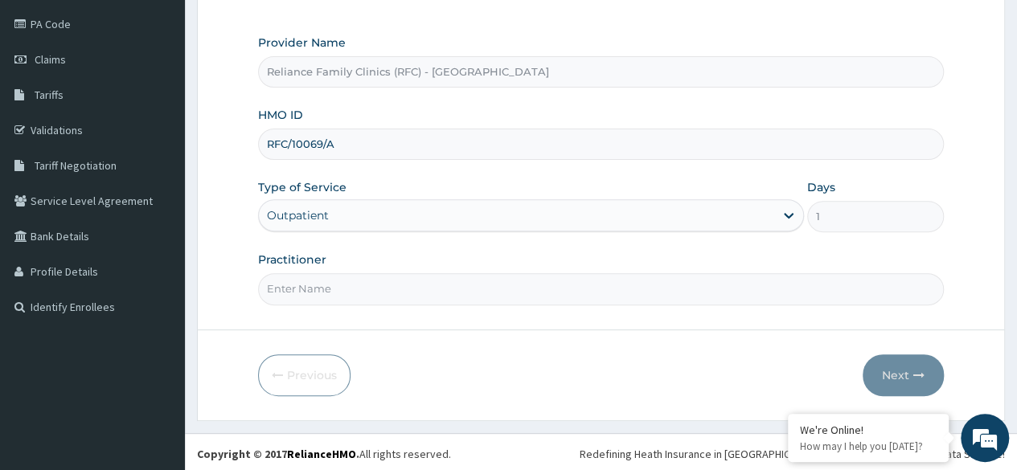
click at [435, 286] on input "Practitioner" at bounding box center [601, 288] width 686 height 31
type input "LOCUM"
click at [922, 382] on button "Next" at bounding box center [903, 376] width 81 height 42
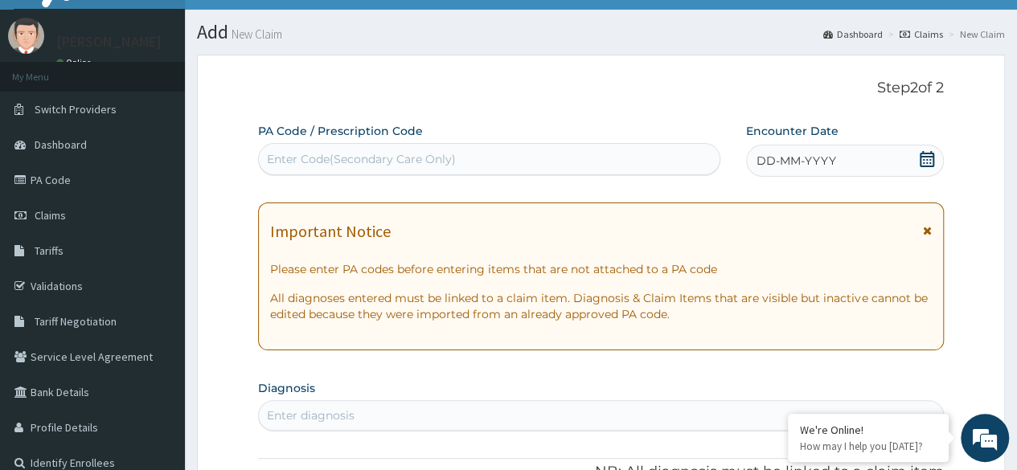
scroll to position [29, 0]
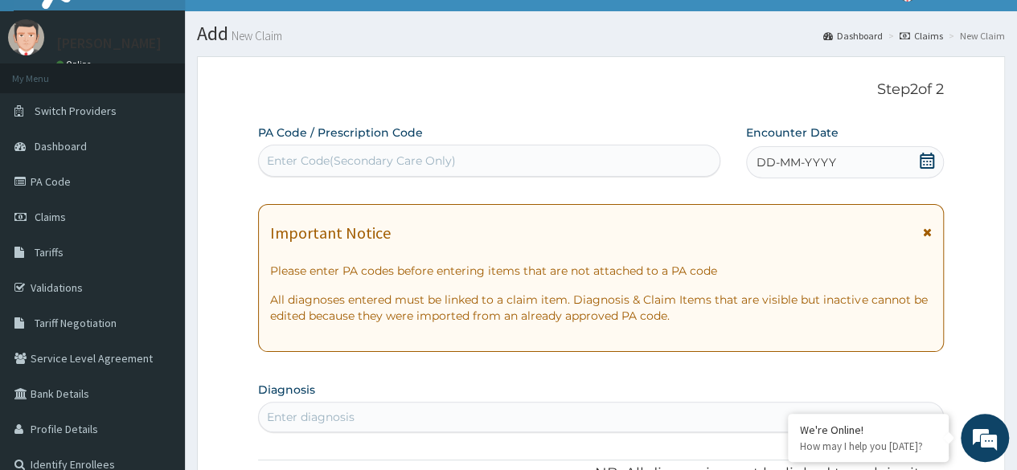
click at [824, 147] on div "DD-MM-YYYY" at bounding box center [845, 162] width 198 height 32
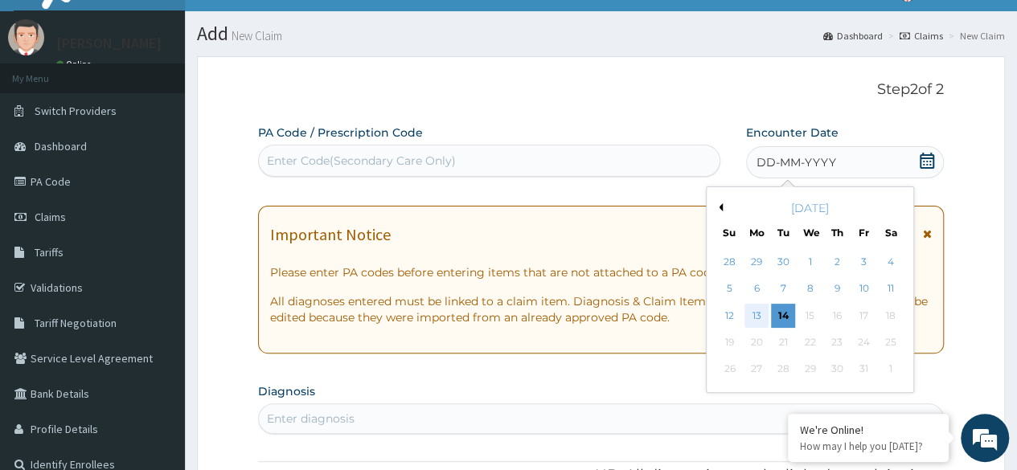
click at [762, 315] on div "13" at bounding box center [757, 316] width 24 height 24
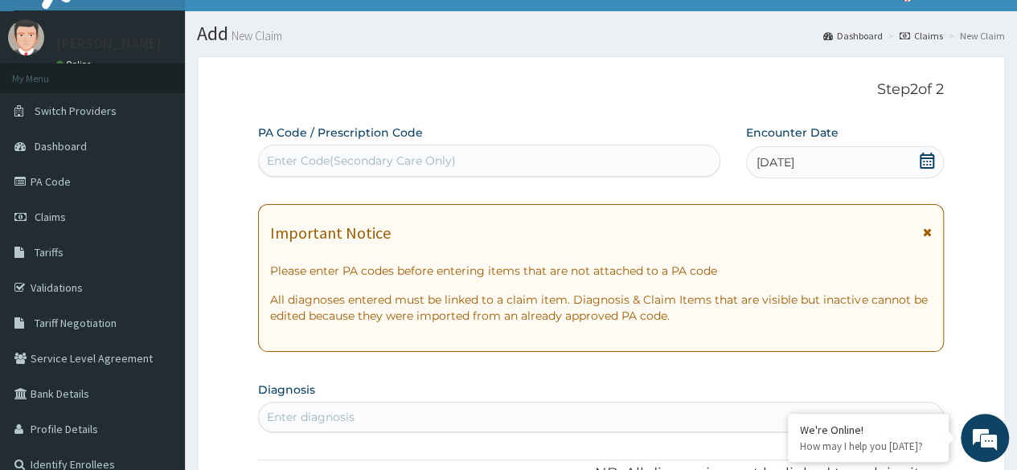
click at [342, 407] on div "Enter diagnosis" at bounding box center [601, 417] width 684 height 26
type input "ADULT"
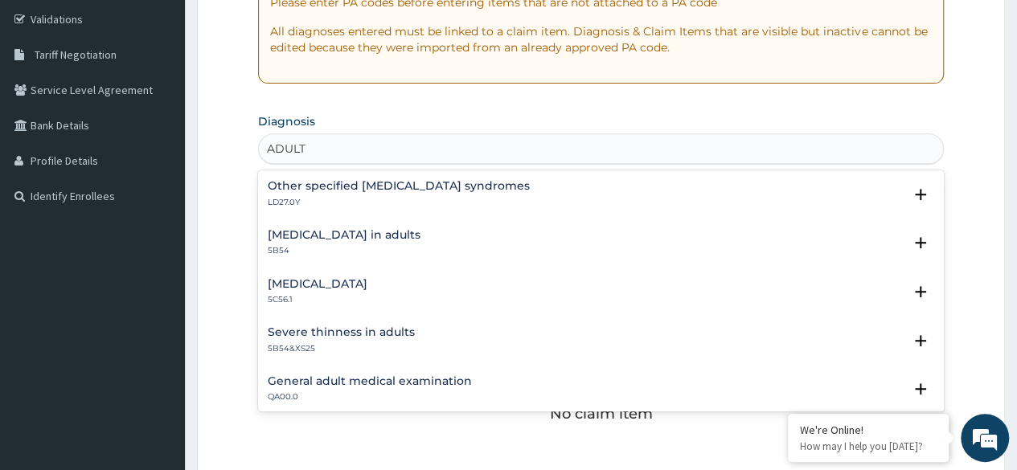
scroll to position [298, 0]
click at [417, 383] on h4 "General adult medical examination" at bounding box center [370, 382] width 204 height 12
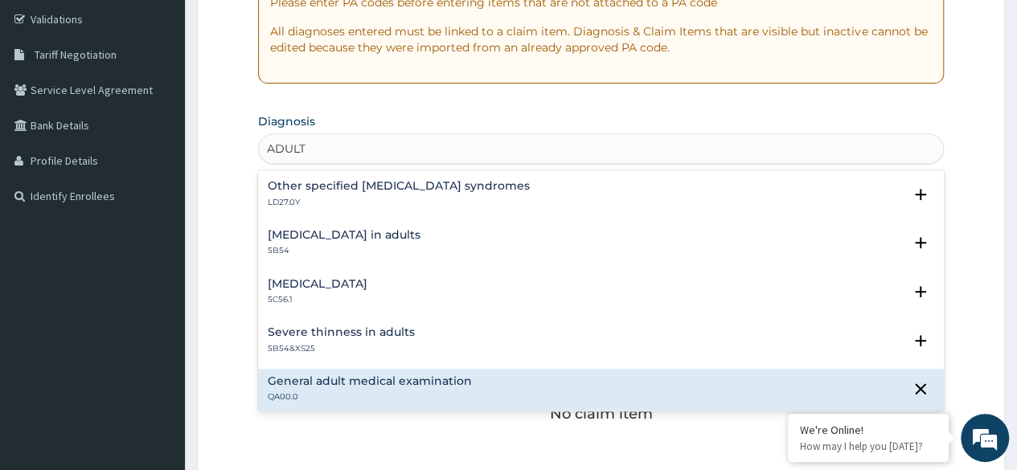
click at [439, 384] on h4 "General adult medical examination" at bounding box center [370, 382] width 204 height 12
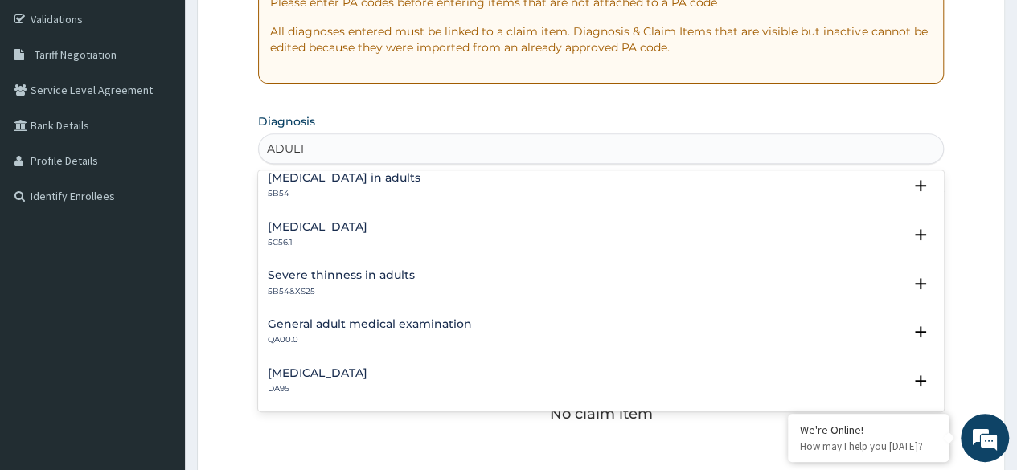
scroll to position [58, 0]
click at [421, 322] on h4 "General adult medical examination" at bounding box center [370, 324] width 204 height 12
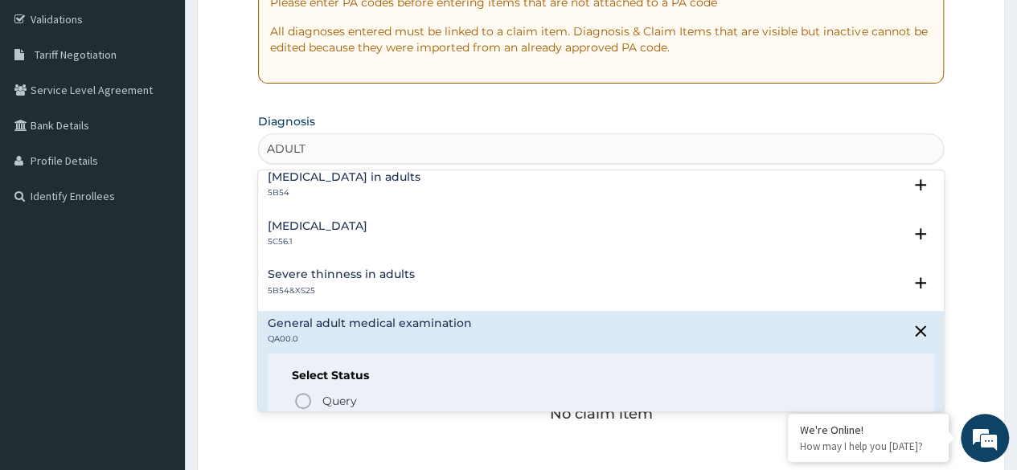
scroll to position [133, 0]
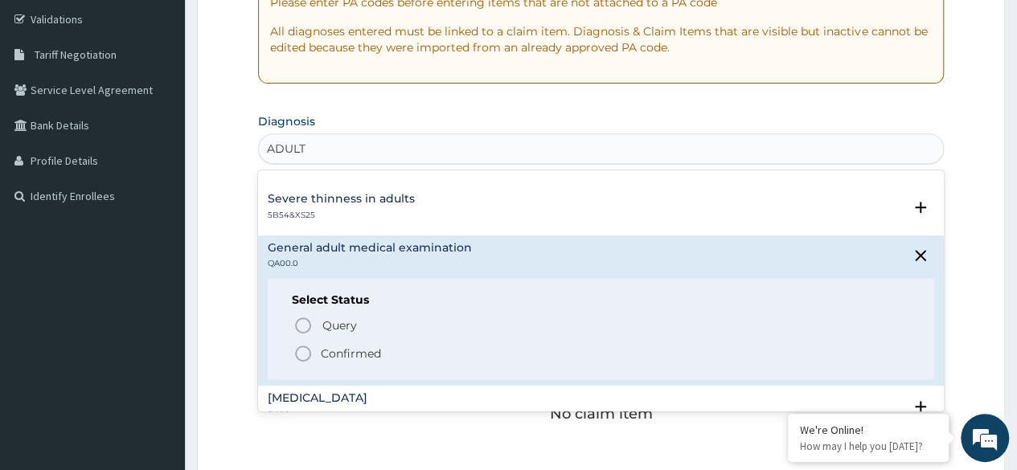
click at [304, 352] on icon "status option filled" at bounding box center [303, 353] width 19 height 19
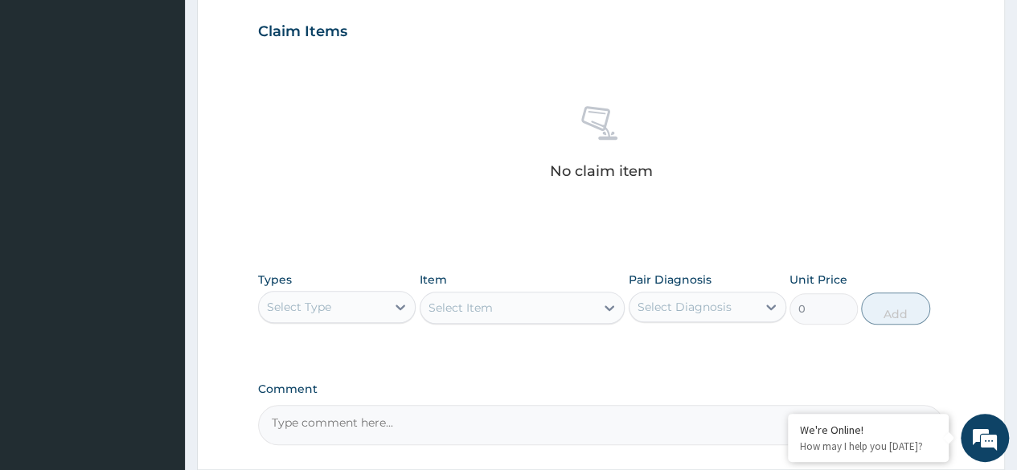
scroll to position [547, 0]
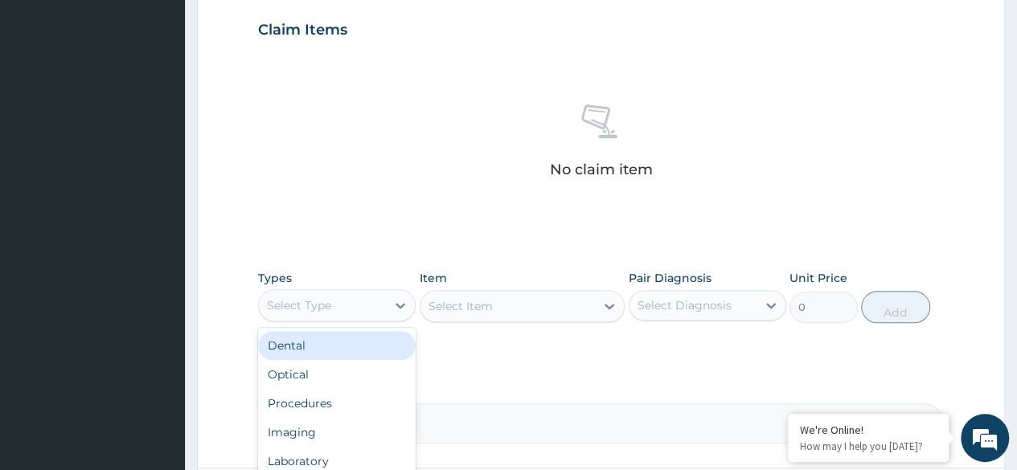
click at [333, 308] on div "Select Type" at bounding box center [322, 306] width 127 height 26
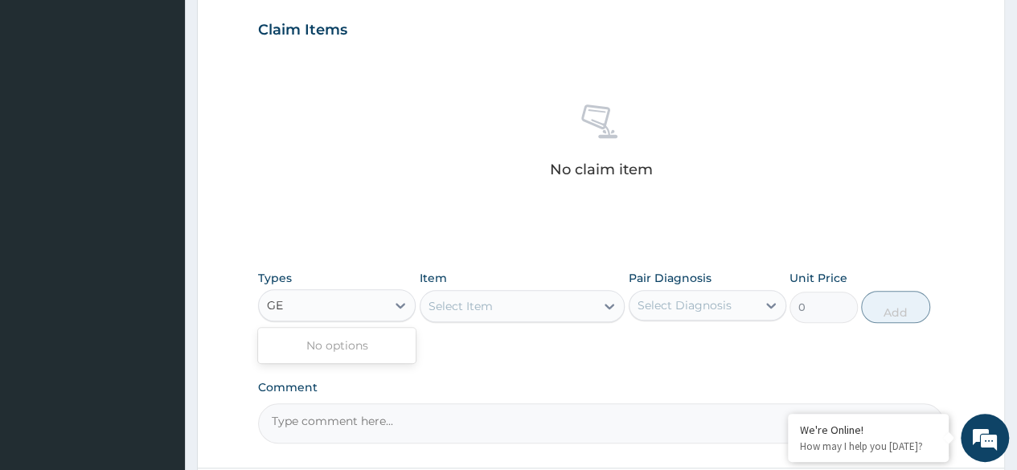
type input "G"
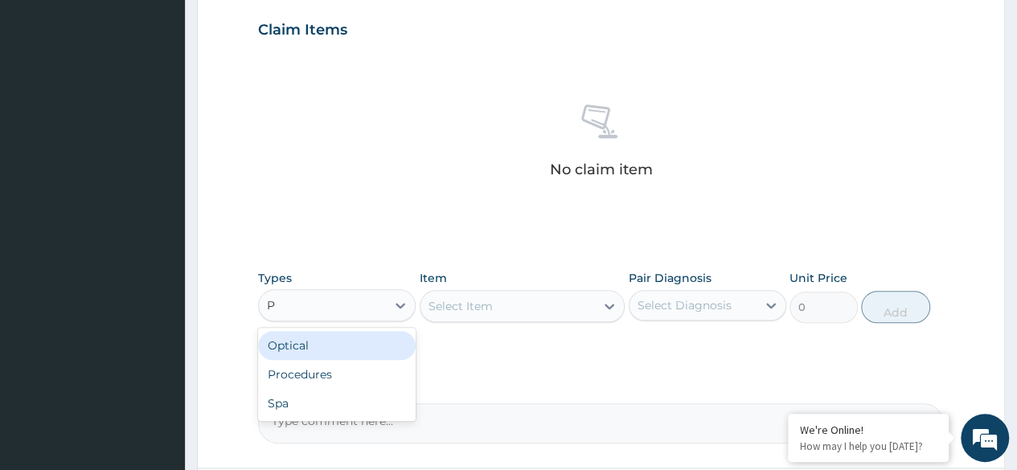
type input "PR"
click at [362, 342] on div "Procedures" at bounding box center [337, 345] width 158 height 29
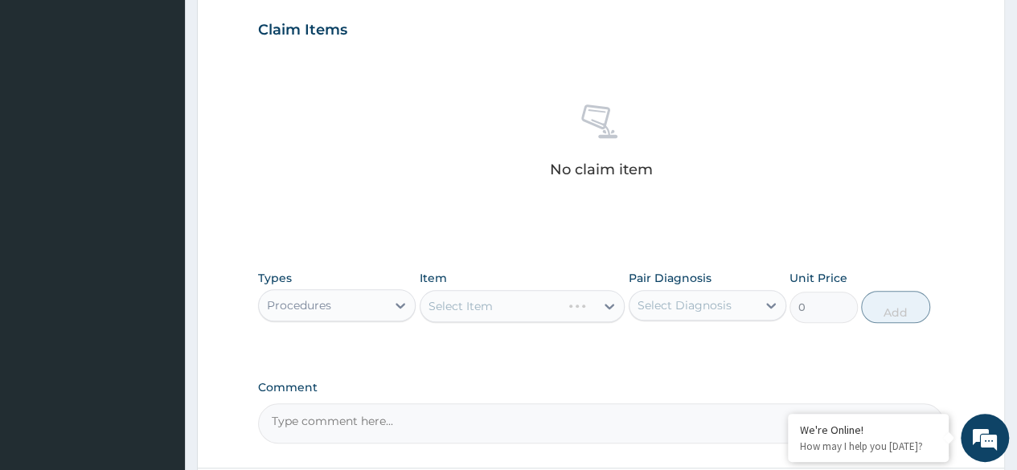
click at [479, 294] on div "Select Item" at bounding box center [523, 306] width 206 height 32
click at [492, 300] on div "Select Item" at bounding box center [523, 306] width 206 height 32
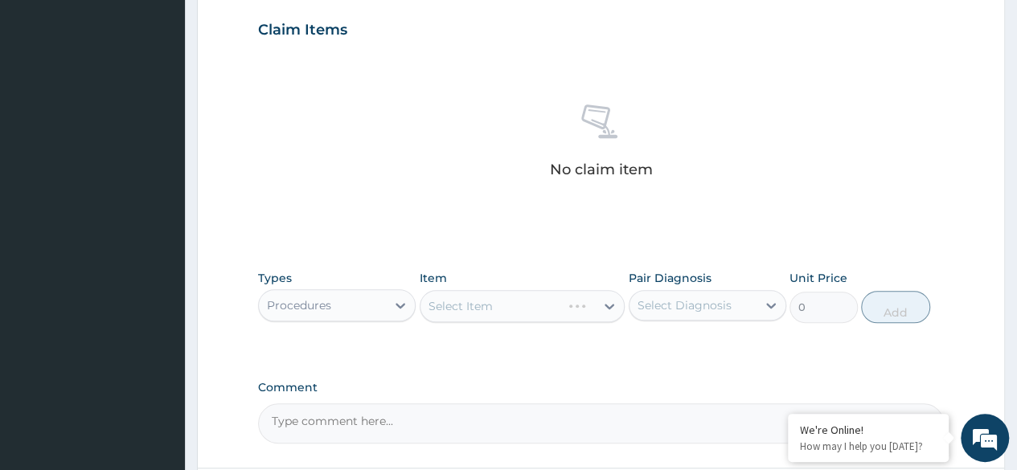
click at [492, 300] on div "Select Item" at bounding box center [523, 306] width 206 height 32
click at [580, 310] on div "Select Item" at bounding box center [523, 306] width 206 height 32
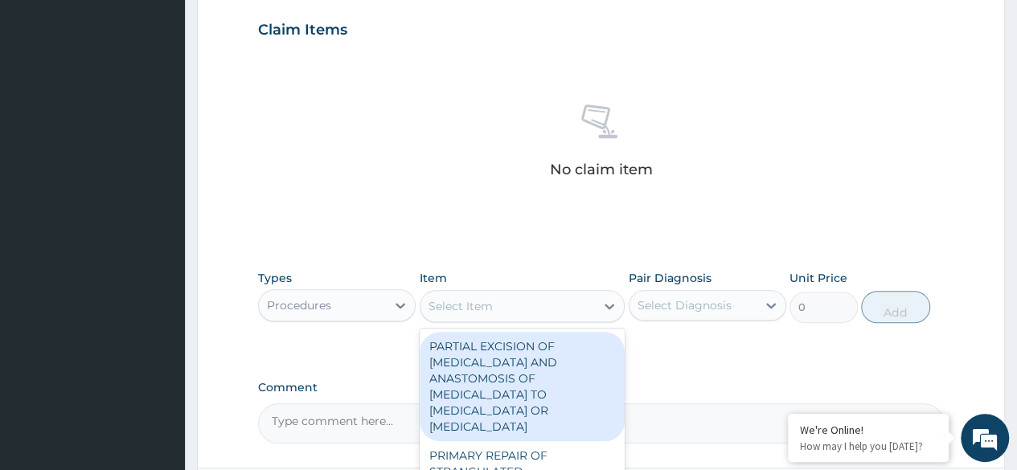
click at [518, 302] on div "Select Item" at bounding box center [508, 307] width 175 height 26
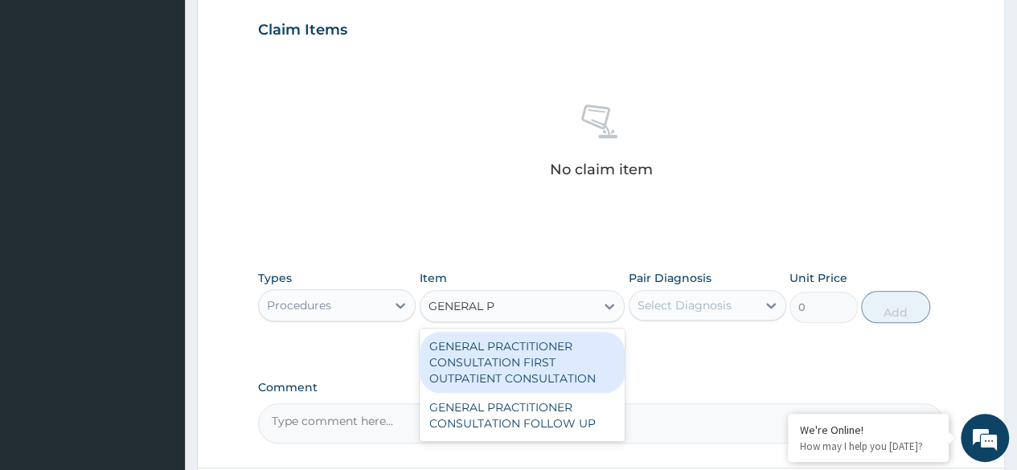
type input "GENERAL PR"
click at [538, 348] on div "GENERAL PRACTITIONER CONSULTATION FIRST OUTPATIENT CONSULTATION" at bounding box center [523, 362] width 206 height 61
type input "3370.125"
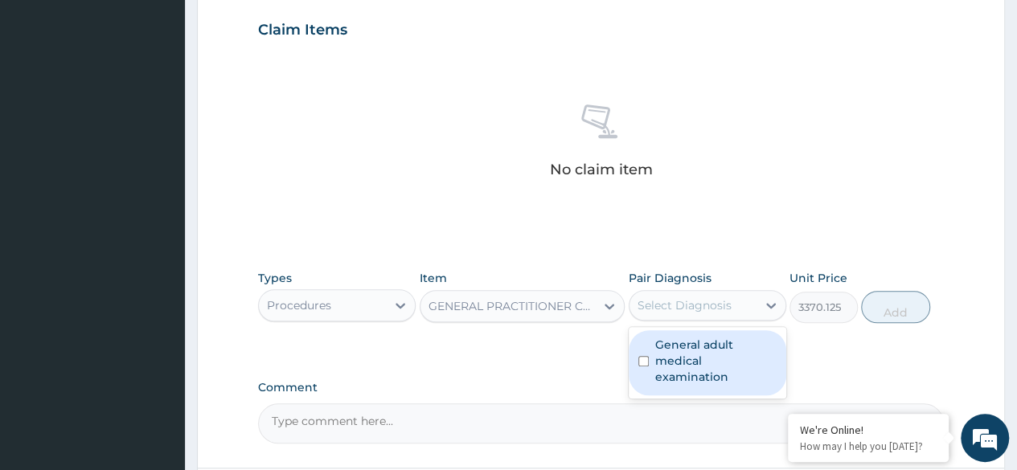
click at [665, 303] on div "Select Diagnosis" at bounding box center [685, 306] width 94 height 16
click at [701, 355] on label "General adult medical examination" at bounding box center [715, 361] width 121 height 48
checkbox input "true"
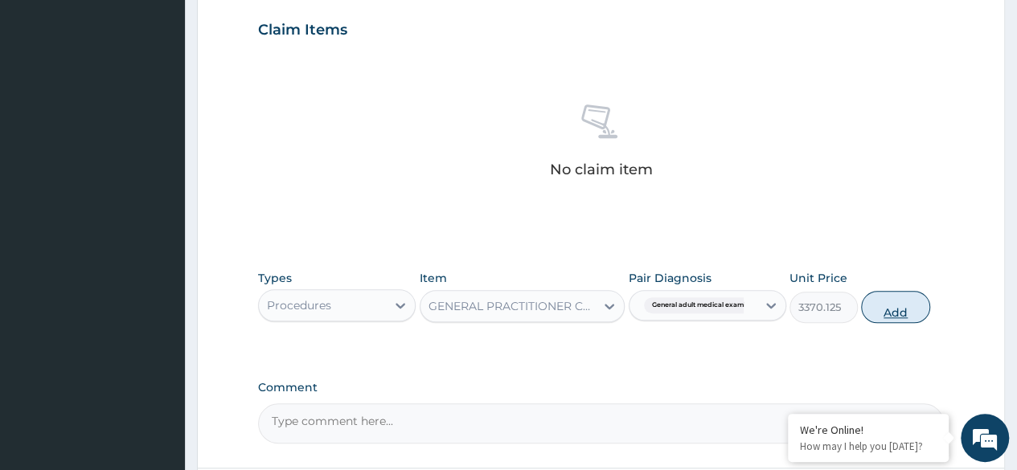
click at [881, 308] on button "Add" at bounding box center [895, 307] width 68 height 32
type input "0"
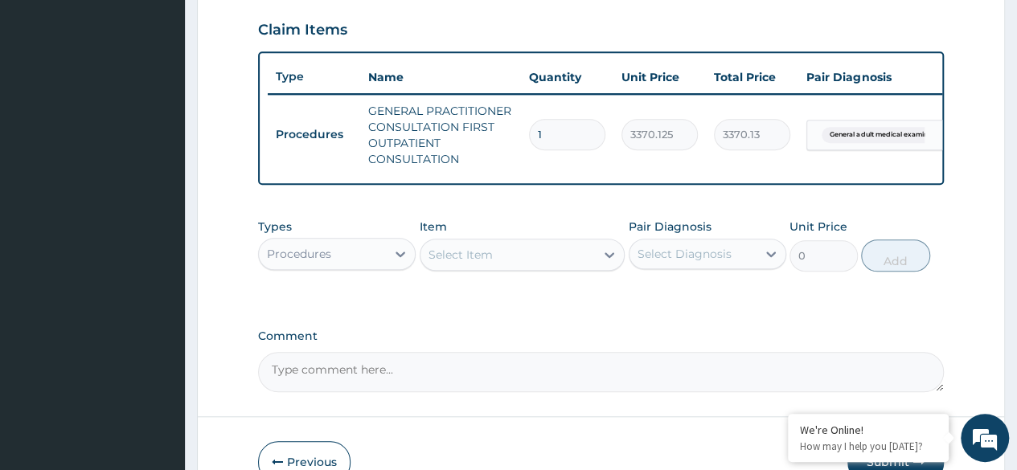
click at [363, 258] on div "Procedures" at bounding box center [322, 254] width 127 height 26
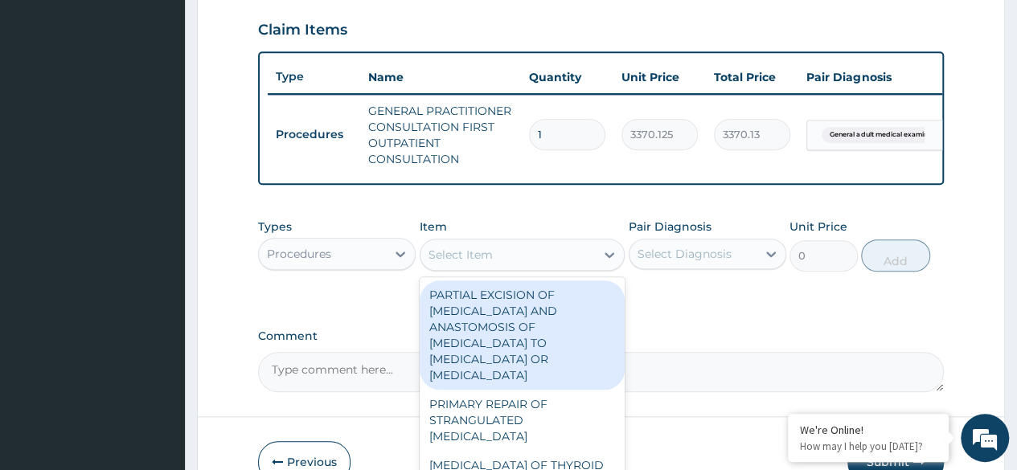
click at [509, 263] on div "Select Item" at bounding box center [508, 255] width 175 height 26
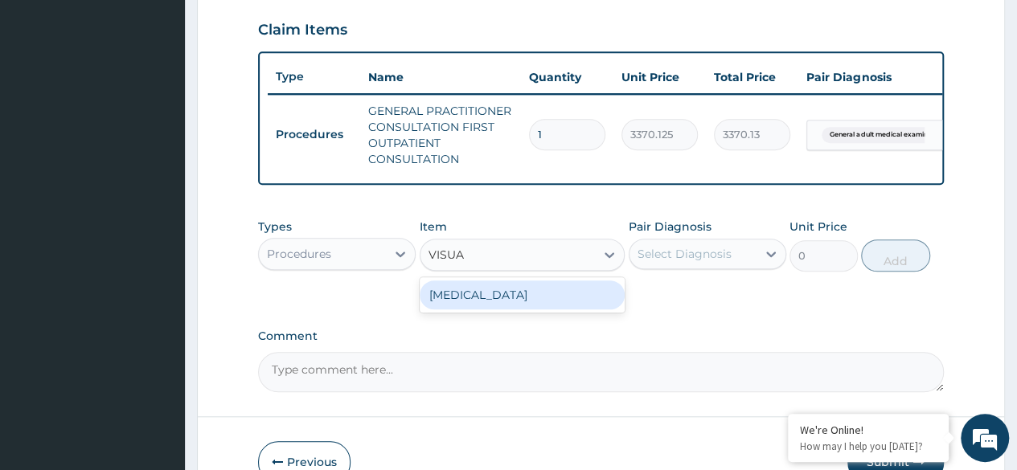
type input "VISUAL"
click at [539, 310] on div "VISUAL ACUITY" at bounding box center [523, 295] width 206 height 29
type input "3000"
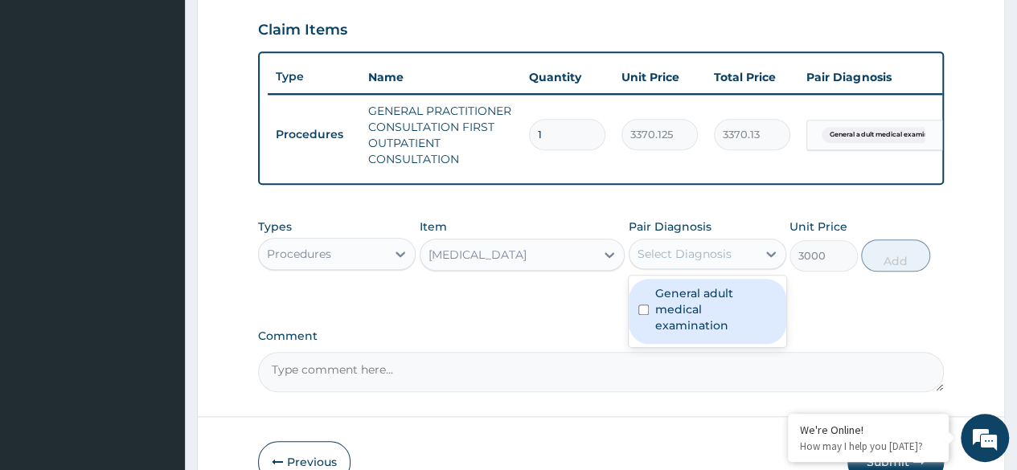
click at [687, 258] on div "Select Diagnosis" at bounding box center [685, 254] width 94 height 16
click at [697, 308] on label "General adult medical examination" at bounding box center [715, 309] width 121 height 48
checkbox input "true"
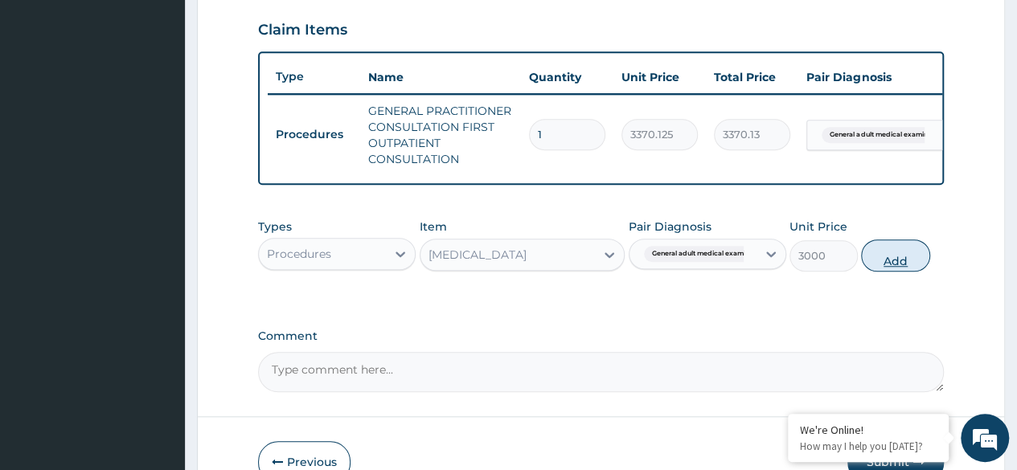
click at [915, 268] on button "Add" at bounding box center [895, 256] width 68 height 32
type input "0"
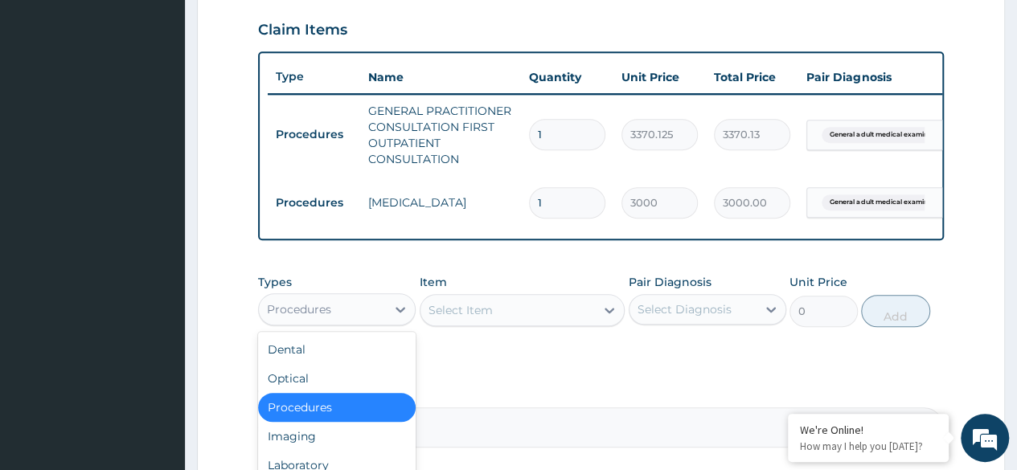
click at [323, 322] on div "Procedures" at bounding box center [322, 310] width 127 height 26
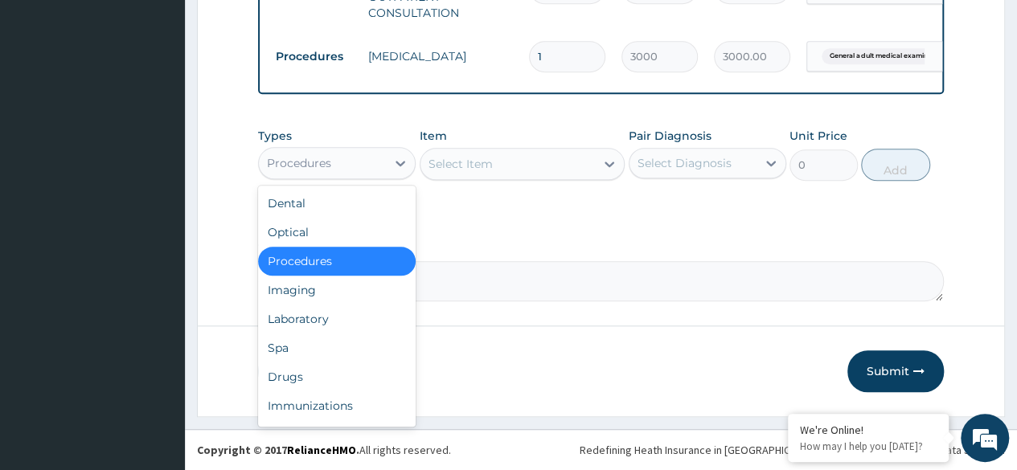
scroll to position [703, 0]
click at [318, 324] on div "Laboratory" at bounding box center [337, 319] width 158 height 29
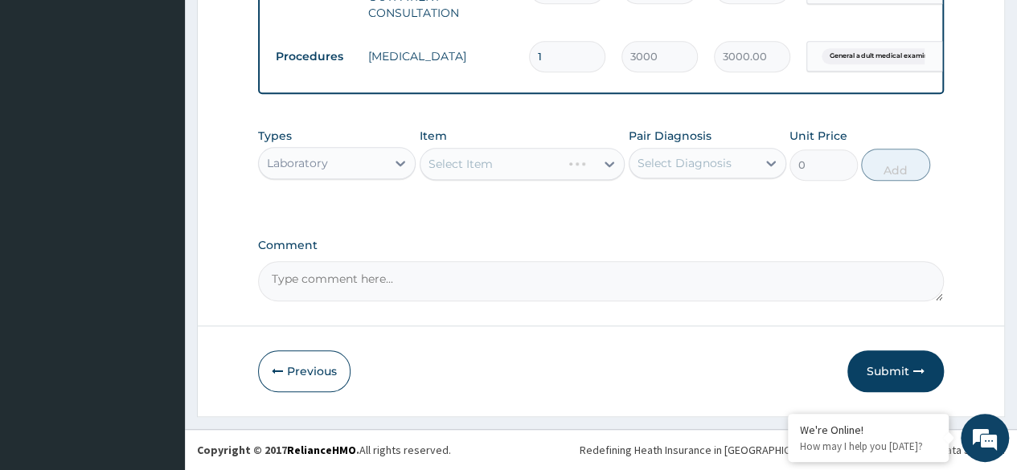
click at [556, 165] on div "Select Item" at bounding box center [523, 164] width 206 height 32
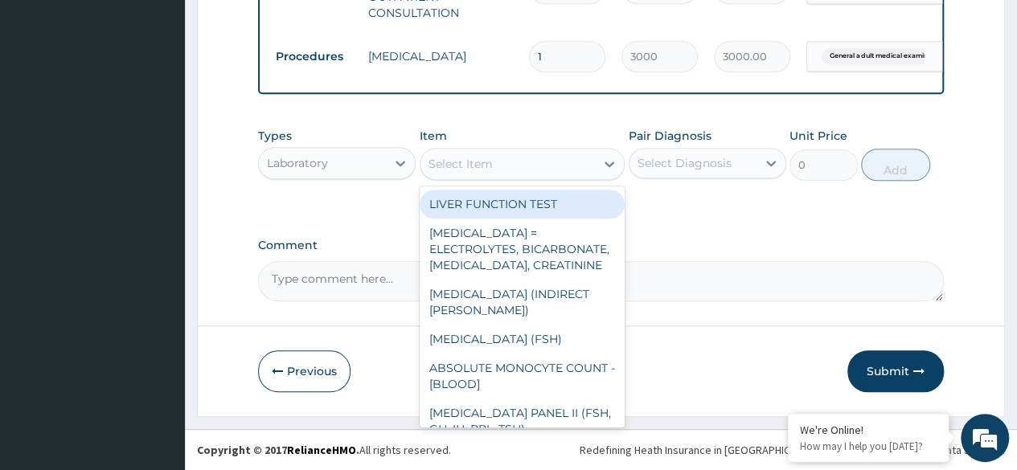
click at [556, 165] on div "Select Item" at bounding box center [508, 164] width 175 height 26
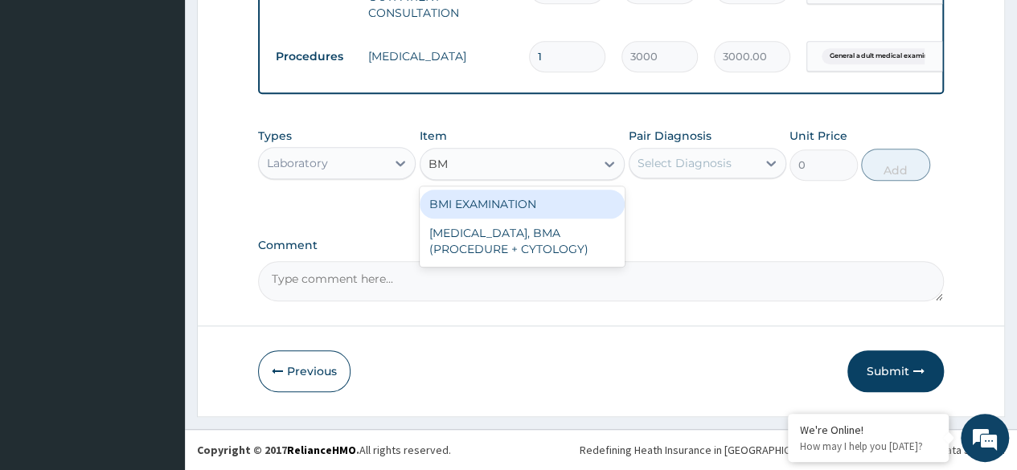
type input "BMI"
click at [579, 203] on div "BMI EXAMINATION" at bounding box center [523, 204] width 206 height 29
type input "1225.5"
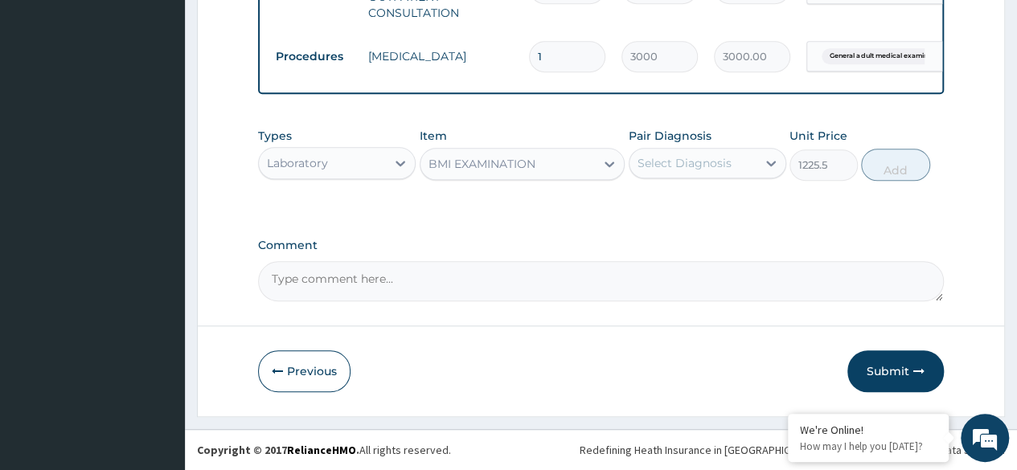
click at [668, 162] on div "Select Diagnosis" at bounding box center [685, 163] width 94 height 16
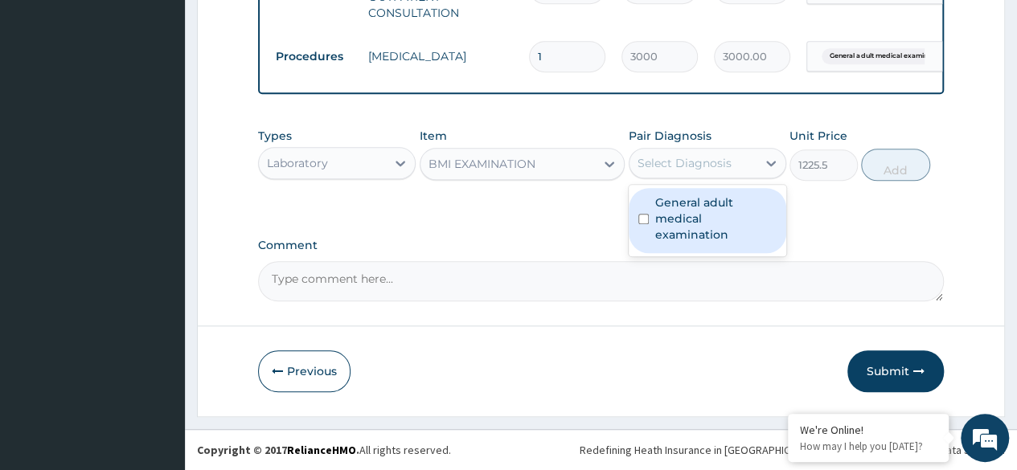
click at [701, 218] on label "General adult medical examination" at bounding box center [715, 219] width 121 height 48
checkbox input "true"
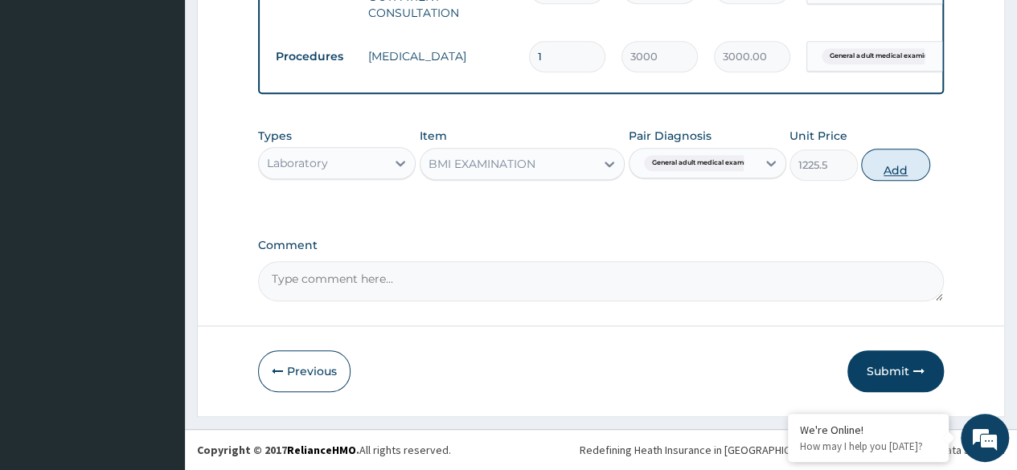
click at [878, 162] on button "Add" at bounding box center [895, 165] width 68 height 32
type input "0"
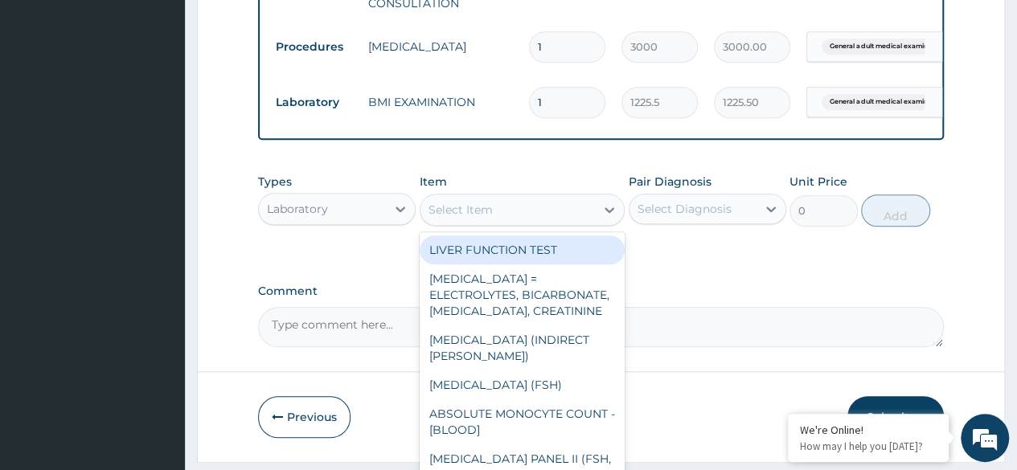
click at [515, 223] on div "Select Item" at bounding box center [508, 210] width 175 height 26
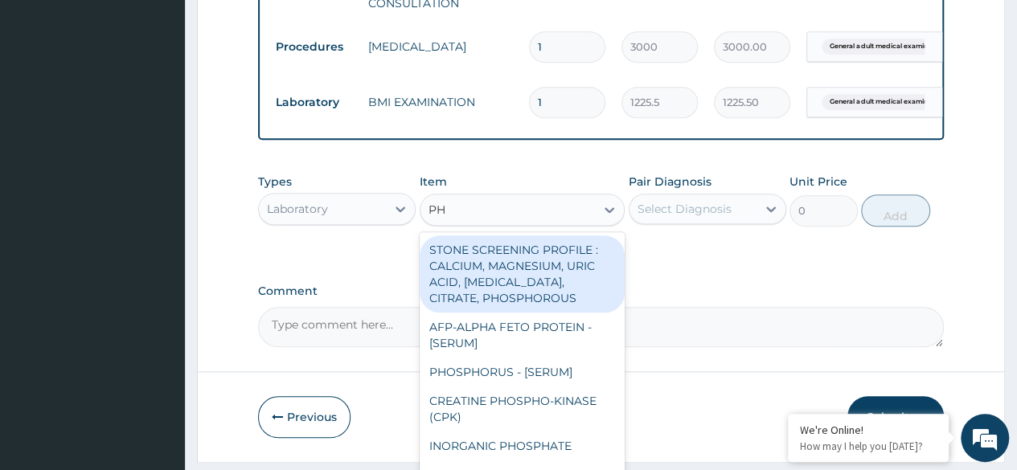
type input "PHY"
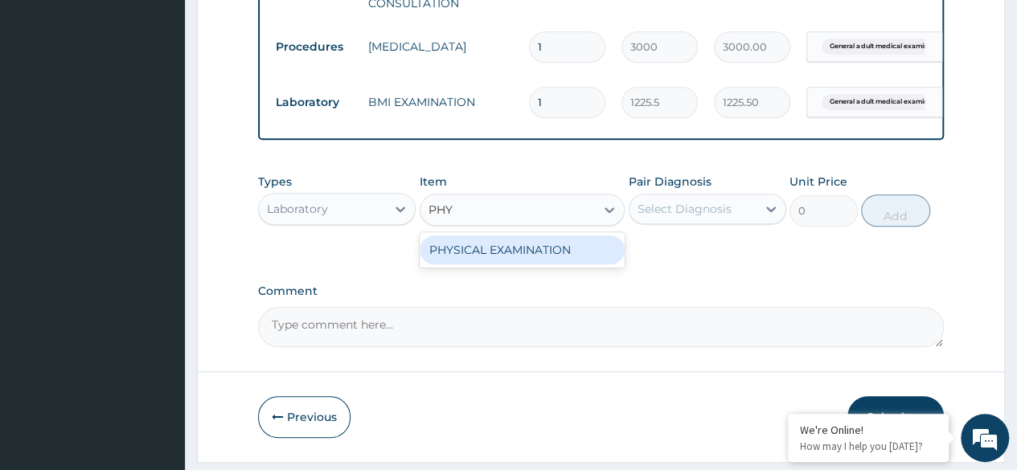
click at [546, 265] on div "PHYSICAL EXAMINATION" at bounding box center [523, 250] width 206 height 29
type input "1225.5"
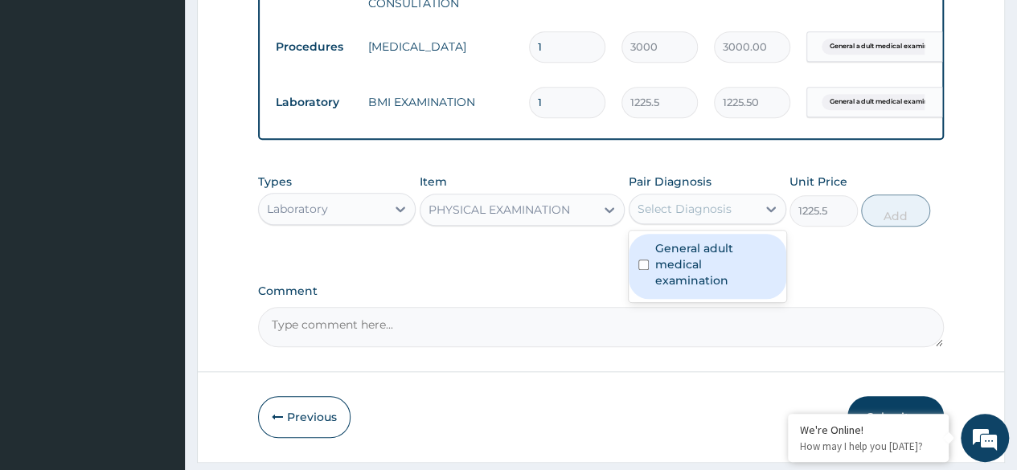
click at [667, 217] on div "Select Diagnosis" at bounding box center [685, 209] width 94 height 16
click at [696, 265] on label "General adult medical examination" at bounding box center [715, 264] width 121 height 48
checkbox input "true"
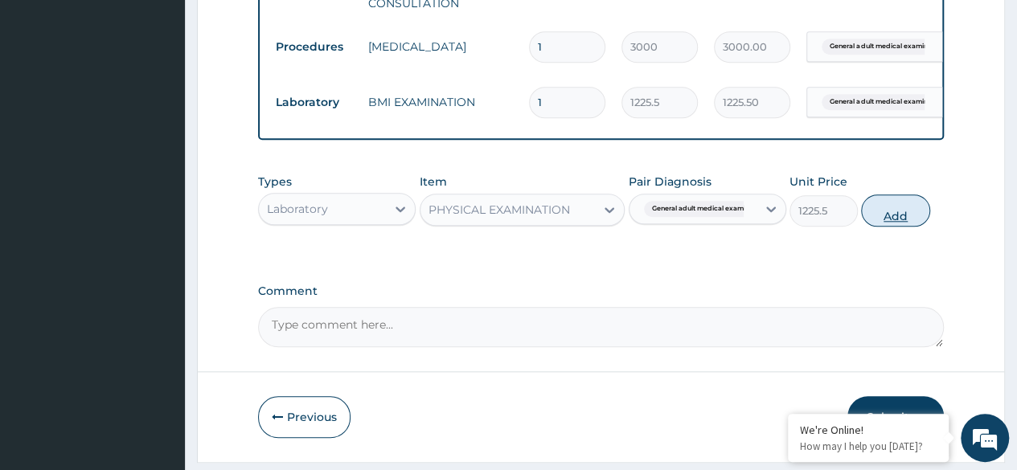
click at [922, 220] on button "Add" at bounding box center [895, 211] width 68 height 32
type input "0"
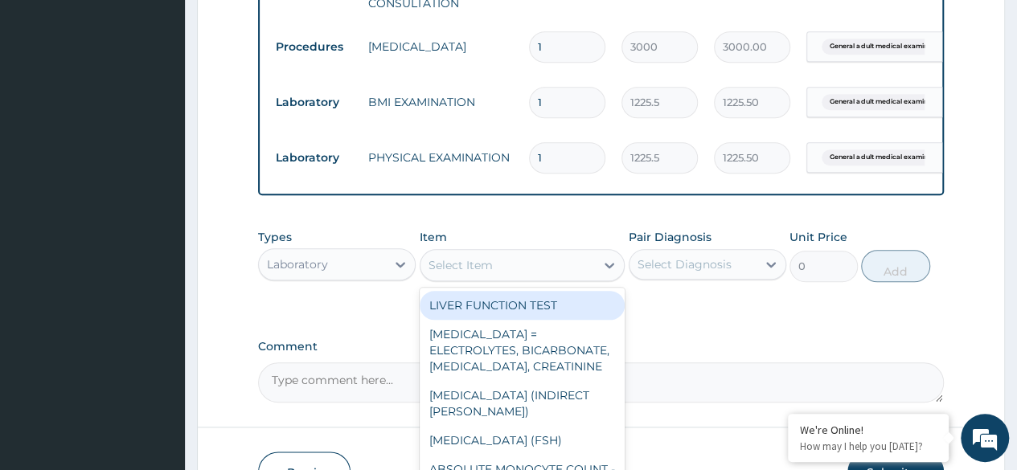
click at [524, 273] on div "Select Item" at bounding box center [508, 266] width 175 height 26
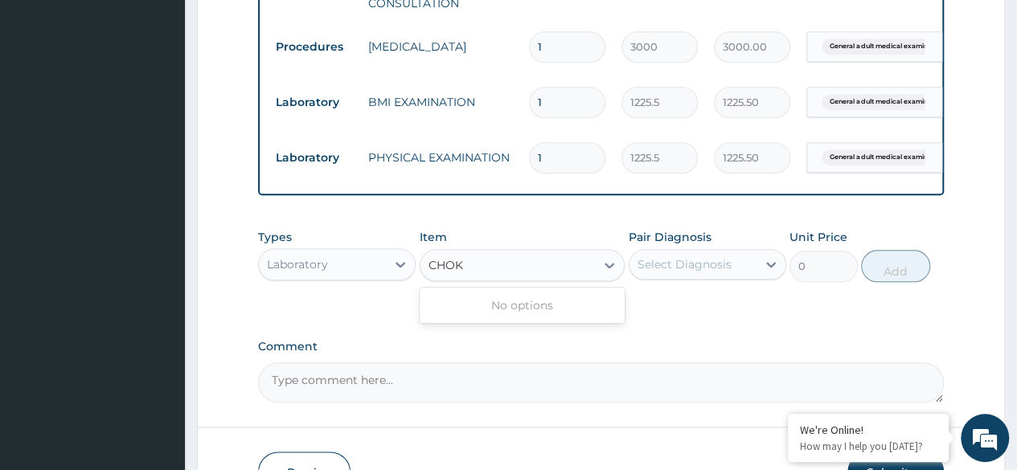
type input "CHO"
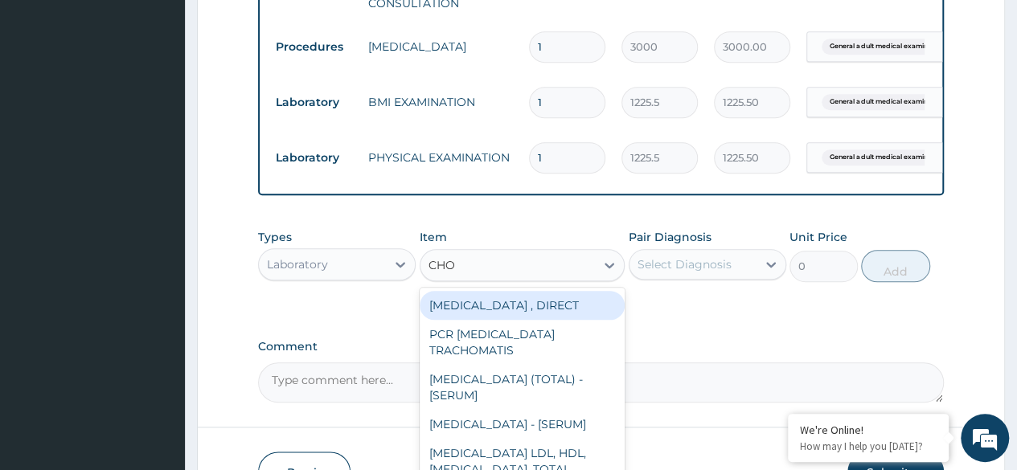
click at [569, 316] on div "CHOLESTEROL-HDL , DIRECT" at bounding box center [523, 305] width 206 height 29
type input "2880"
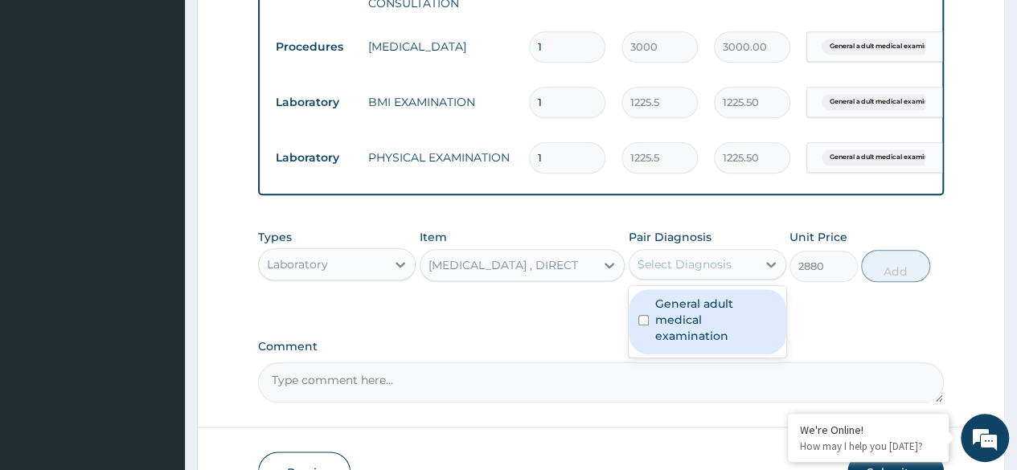
click at [725, 273] on div "Select Diagnosis" at bounding box center [685, 265] width 94 height 16
click at [728, 316] on label "General adult medical examination" at bounding box center [715, 320] width 121 height 48
checkbox input "true"
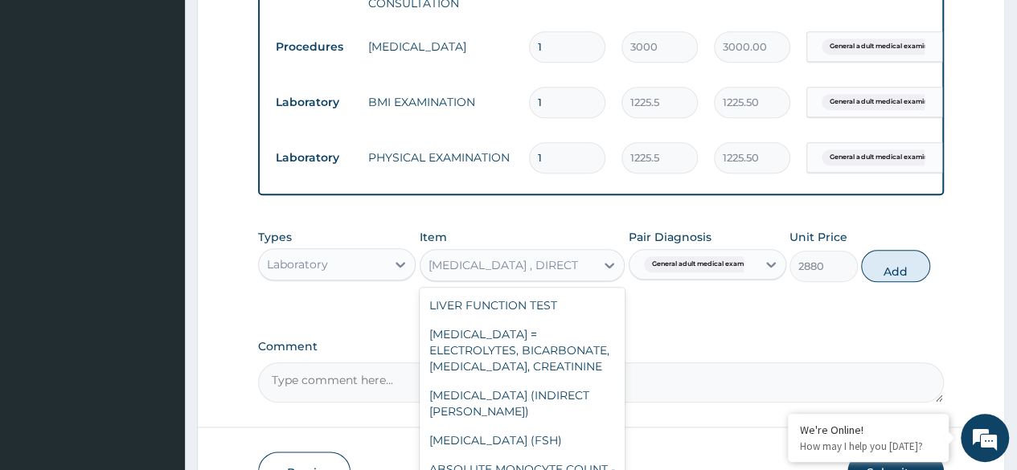
scroll to position [2741, 0]
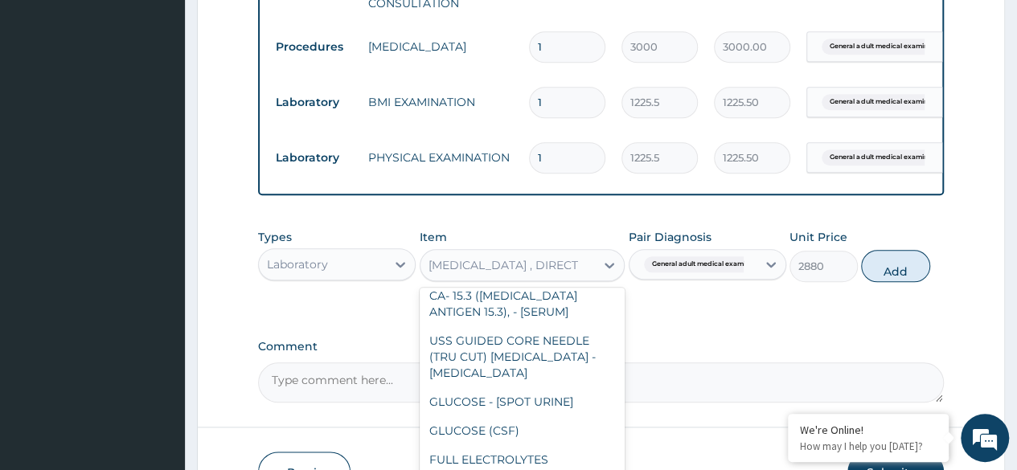
click at [565, 273] on div "CHOLESTEROL-HDL , DIRECT" at bounding box center [504, 265] width 150 height 16
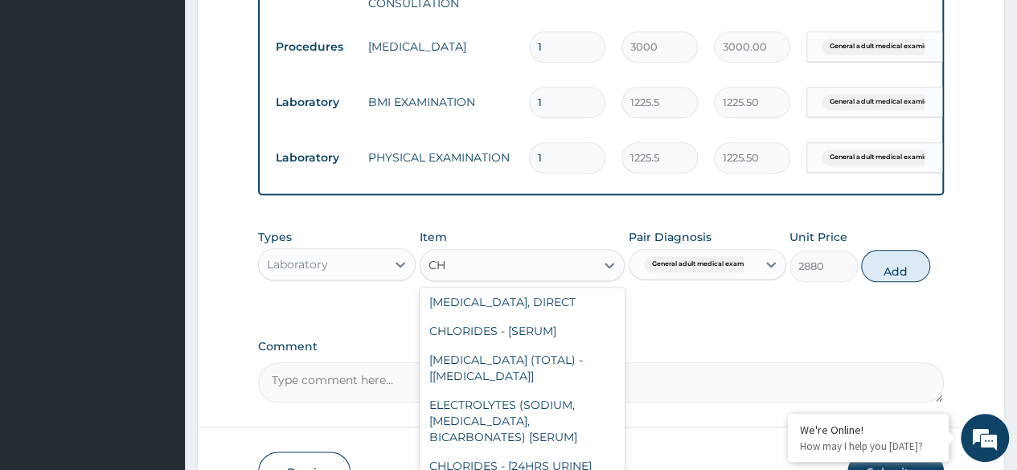
scroll to position [0, 0]
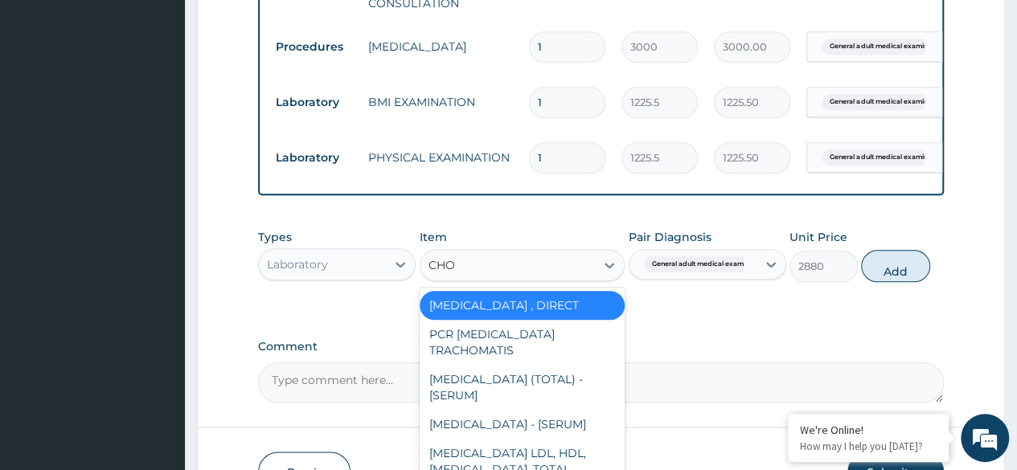
type input "CHOL"
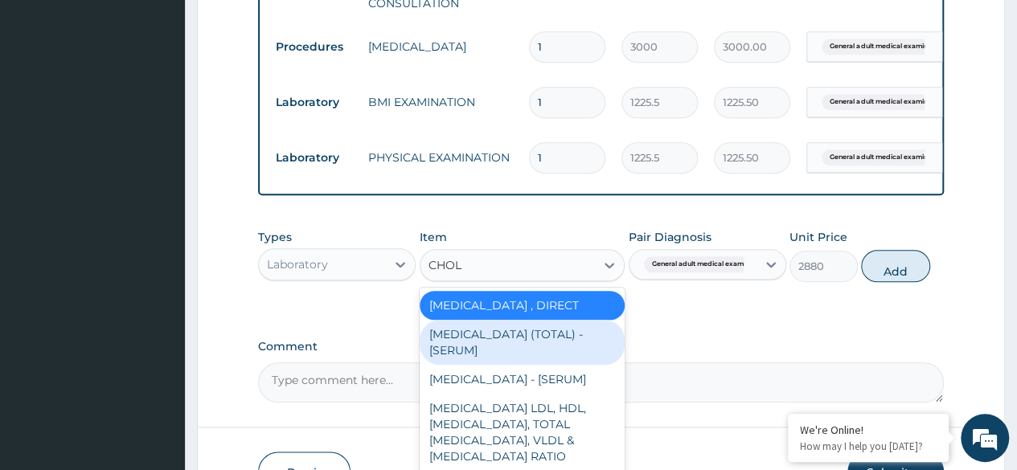
click at [507, 364] on div "CHOLESTEROL (TOTAL) - [SERUM]" at bounding box center [523, 342] width 206 height 45
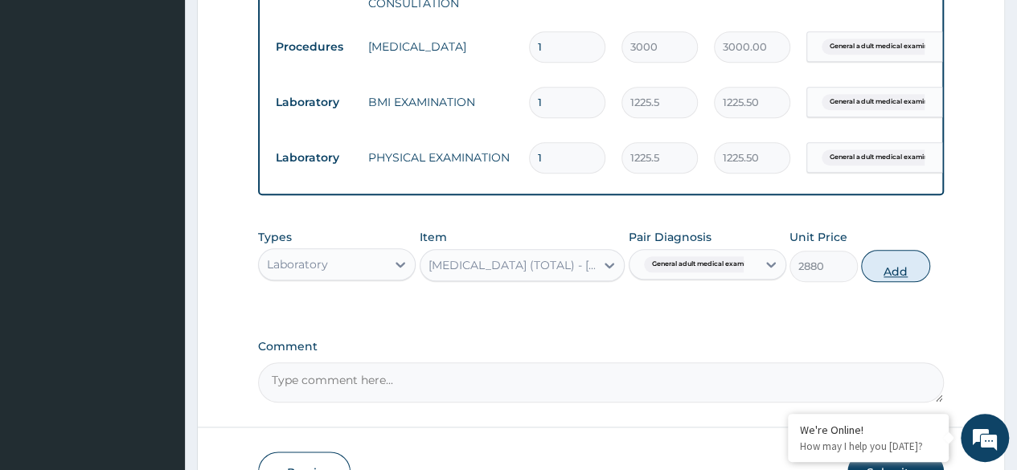
click at [885, 273] on button "Add" at bounding box center [895, 266] width 68 height 32
type input "0"
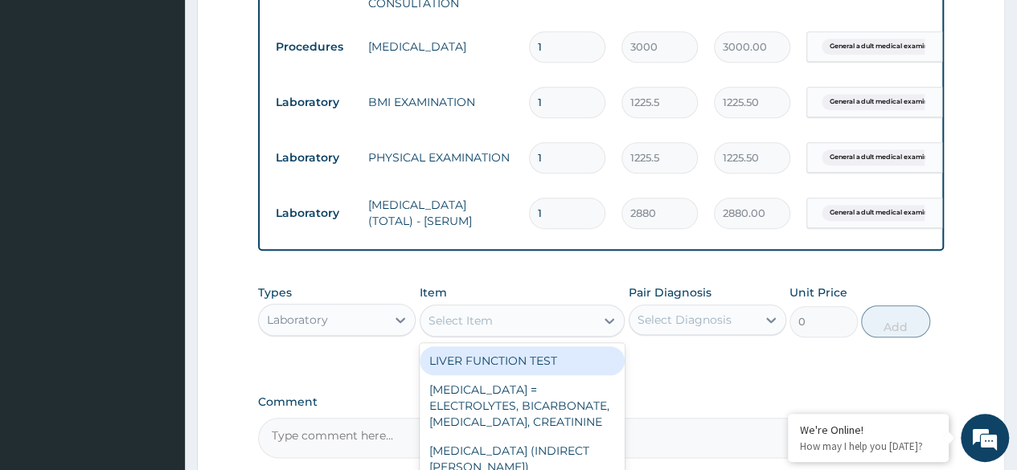
click at [519, 331] on div "Select Item" at bounding box center [508, 321] width 175 height 26
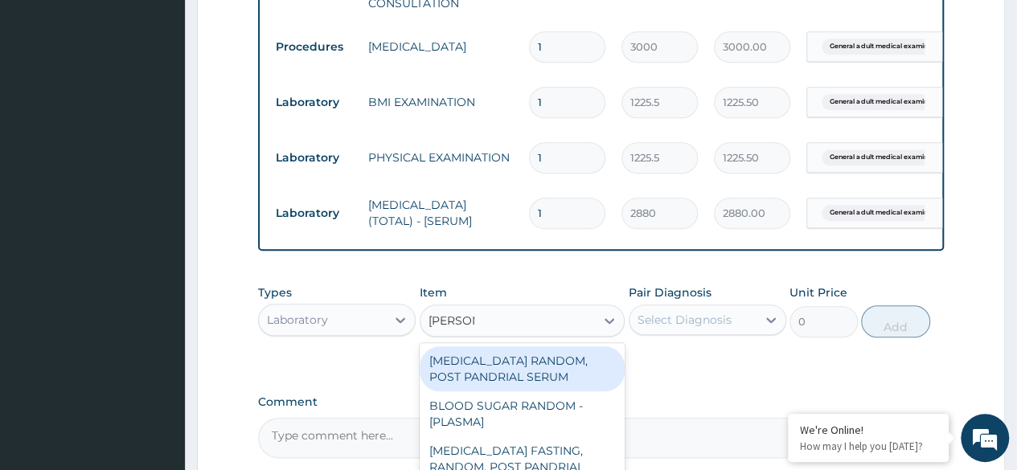
type input "RANDOM"
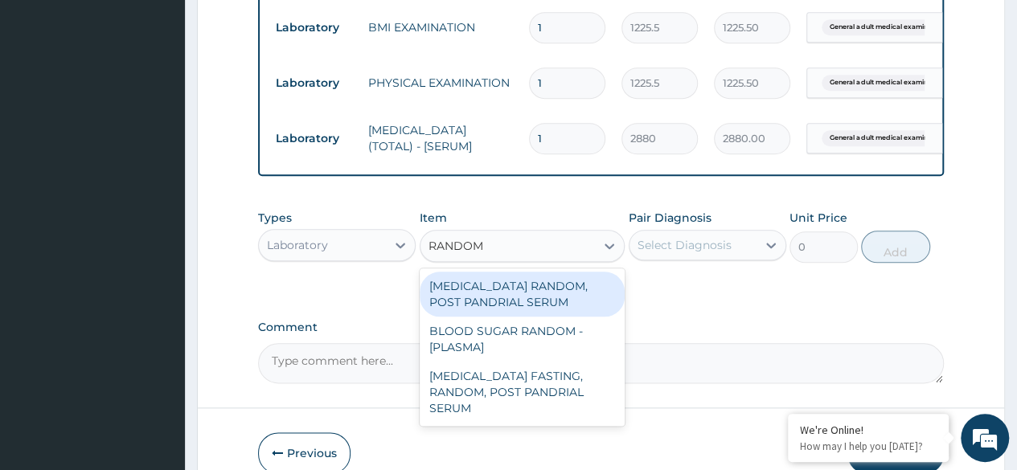
scroll to position [778, 0]
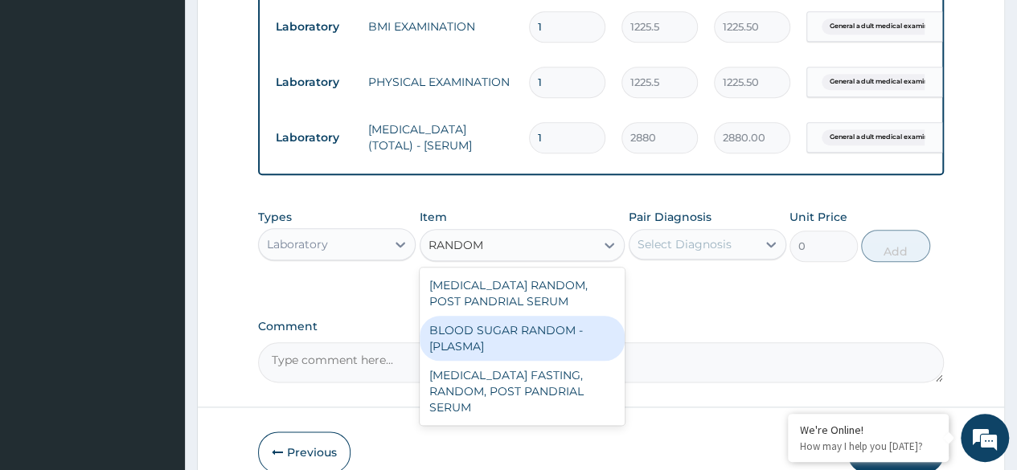
click at [528, 361] on div "BLOOD SUGAR RANDOM - [PLASMA]" at bounding box center [523, 338] width 206 height 45
type input "1800"
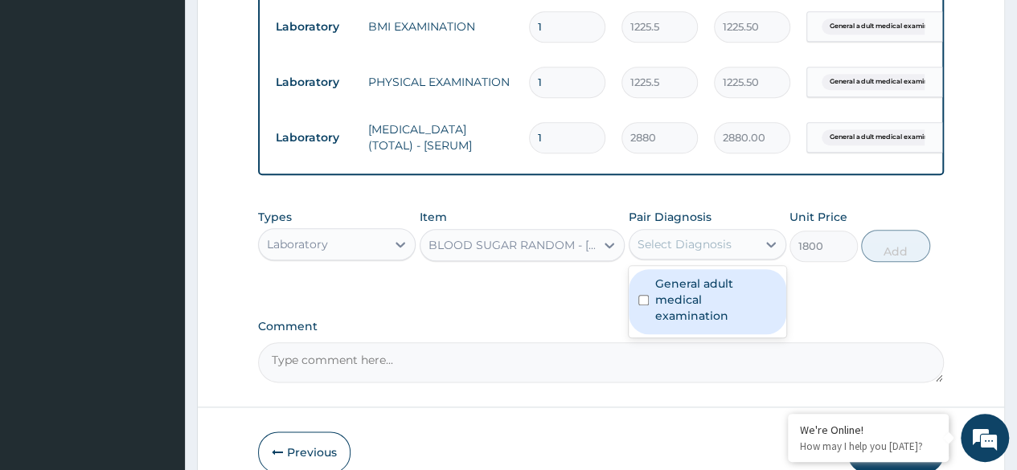
click at [733, 255] on div "Select Diagnosis" at bounding box center [693, 245] width 127 height 26
click at [733, 294] on label "General adult medical examination" at bounding box center [715, 300] width 121 height 48
checkbox input "true"
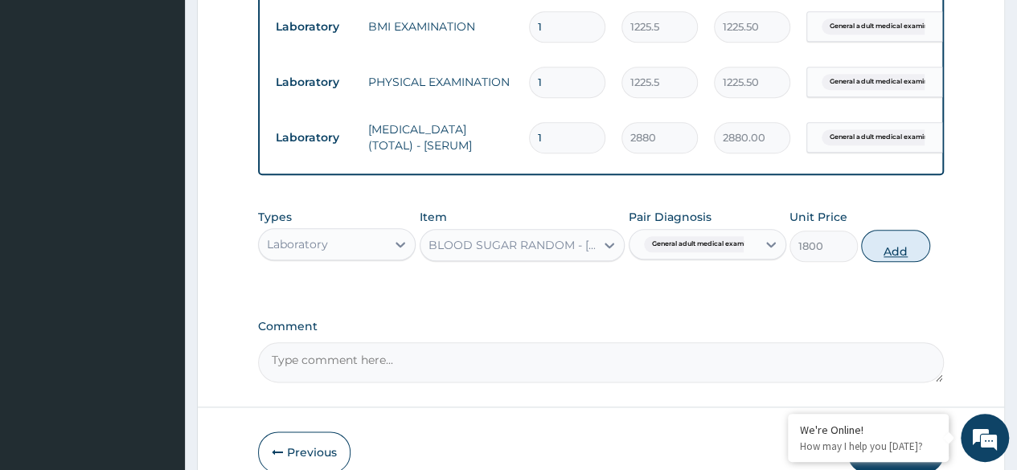
click at [883, 262] on button "Add" at bounding box center [895, 246] width 68 height 32
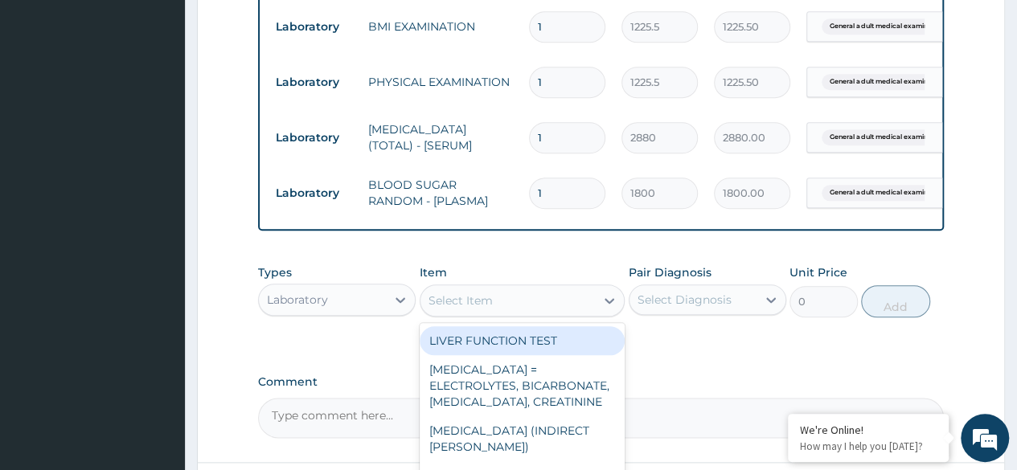
click at [444, 317] on div "Select Item" at bounding box center [523, 301] width 206 height 32
click at [473, 347] on div "LIVER FUNCTION TEST" at bounding box center [523, 340] width 206 height 29
type input "4595.625"
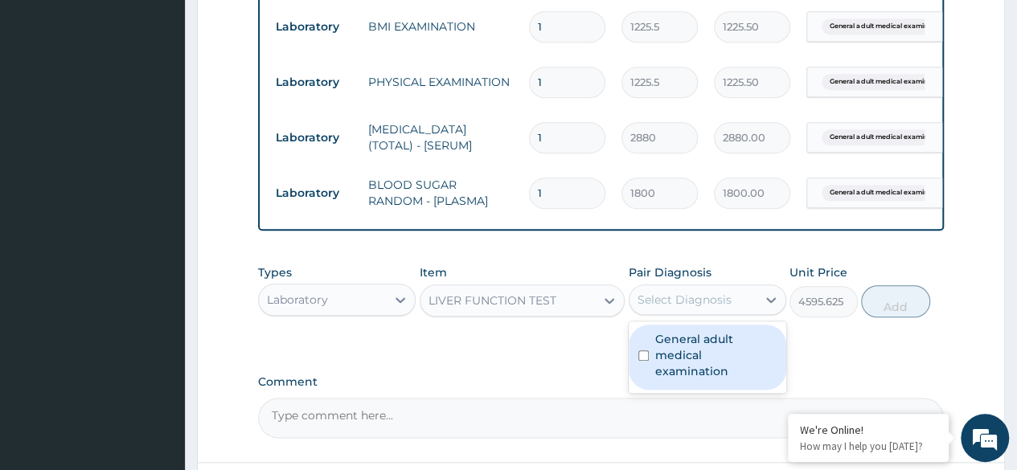
click at [664, 308] on div "Select Diagnosis" at bounding box center [685, 300] width 94 height 16
click at [710, 367] on label "General adult medical examination" at bounding box center [715, 355] width 121 height 48
checkbox input "true"
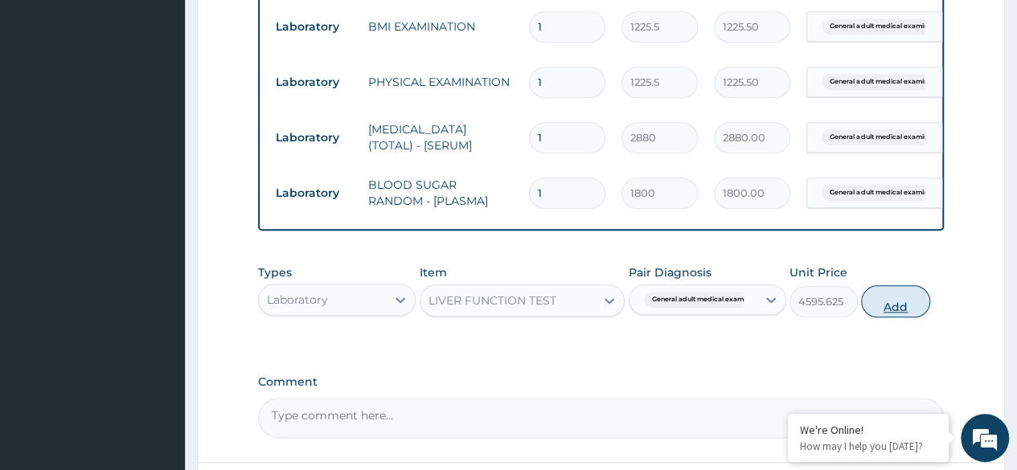
click at [913, 302] on button "Add" at bounding box center [895, 301] width 68 height 32
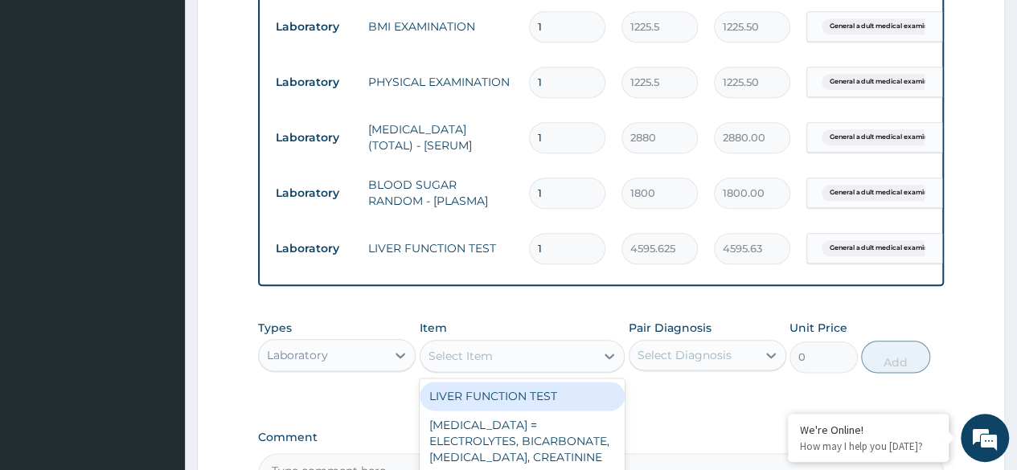
click at [447, 364] on div "Select Item" at bounding box center [461, 356] width 64 height 16
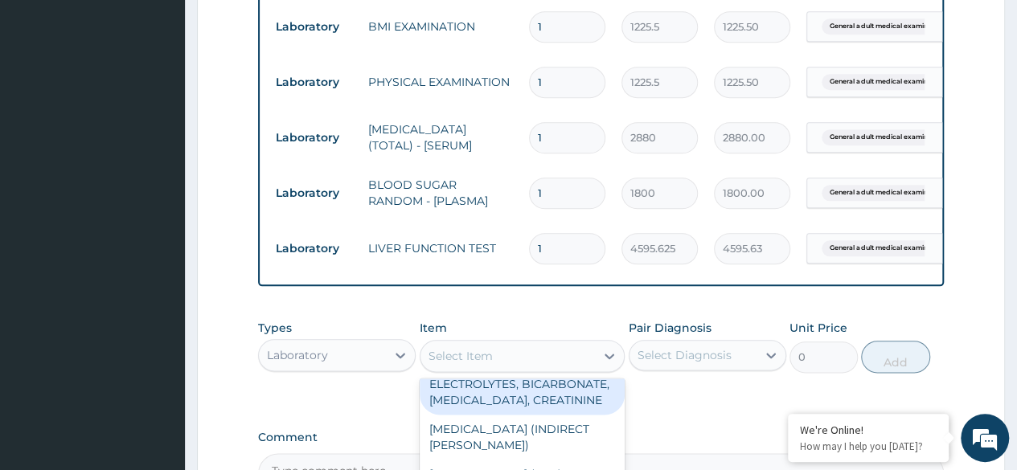
scroll to position [60, 0]
click at [515, 401] on div "RENAL FUNCTION TESTS = ELECTROLYTES, BICARBONATE, UREA, CREATININE" at bounding box center [523, 381] width 206 height 61
type input "4595.625"
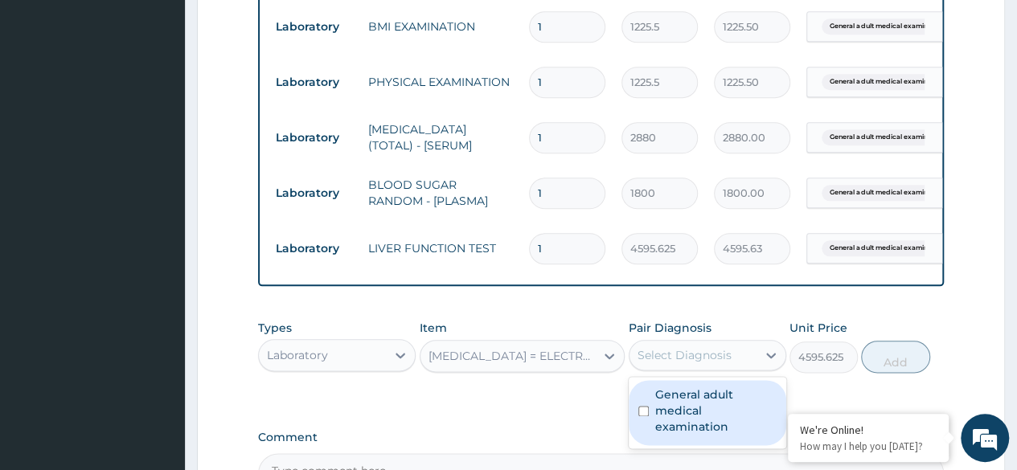
click at [732, 361] on div "Select Diagnosis" at bounding box center [693, 356] width 127 height 26
click at [737, 406] on label "General adult medical examination" at bounding box center [715, 411] width 121 height 48
checkbox input "true"
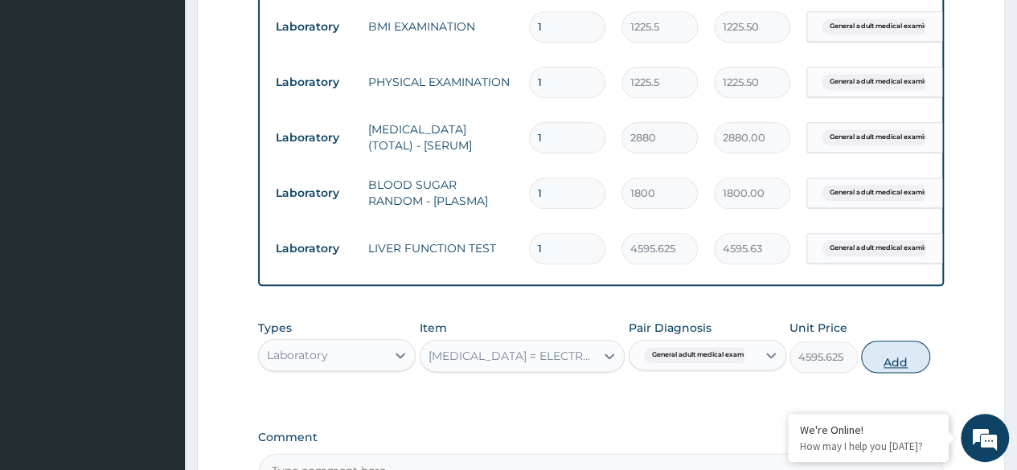
click at [926, 369] on button "Add" at bounding box center [895, 357] width 68 height 32
type input "0"
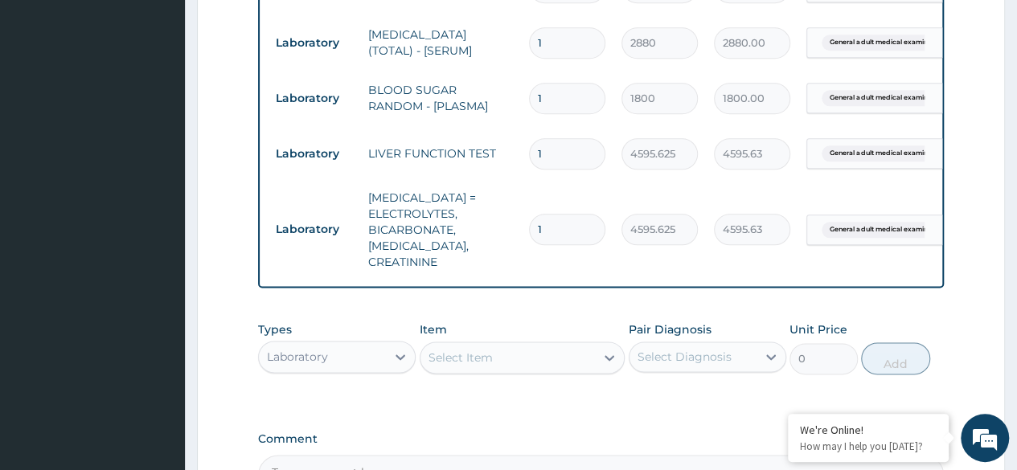
scroll to position [879, 0]
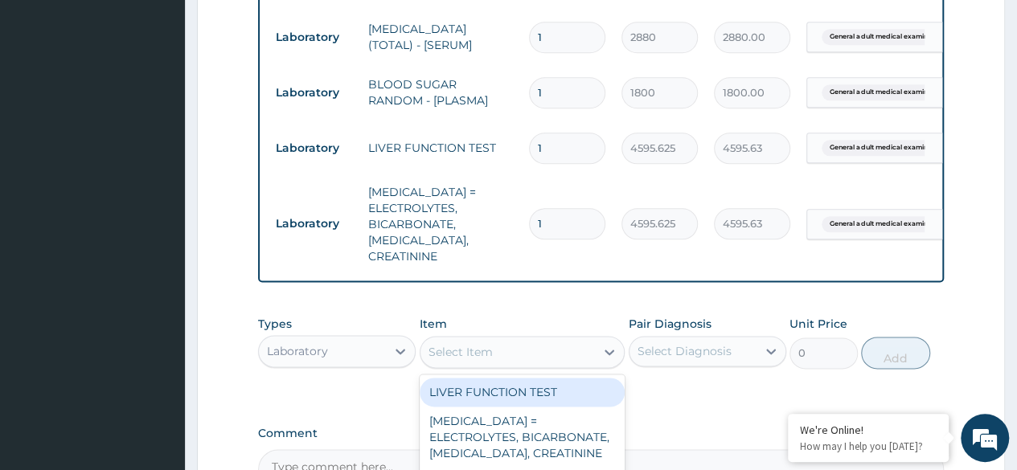
click at [518, 355] on div "Select Item" at bounding box center [508, 352] width 175 height 26
type input "URINA"
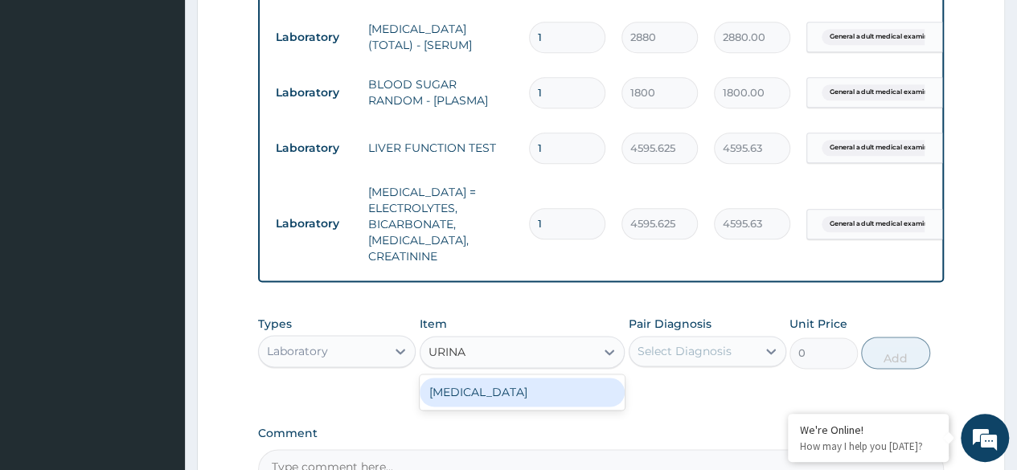
click at [534, 387] on div "URINALYSIS" at bounding box center [523, 392] width 206 height 29
type input "1531.875"
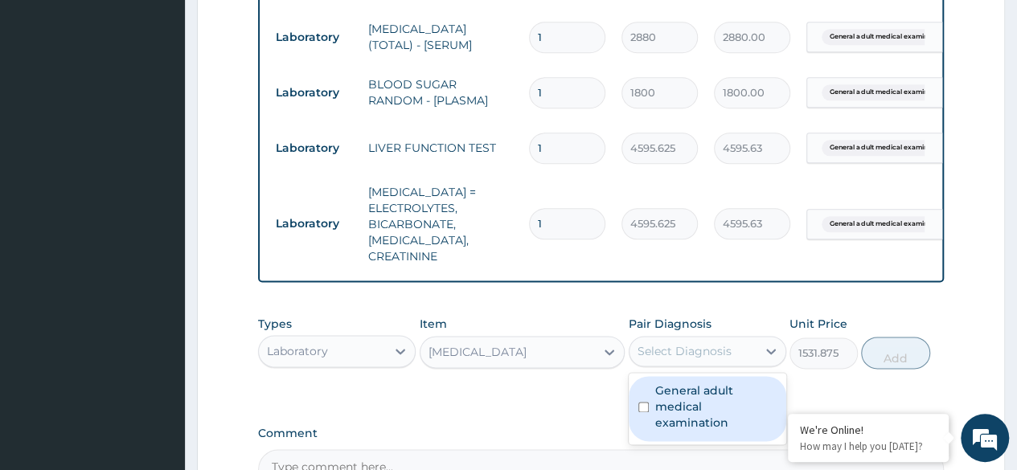
click at [681, 357] on div "Select Diagnosis" at bounding box center [693, 352] width 127 height 26
click at [699, 383] on label "General adult medical examination" at bounding box center [715, 407] width 121 height 48
checkbox input "true"
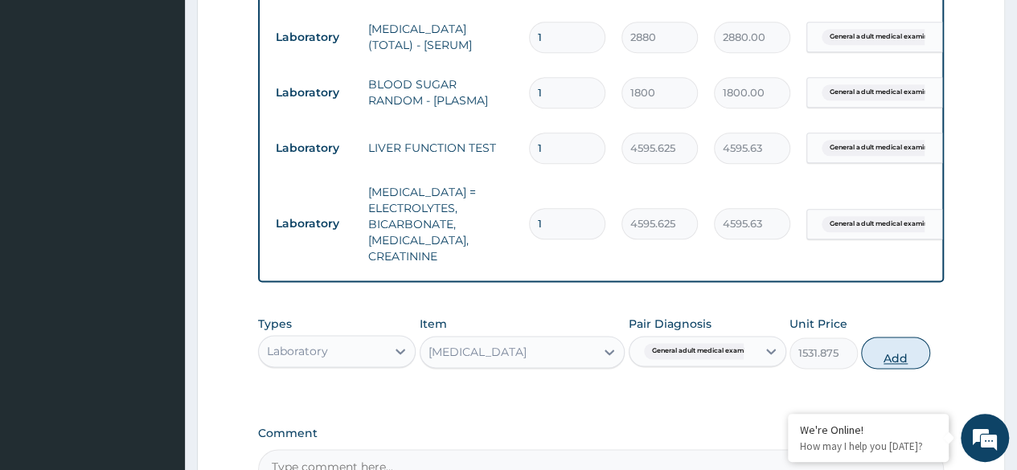
click at [904, 337] on button "Add" at bounding box center [895, 353] width 68 height 32
type input "0"
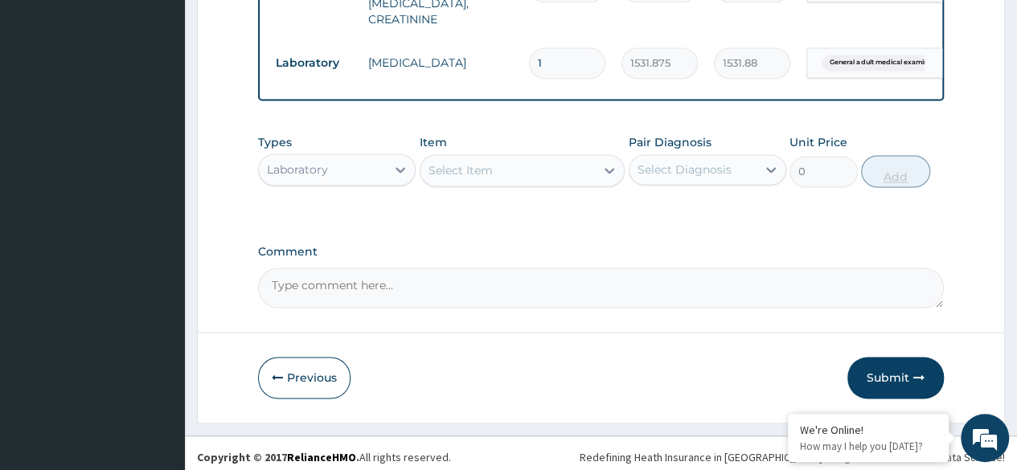
scroll to position [1118, 0]
click at [880, 367] on button "Submit" at bounding box center [896, 376] width 96 height 42
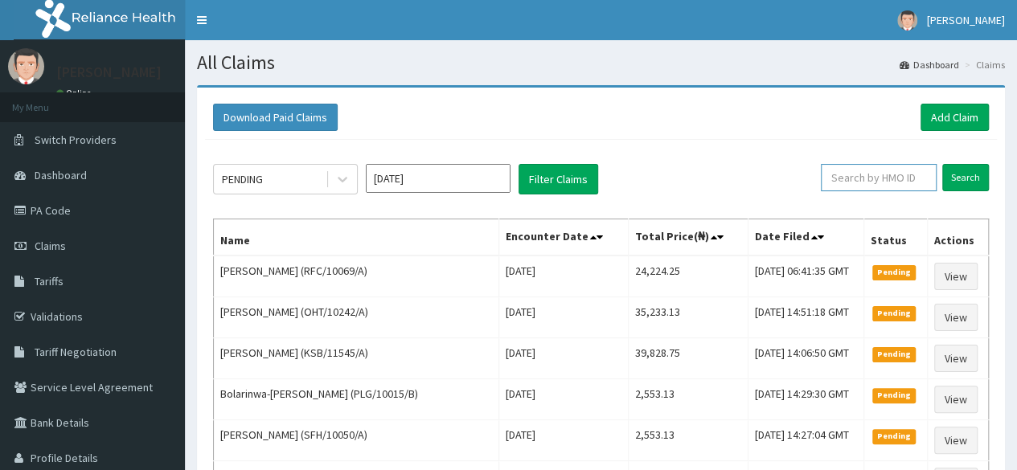
click at [912, 173] on input "text" at bounding box center [879, 177] width 116 height 27
paste input "RFC/10069/A"
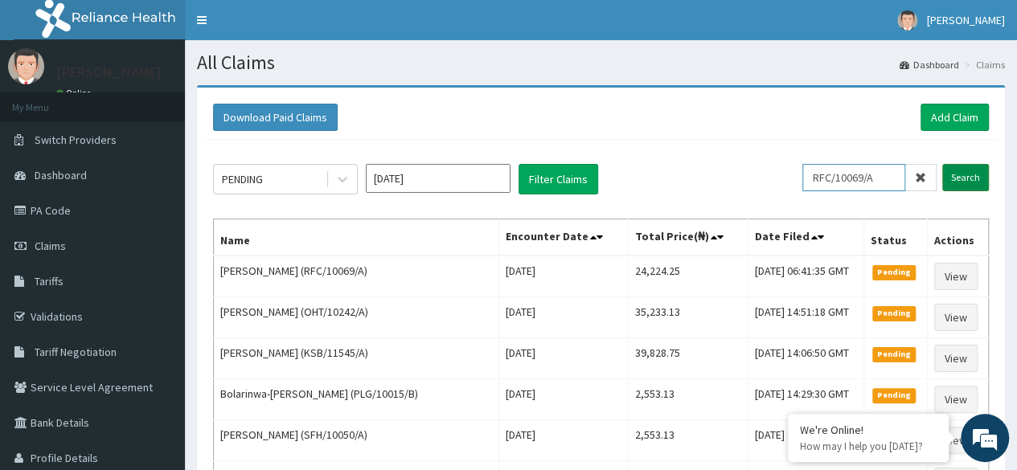
type input "RFC/10069/A"
click at [973, 176] on input "Search" at bounding box center [965, 177] width 47 height 27
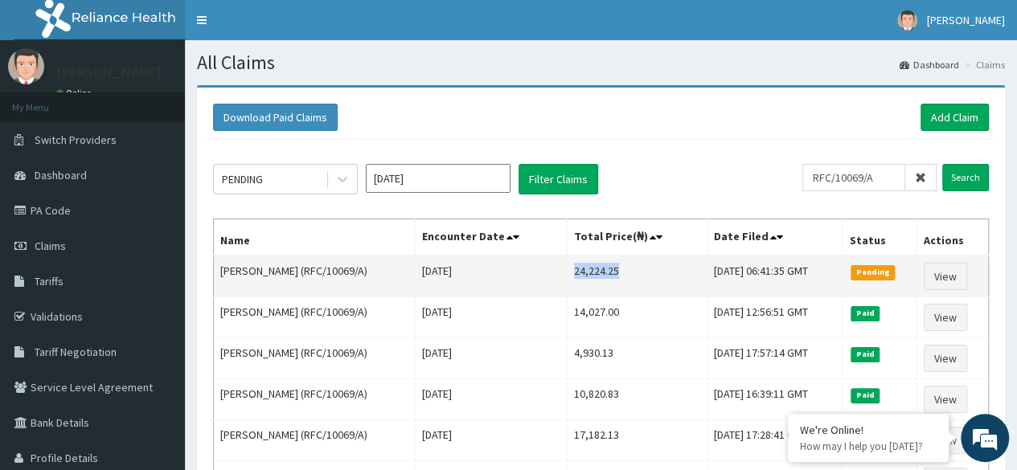
drag, startPoint x: 566, startPoint y: 270, endPoint x: 611, endPoint y: 269, distance: 45.0
click at [611, 269] on td "24,224.25" at bounding box center [637, 277] width 141 height 42
copy td "24,224.25"
